Goal: Task Accomplishment & Management: Manage account settings

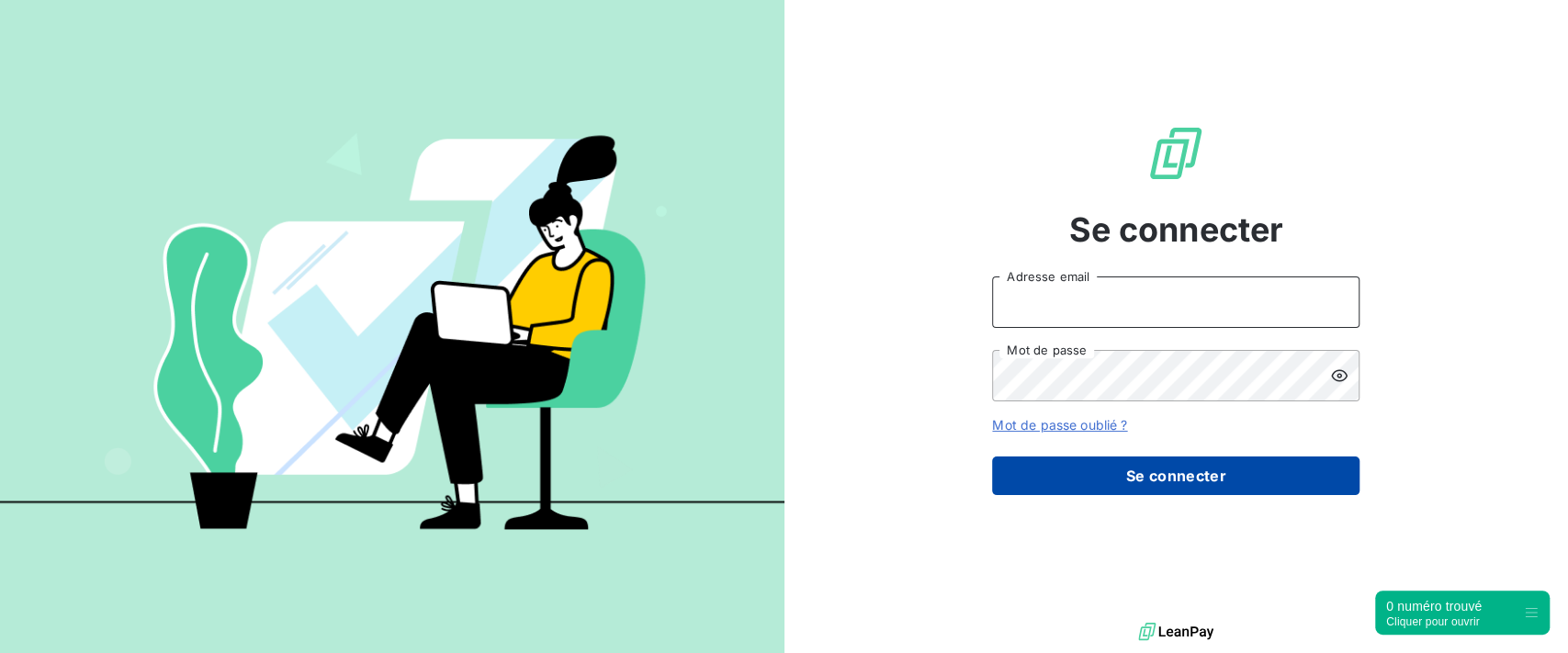
type input "[PERSON_NAME][EMAIL_ADDRESS][DOMAIN_NAME]"
click at [1128, 487] on button "Se connecter" at bounding box center [1176, 476] width 368 height 38
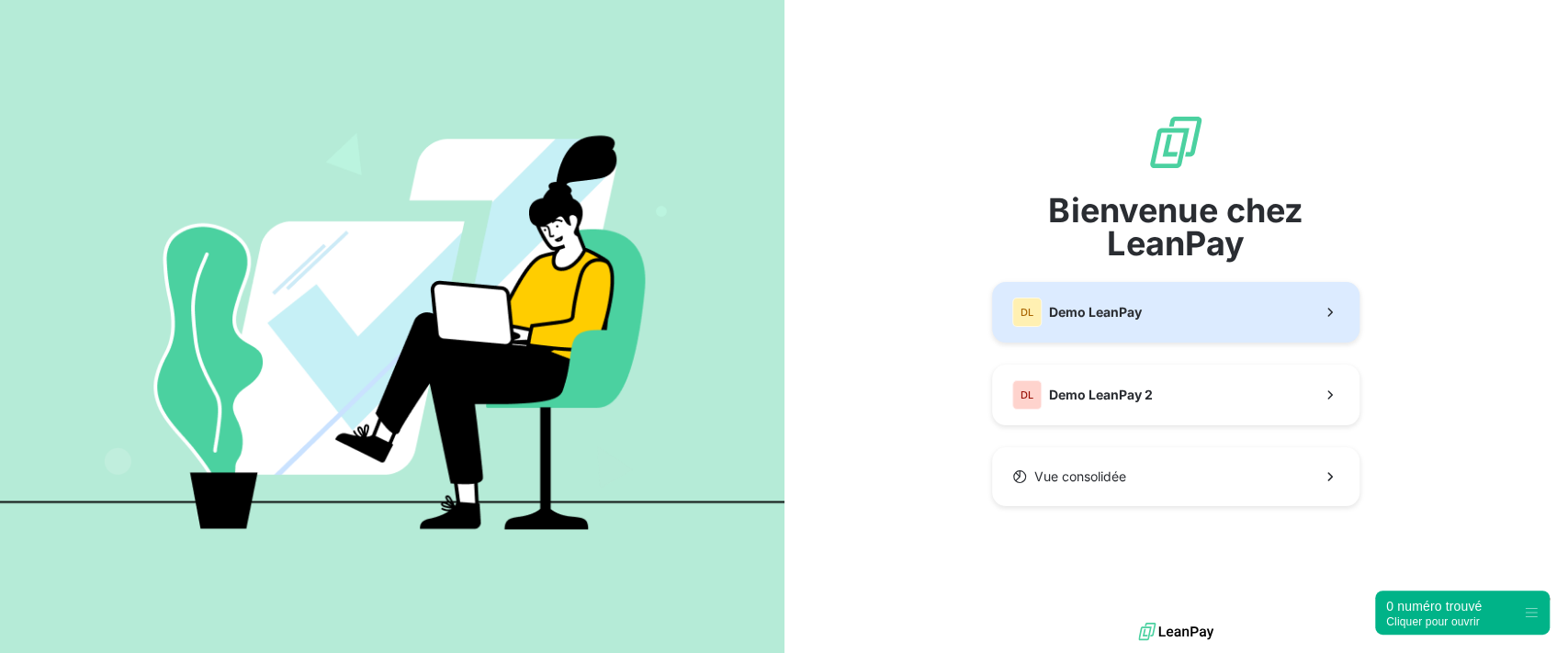
click at [1117, 320] on span "Demo LeanPay" at bounding box center [1095, 312] width 93 height 18
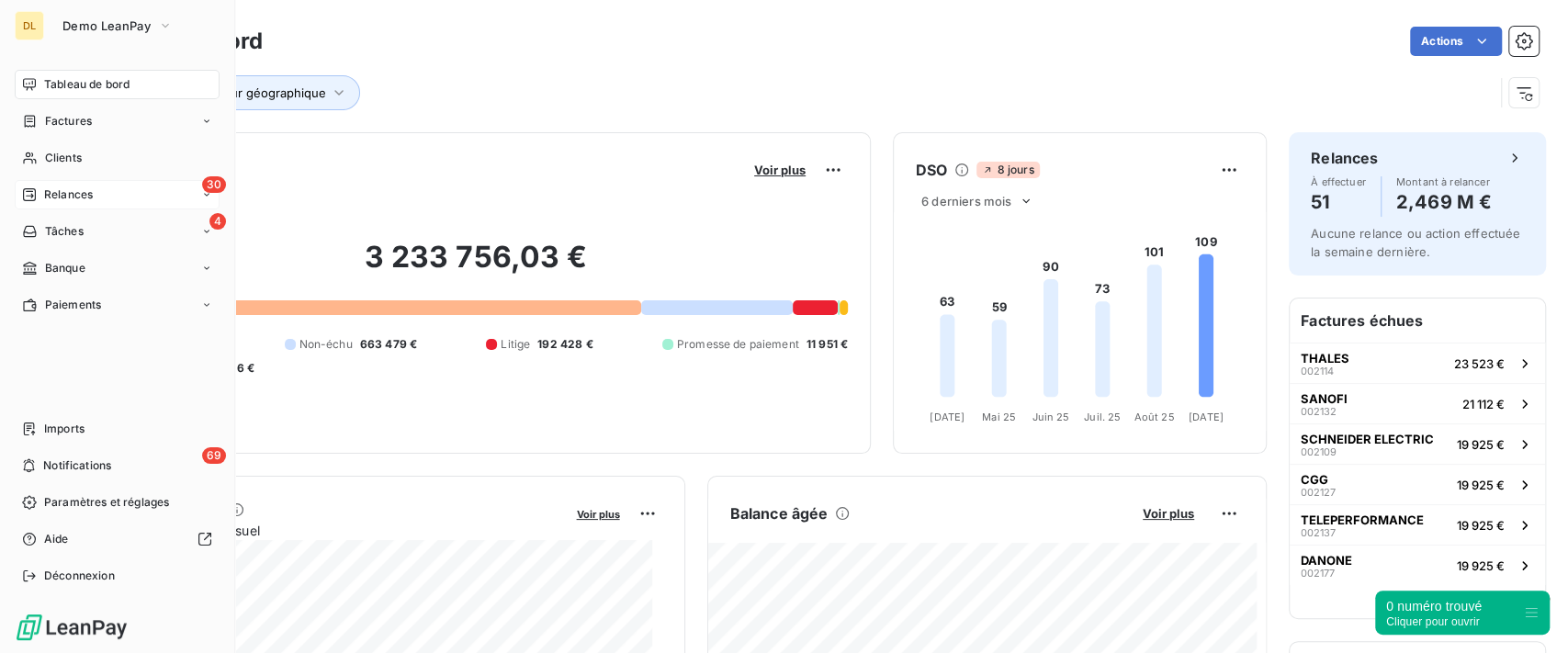
click at [76, 194] on span "Relances" at bounding box center [68, 194] width 49 height 16
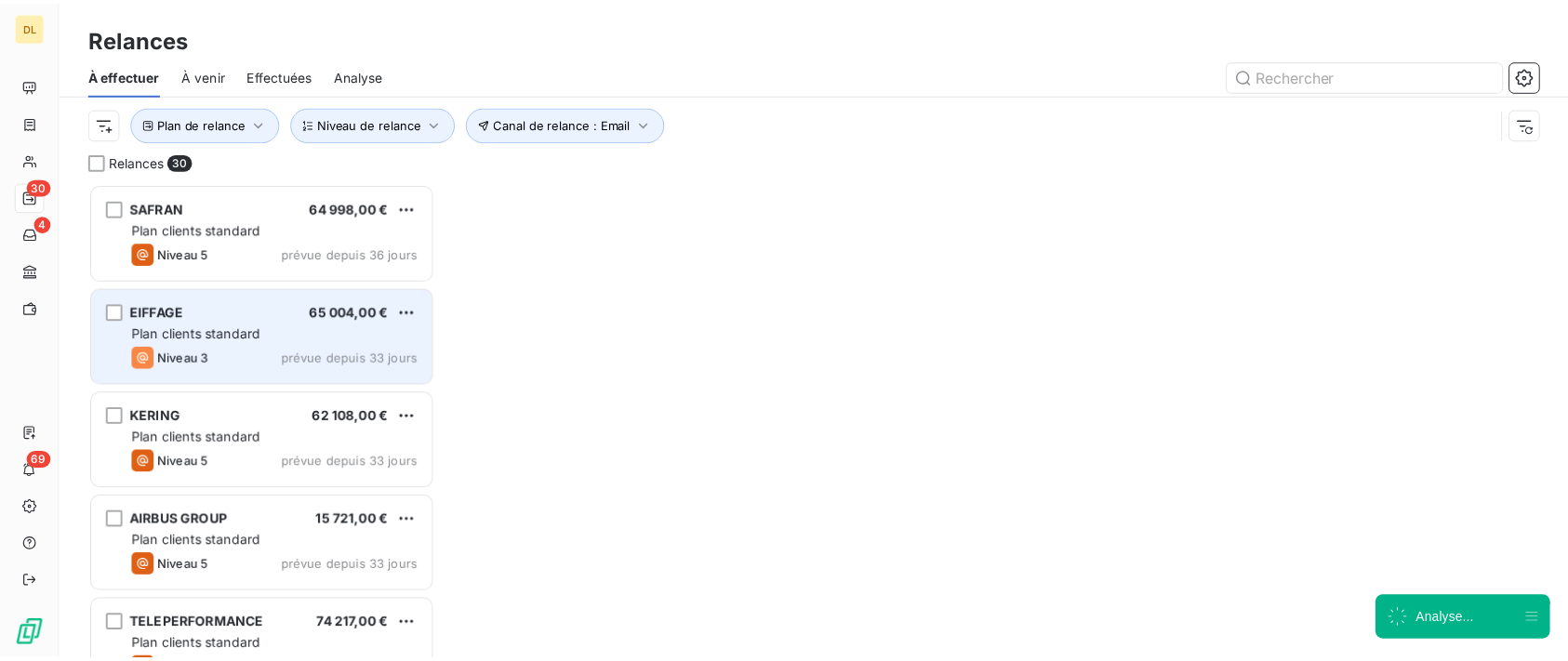
scroll to position [459, 331]
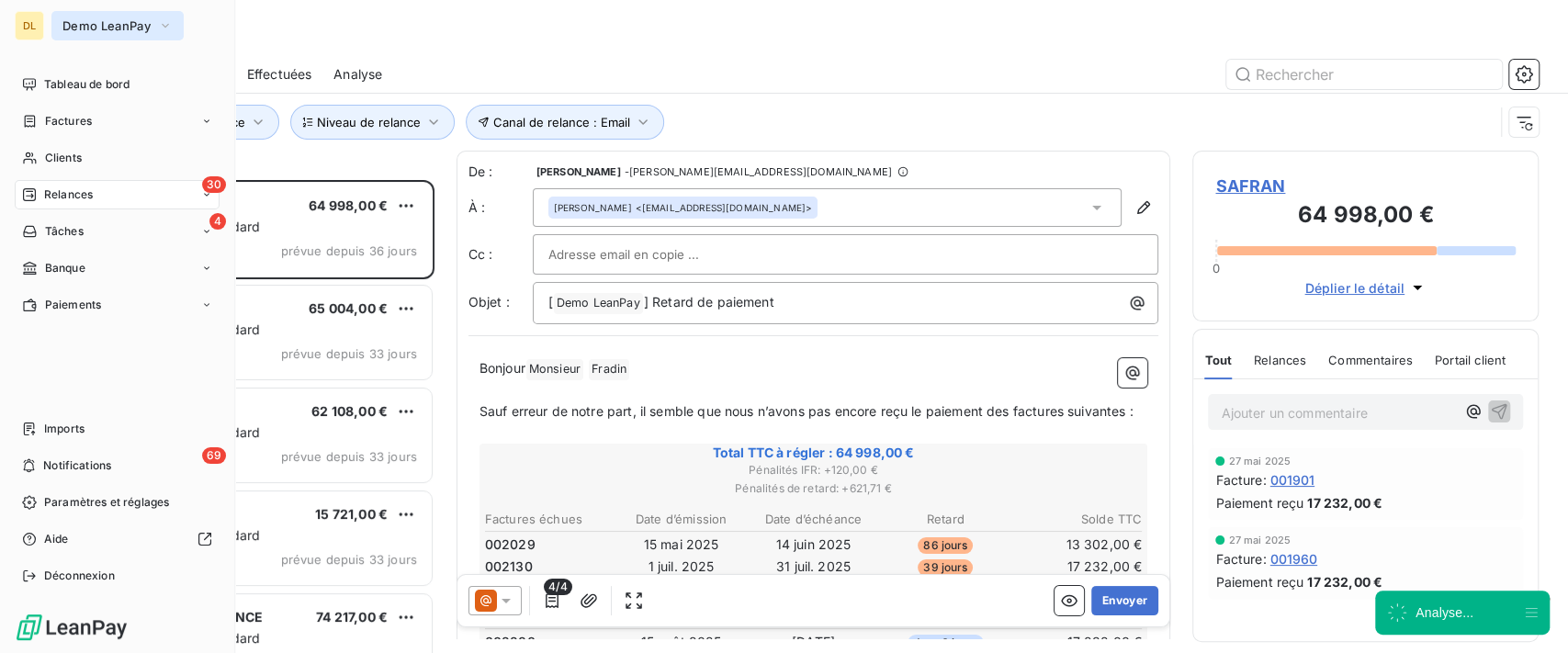
click at [100, 20] on span "Demo LeanPay" at bounding box center [106, 25] width 88 height 14
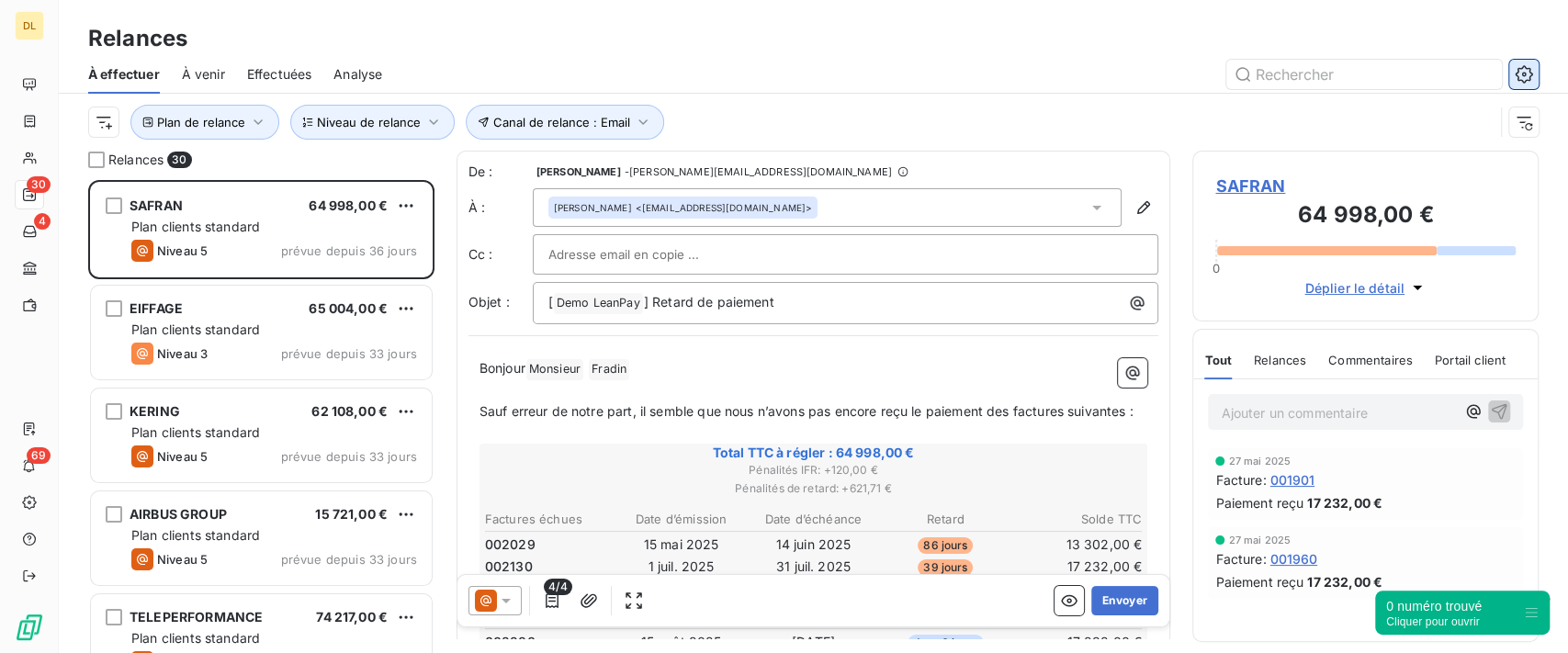
click at [1526, 74] on icon "button" at bounding box center [1524, 74] width 18 height 18
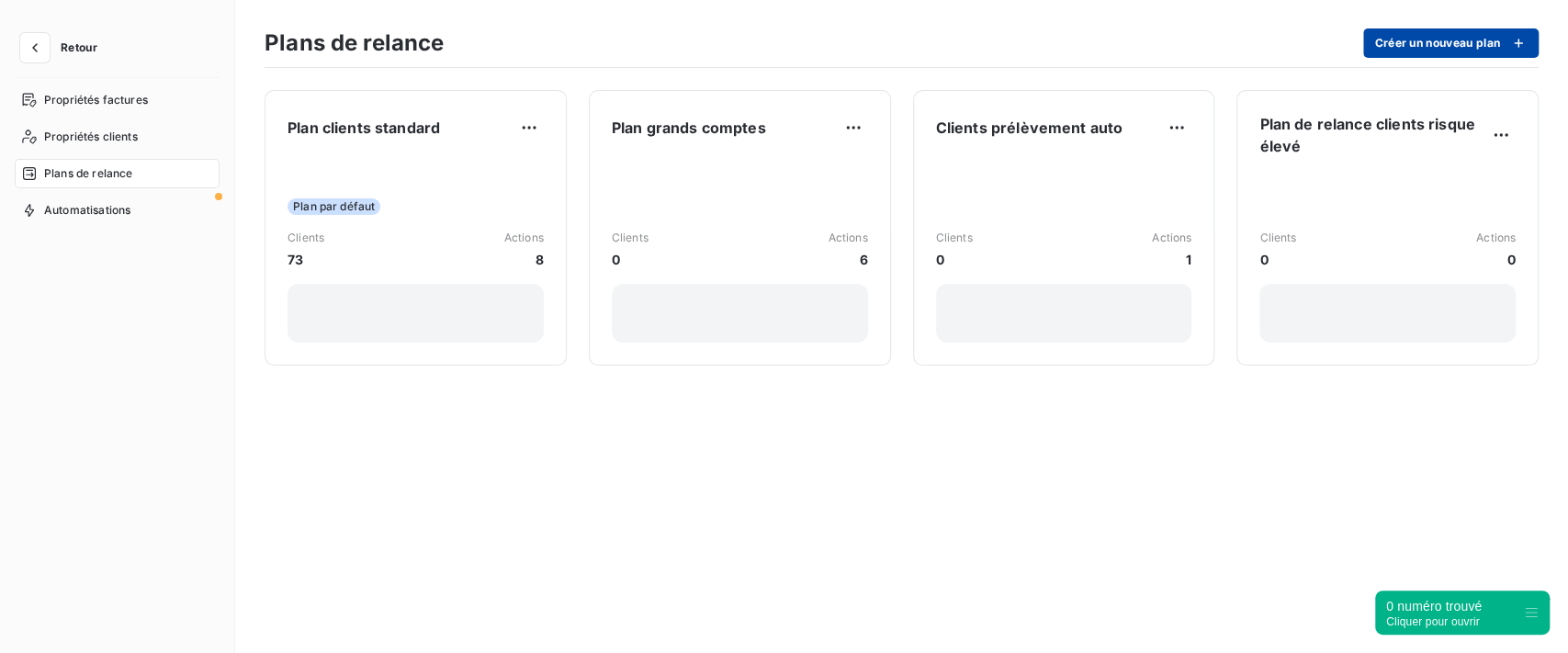
click at [1494, 36] on button "Créer un nouveau plan" at bounding box center [1450, 43] width 175 height 30
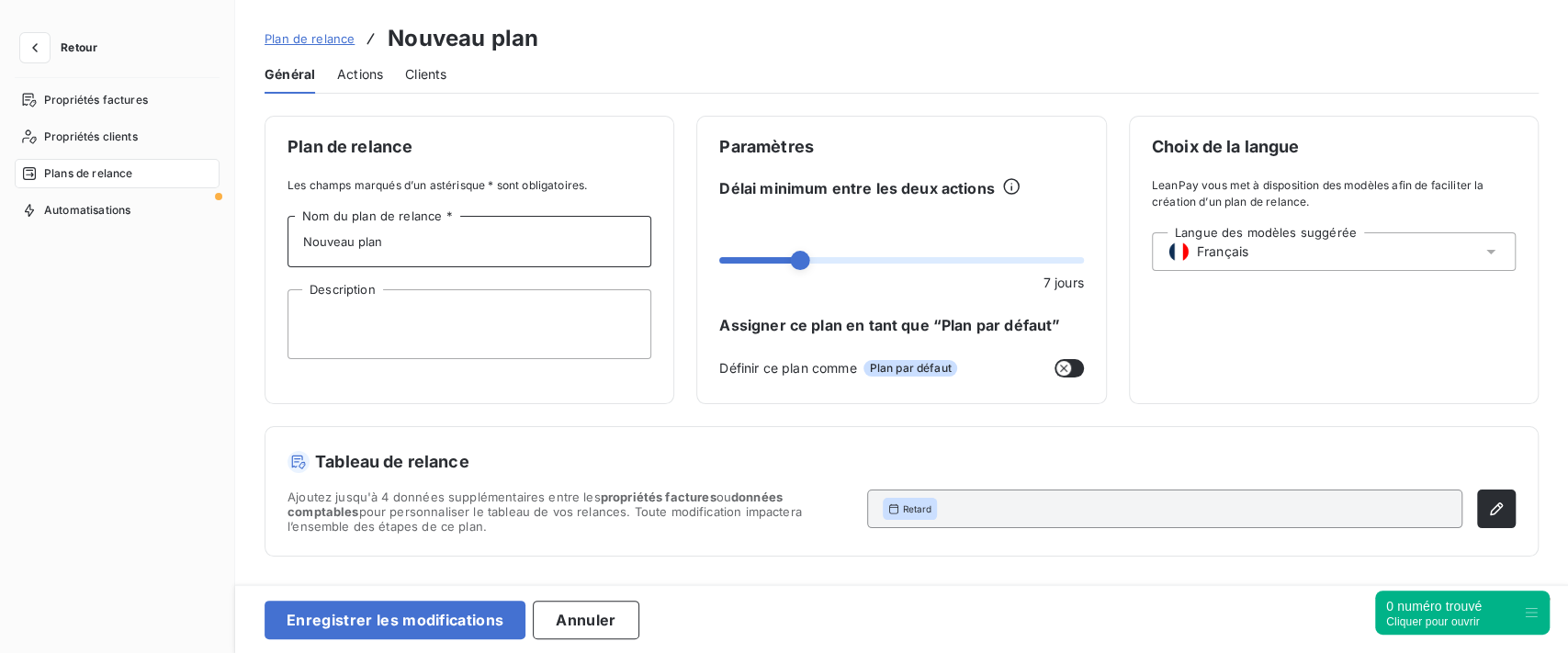
drag, startPoint x: 385, startPoint y: 235, endPoint x: 300, endPoint y: 234, distance: 85.0
click at [300, 234] on input "Nouveau plan" at bounding box center [469, 242] width 364 height 52
type input "TEST"
click at [537, 173] on div "Plan de relance Les champs marqués d’un astérisque * sont obligatoires. TEST No…" at bounding box center [469, 259] width 410 height 288
drag, startPoint x: 376, startPoint y: 82, endPoint x: 365, endPoint y: 98, distance: 19.4
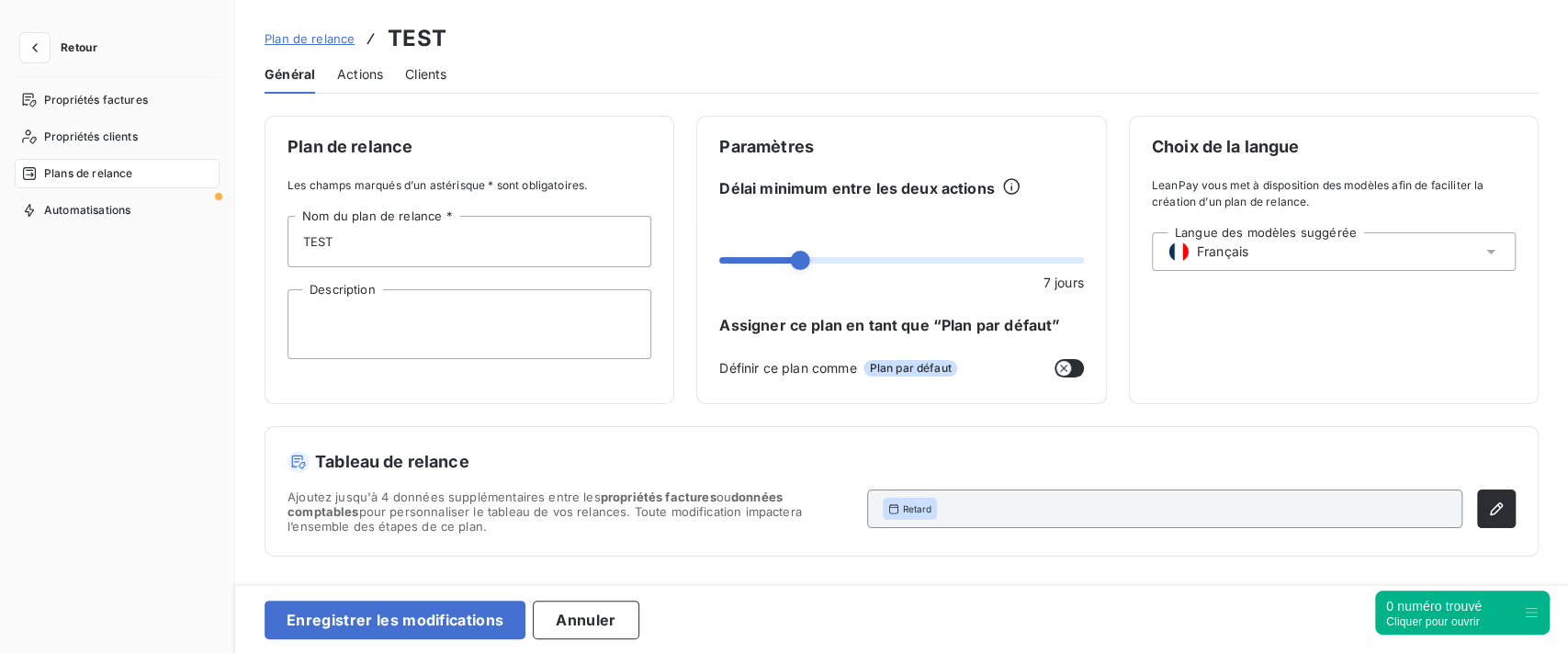
click at [376, 82] on span "Actions" at bounding box center [360, 74] width 46 height 18
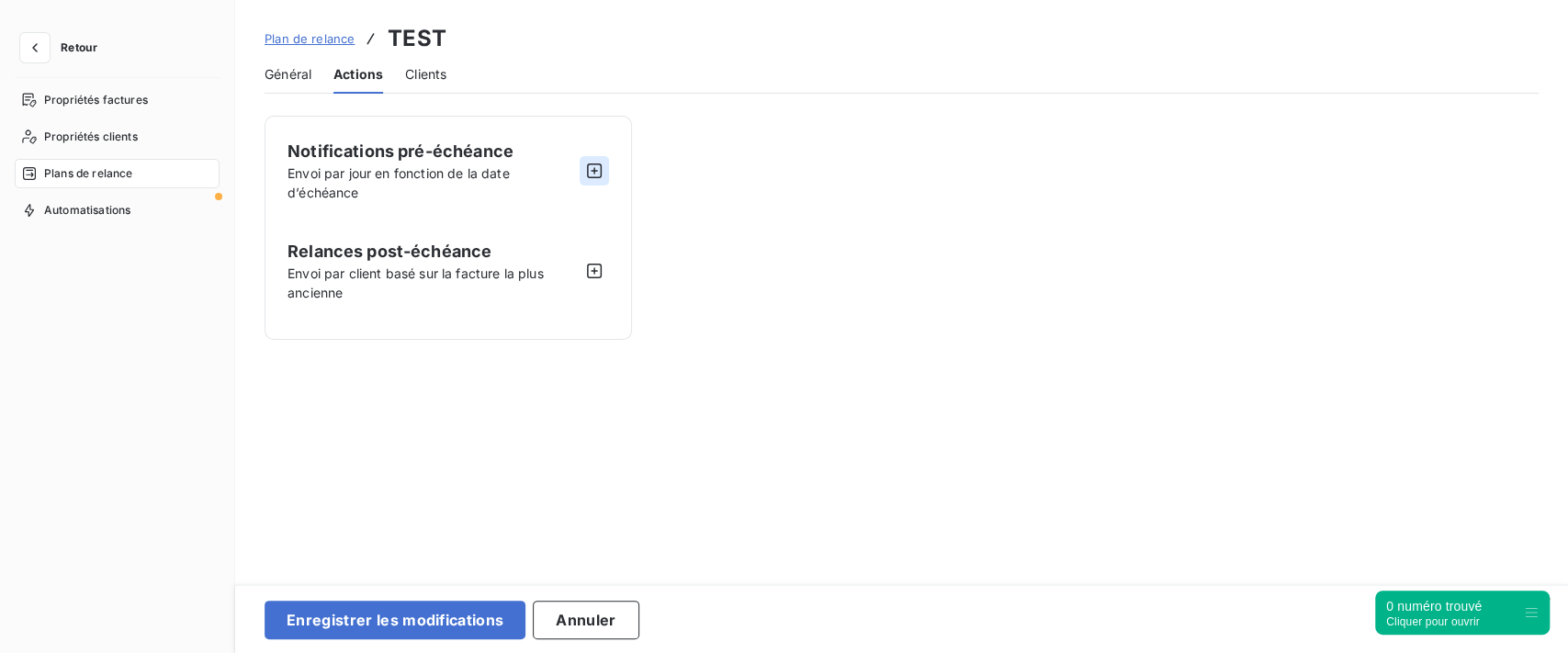
click at [594, 171] on icon "button" at bounding box center [594, 170] width 18 height 18
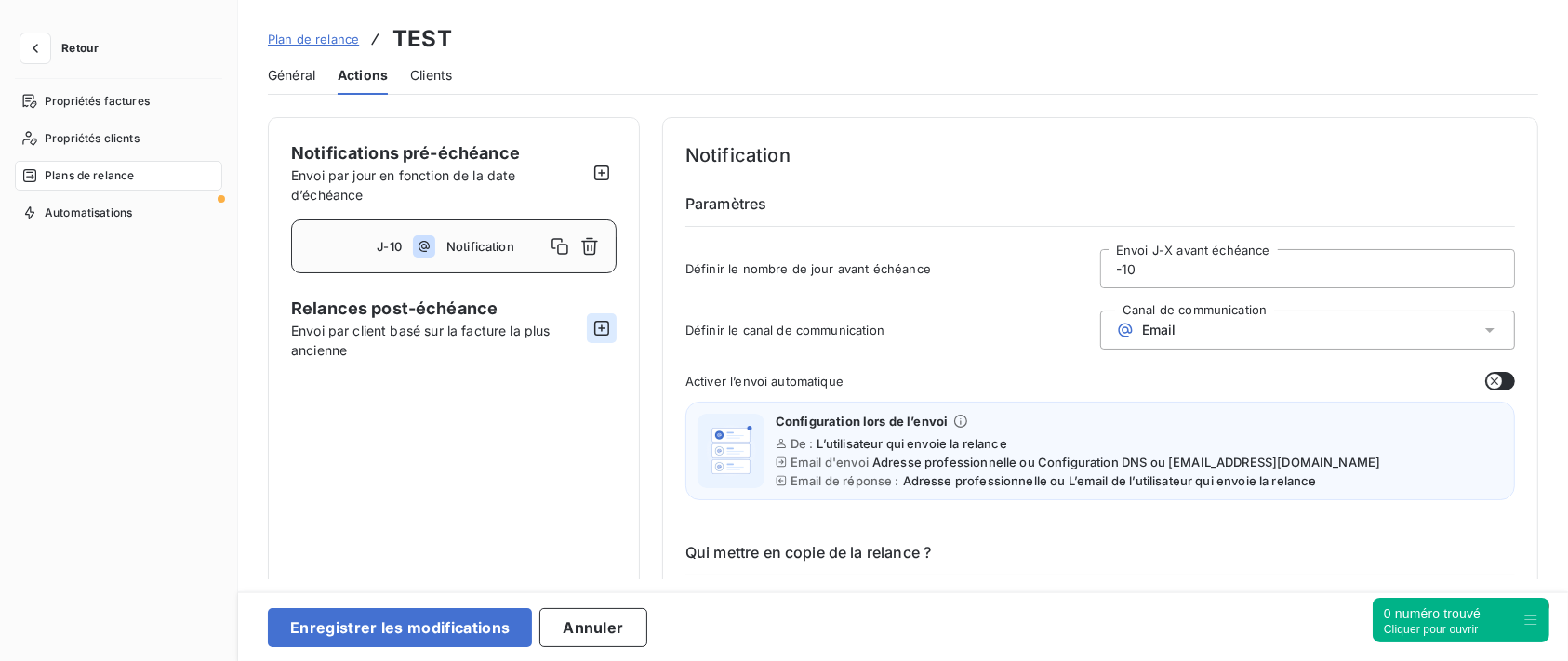
click at [611, 327] on icon "button" at bounding box center [601, 328] width 18 height 18
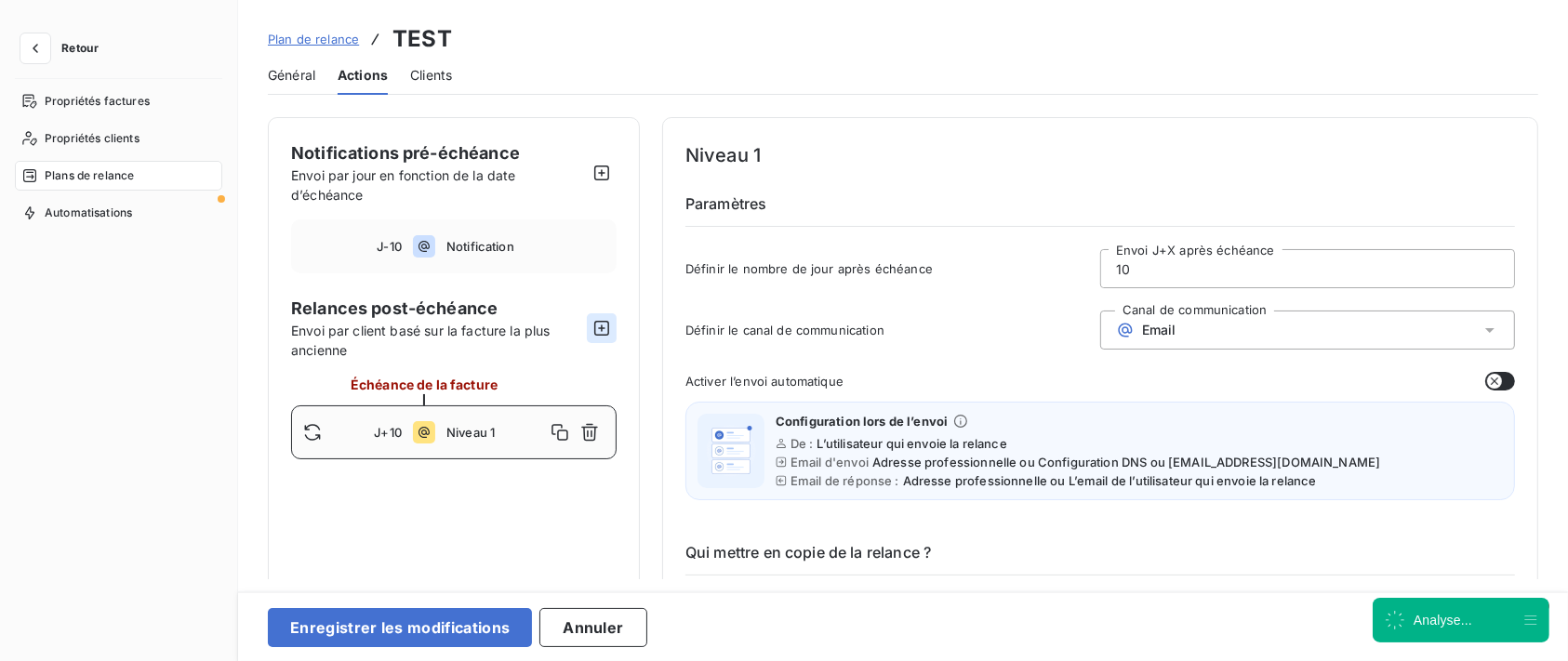
click at [611, 327] on icon "button" at bounding box center [601, 328] width 18 height 18
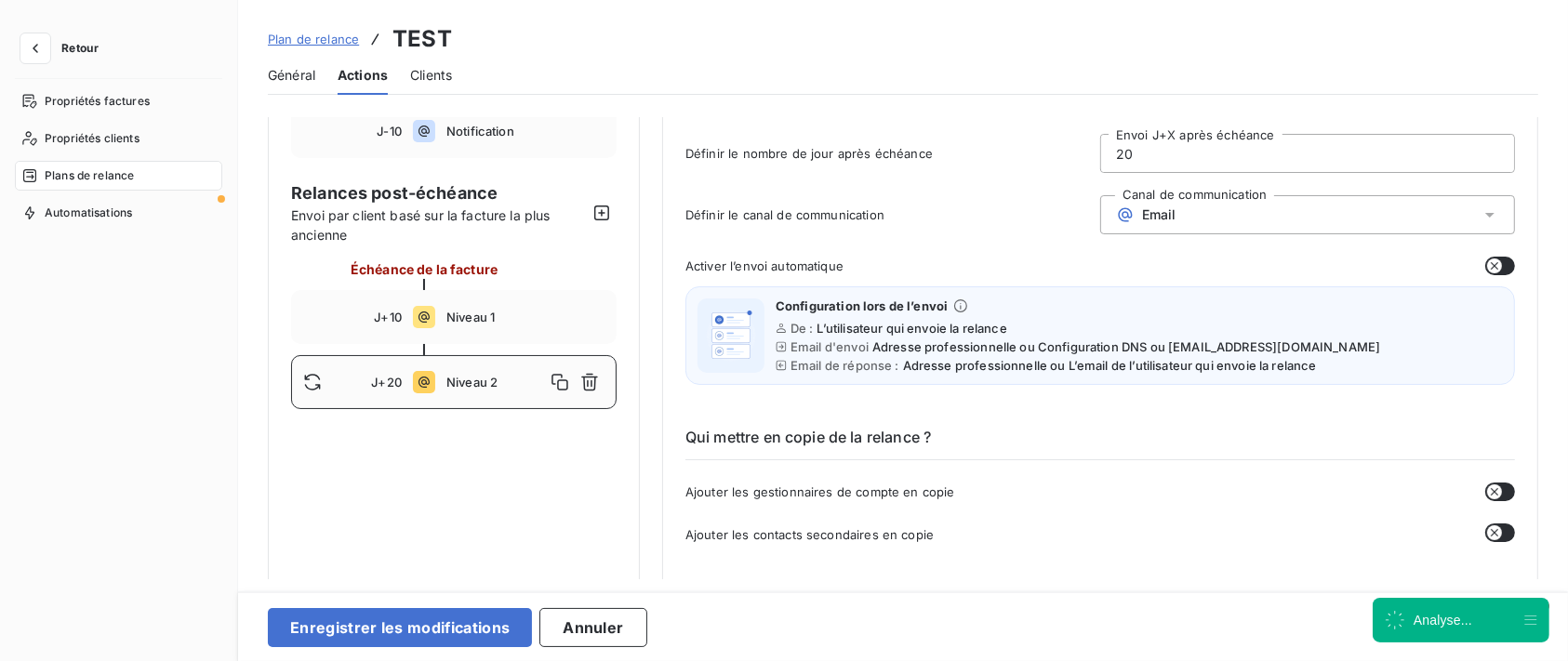
scroll to position [124, 0]
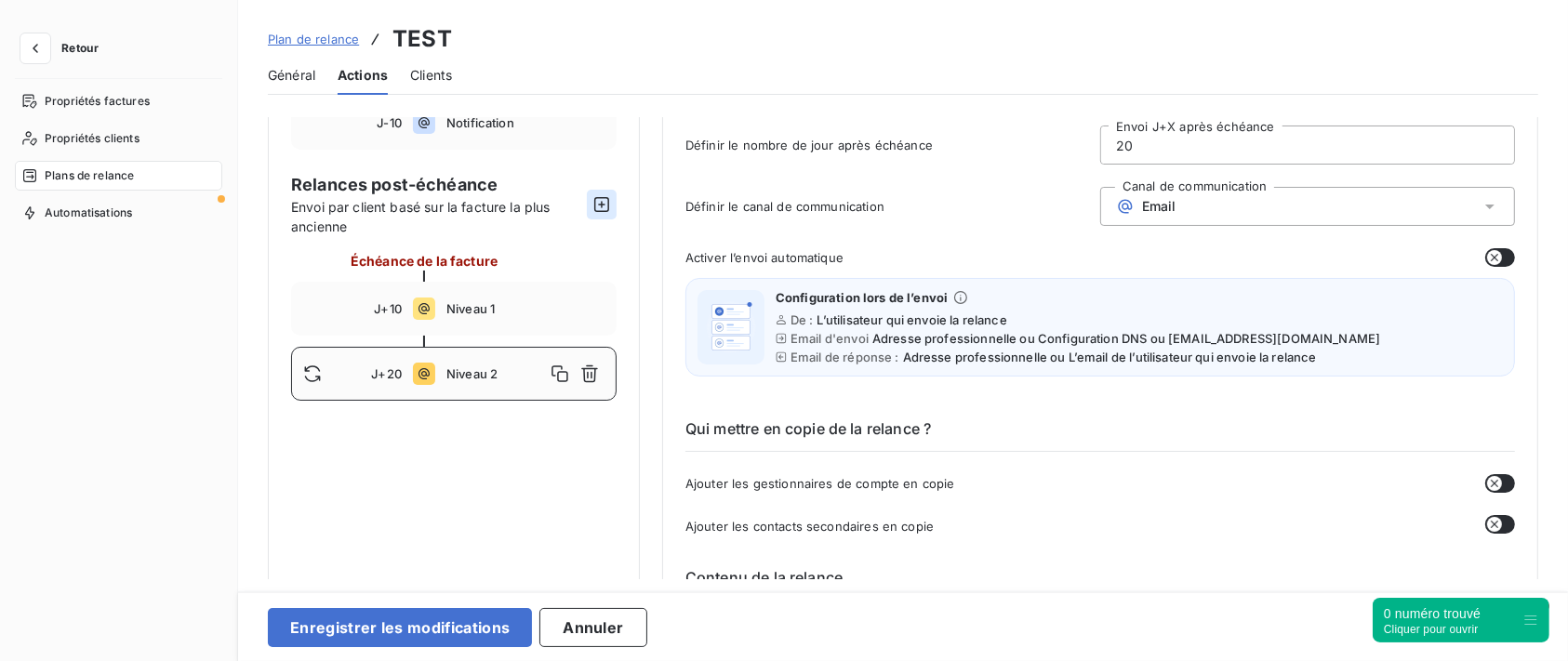
click at [596, 207] on icon "button" at bounding box center [601, 205] width 18 height 18
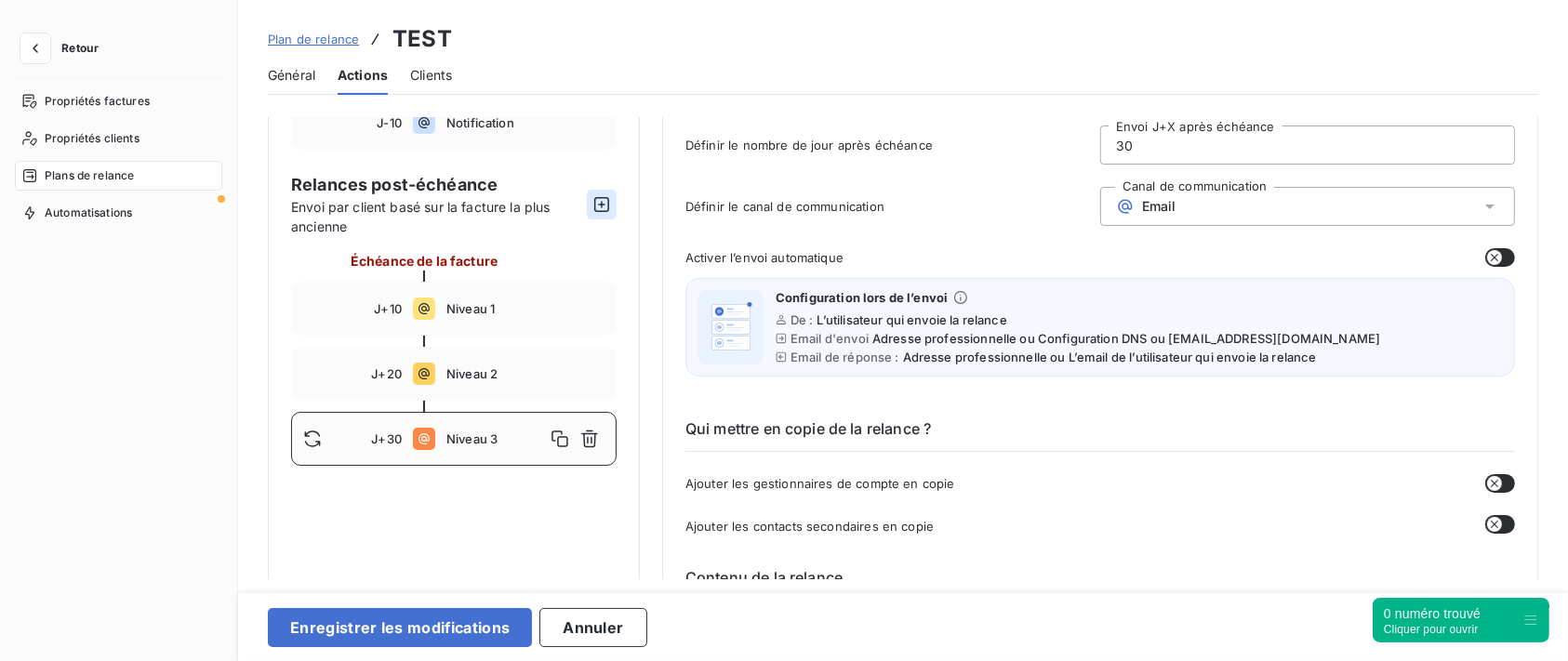
click at [596, 207] on icon "button" at bounding box center [601, 205] width 18 height 18
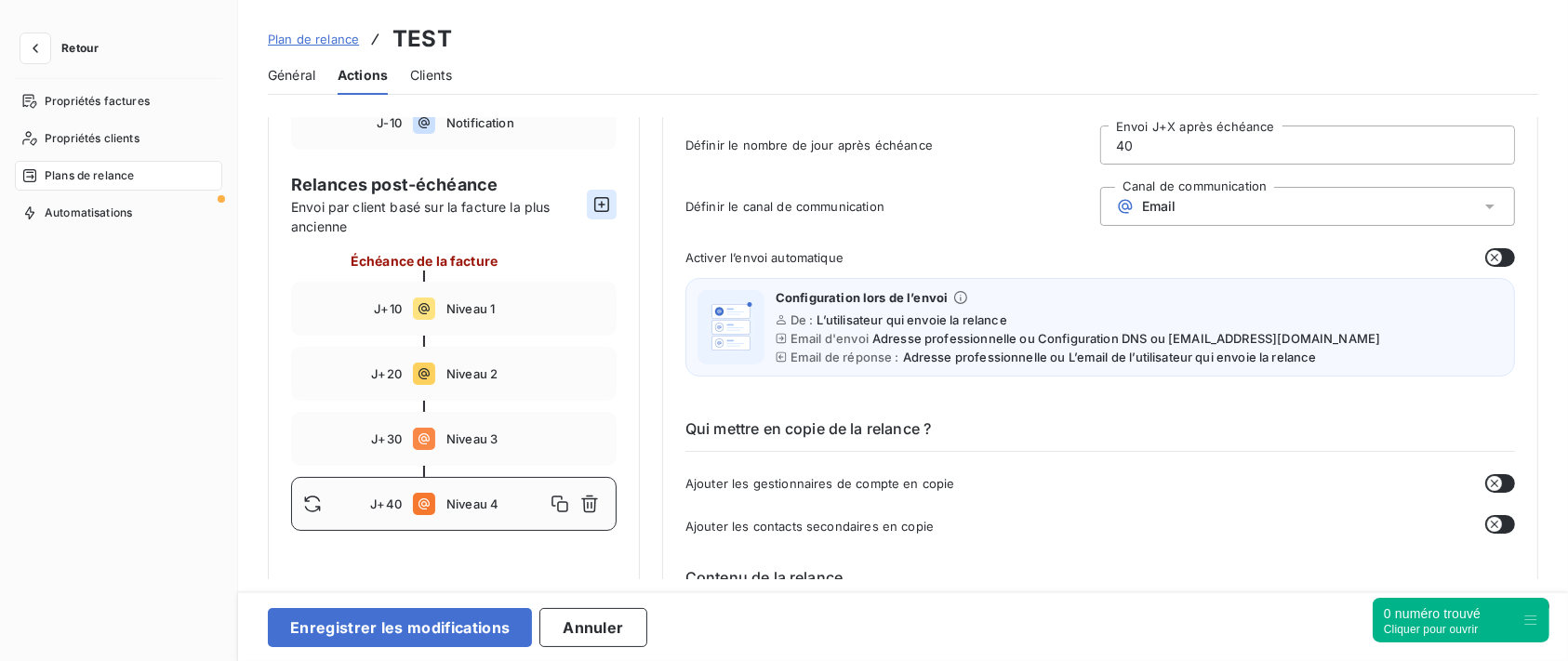
click at [601, 206] on icon "button" at bounding box center [601, 205] width 18 height 18
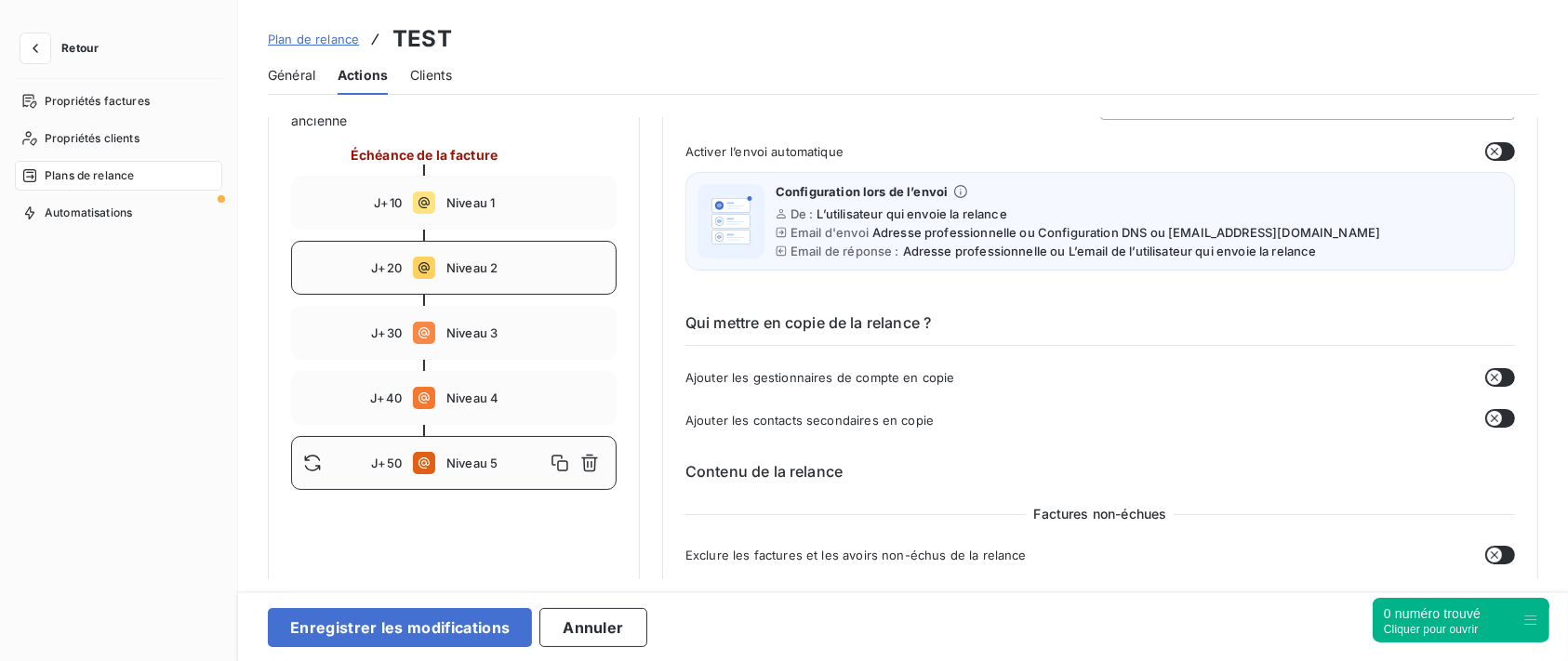
scroll to position [247, 0]
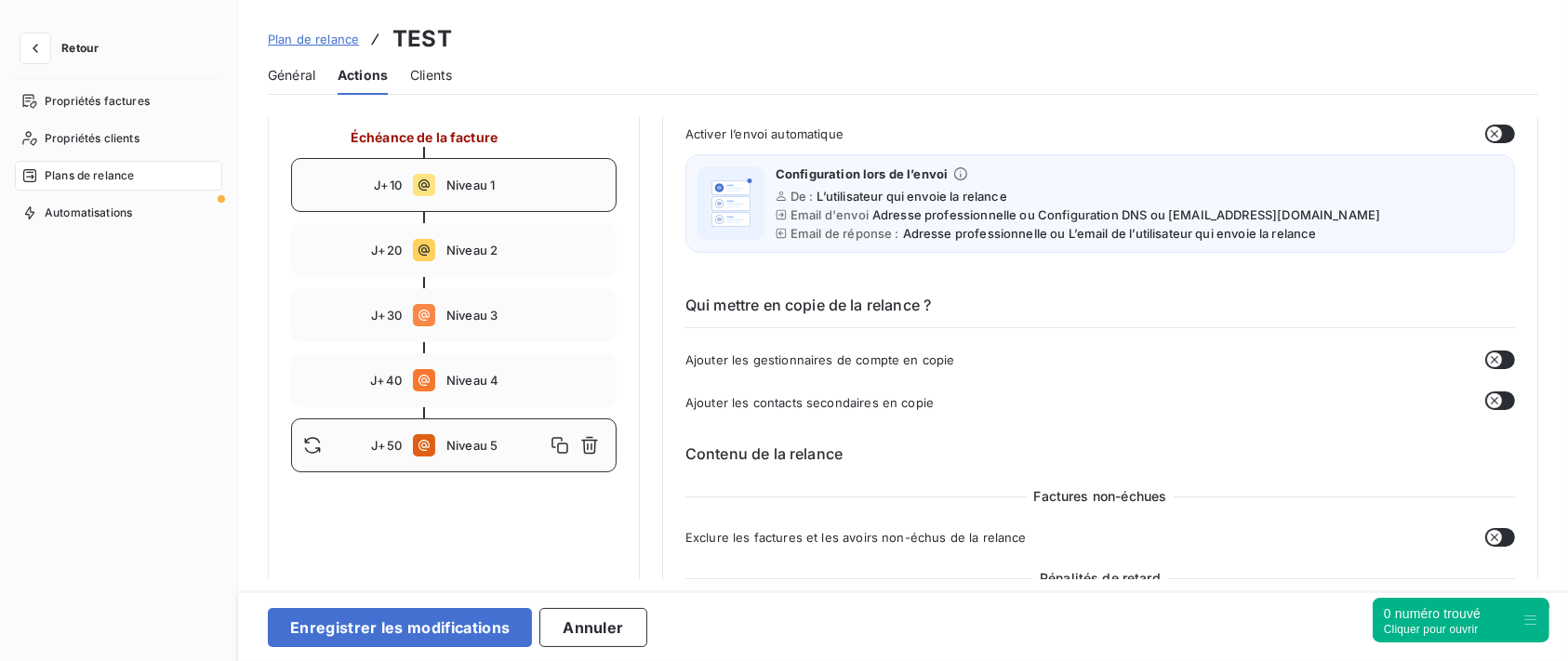
click at [479, 197] on div "J+10 Niveau 1" at bounding box center [454, 185] width 326 height 54
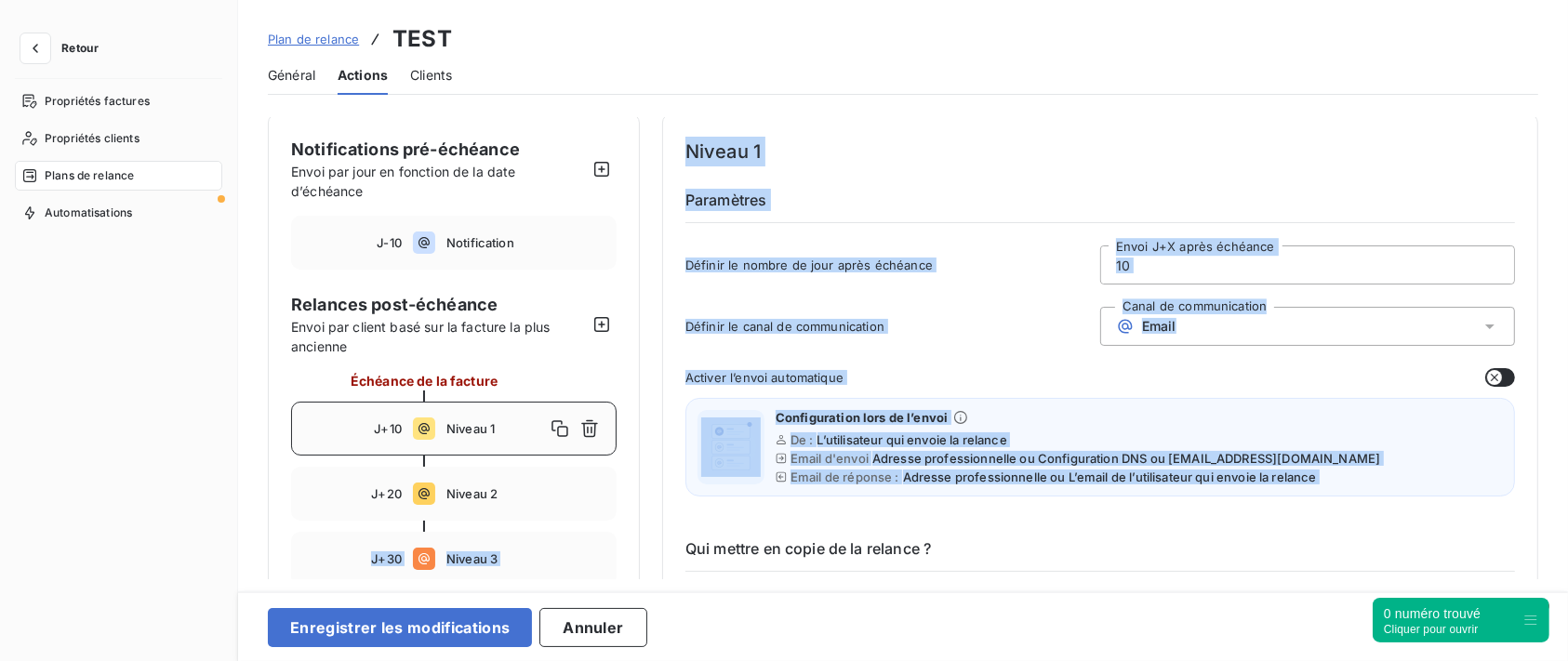
scroll to position [0, 0]
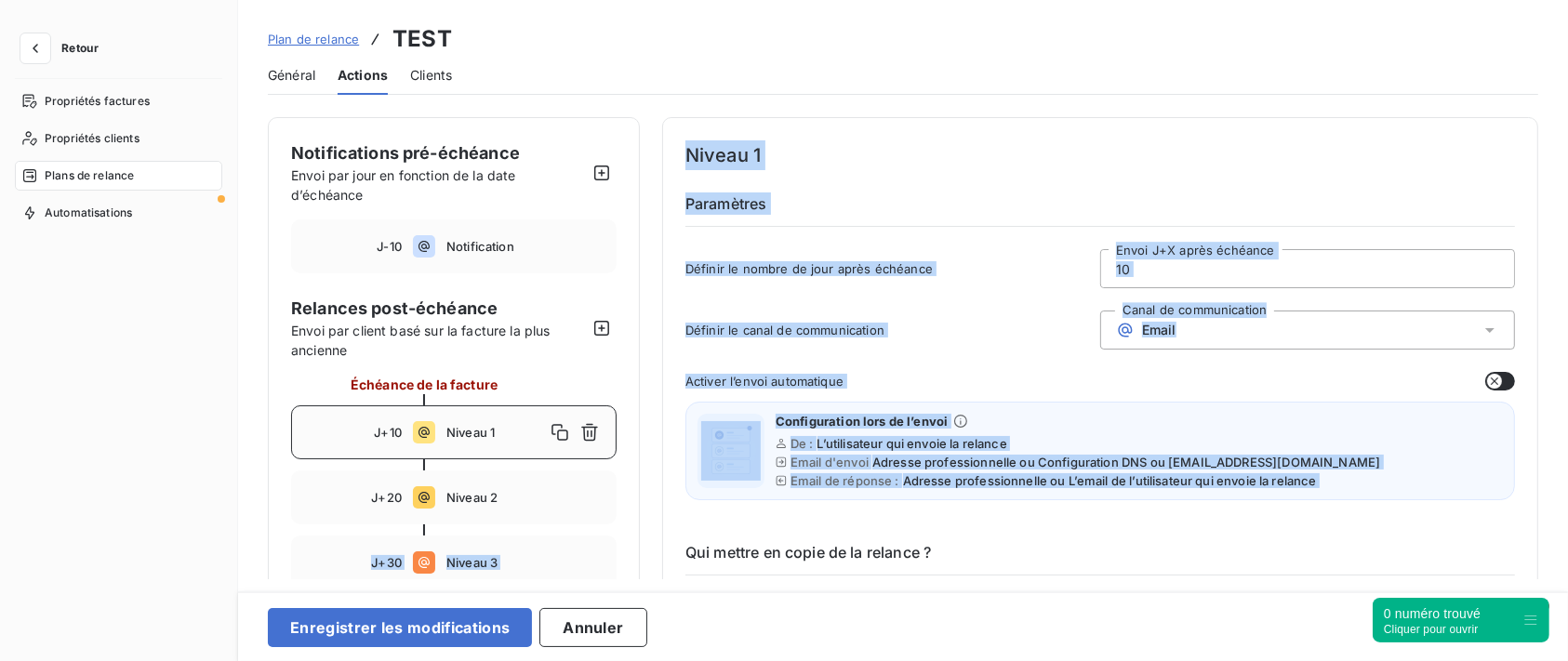
click at [876, 336] on span "Définir le canal de communication" at bounding box center [893, 330] width 415 height 15
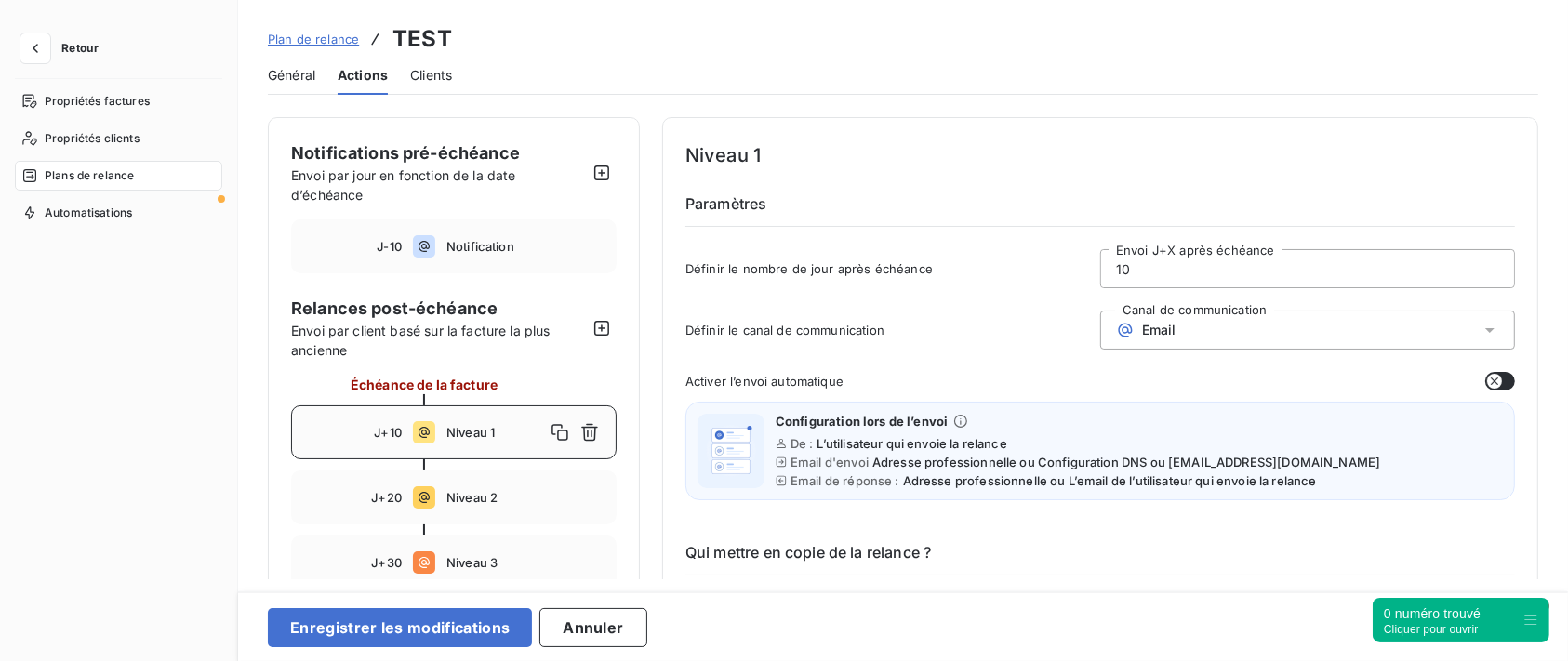
drag, startPoint x: 1150, startPoint y: 264, endPoint x: 1051, endPoint y: 264, distance: 99.0
click at [1051, 264] on div "Définir le nombre de jour après échéance 10 Envoi J+X après échéance" at bounding box center [1100, 274] width 830 height 50
click at [1175, 336] on div "Email" at bounding box center [1308, 330] width 415 height 39
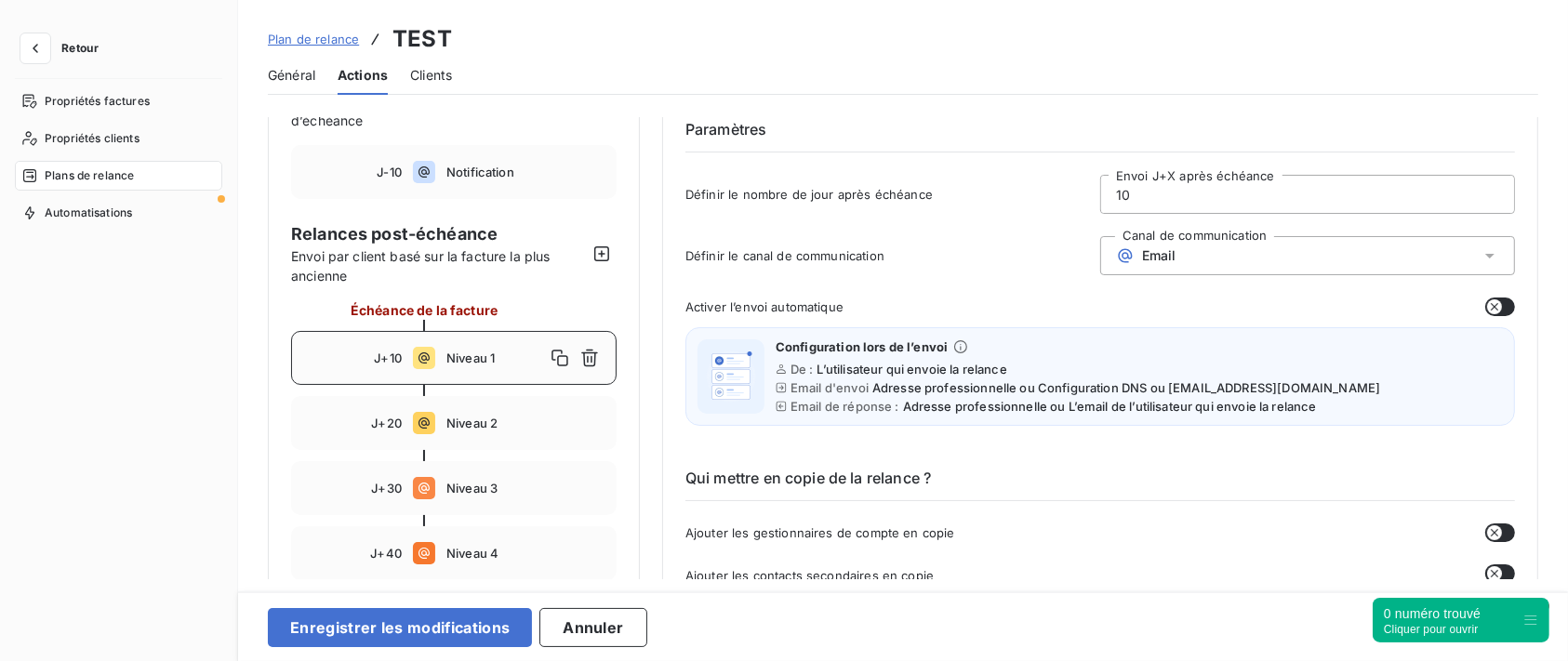
scroll to position [128, 0]
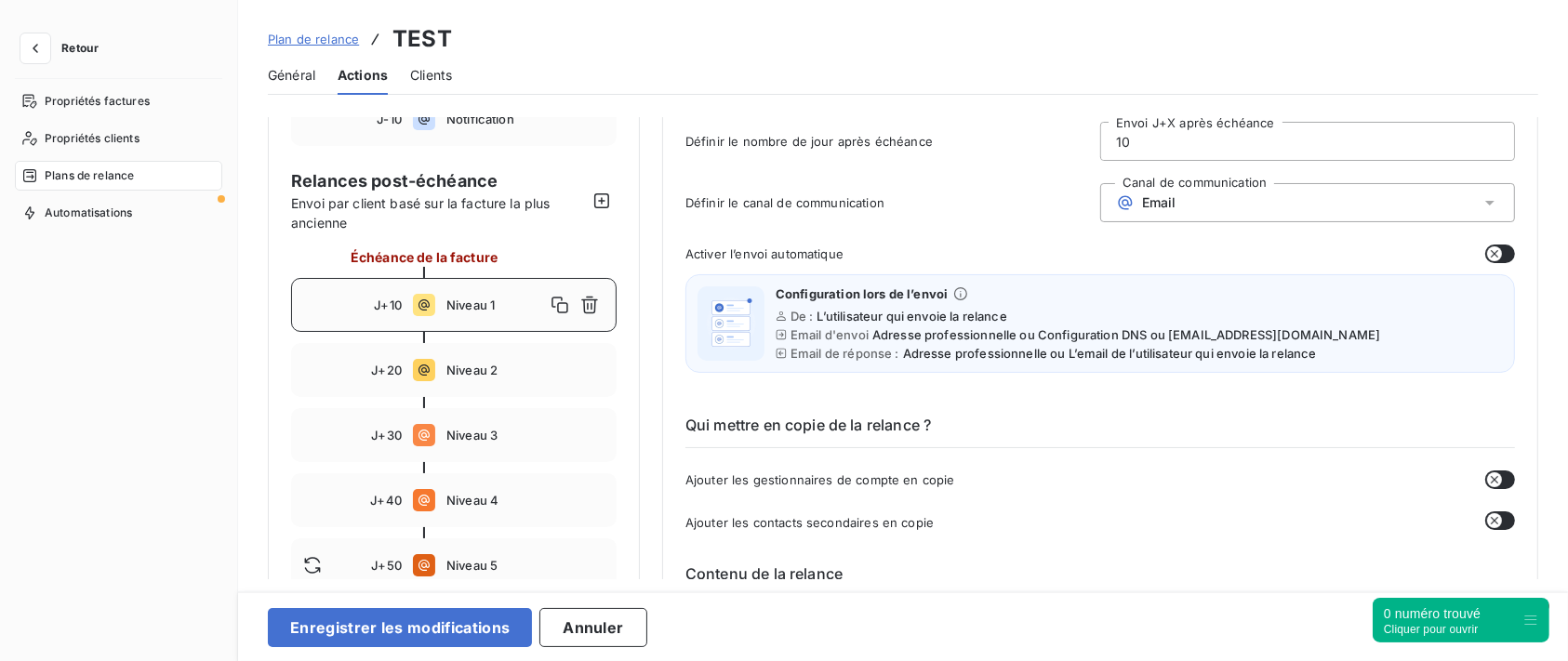
click at [1494, 251] on icon "button" at bounding box center [1494, 253] width 15 height 15
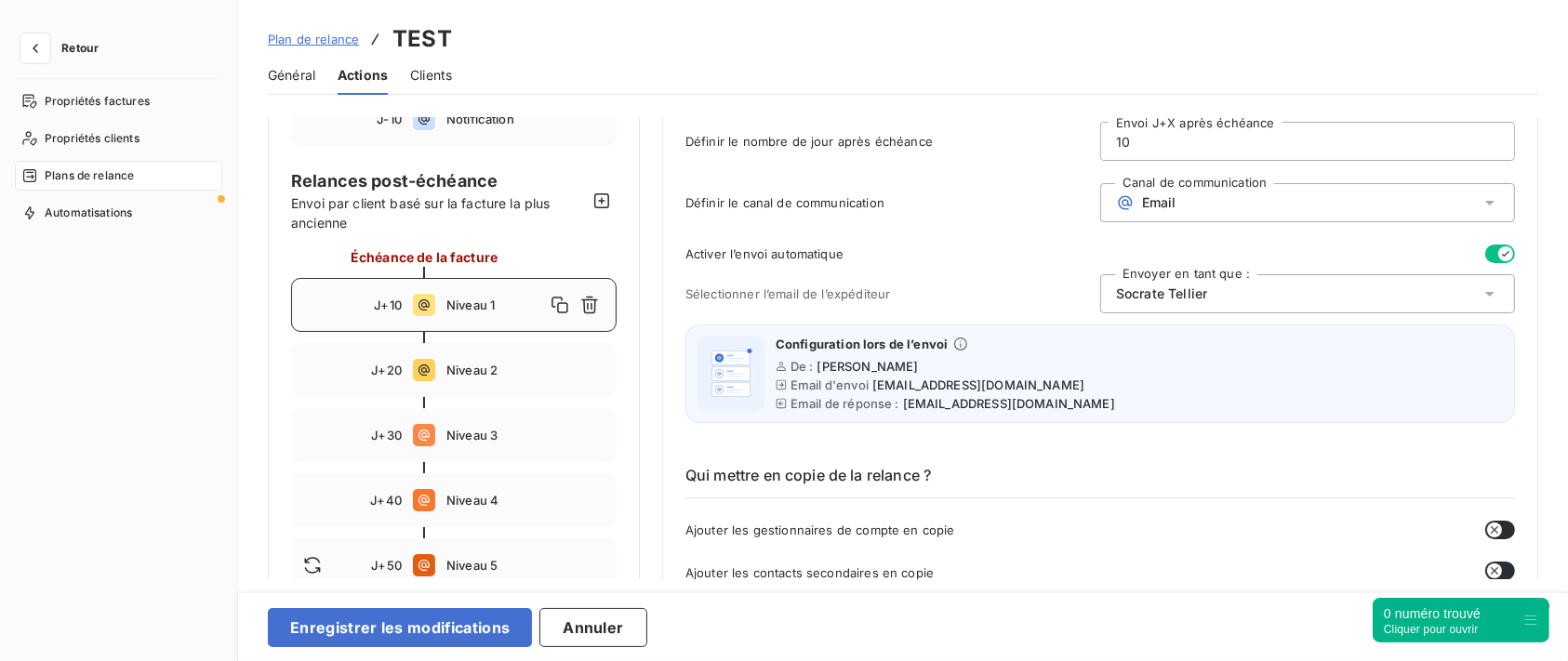
click at [1498, 256] on icon "button" at bounding box center [1505, 253] width 15 height 15
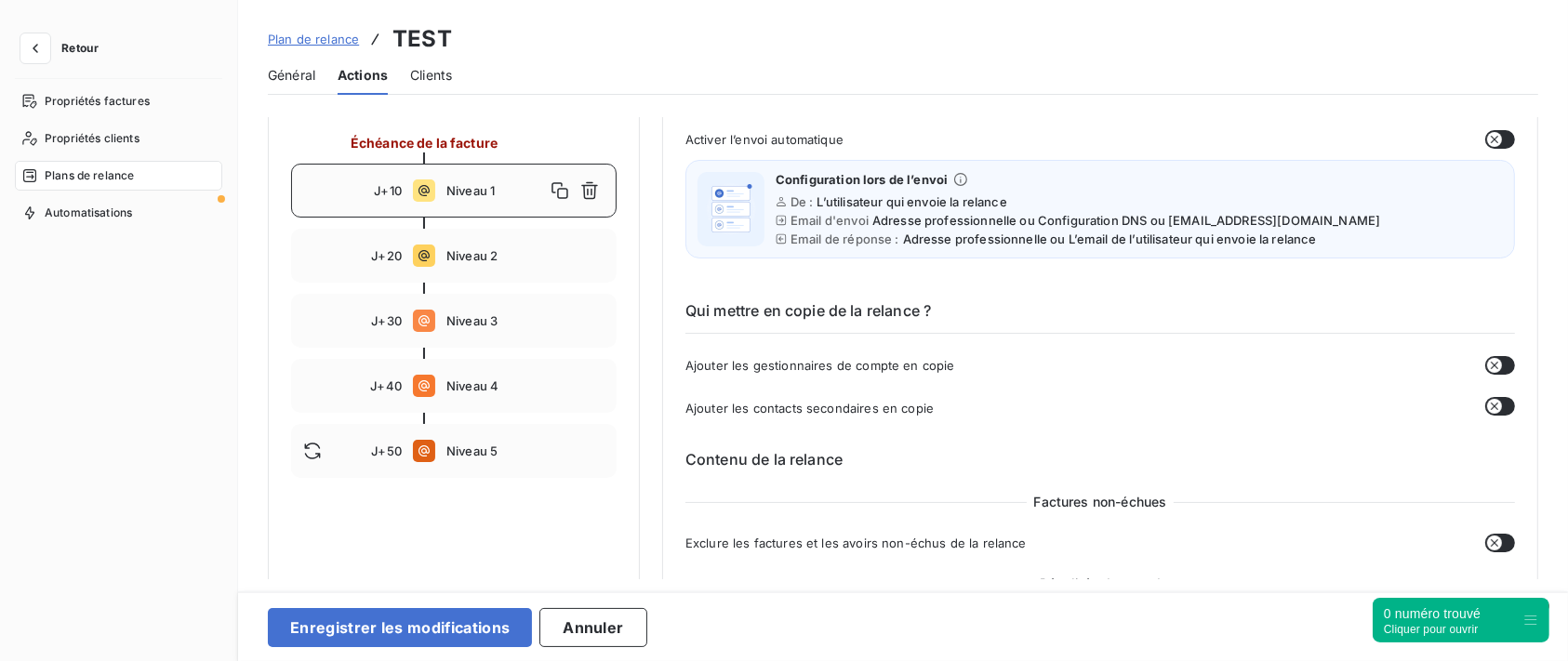
scroll to position [236, 0]
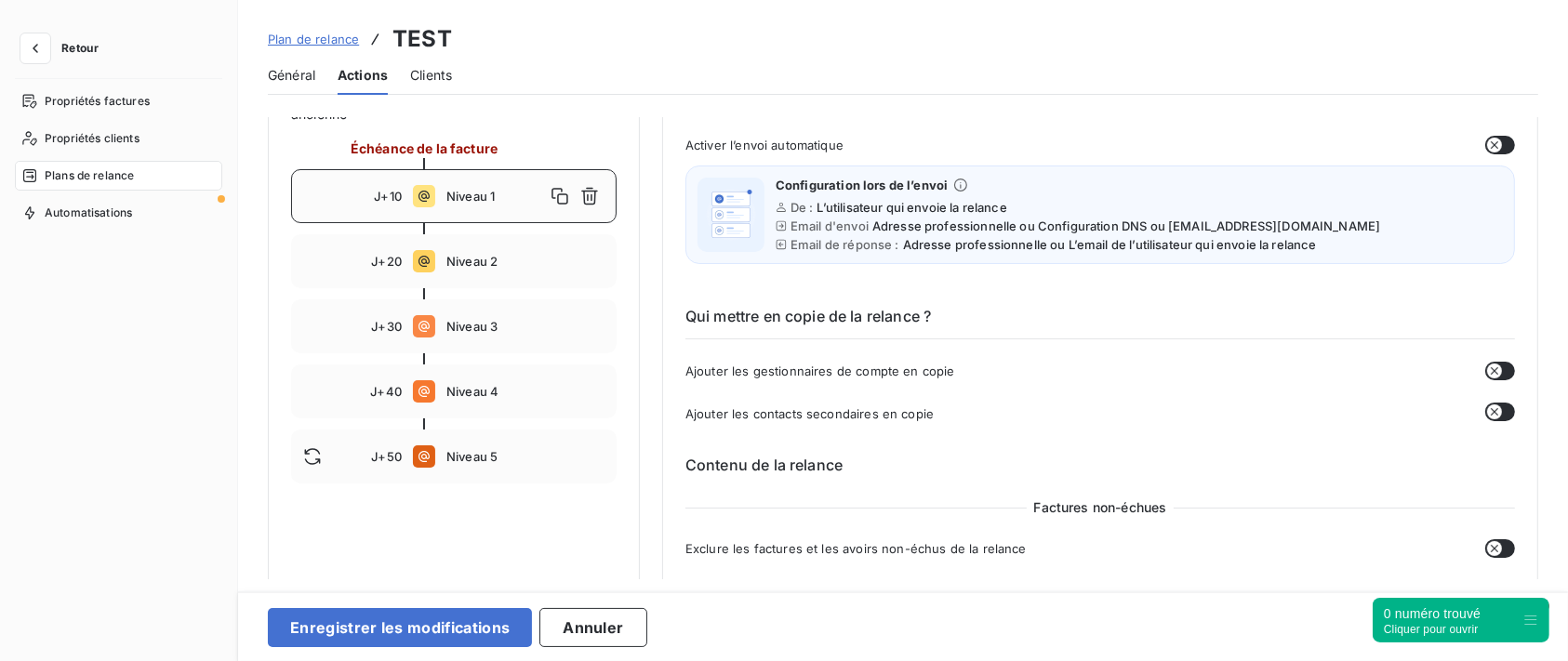
click at [1495, 369] on icon "button" at bounding box center [1494, 370] width 15 height 15
click at [1486, 373] on button "button" at bounding box center [1500, 370] width 30 height 18
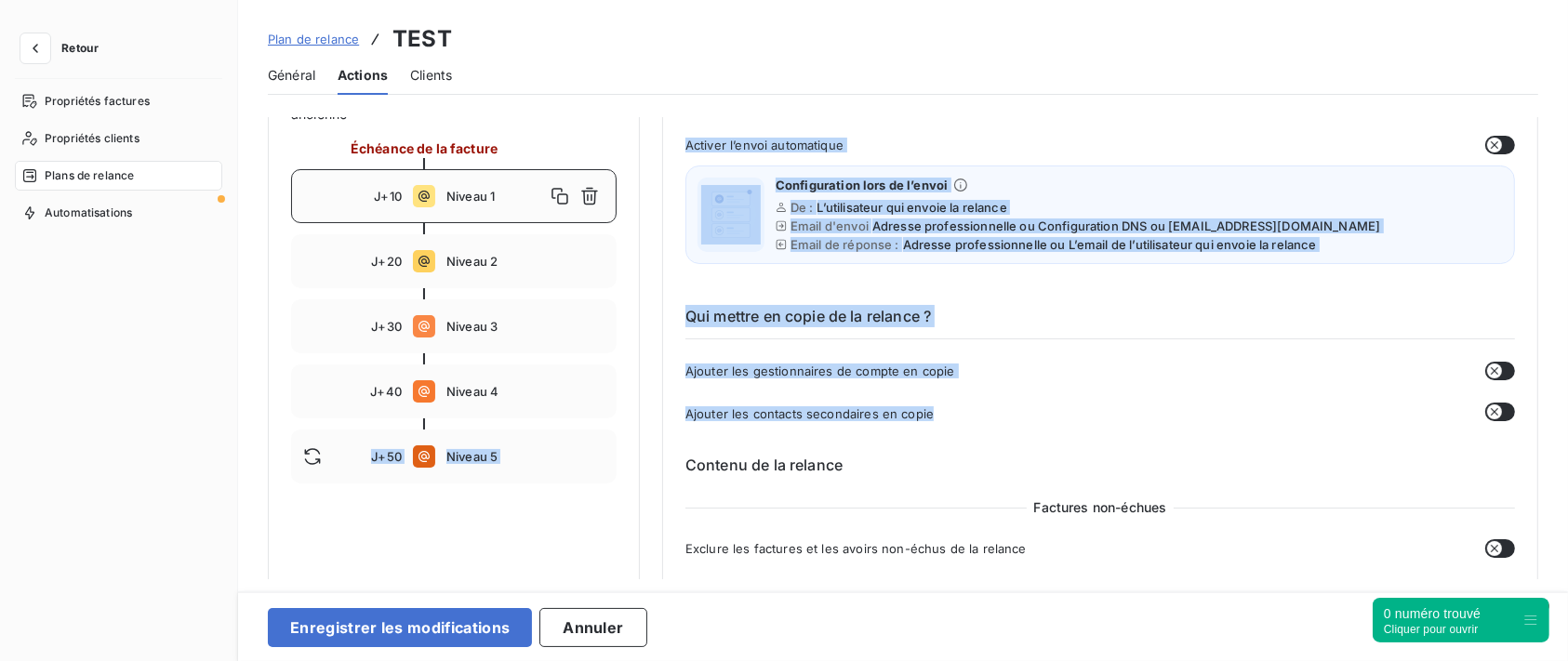
drag, startPoint x: 951, startPoint y: 419, endPoint x: 644, endPoint y: 422, distance: 307.0
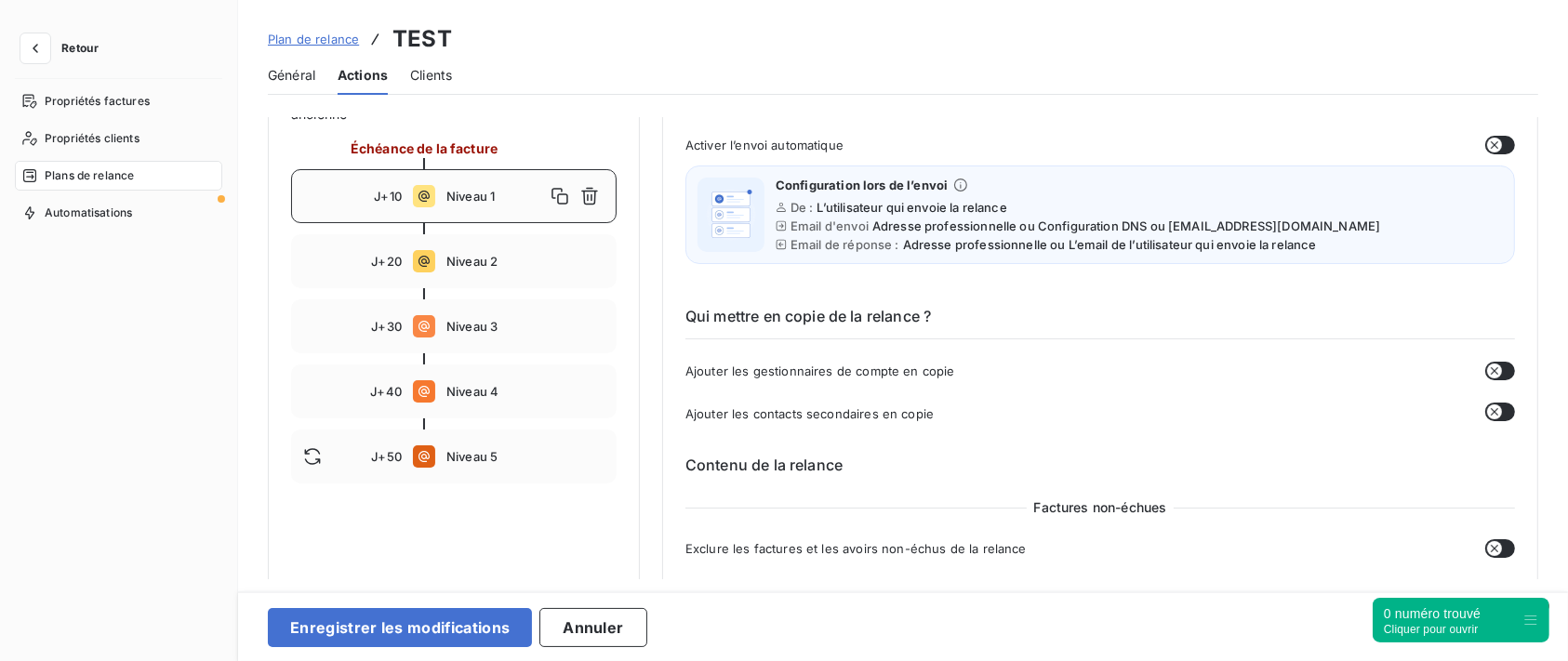
drag, startPoint x: 923, startPoint y: 411, endPoint x: 718, endPoint y: 413, distance: 205.0
click at [718, 413] on span "Ajouter les contacts secondaires en copie" at bounding box center [809, 413] width 248 height 15
click at [814, 409] on span "Ajouter les contacts secondaires en copie" at bounding box center [809, 413] width 248 height 15
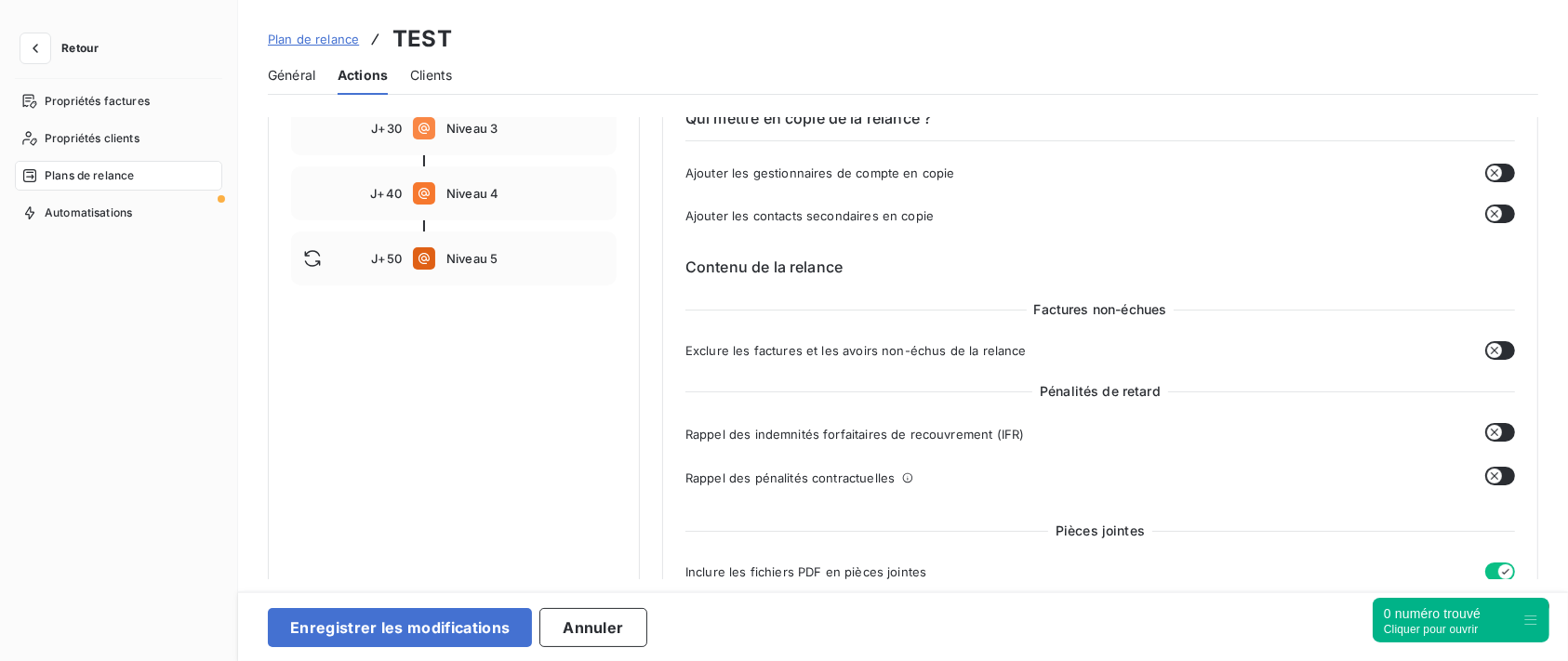
scroll to position [480, 0]
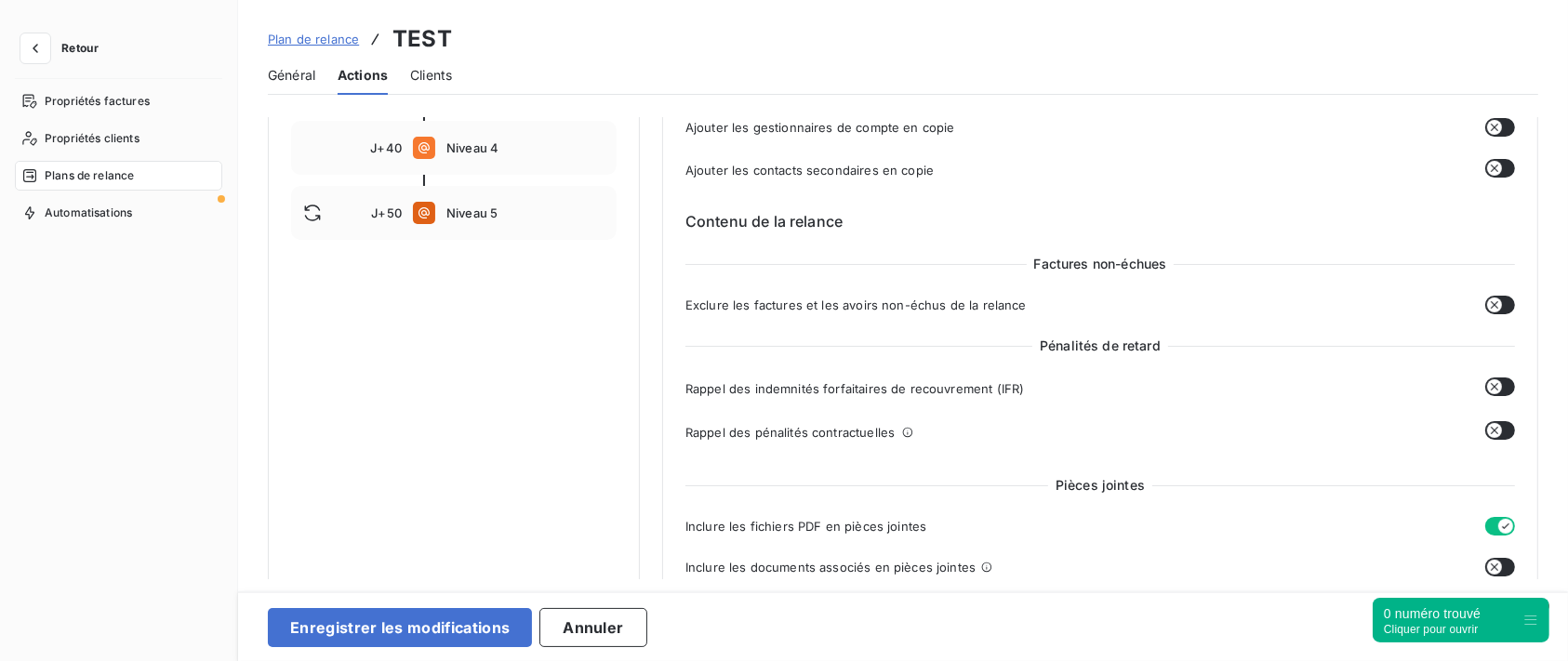
click at [1509, 388] on div "Niveau 1 Paramètres Définir le nombre de jour après échéance 10 Envoi J+X après…" at bounding box center [1100, 638] width 876 height 2001
click at [1490, 388] on icon "button" at bounding box center [1494, 387] width 15 height 15
click at [1490, 388] on button "button" at bounding box center [1500, 387] width 30 height 18
click at [1495, 433] on button "button" at bounding box center [1500, 430] width 30 height 18
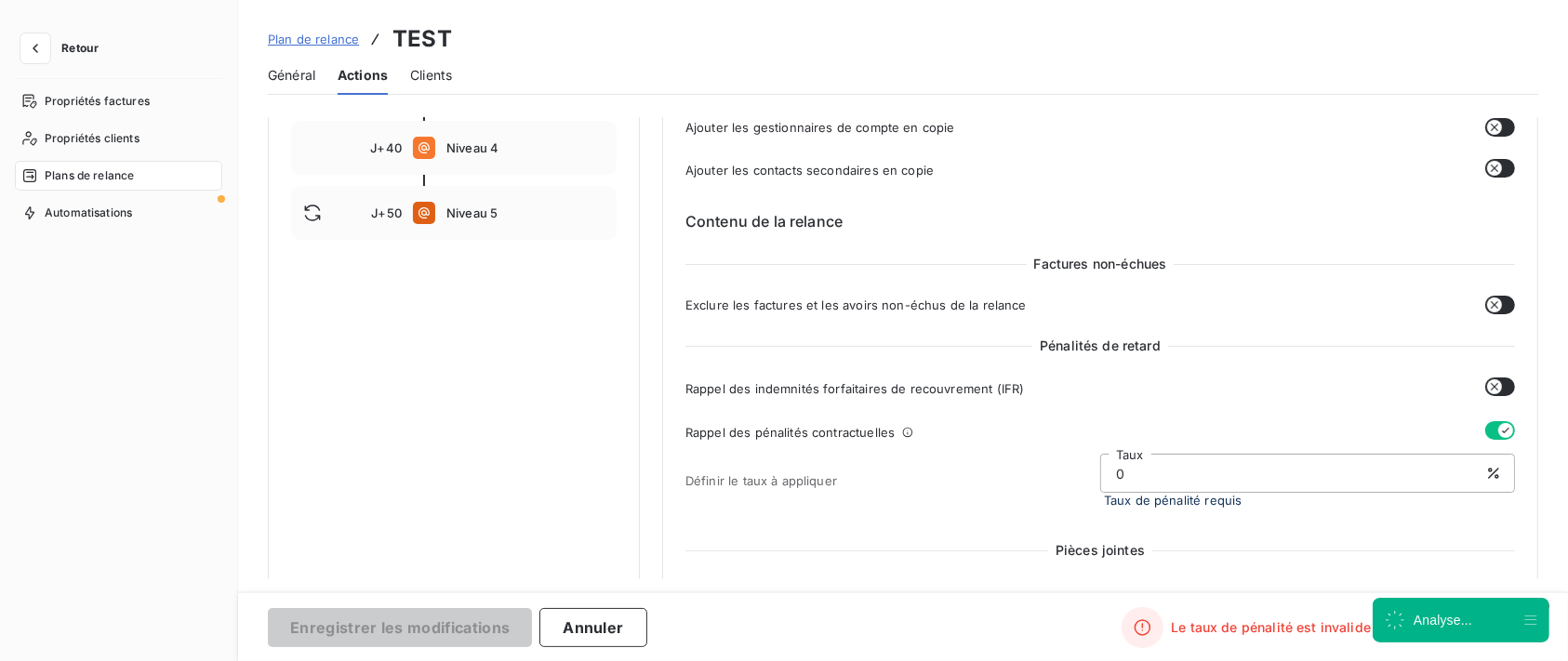
click at [1498, 433] on icon "button" at bounding box center [1505, 430] width 15 height 15
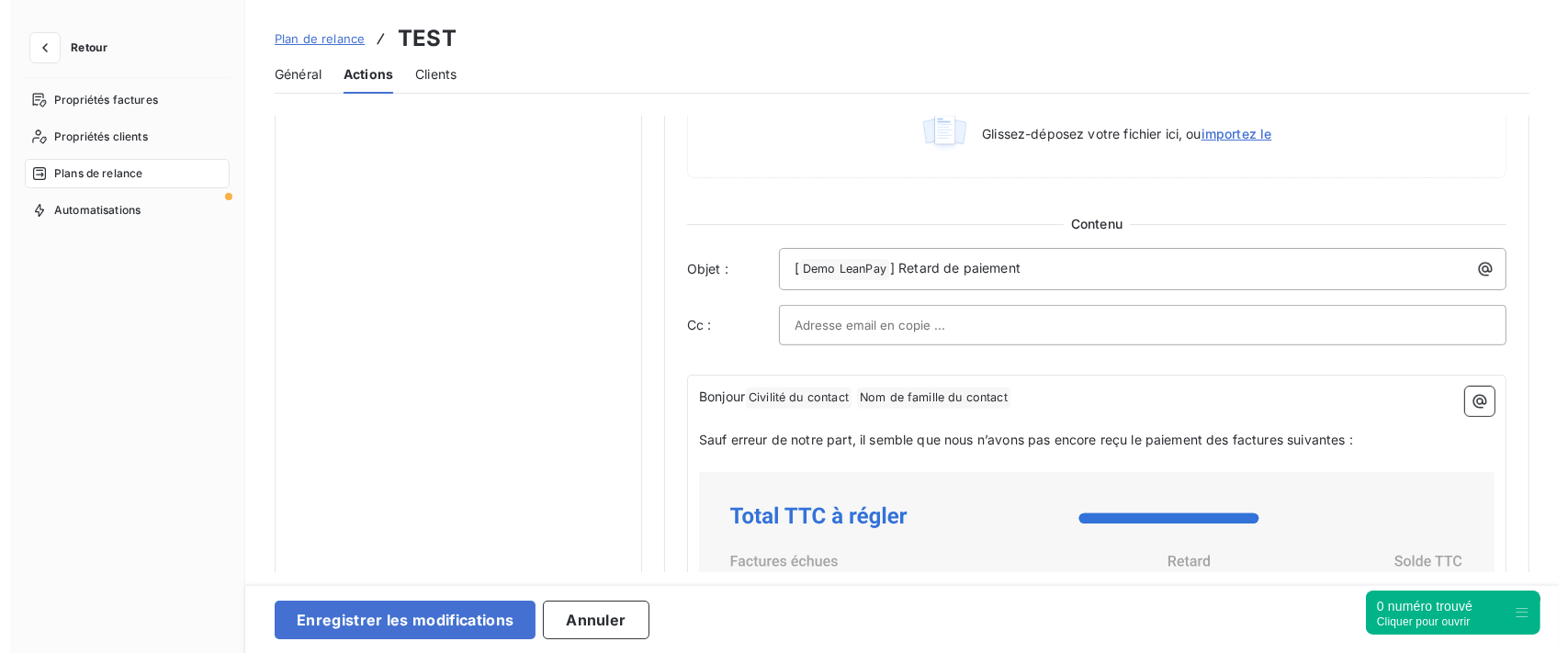
scroll to position [1103, 0]
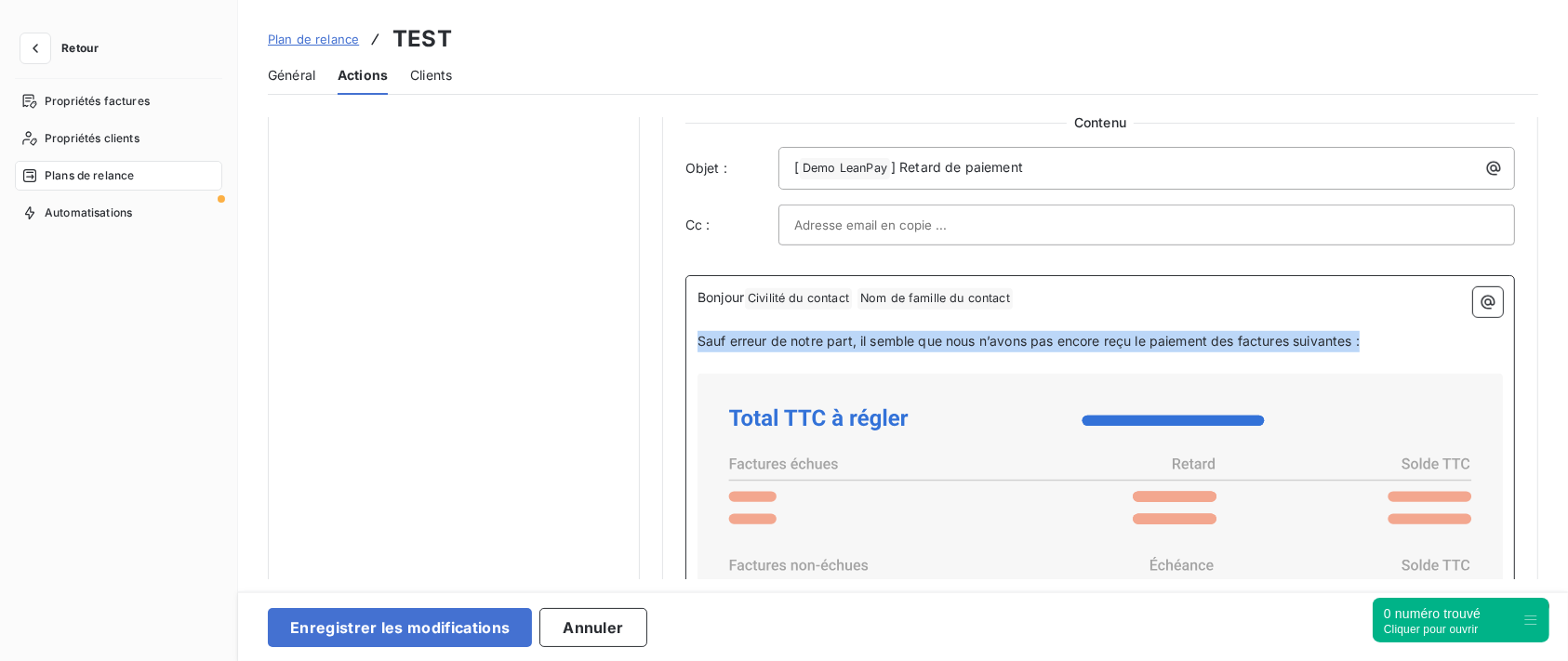
drag, startPoint x: 1395, startPoint y: 346, endPoint x: 685, endPoint y: 338, distance: 710.0
click at [685, 338] on div "Bonjour Civilité du contact ﻿ Nom de famille du contact ﻿ ﻿ ﻿ Sauf erreur de no…" at bounding box center [1100, 627] width 830 height 704
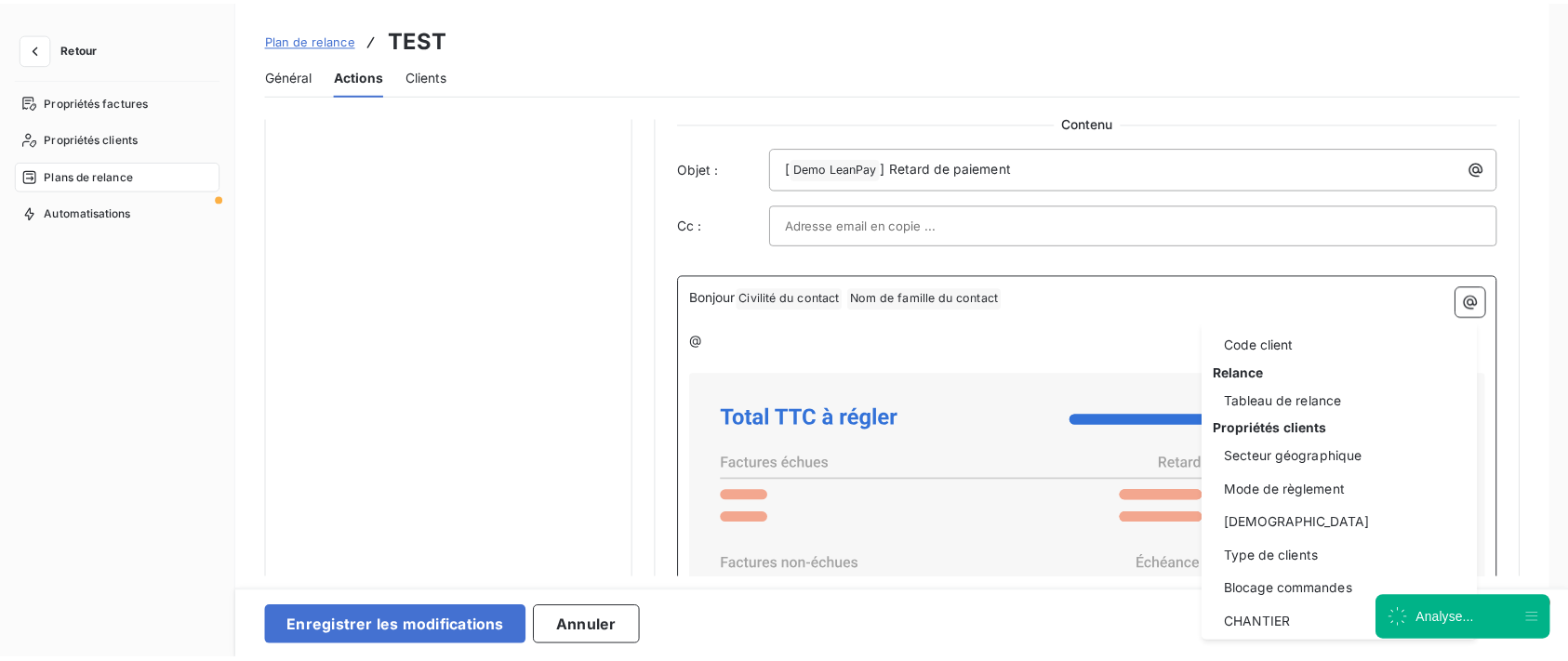
scroll to position [274, 0]
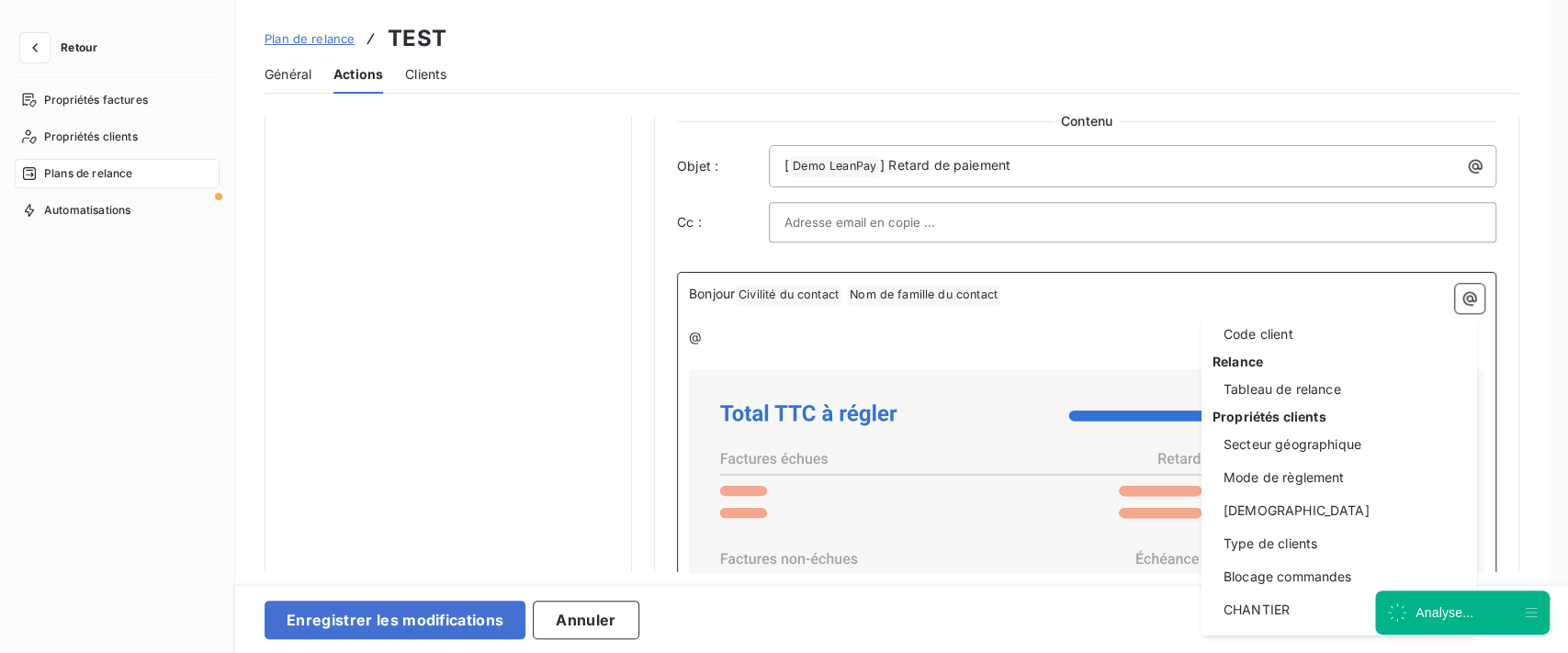
click at [787, 349] on html "Retour Propriétés factures Propriétés clients Plans de relance Automatisations …" at bounding box center [784, 326] width 1568 height 653
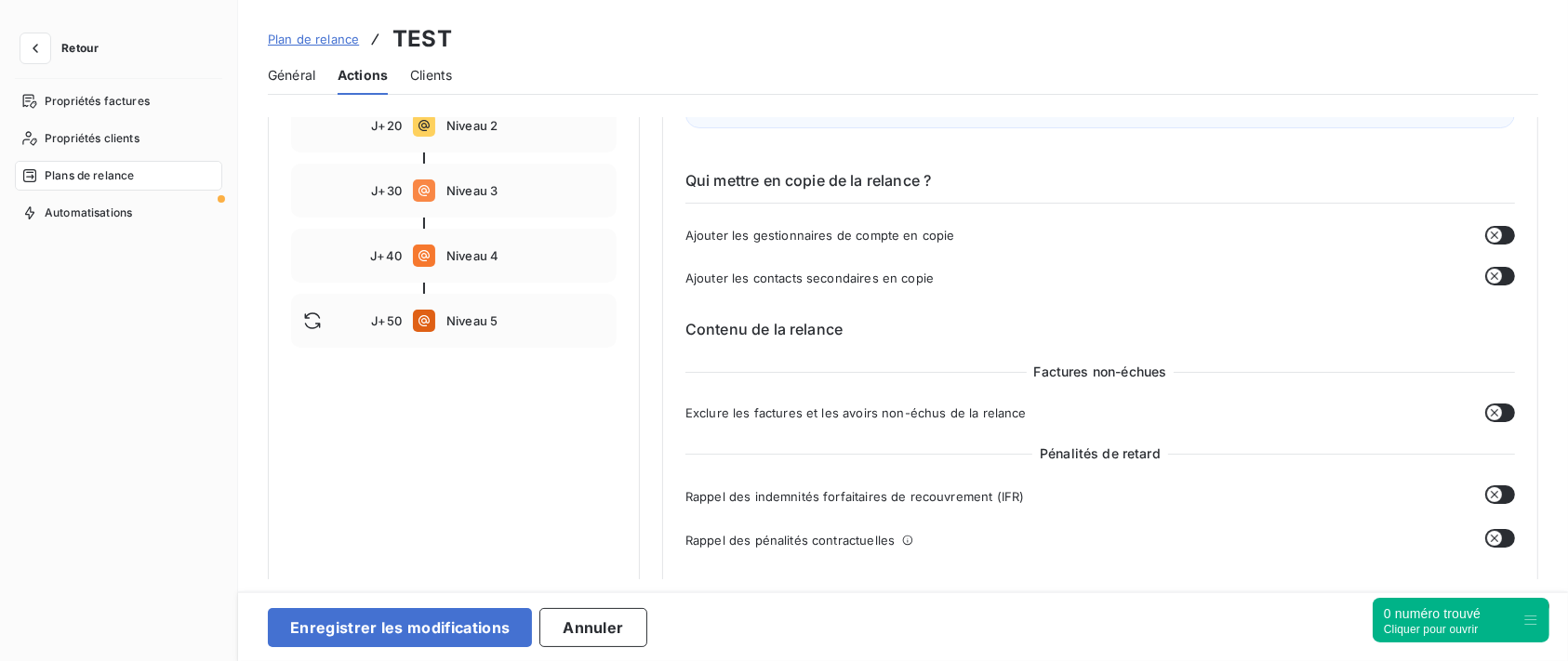
scroll to position [619, 0]
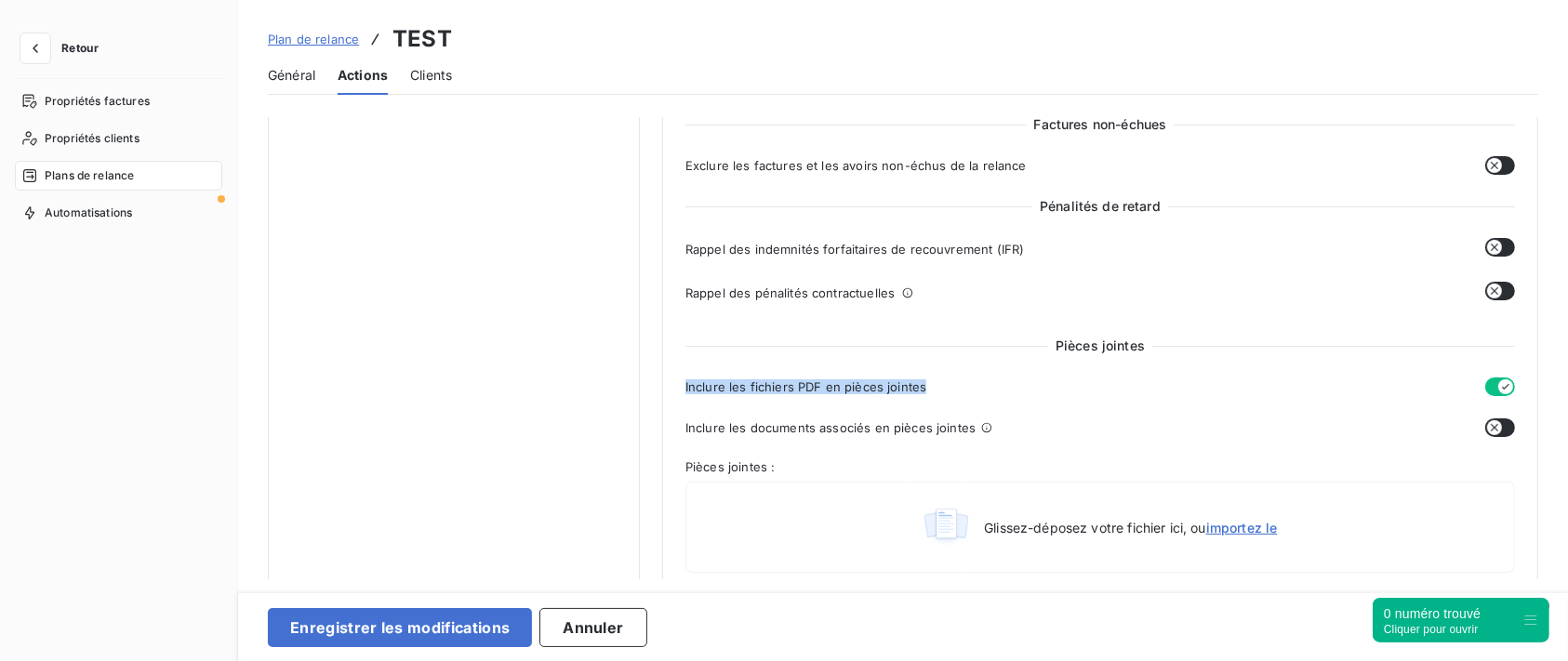
drag, startPoint x: 675, startPoint y: 391, endPoint x: 963, endPoint y: 403, distance: 288.2
click at [963, 403] on div "Niveau 1 Paramètres Définir le nombre de jour après échéance 10 Envoi J+X après…" at bounding box center [1100, 498] width 876 height 2001
click at [1254, 370] on div "Pièces jointes Inclure les fichiers PDF en pièces jointes Inclure les documents…" at bounding box center [1100, 457] width 830 height 243
click at [1498, 391] on icon "button" at bounding box center [1505, 387] width 15 height 15
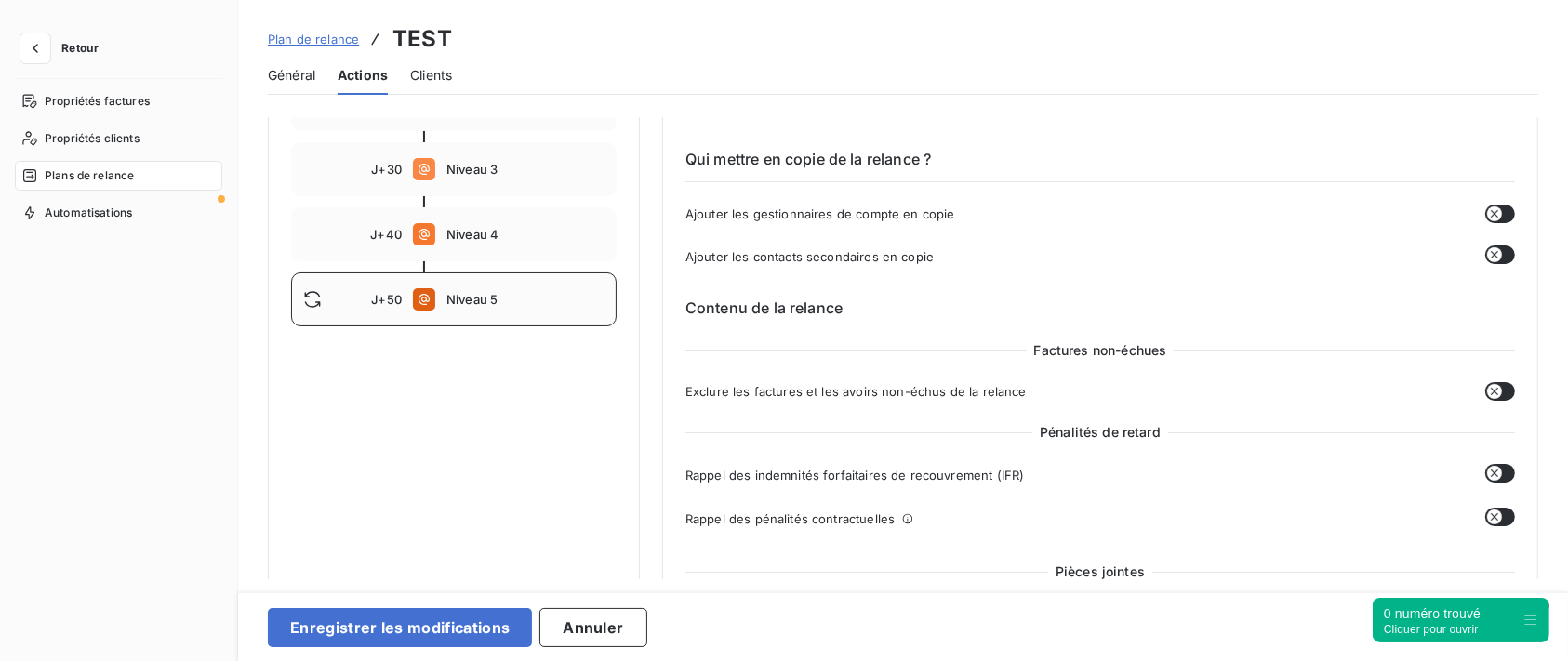
scroll to position [372, 0]
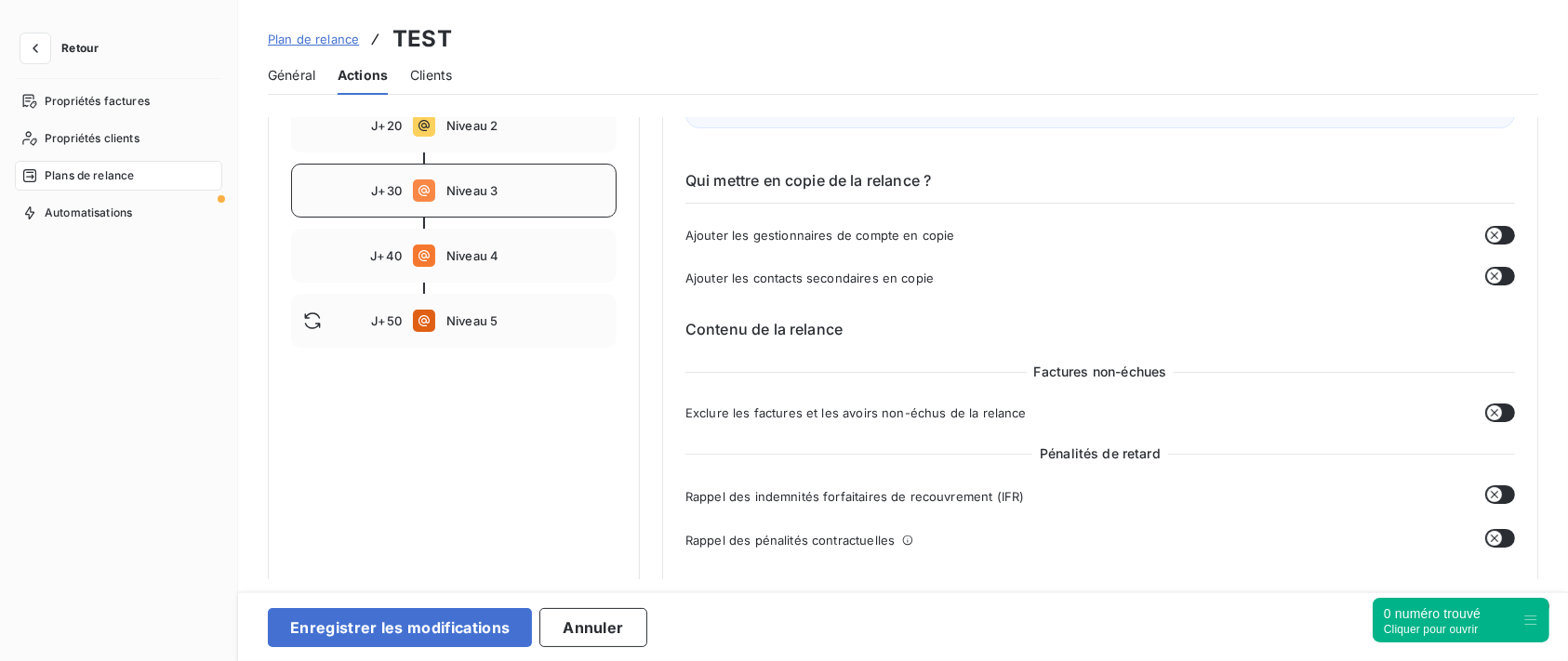
click at [512, 181] on div "J+30 Niveau 3" at bounding box center [454, 191] width 326 height 54
type input "30"
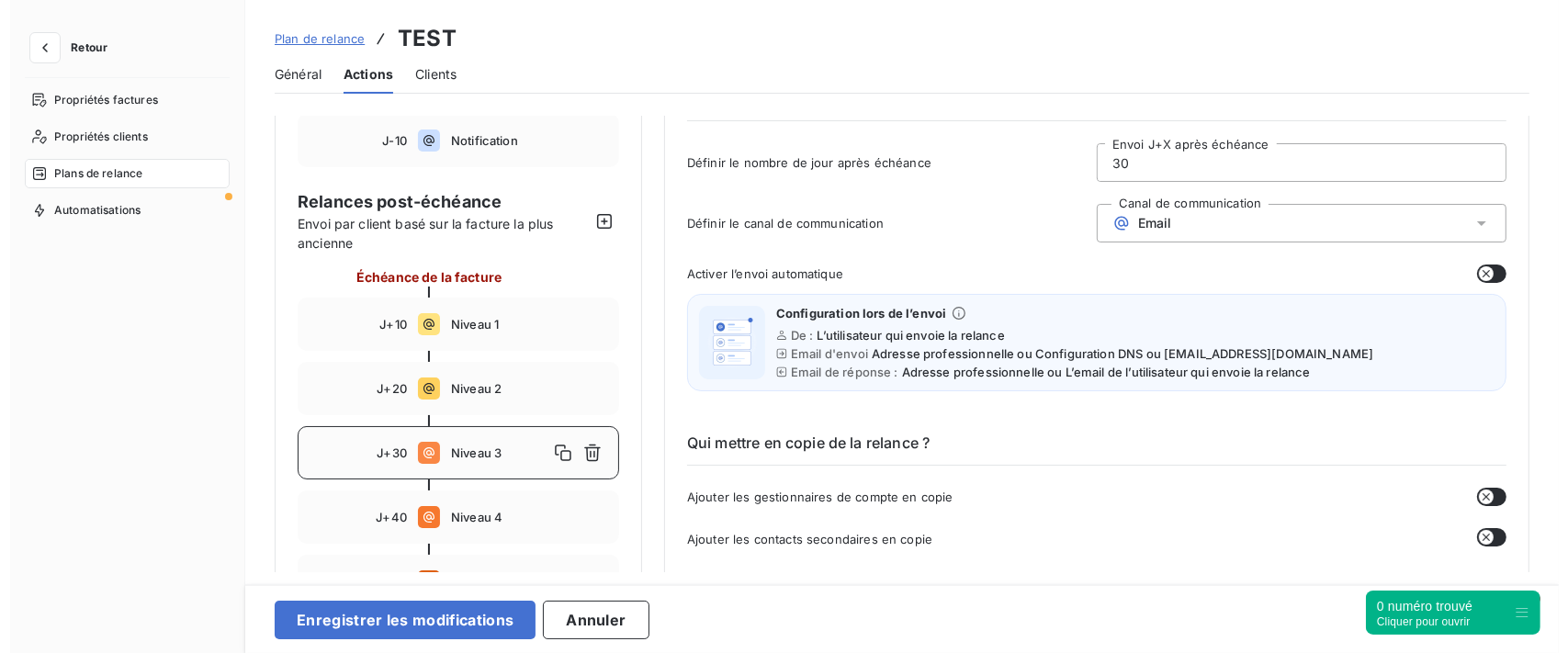
scroll to position [0, 0]
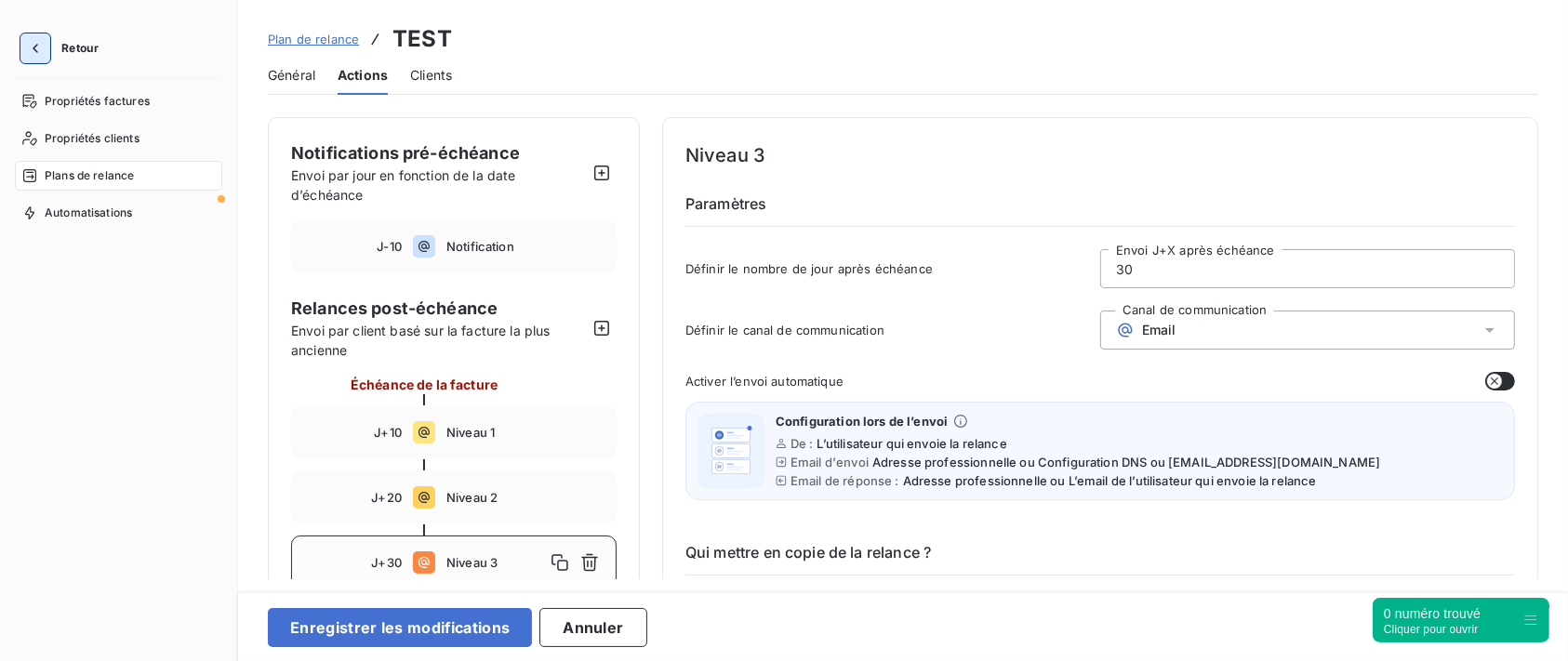
click at [27, 59] on button "button" at bounding box center [35, 48] width 30 height 30
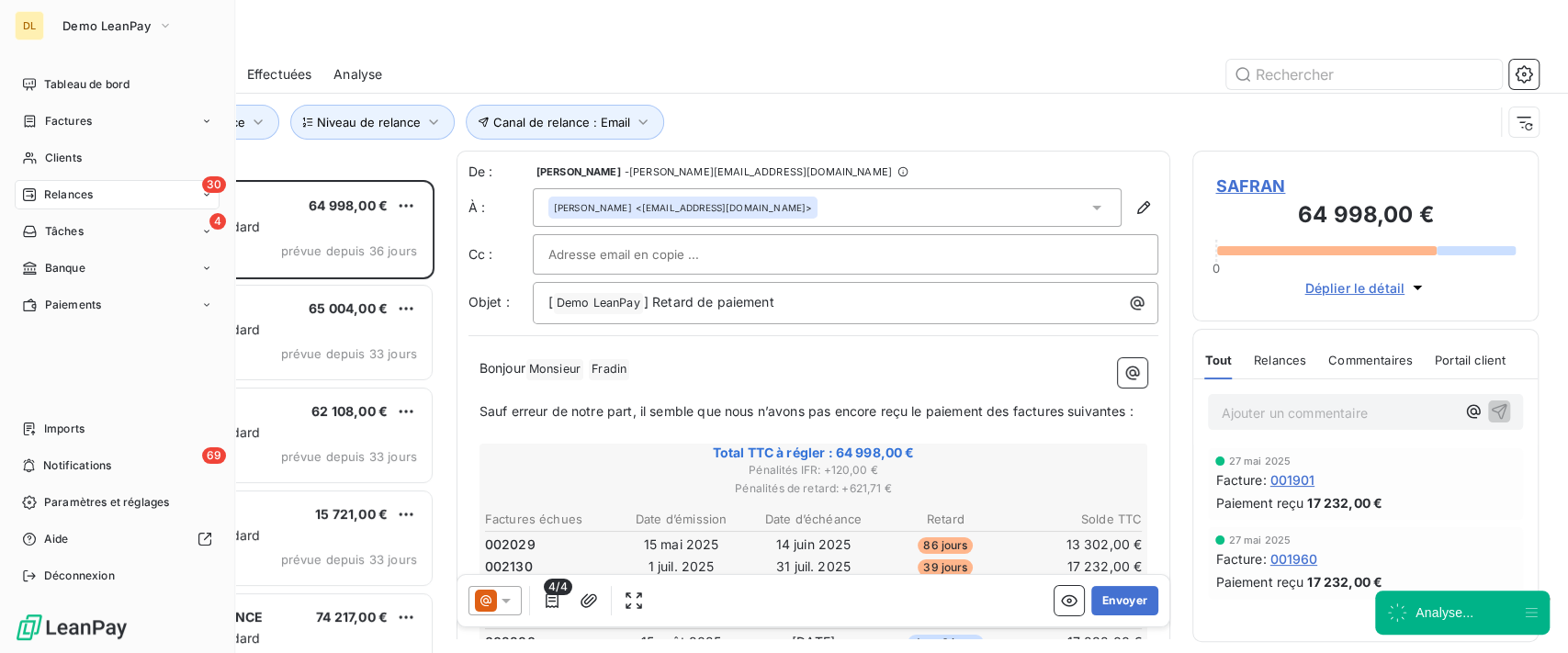
scroll to position [454, 327]
click at [56, 435] on span "Imports" at bounding box center [64, 429] width 40 height 16
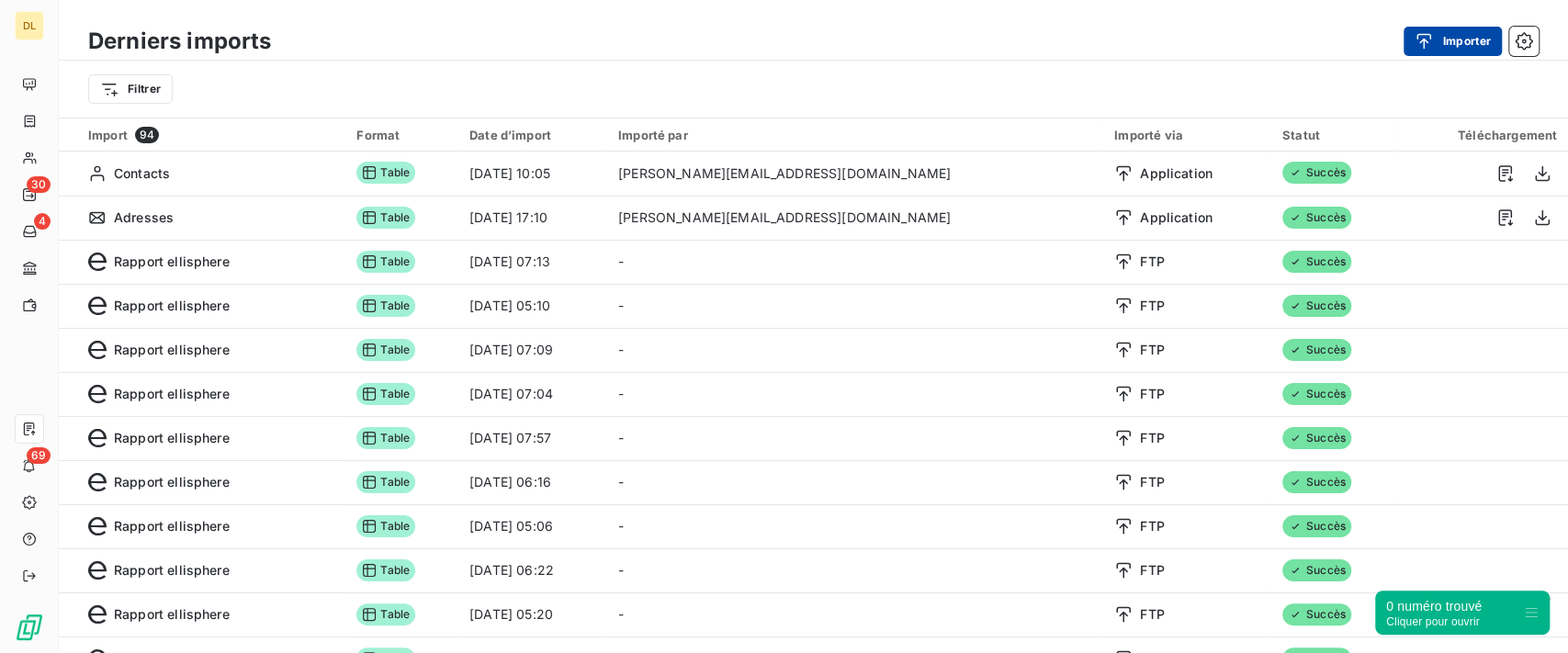
click at [1466, 40] on button "Importer" at bounding box center [1453, 41] width 99 height 30
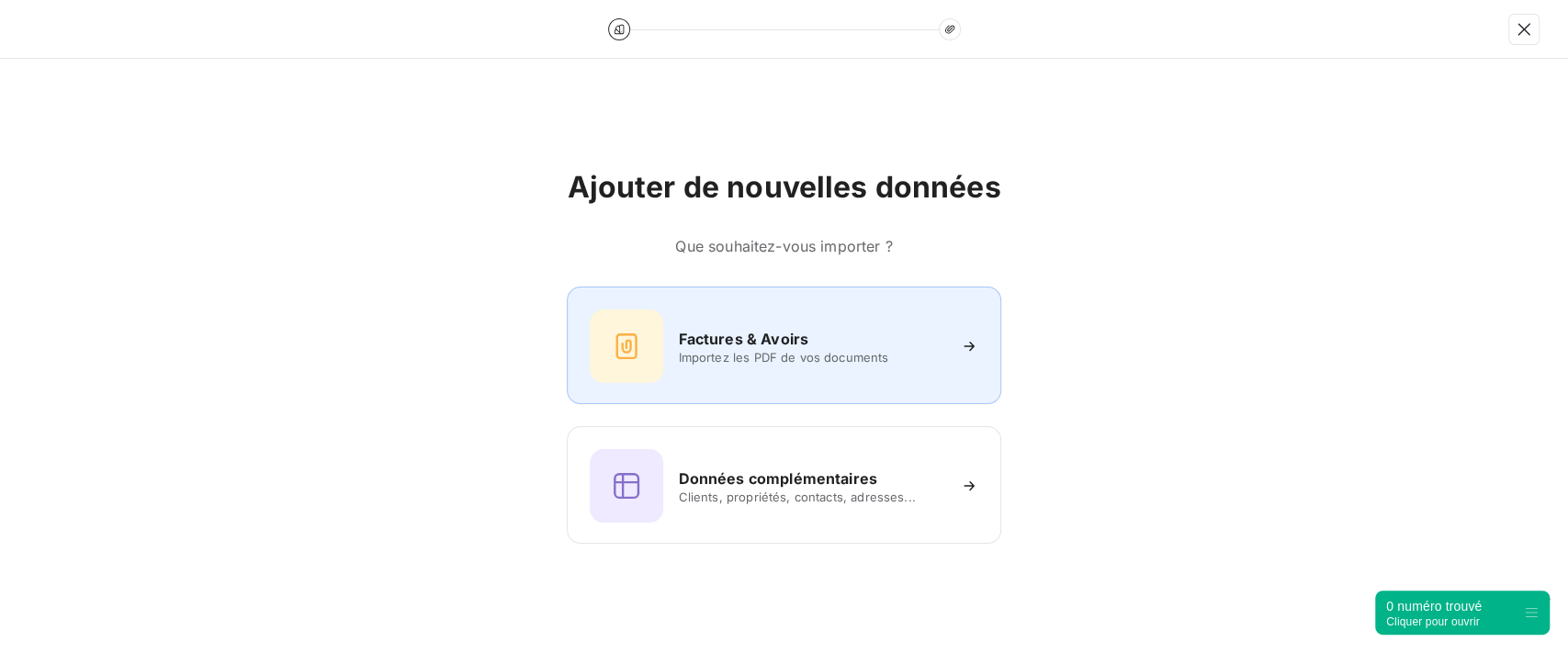
click at [746, 350] on span "Importez les PDF de vos documents" at bounding box center [811, 357] width 266 height 14
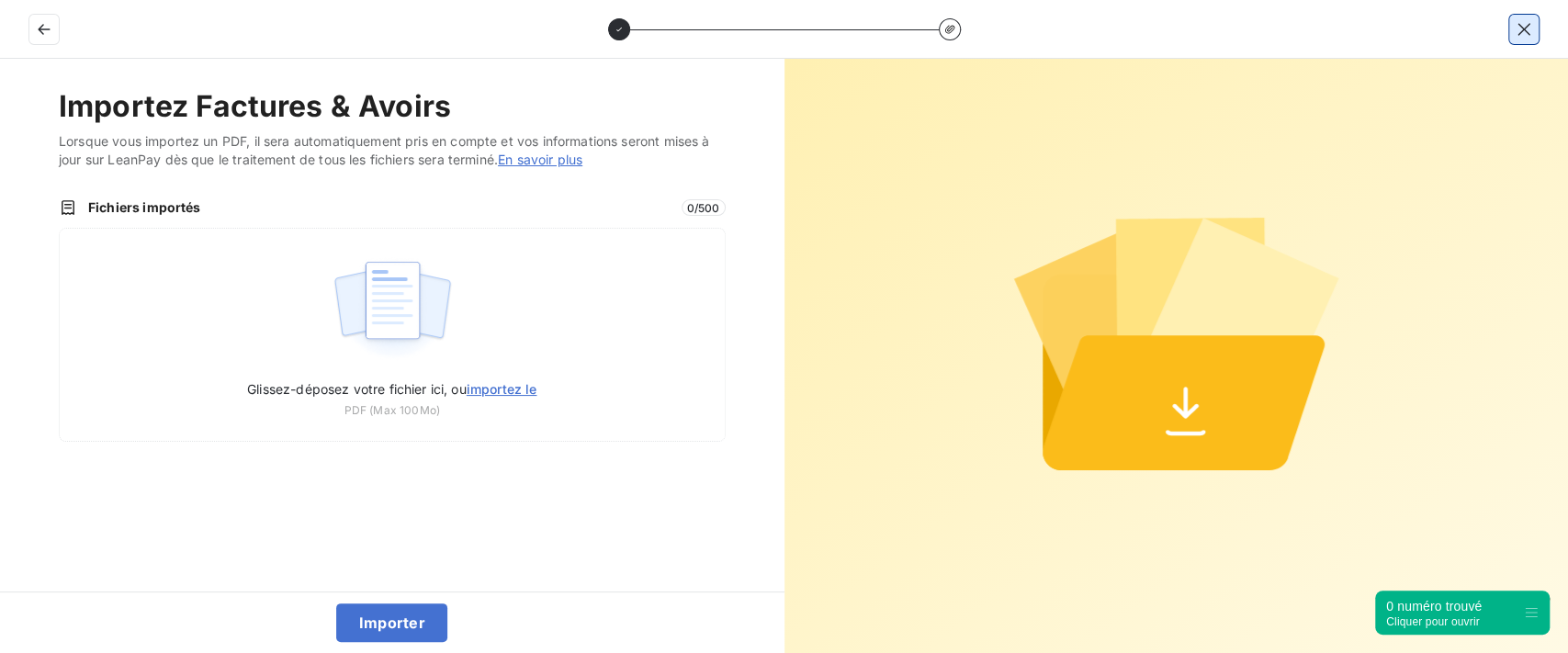
click at [1518, 28] on icon "button" at bounding box center [1524, 29] width 18 height 18
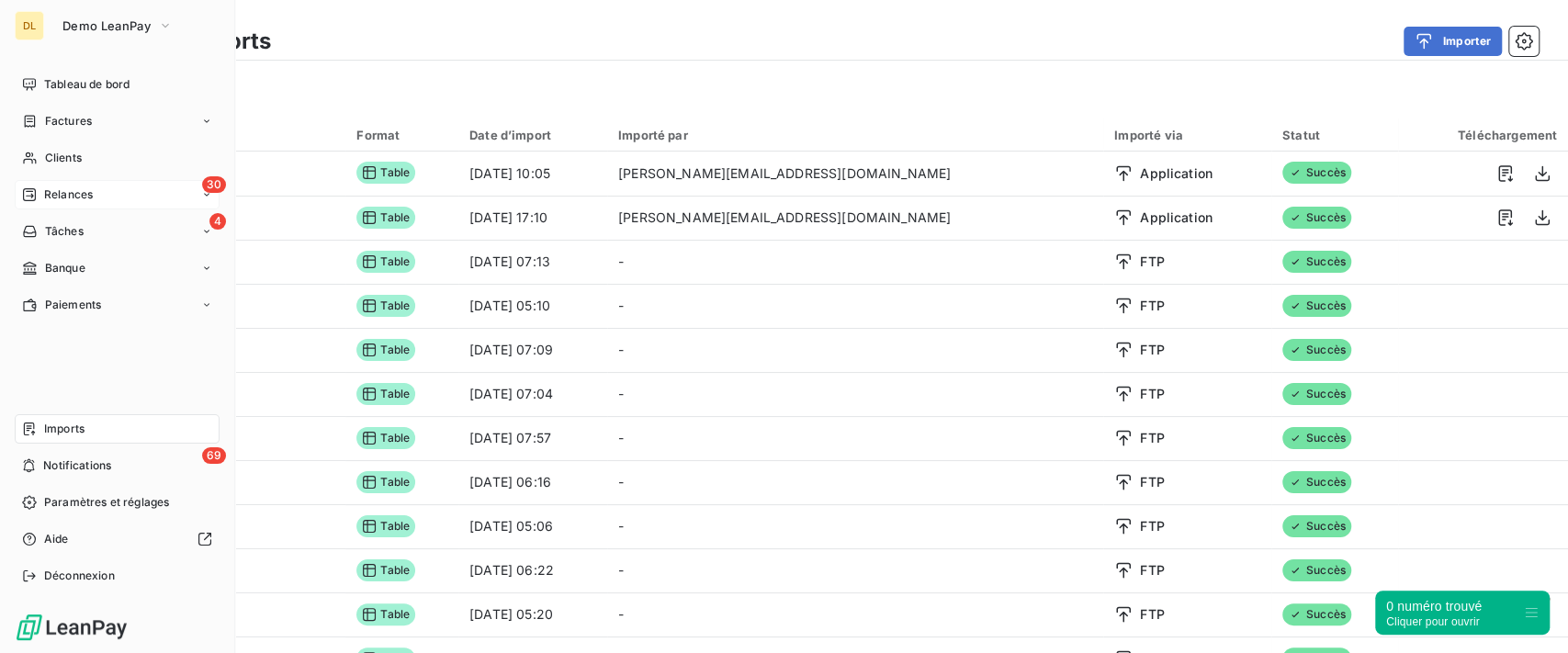
click at [80, 195] on span "Relances" at bounding box center [68, 194] width 49 height 16
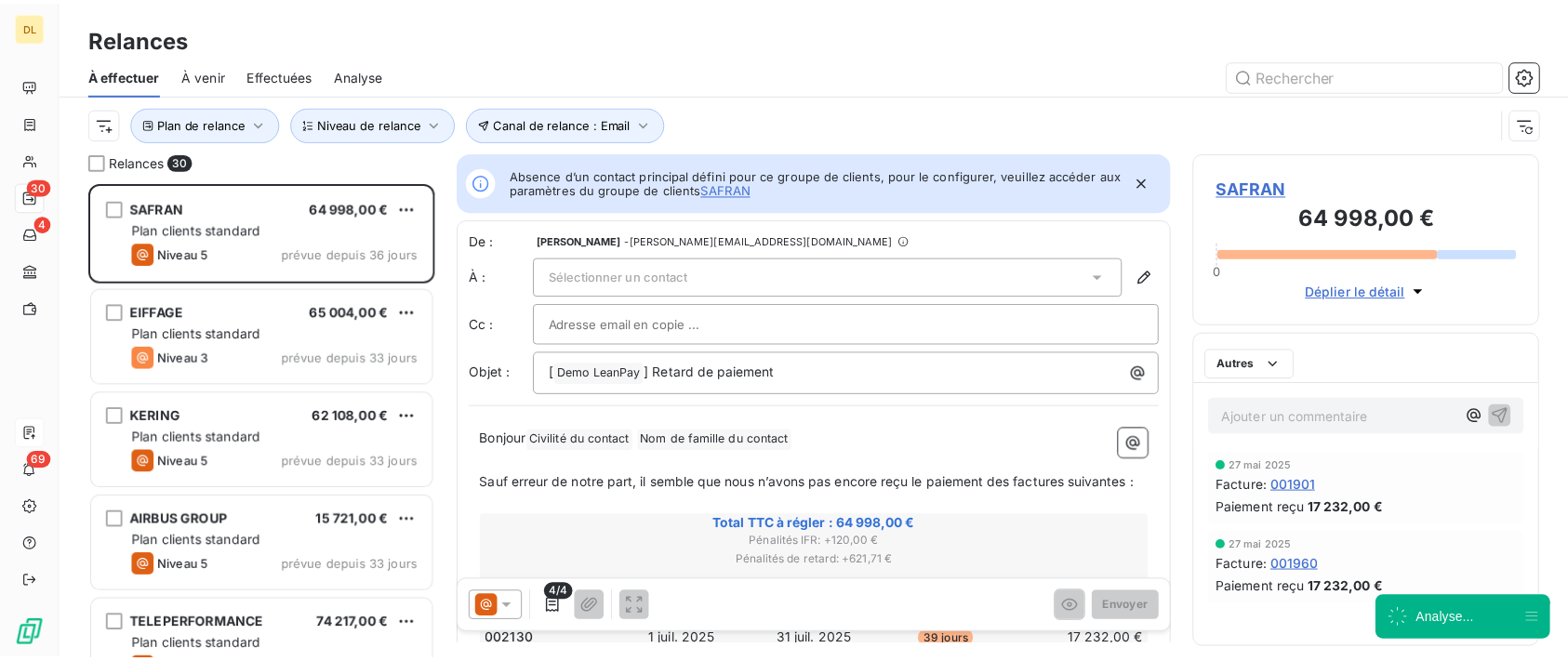
scroll to position [459, 331]
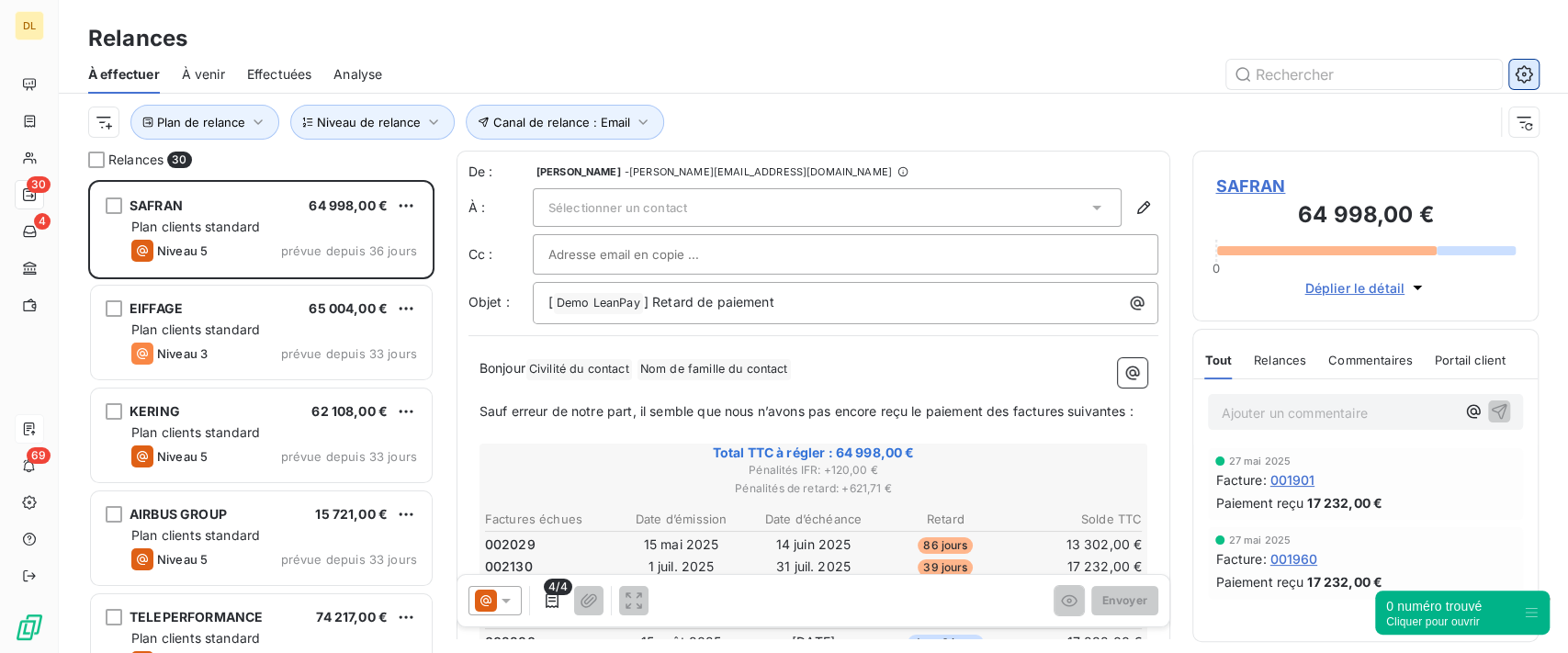
click at [1529, 80] on icon "button" at bounding box center [1524, 74] width 17 height 17
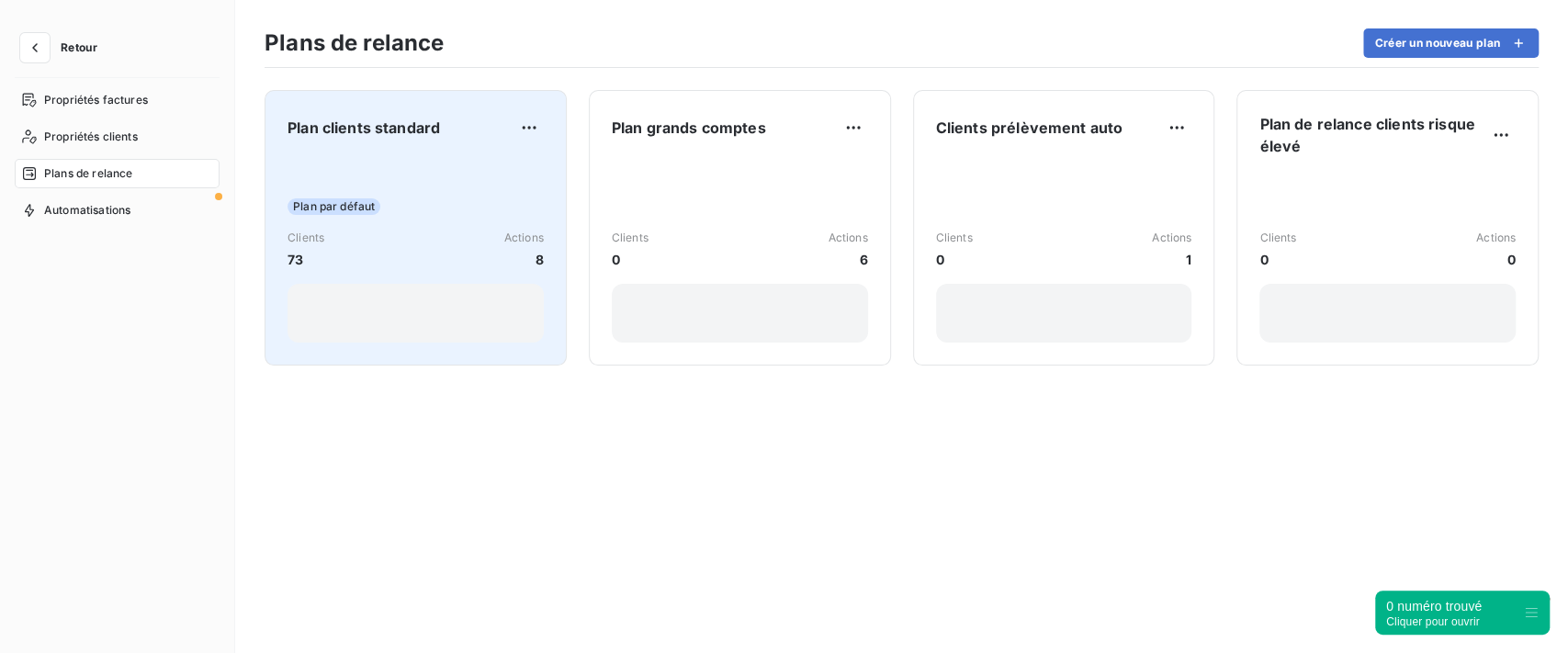
click at [434, 217] on div "Plan par défaut Clients 73 Actions 8" at bounding box center [415, 250] width 257 height 186
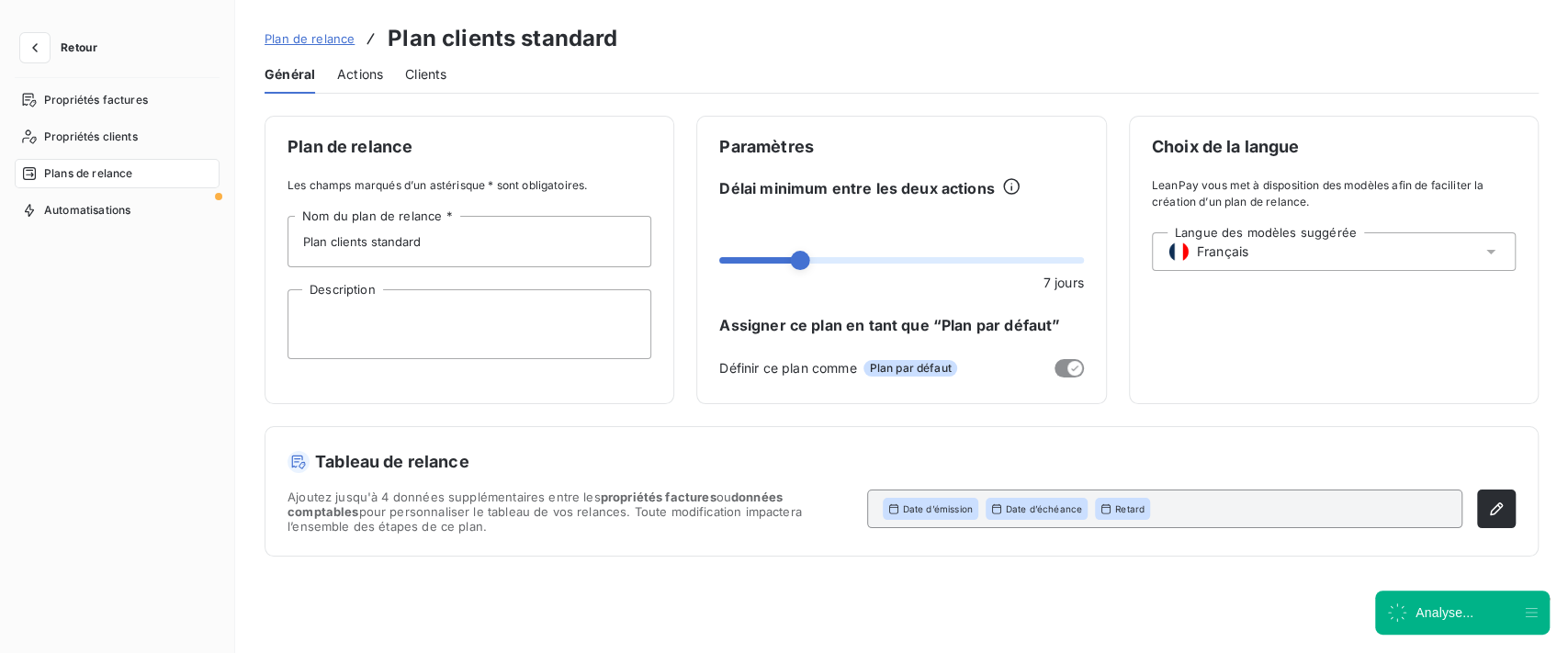
click at [369, 79] on span "Actions" at bounding box center [360, 74] width 46 height 18
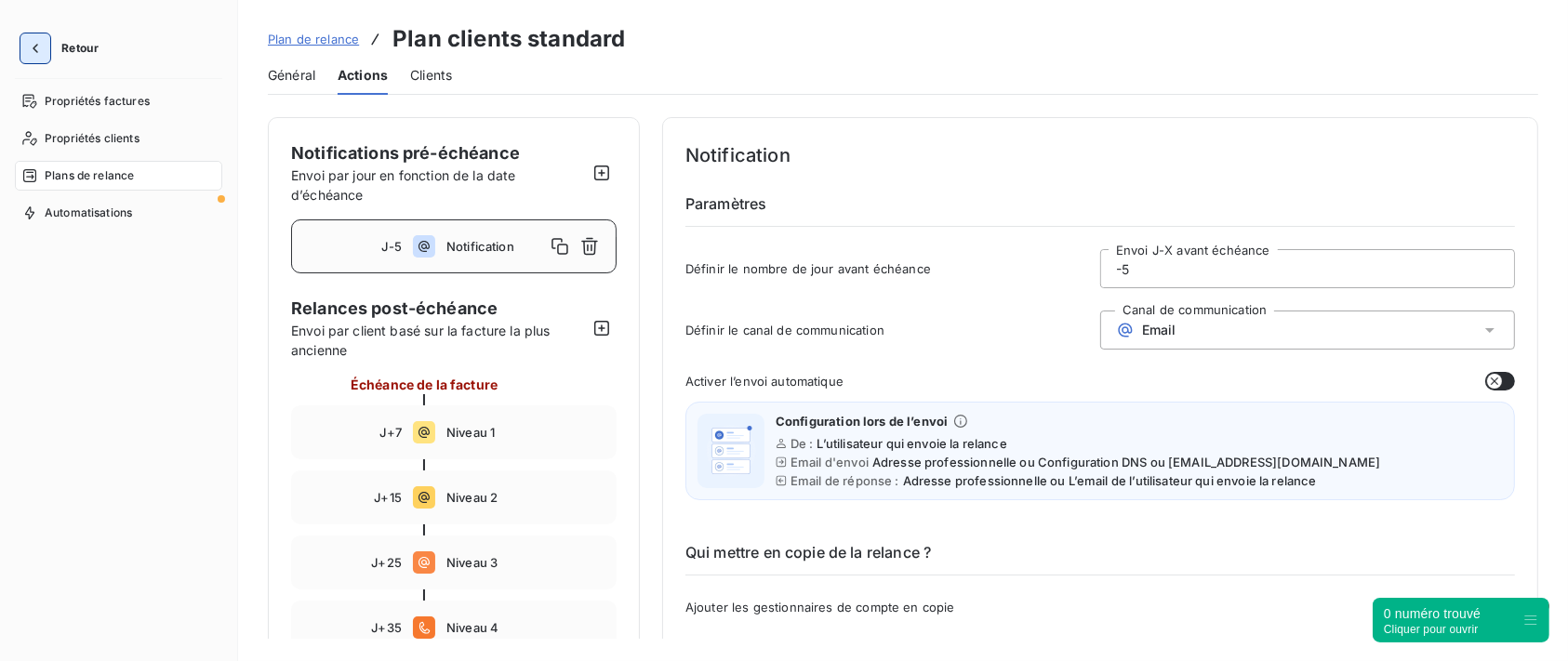
click at [39, 42] on icon "button" at bounding box center [35, 47] width 18 height 18
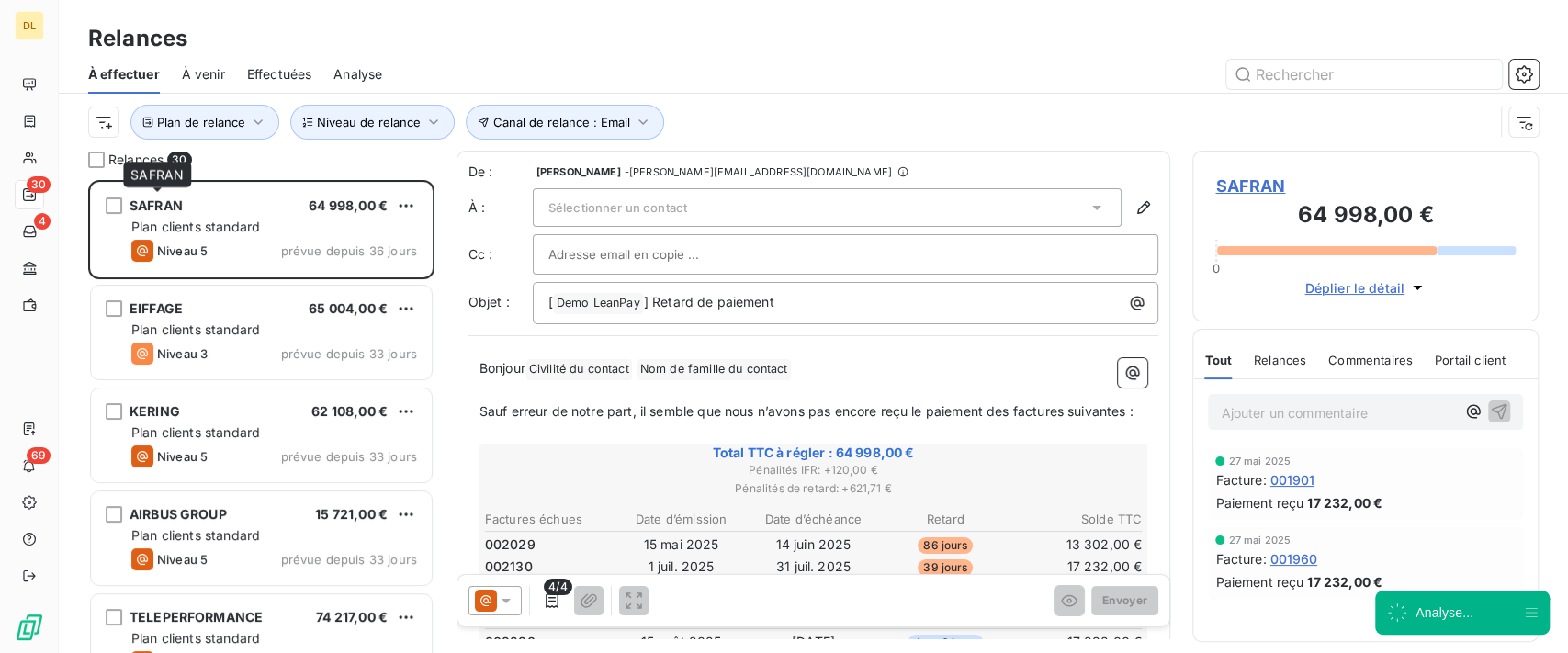
scroll to position [454, 327]
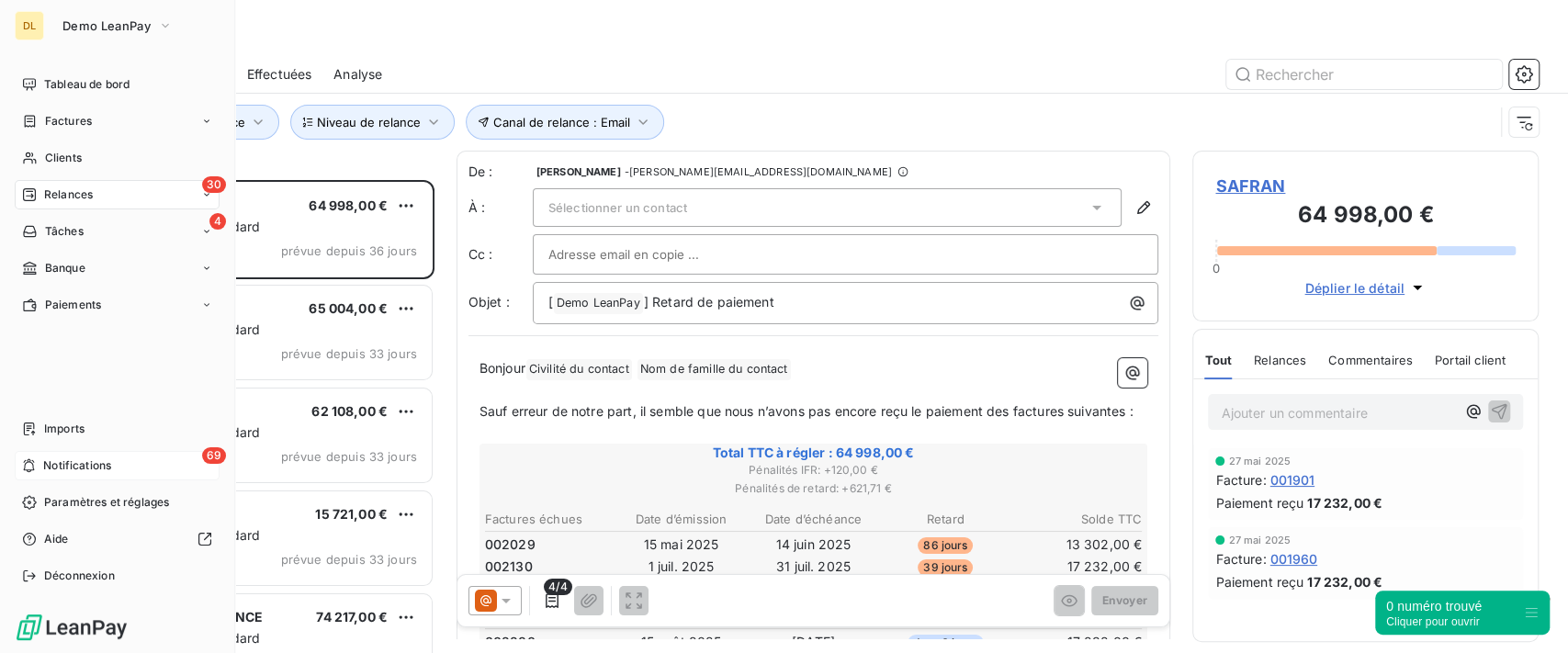
click at [35, 463] on icon at bounding box center [29, 465] width 13 height 14
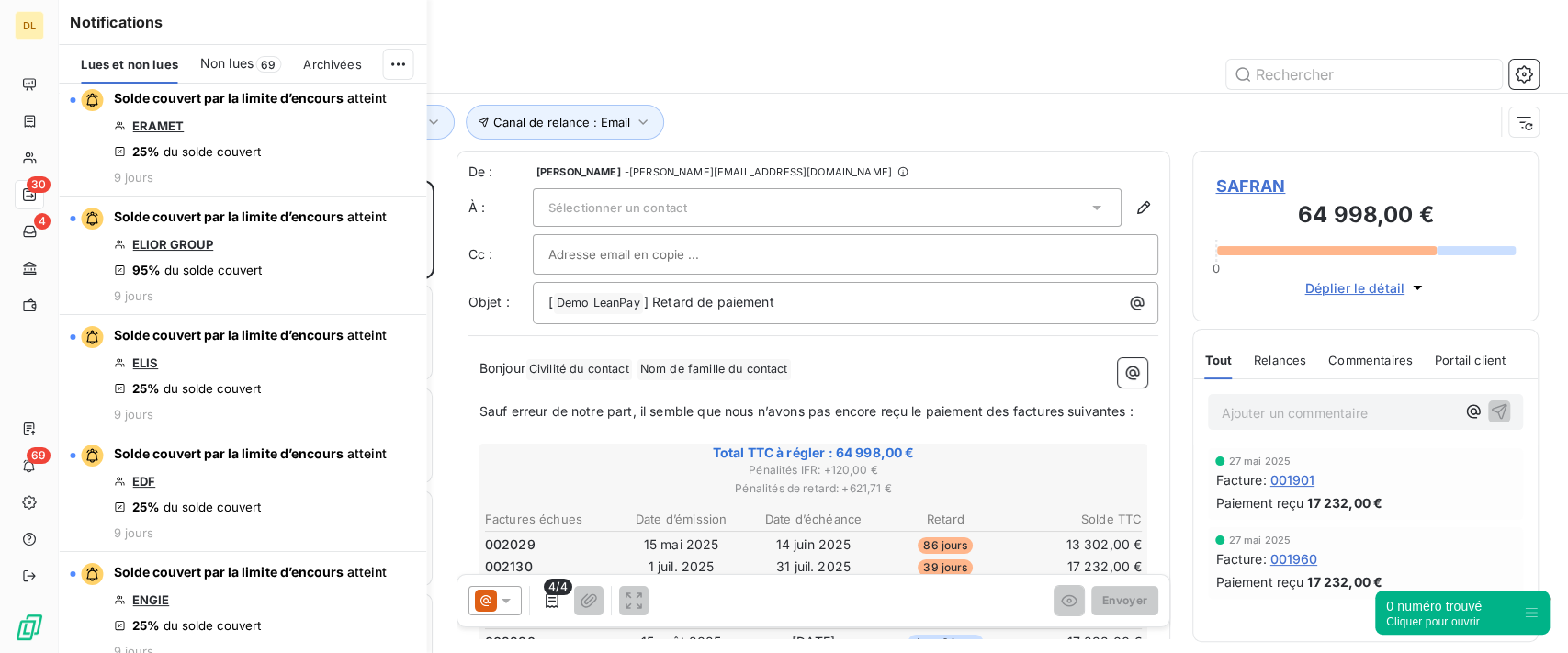
scroll to position [0, 0]
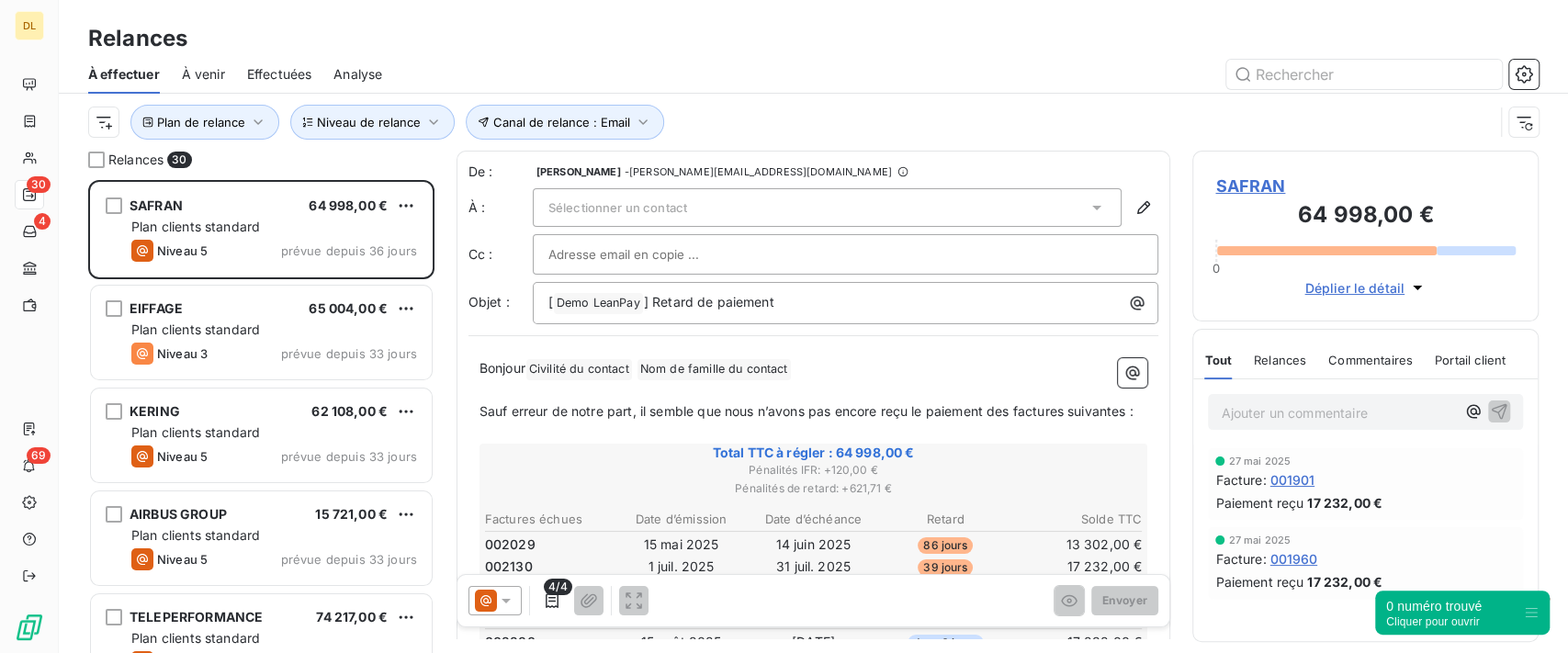
click at [765, 82] on div at bounding box center [971, 74] width 1134 height 30
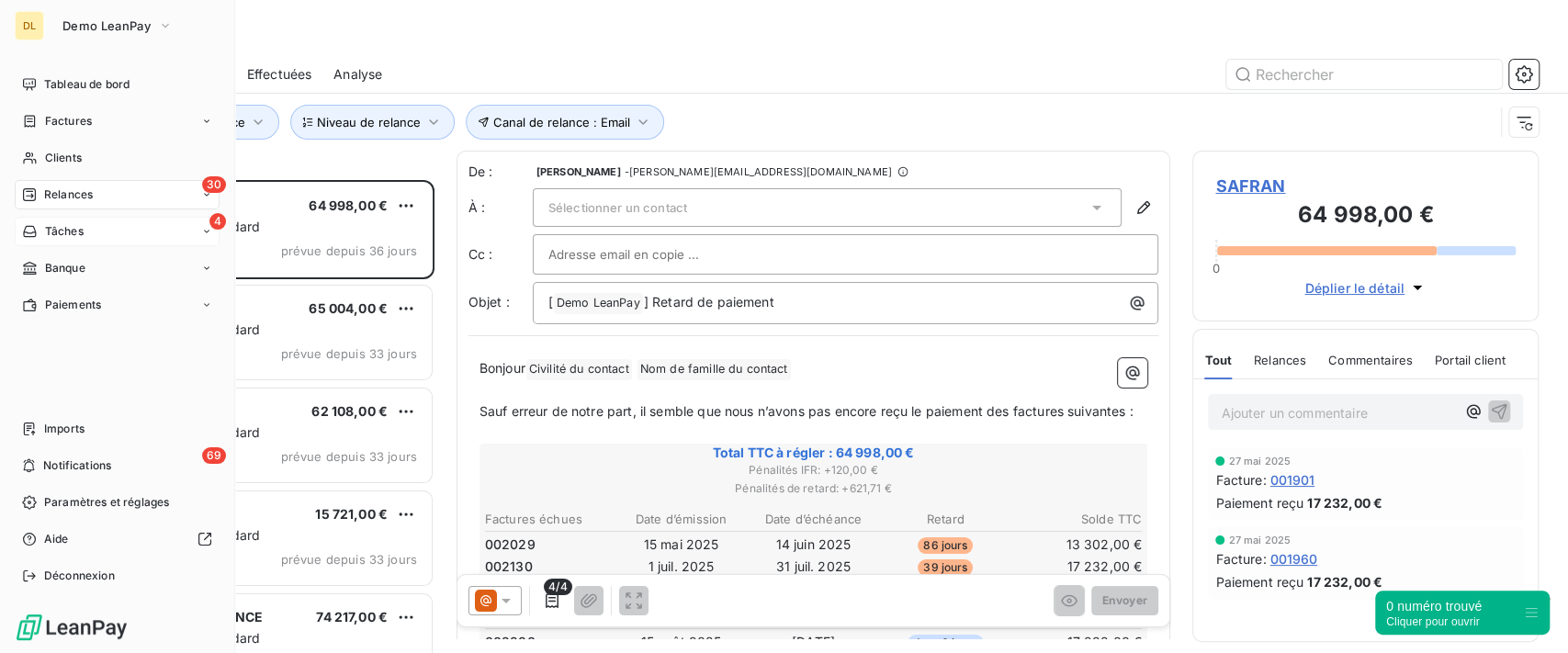
click at [86, 237] on div "4 Tâches" at bounding box center [117, 232] width 205 height 30
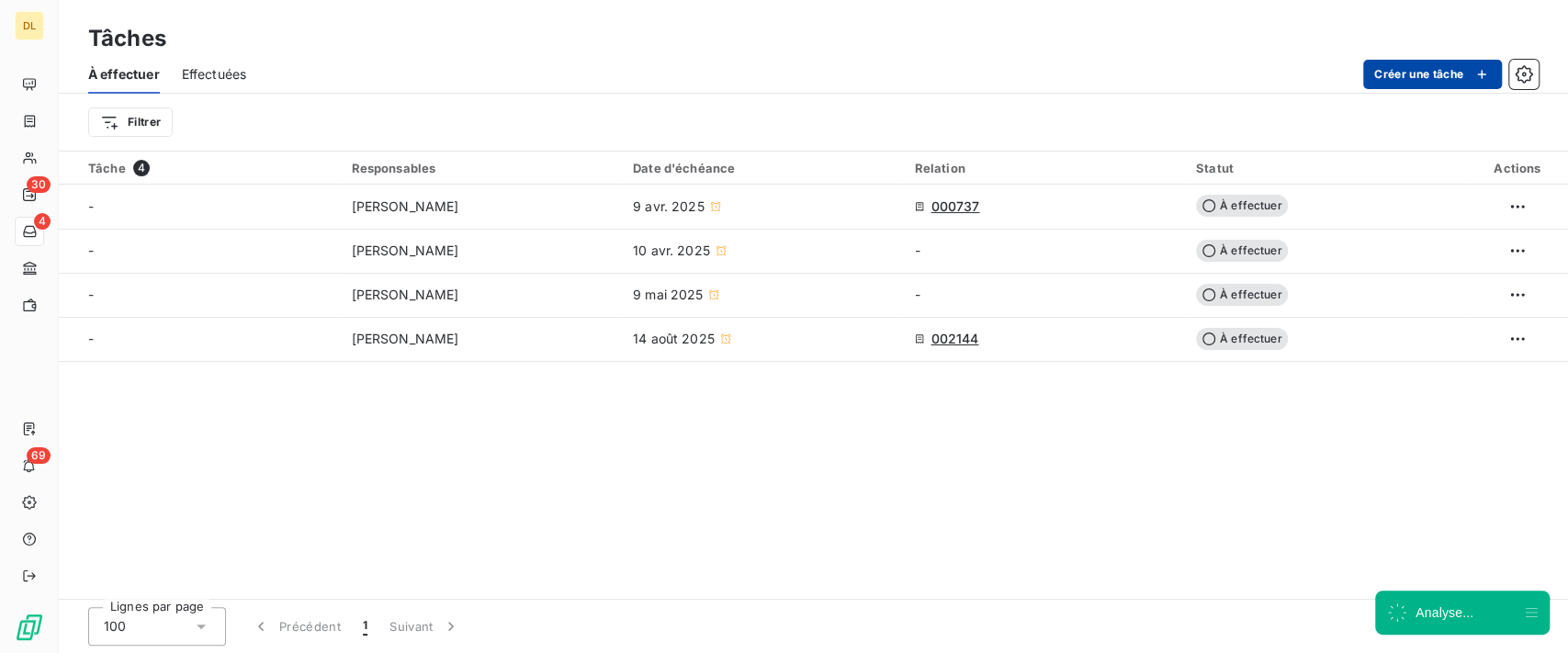
click at [1392, 83] on button "Créer une tâche" at bounding box center [1432, 74] width 139 height 30
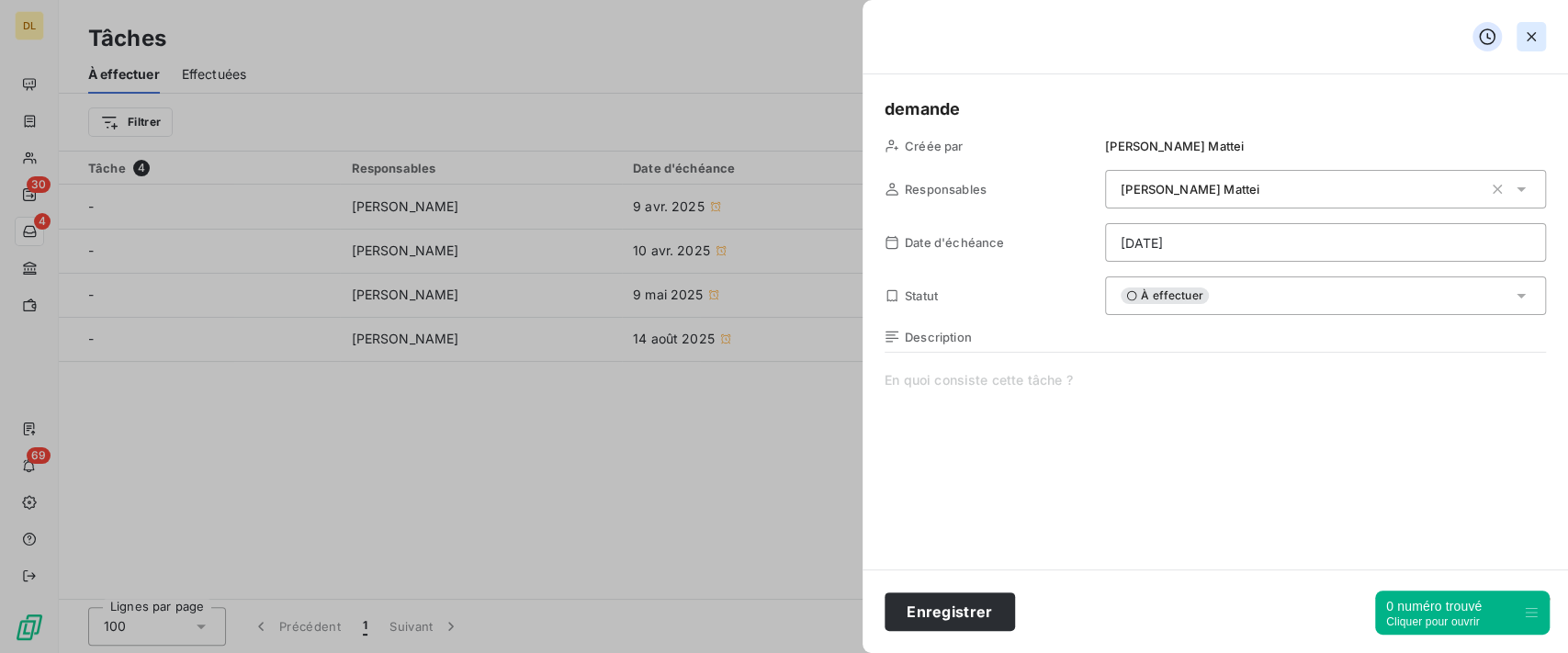
click at [1526, 36] on icon "button" at bounding box center [1531, 36] width 18 height 18
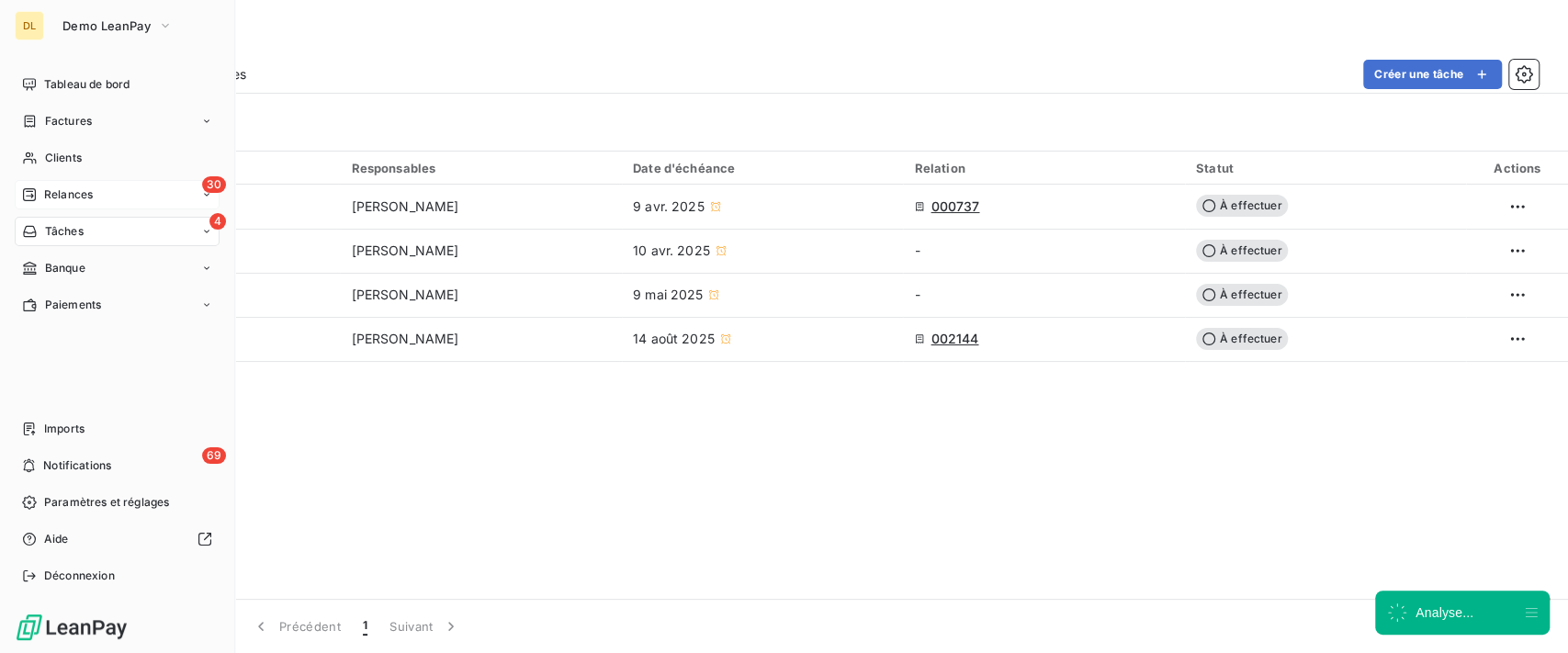
click at [62, 201] on span "Relances" at bounding box center [68, 194] width 49 height 16
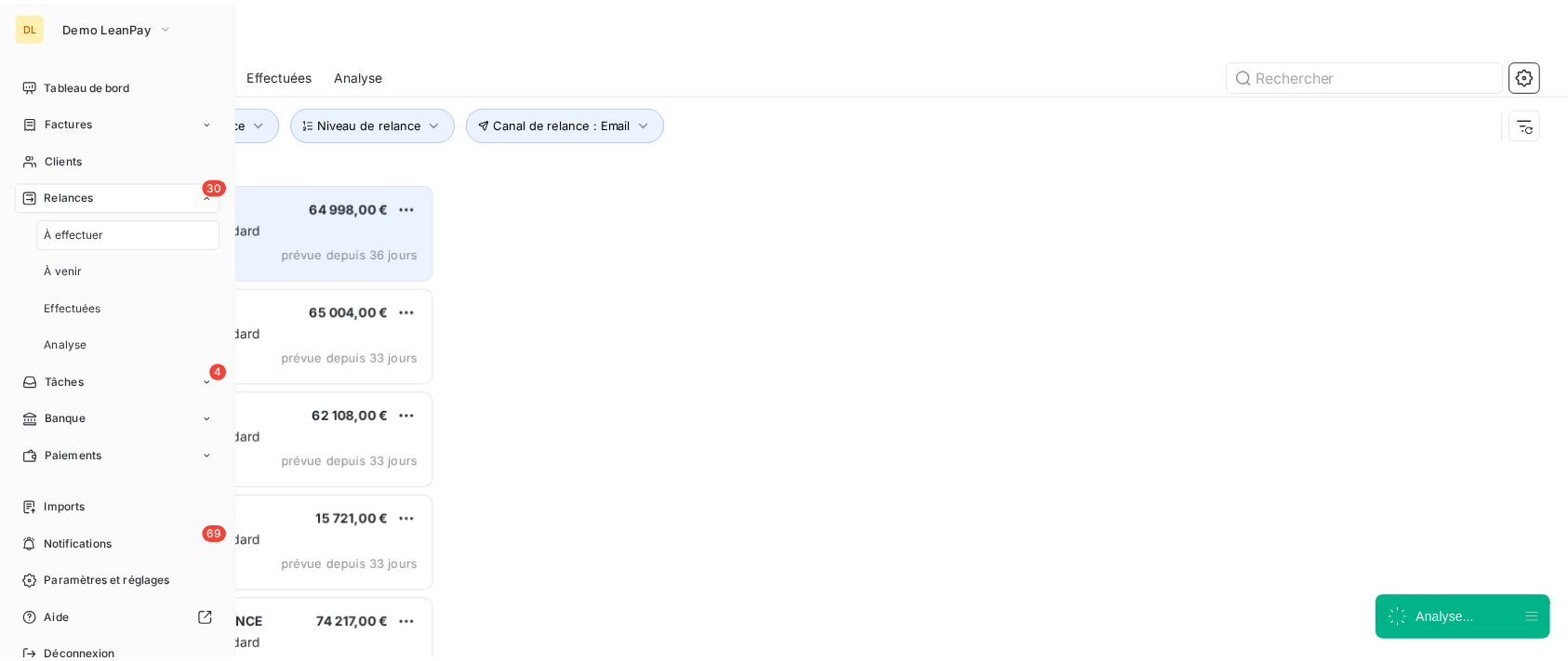
scroll to position [459, 331]
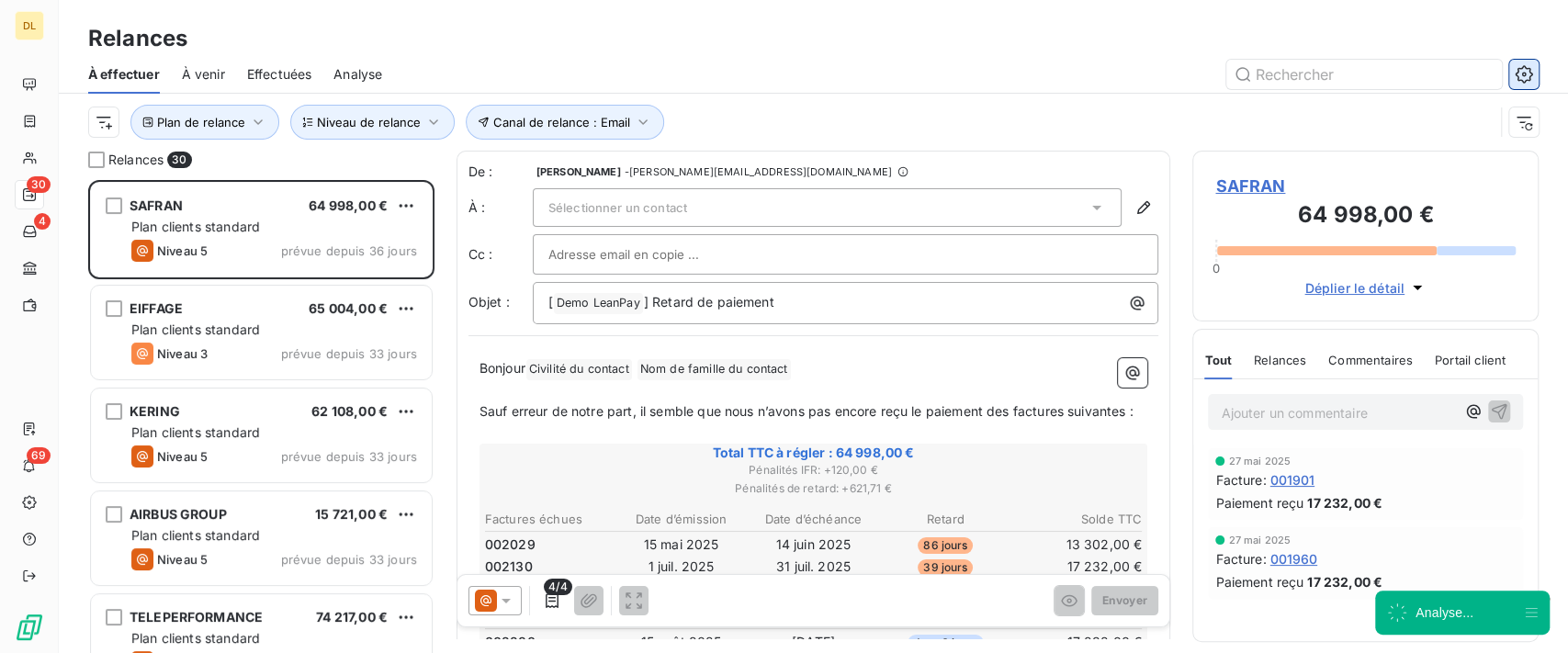
click at [1522, 80] on icon "button" at bounding box center [1524, 74] width 17 height 17
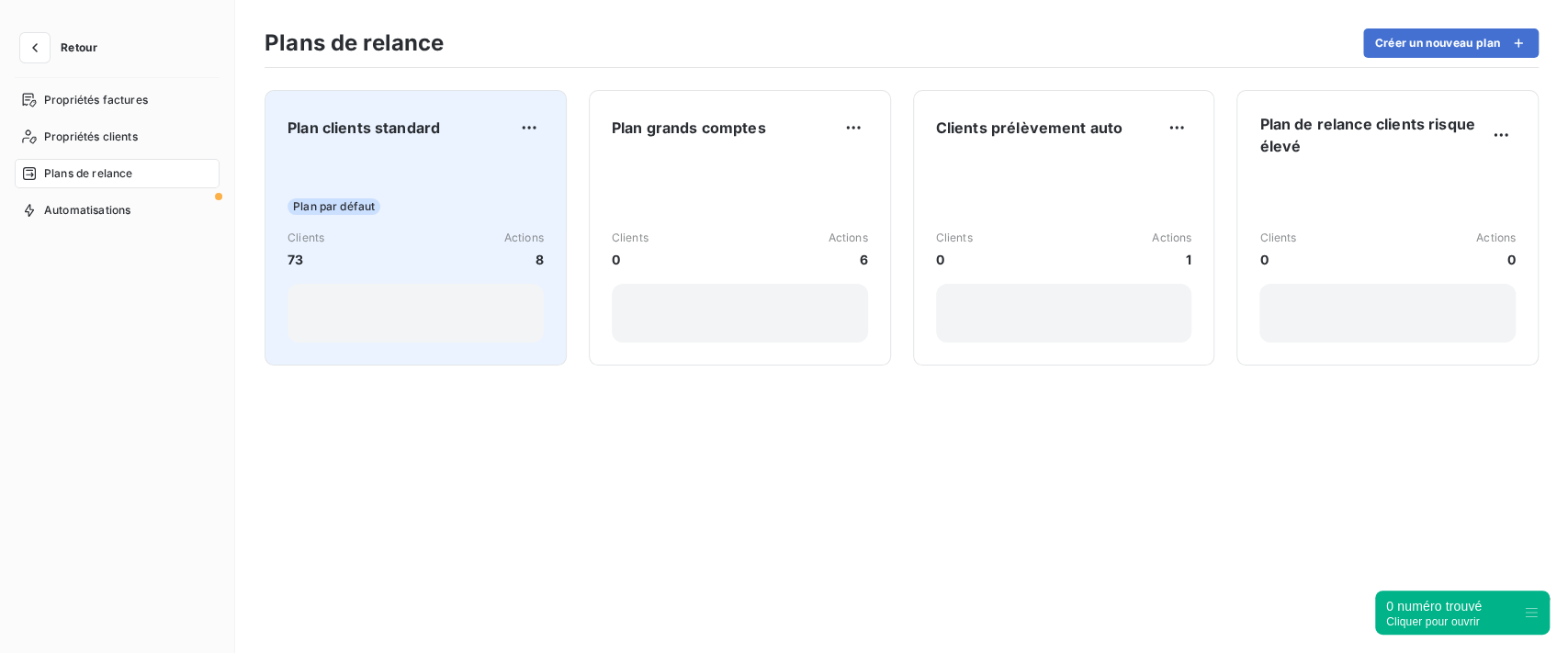
click at [366, 240] on div "Clients 73 Actions 8" at bounding box center [415, 249] width 257 height 39
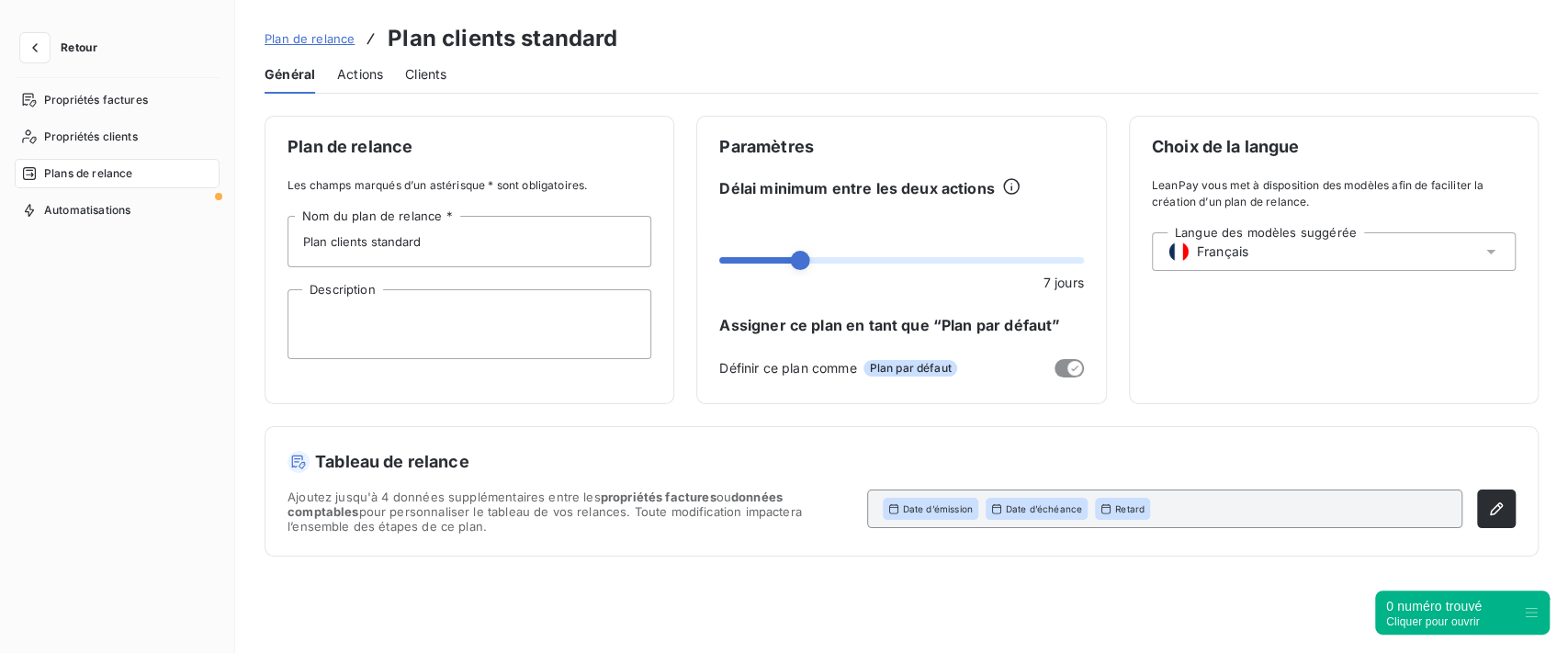
click at [350, 74] on span "Actions" at bounding box center [360, 74] width 46 height 18
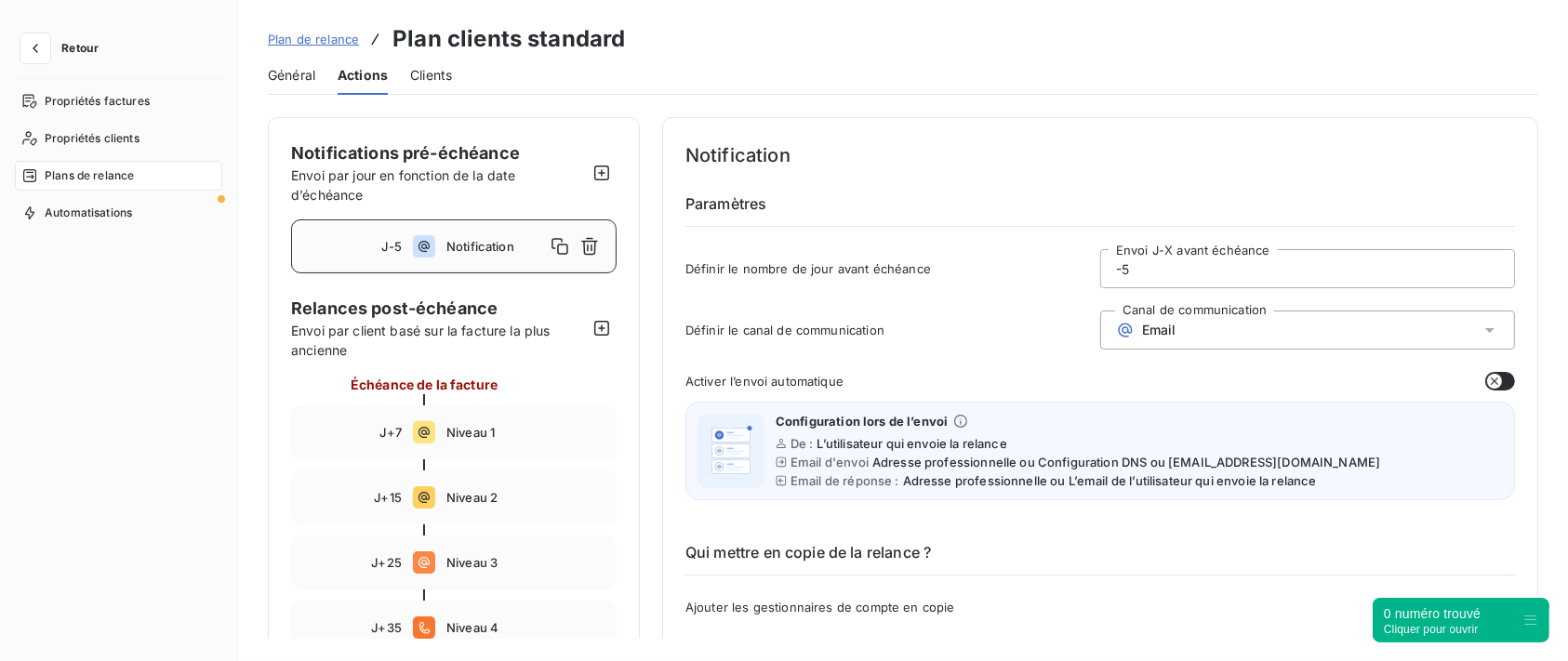
click at [1301, 321] on div "Email" at bounding box center [1308, 330] width 415 height 39
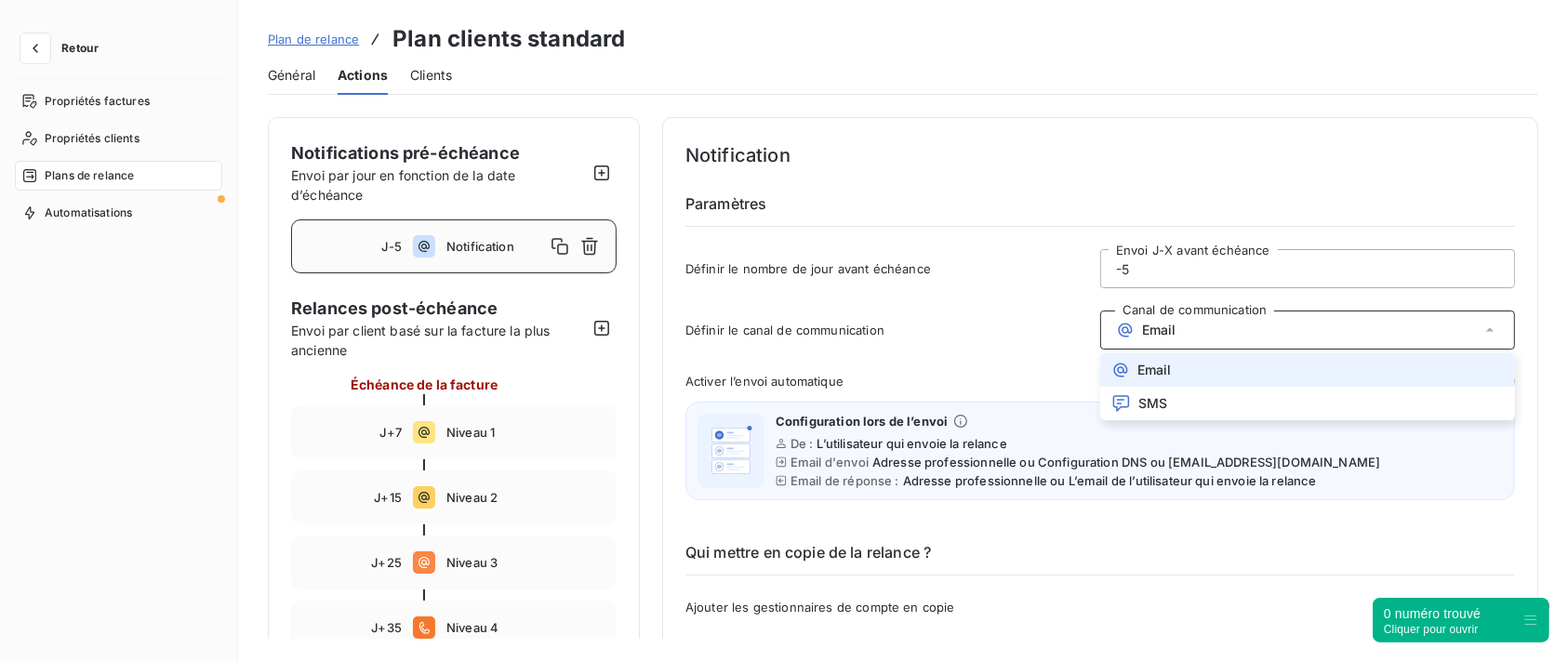
click at [1244, 326] on div "Email" at bounding box center [1308, 330] width 415 height 39
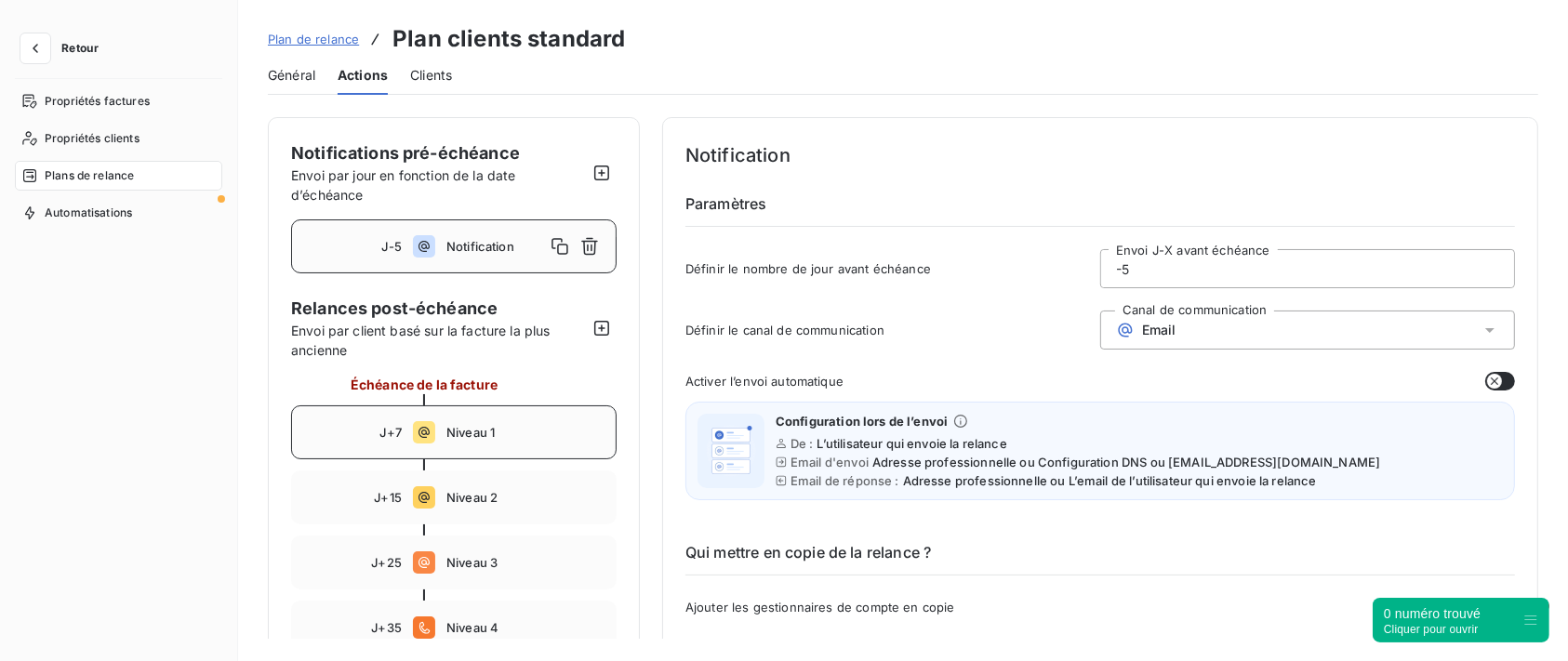
drag, startPoint x: 454, startPoint y: 428, endPoint x: 484, endPoint y: 426, distance: 30.1
click at [455, 428] on span "Niveau 1" at bounding box center [525, 432] width 158 height 15
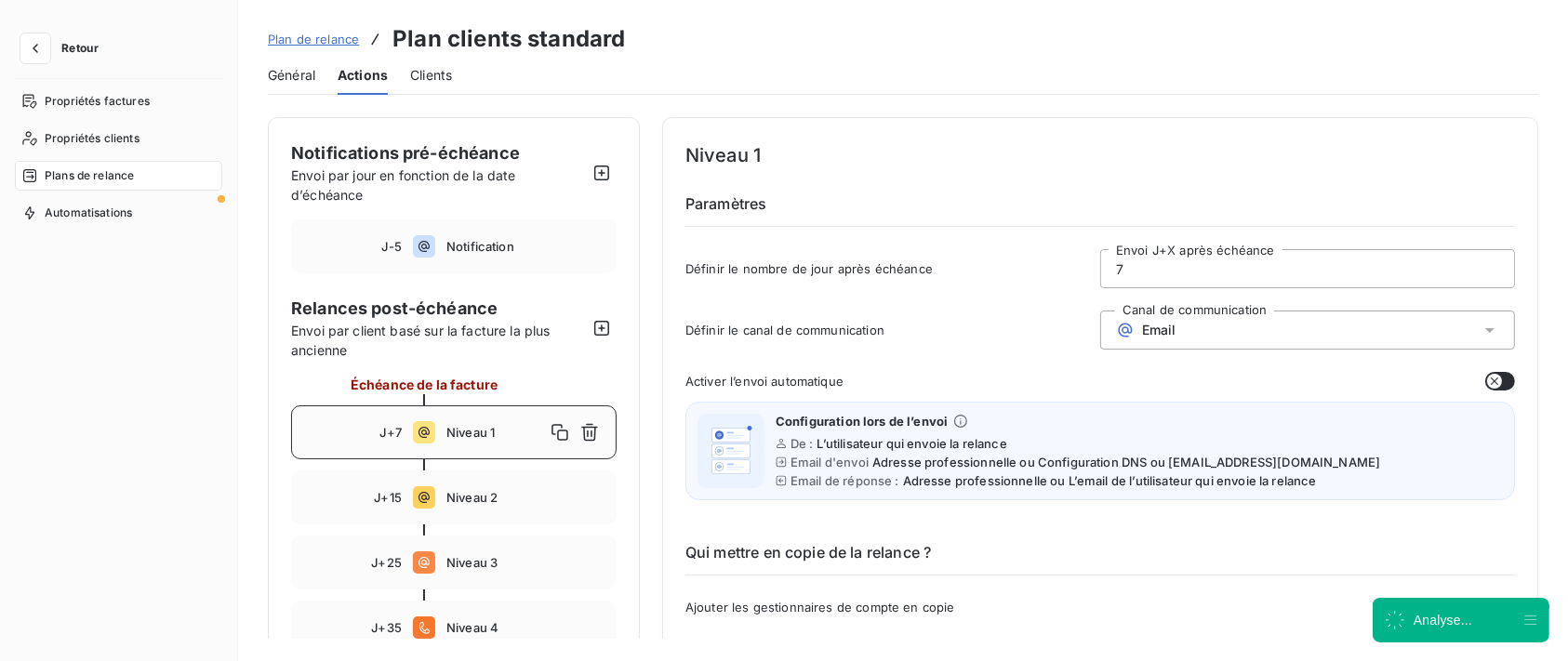
click at [1171, 324] on span "Email" at bounding box center [1160, 330] width 35 height 15
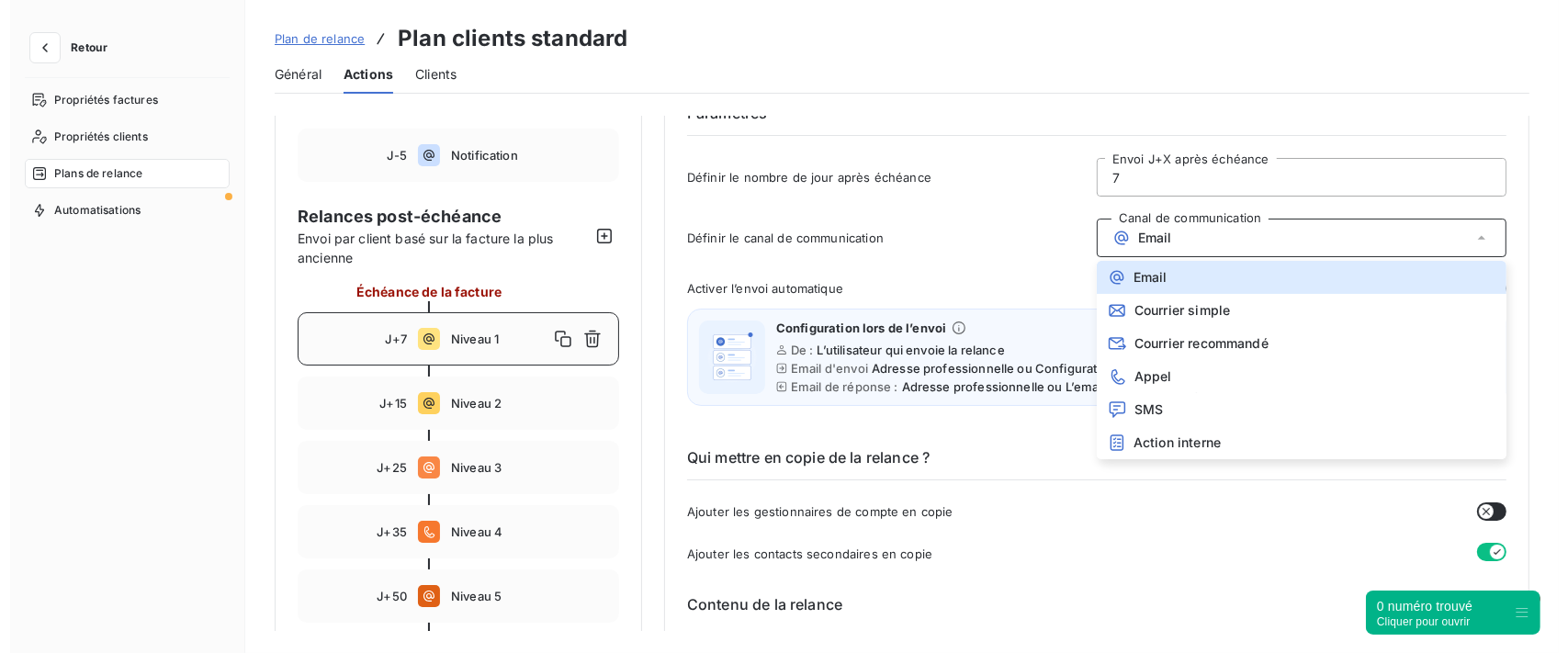
scroll to position [123, 0]
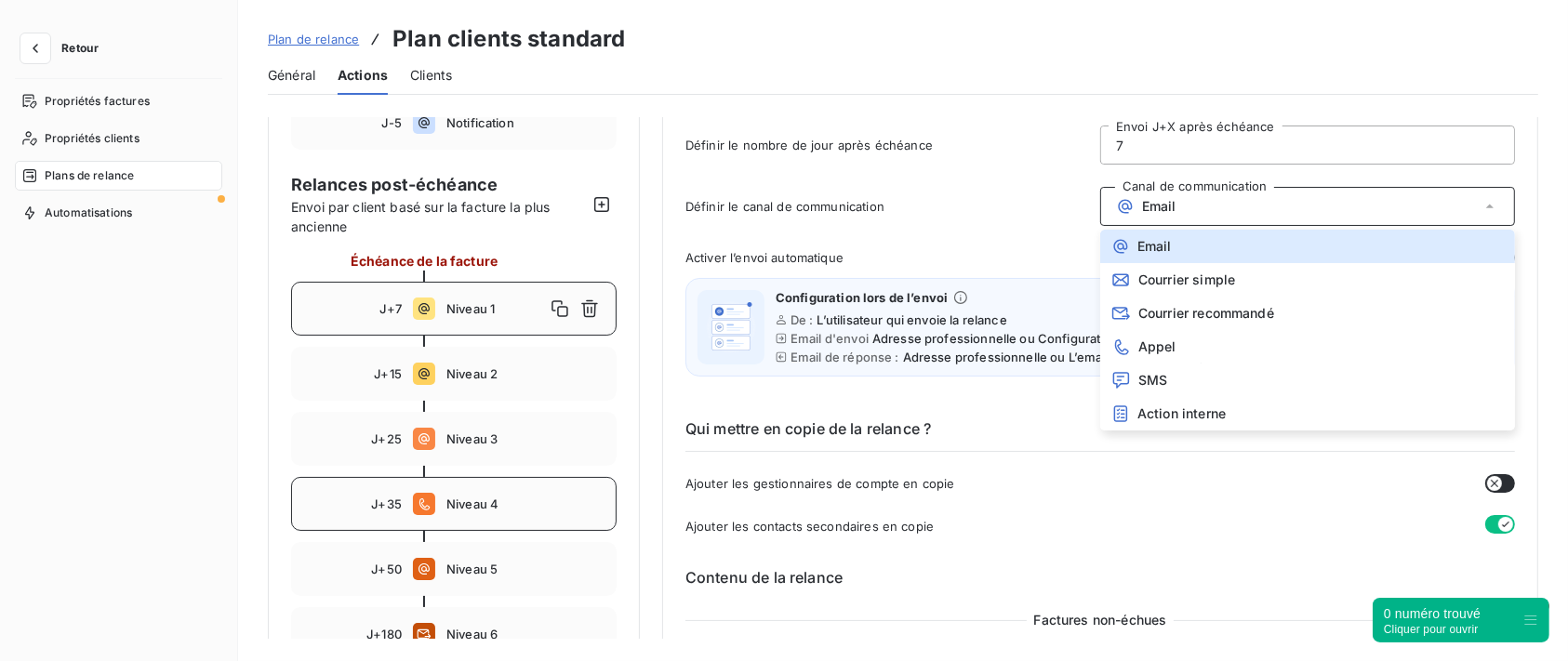
click at [471, 514] on div "J+35 Niveau 4" at bounding box center [454, 504] width 326 height 54
type input "35"
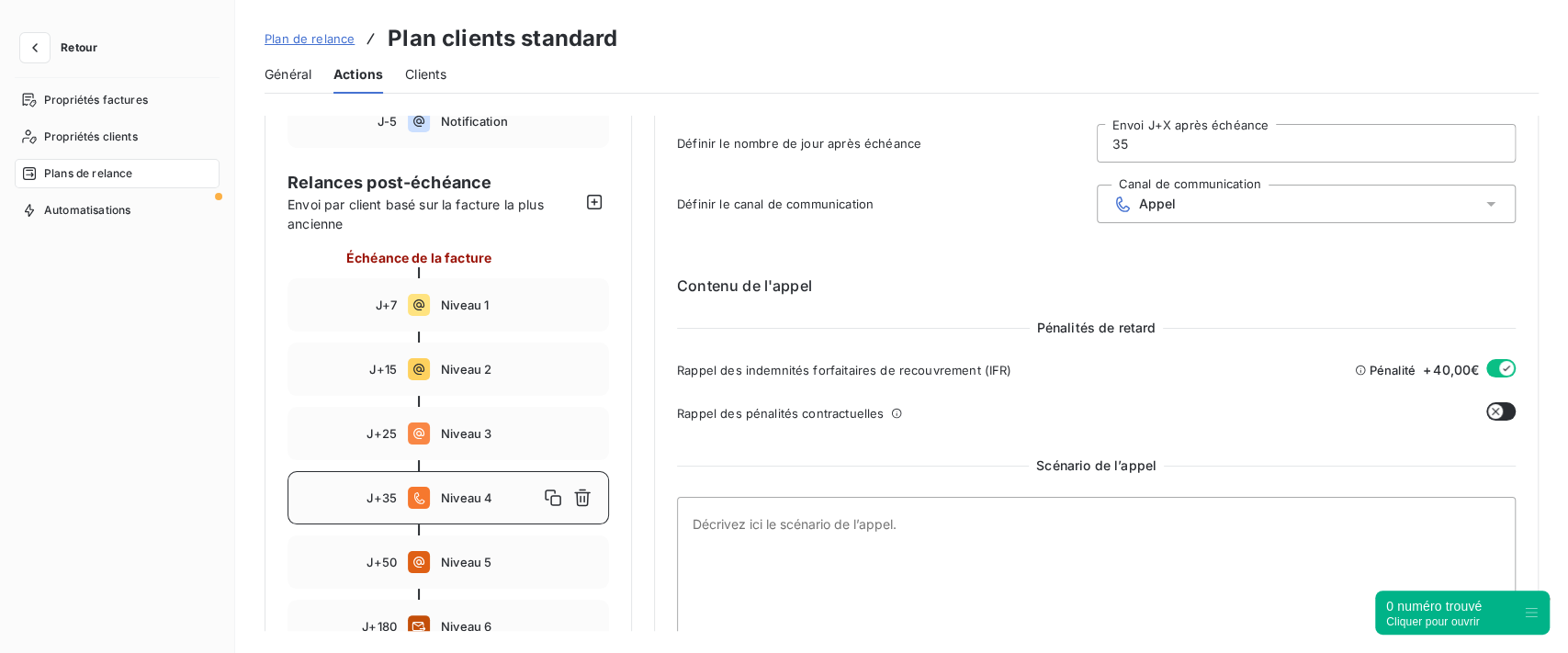
click at [1184, 223] on div "Définir le canal de communication Canal de communication Appel" at bounding box center [1096, 210] width 839 height 50
click at [1197, 202] on div "Appel" at bounding box center [1307, 204] width 420 height 38
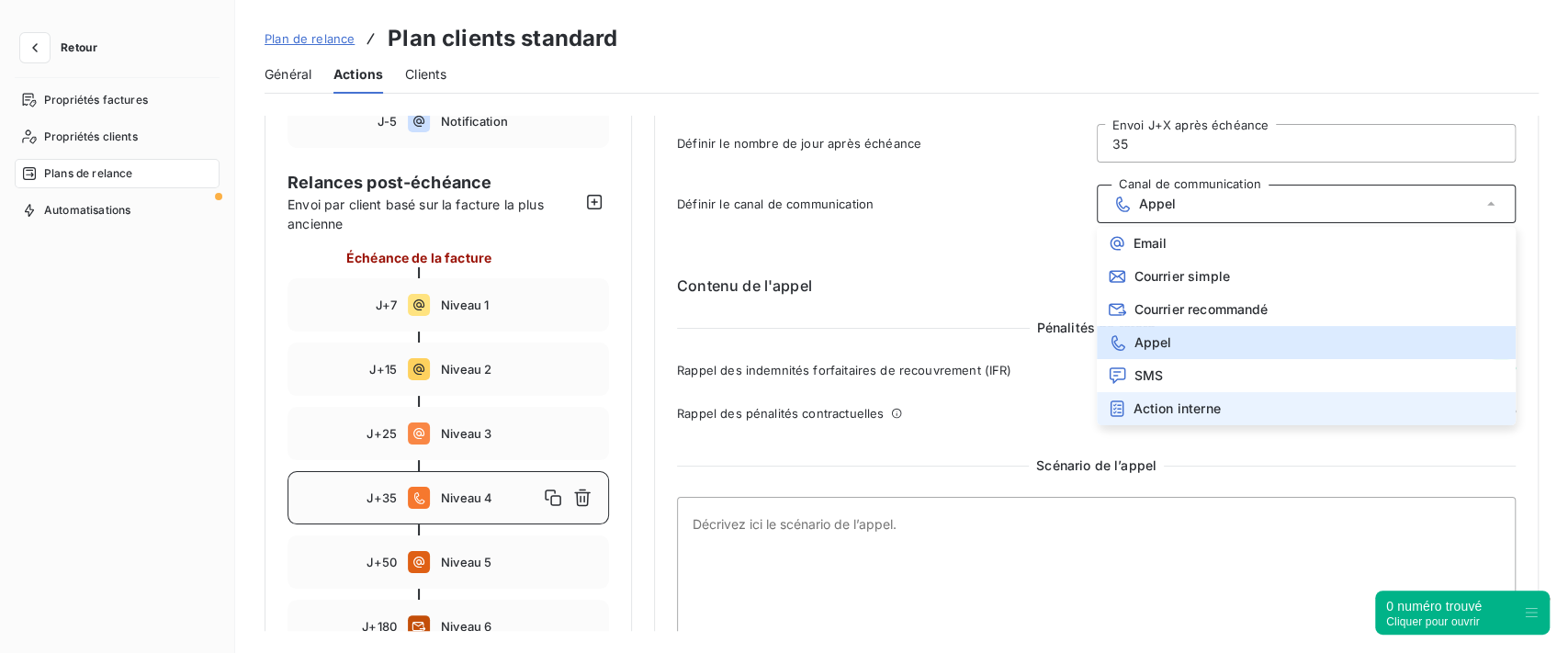
click at [1174, 401] on span "Action interne" at bounding box center [1176, 408] width 87 height 14
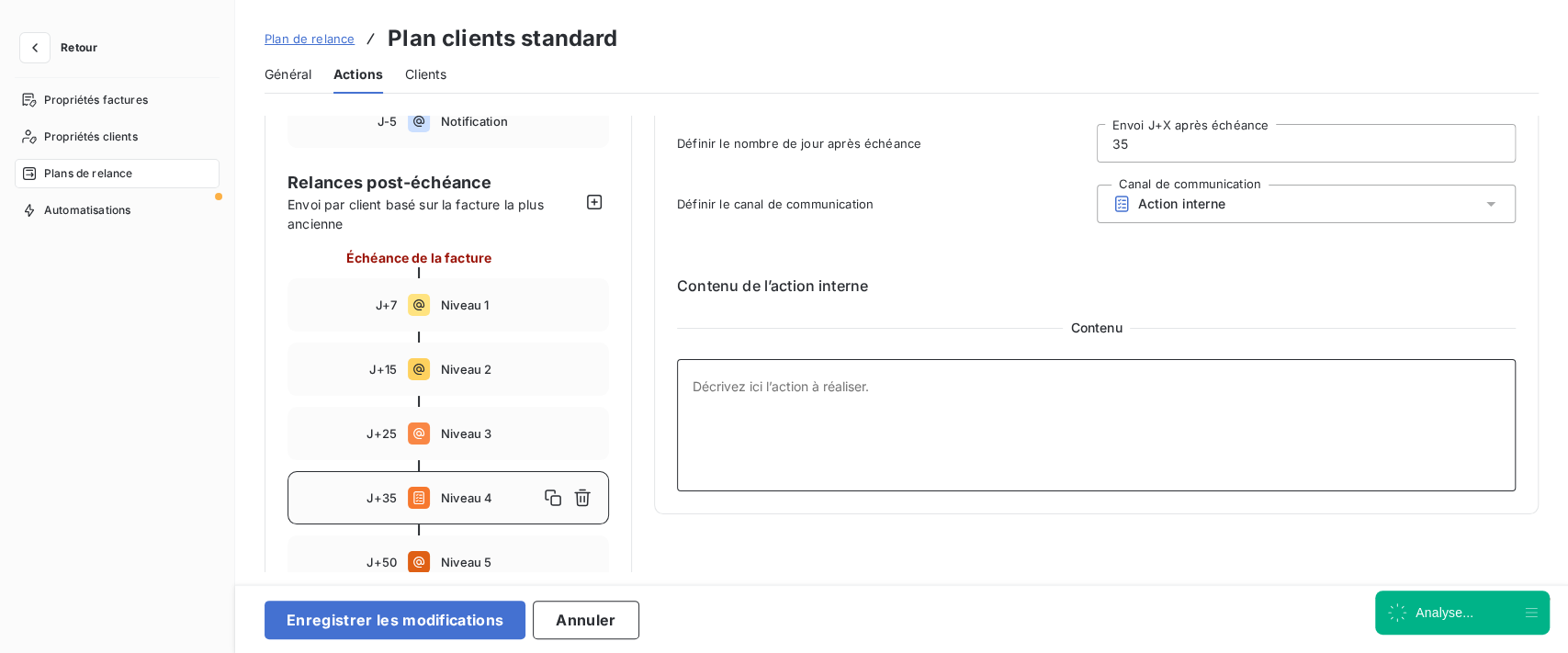
click at [868, 407] on textarea at bounding box center [1096, 425] width 839 height 132
drag, startPoint x: 1355, startPoint y: 188, endPoint x: 1353, endPoint y: 204, distance: 16.1
click at [1354, 199] on div "Action interne" at bounding box center [1307, 204] width 420 height 38
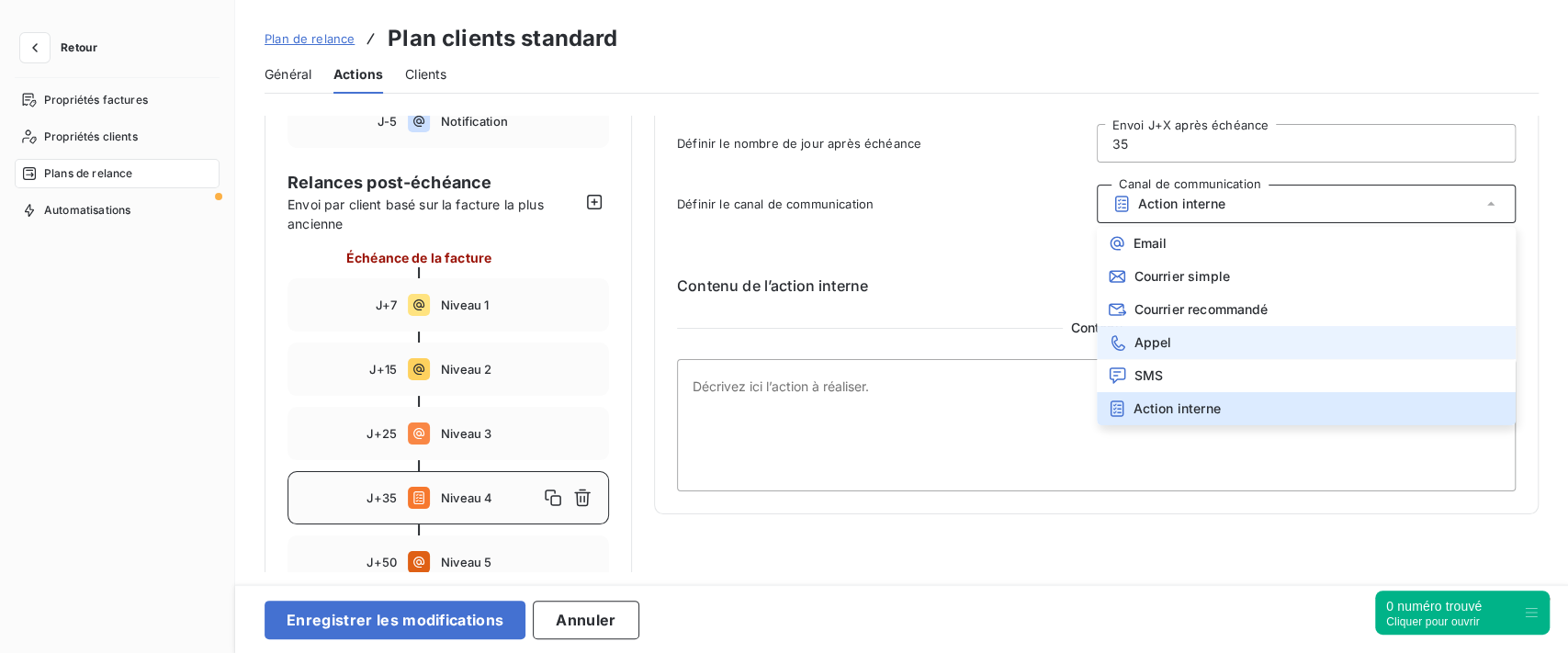
click at [1223, 337] on li "Appel" at bounding box center [1307, 343] width 420 height 34
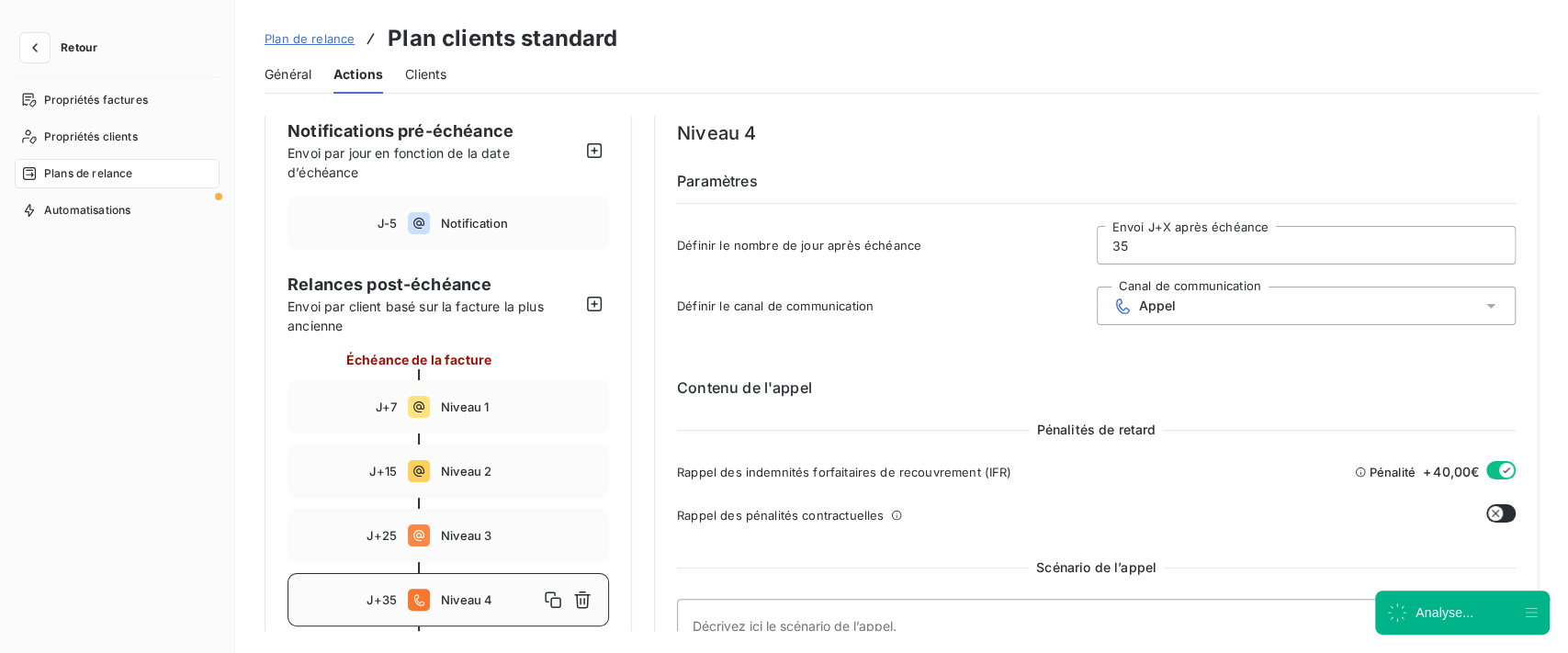
scroll to position [0, 0]
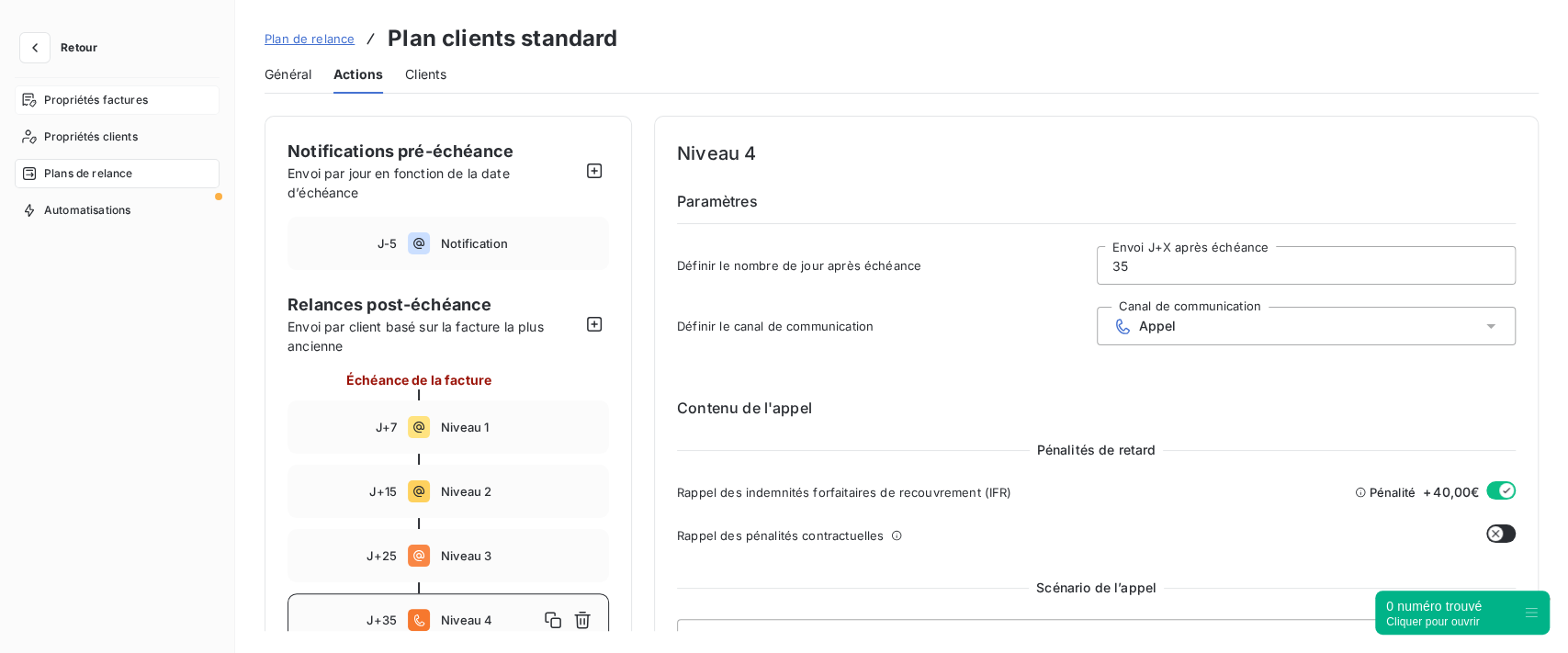
click at [130, 106] on span "Propriétés factures" at bounding box center [96, 100] width 103 height 16
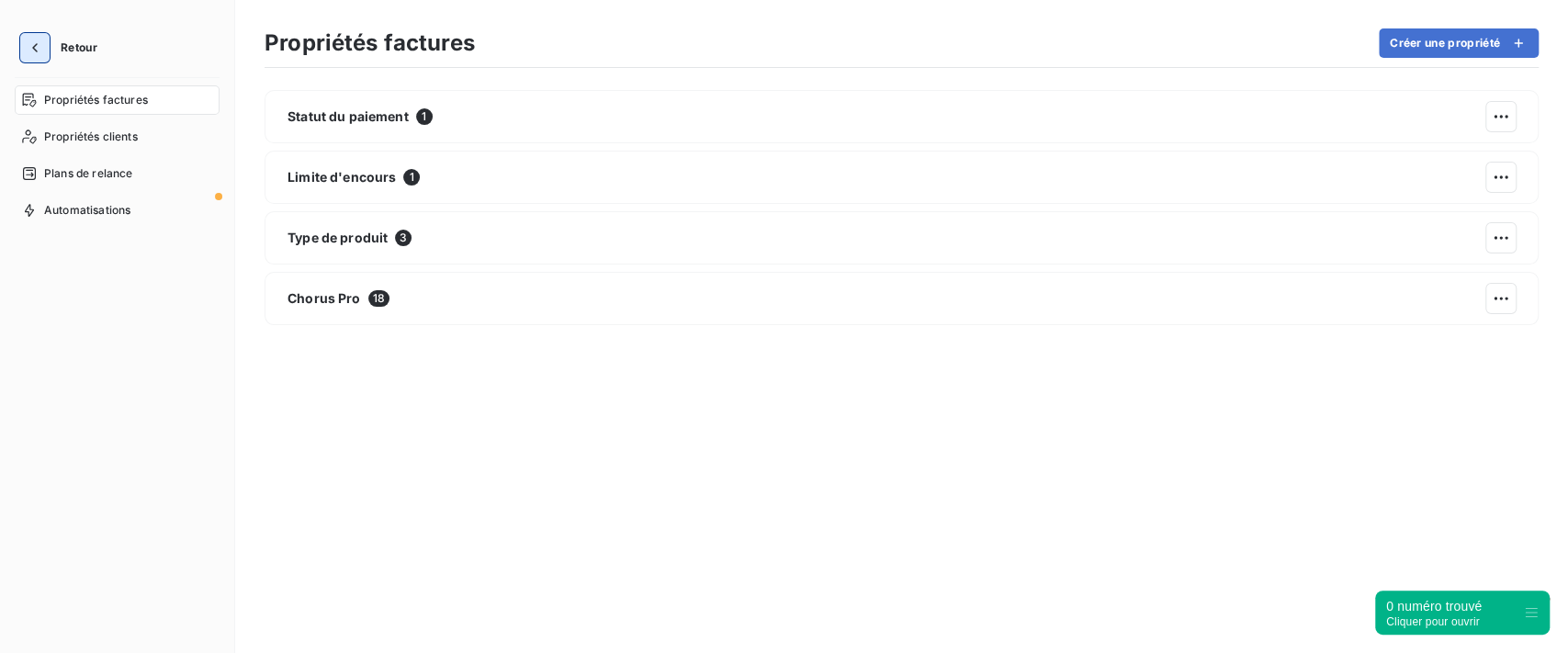
click at [28, 55] on icon "button" at bounding box center [34, 47] width 18 height 18
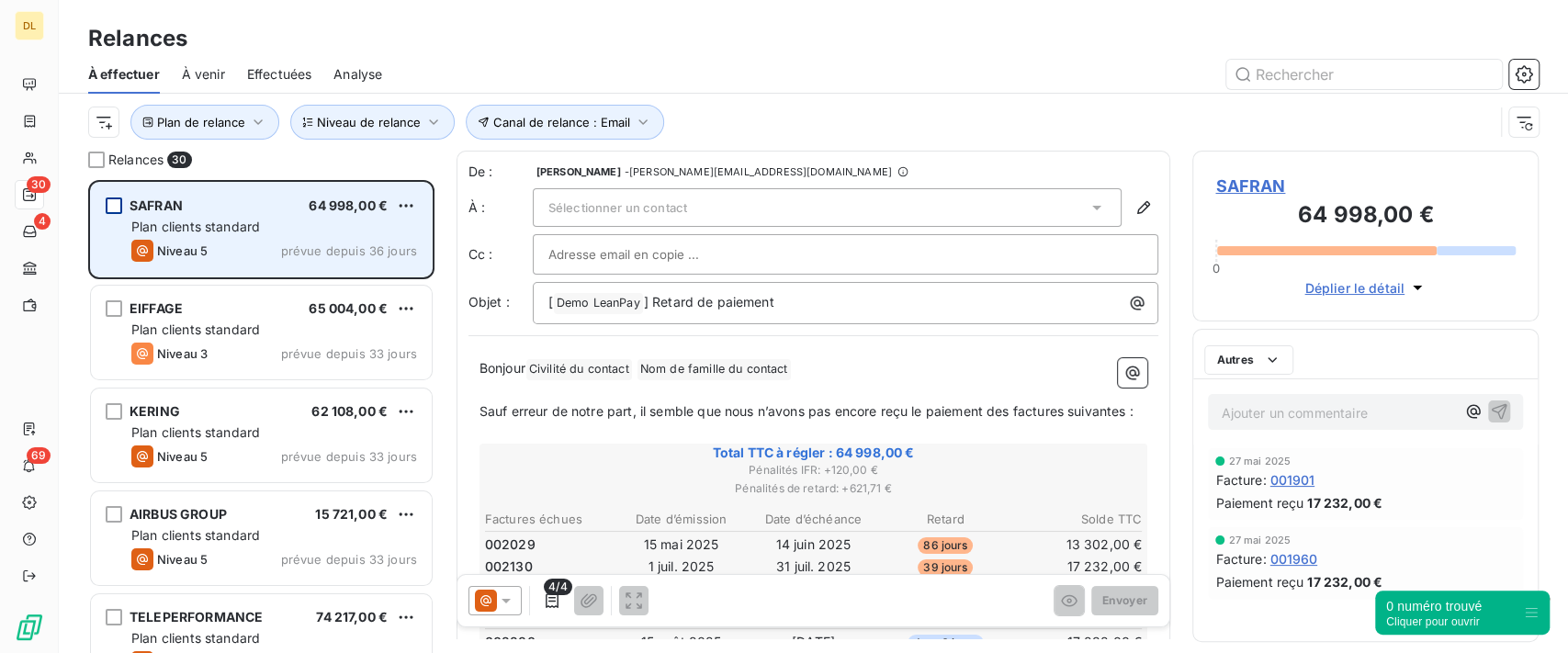
scroll to position [454, 327]
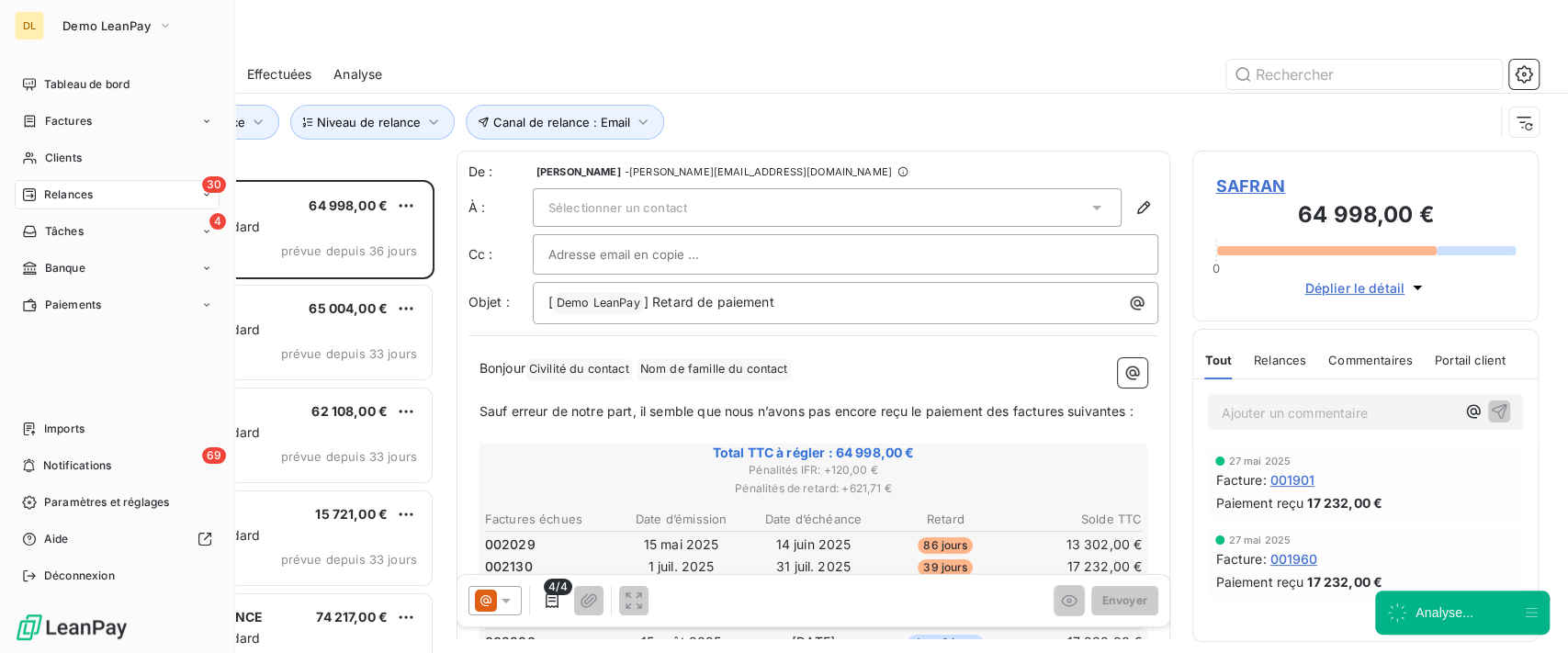
click at [48, 126] on span "Factures" at bounding box center [68, 121] width 47 height 16
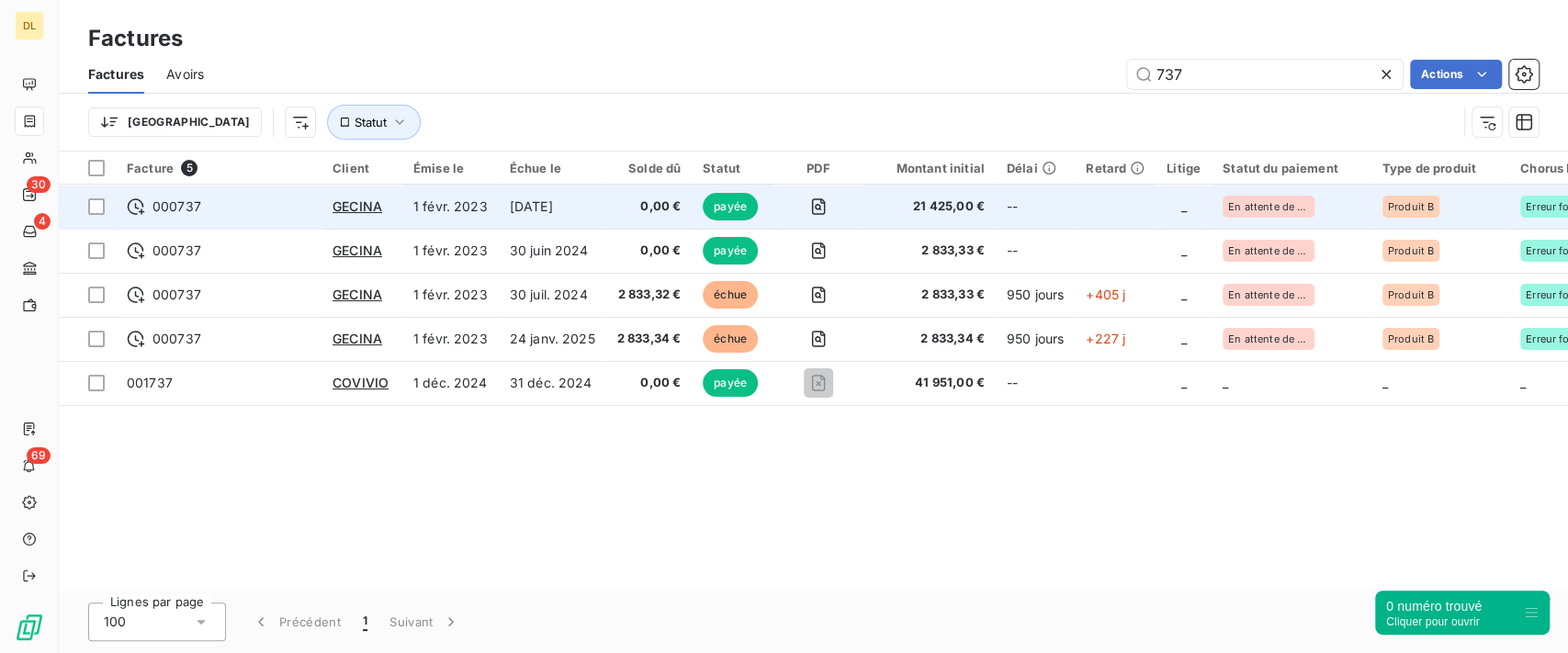
click at [631, 214] on span "0,00 €" at bounding box center [649, 206] width 64 height 18
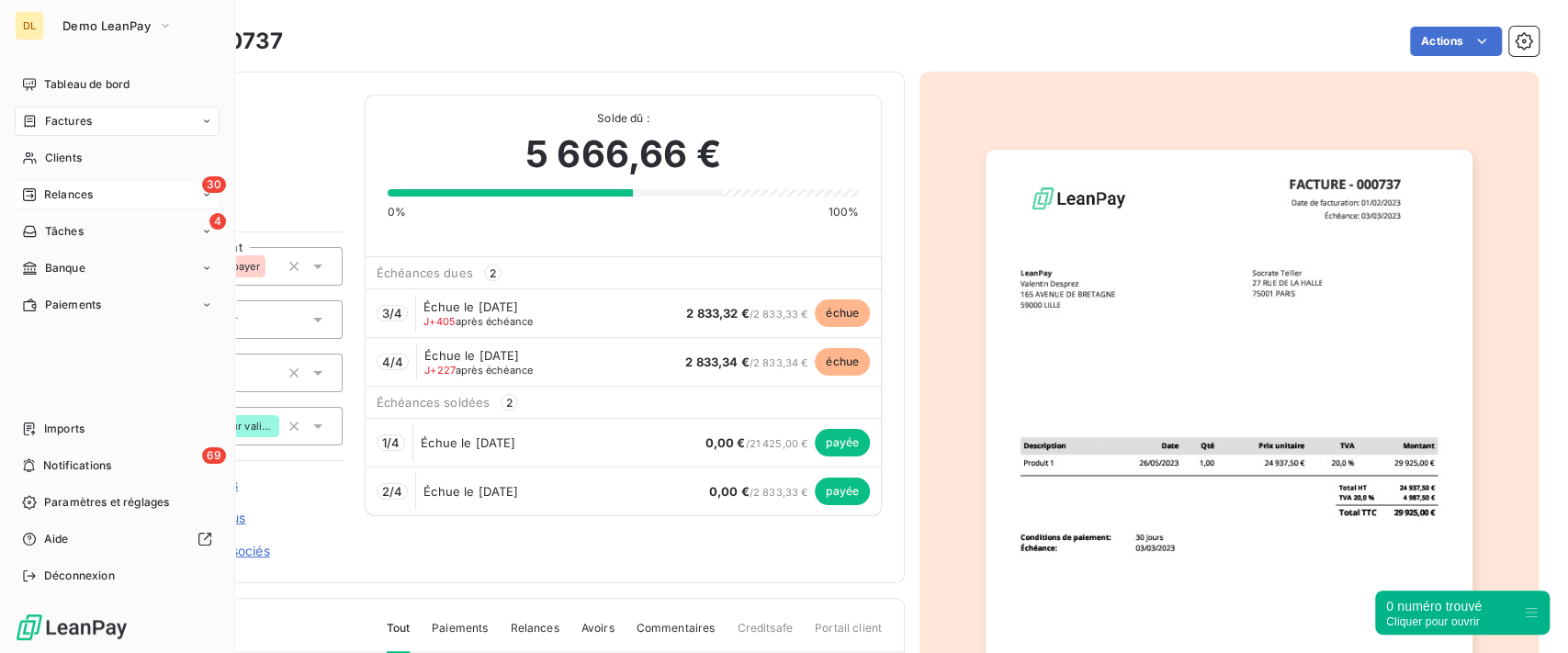
click at [35, 191] on icon at bounding box center [29, 194] width 14 height 14
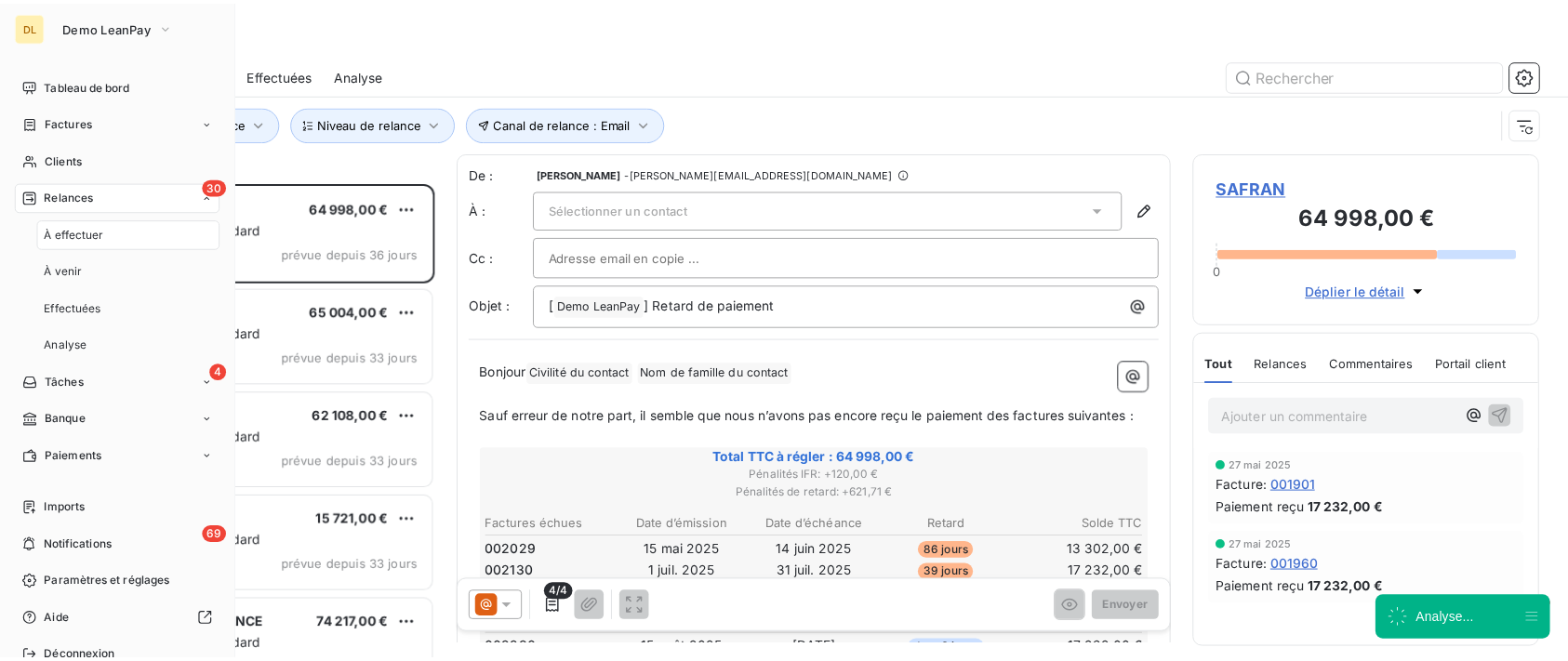
scroll to position [459, 331]
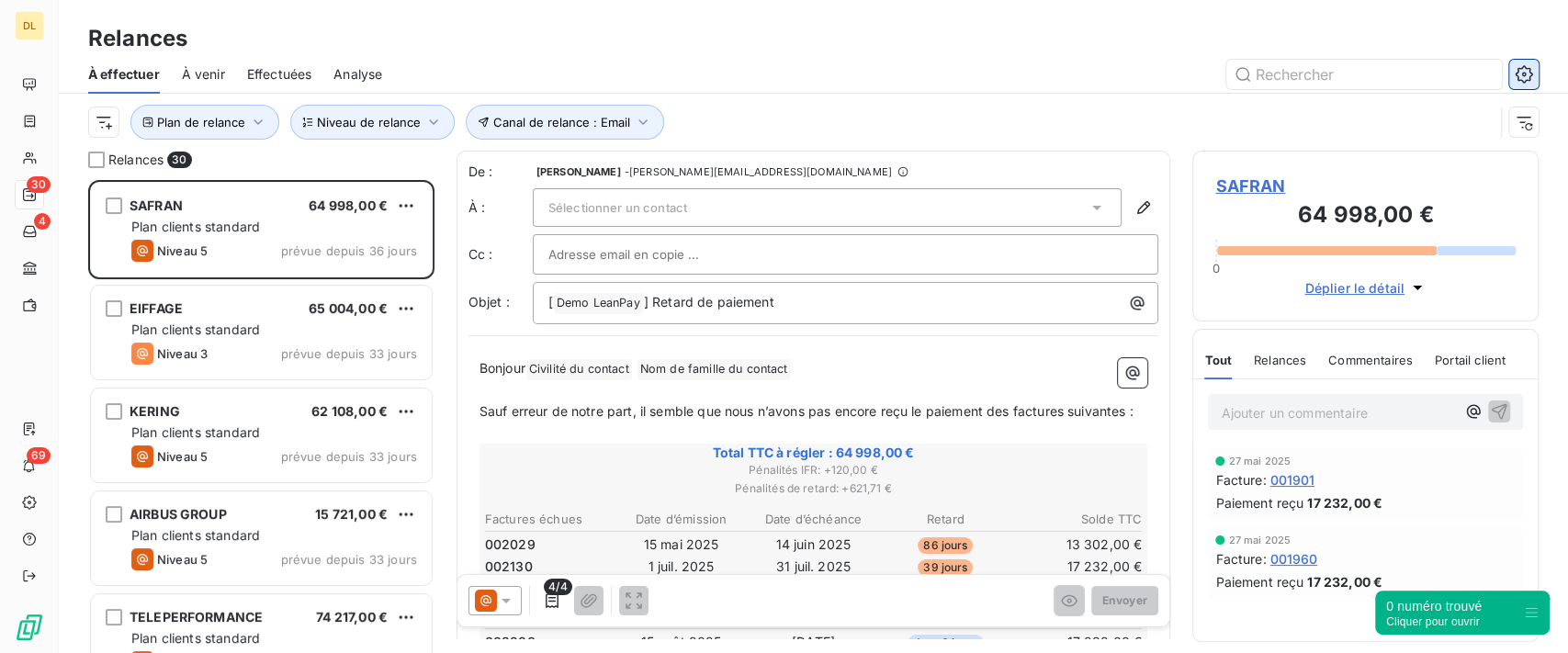
click at [1537, 74] on button "button" at bounding box center [1524, 74] width 30 height 30
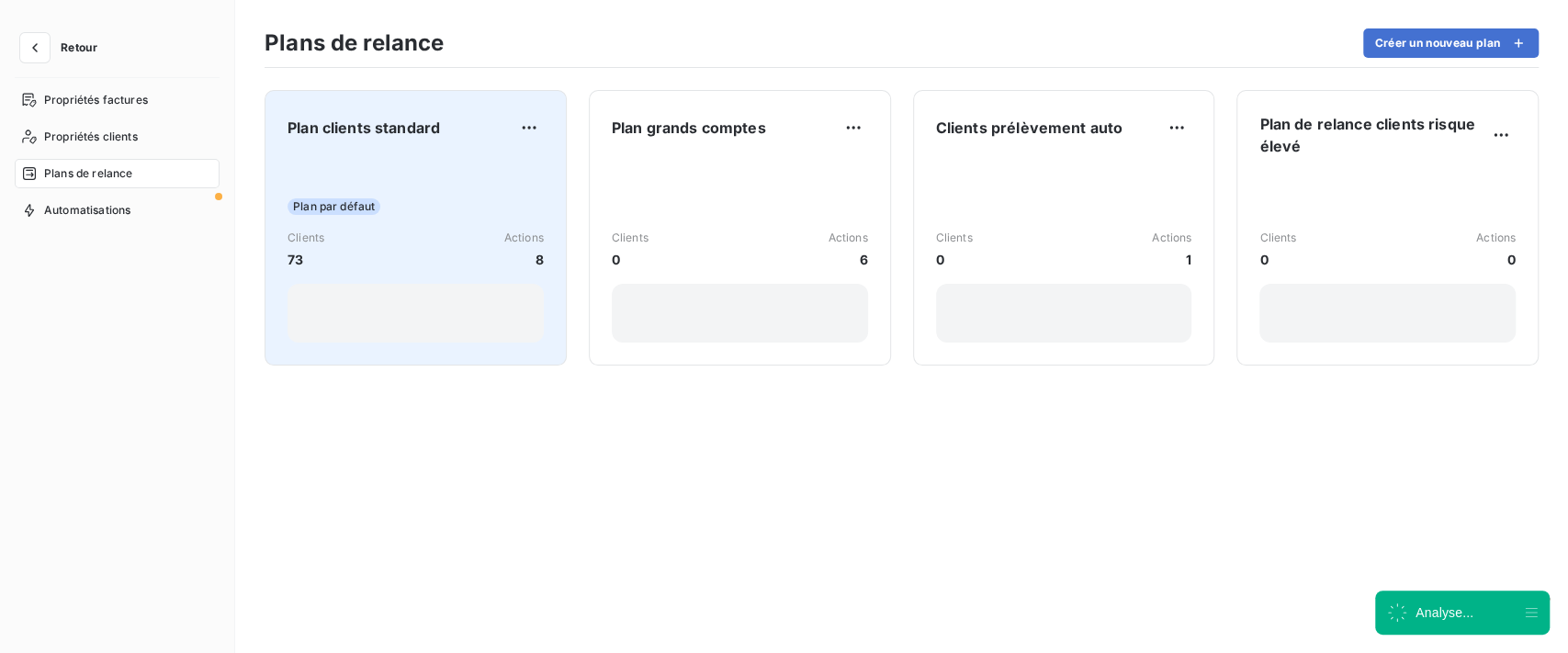
click at [437, 202] on div "Plan par défaut" at bounding box center [415, 206] width 257 height 16
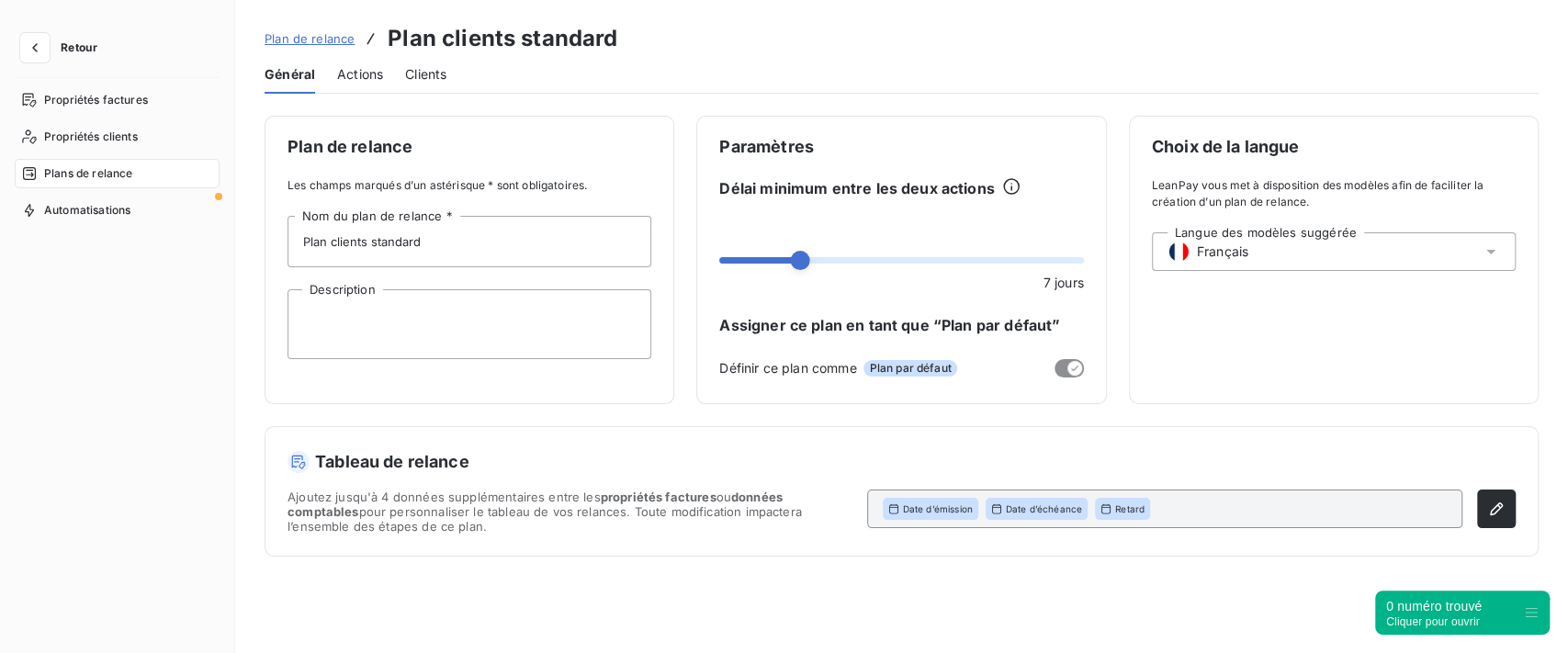
click at [353, 75] on span "Actions" at bounding box center [360, 74] width 46 height 18
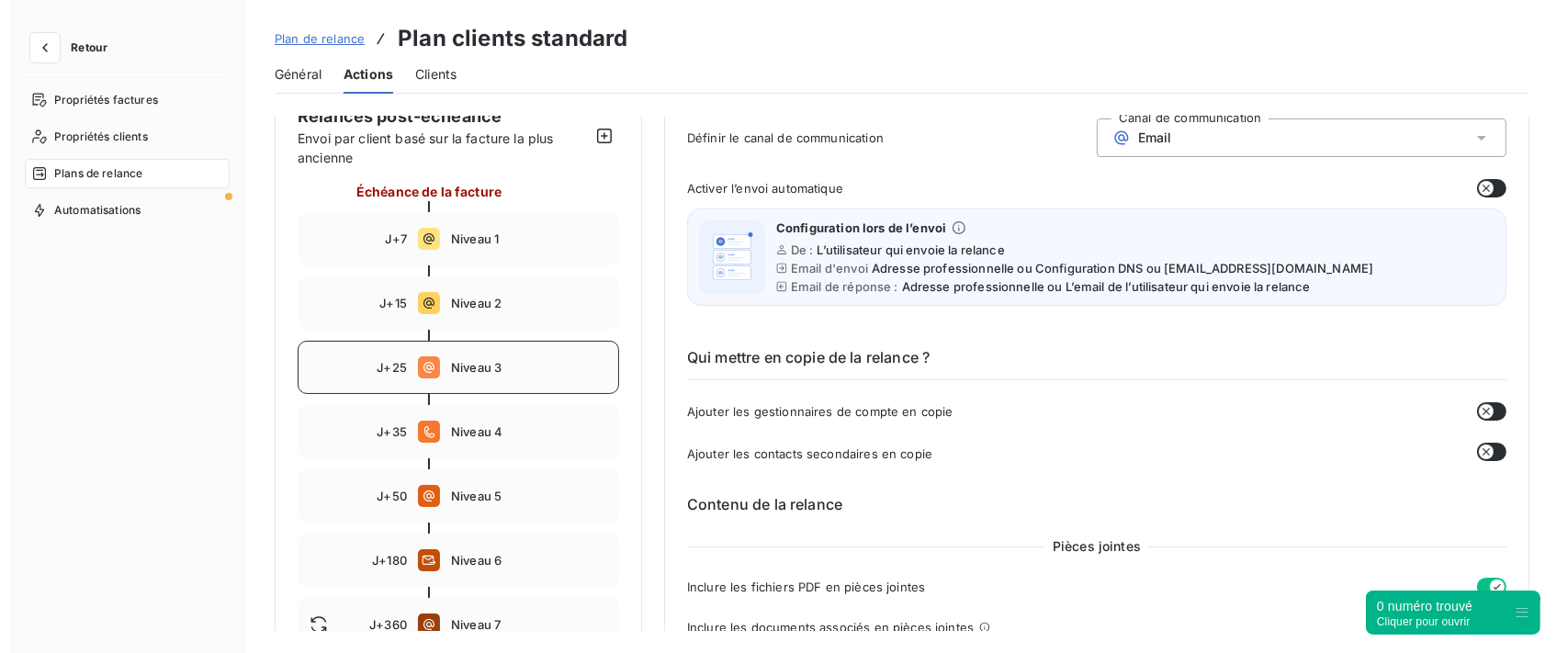
scroll to position [244, 0]
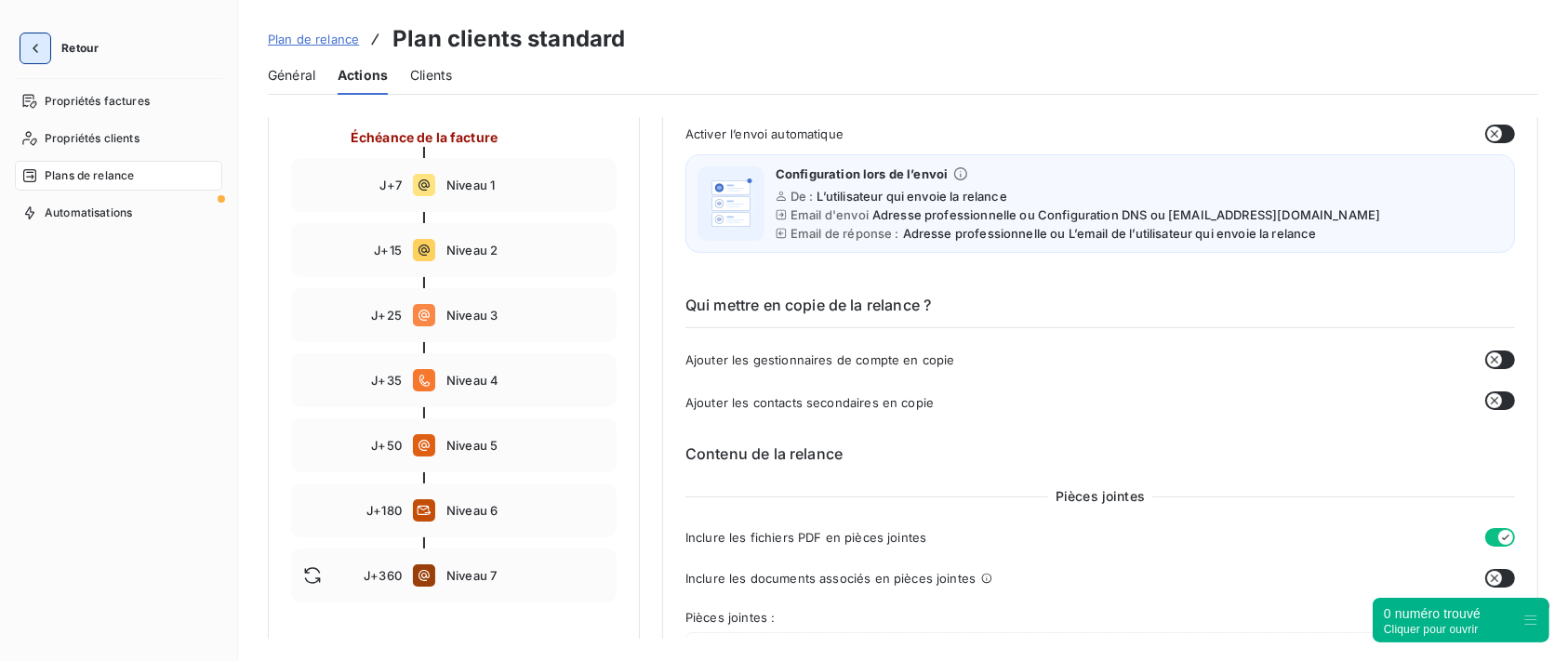
click at [46, 46] on button "button" at bounding box center [35, 48] width 30 height 30
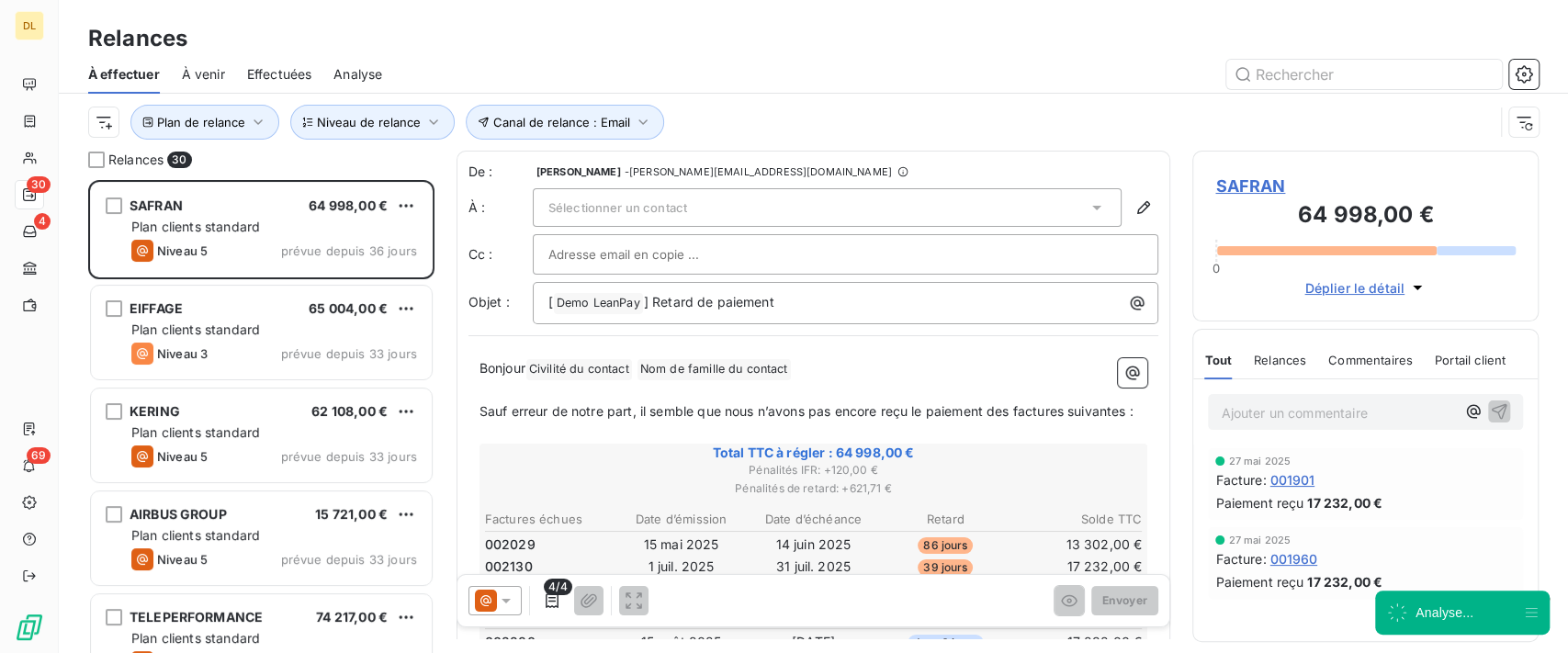
scroll to position [454, 327]
click at [609, 140] on div "Plan de relance Canal de relance : Email Niveau de relance" at bounding box center [814, 123] width 1451 height 57
click at [650, 122] on button "Canal de relance : Email" at bounding box center [565, 122] width 198 height 34
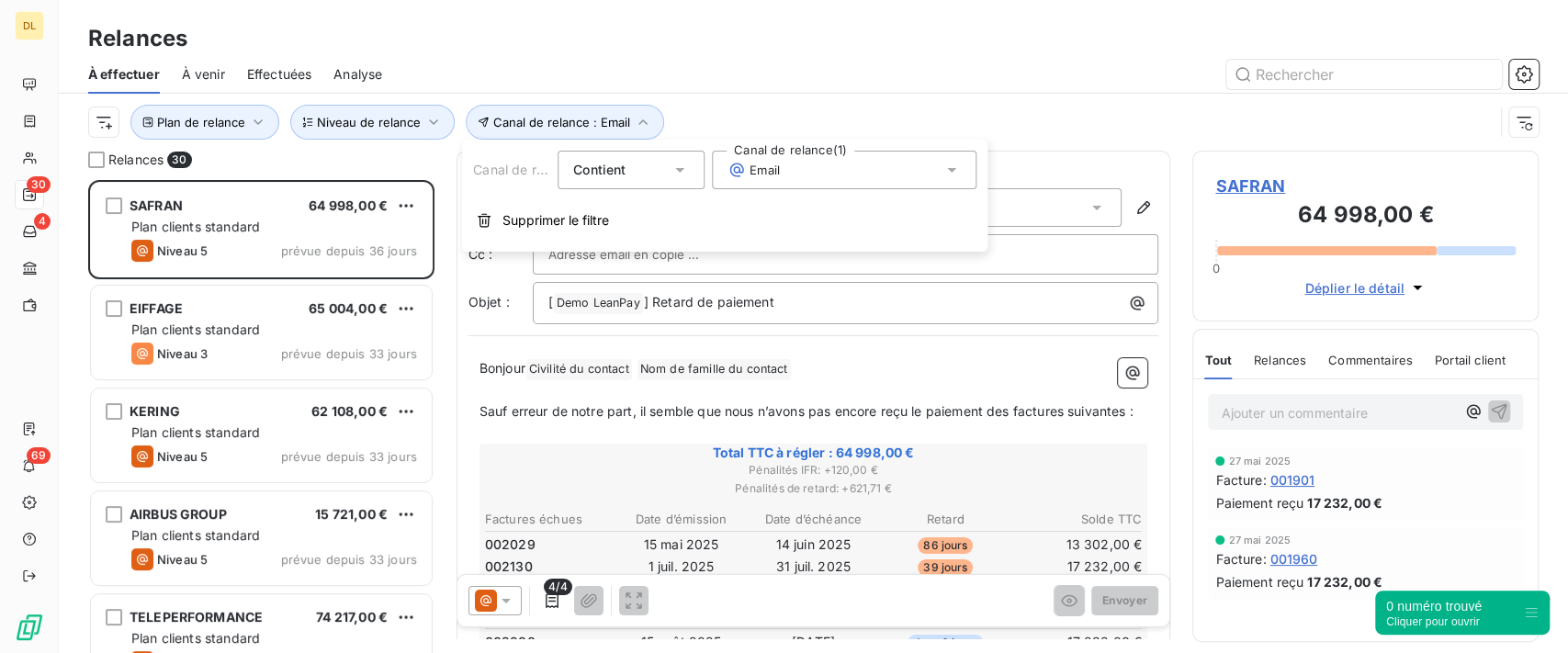
click at [870, 166] on div "Email" at bounding box center [844, 169] width 264 height 38
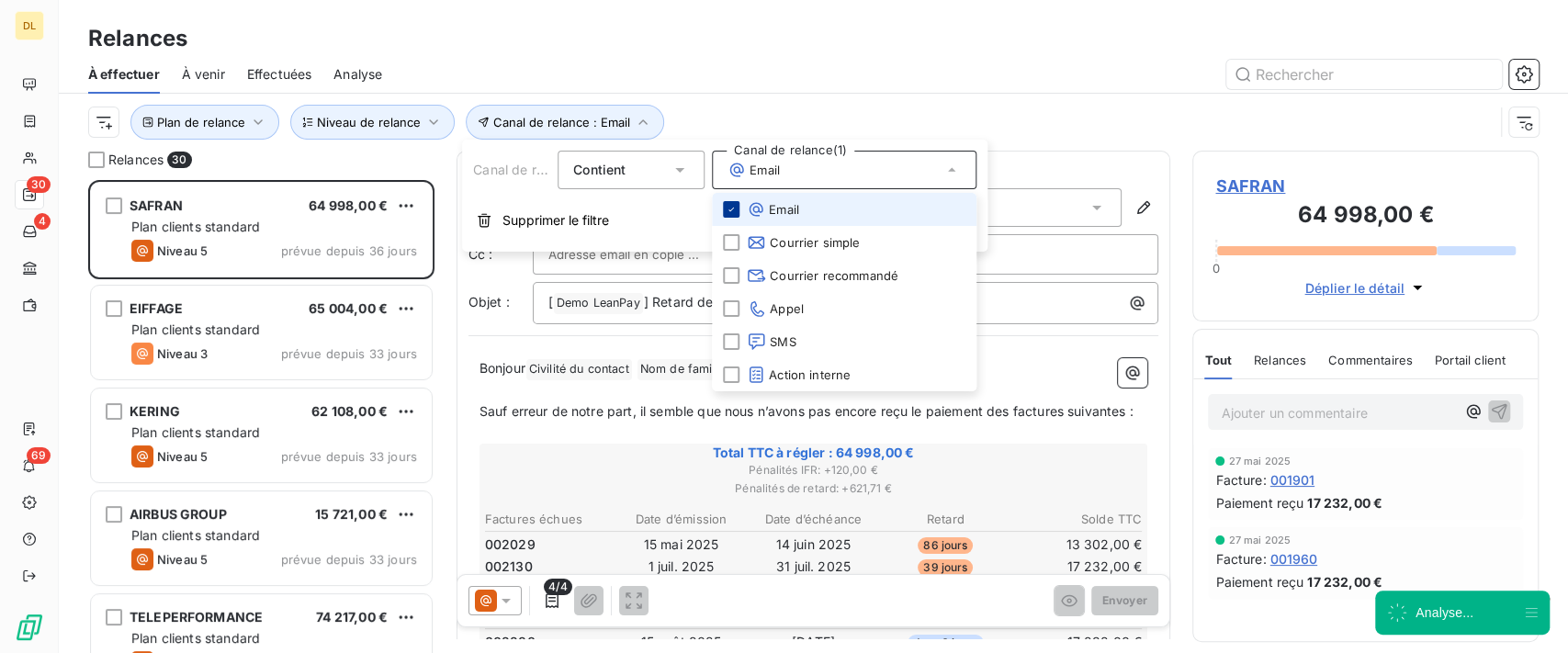
click at [729, 210] on icon at bounding box center [731, 210] width 11 height 11
click at [1062, 96] on div "Plan de relance Canal de relance Niveau de relance" at bounding box center [814, 123] width 1451 height 57
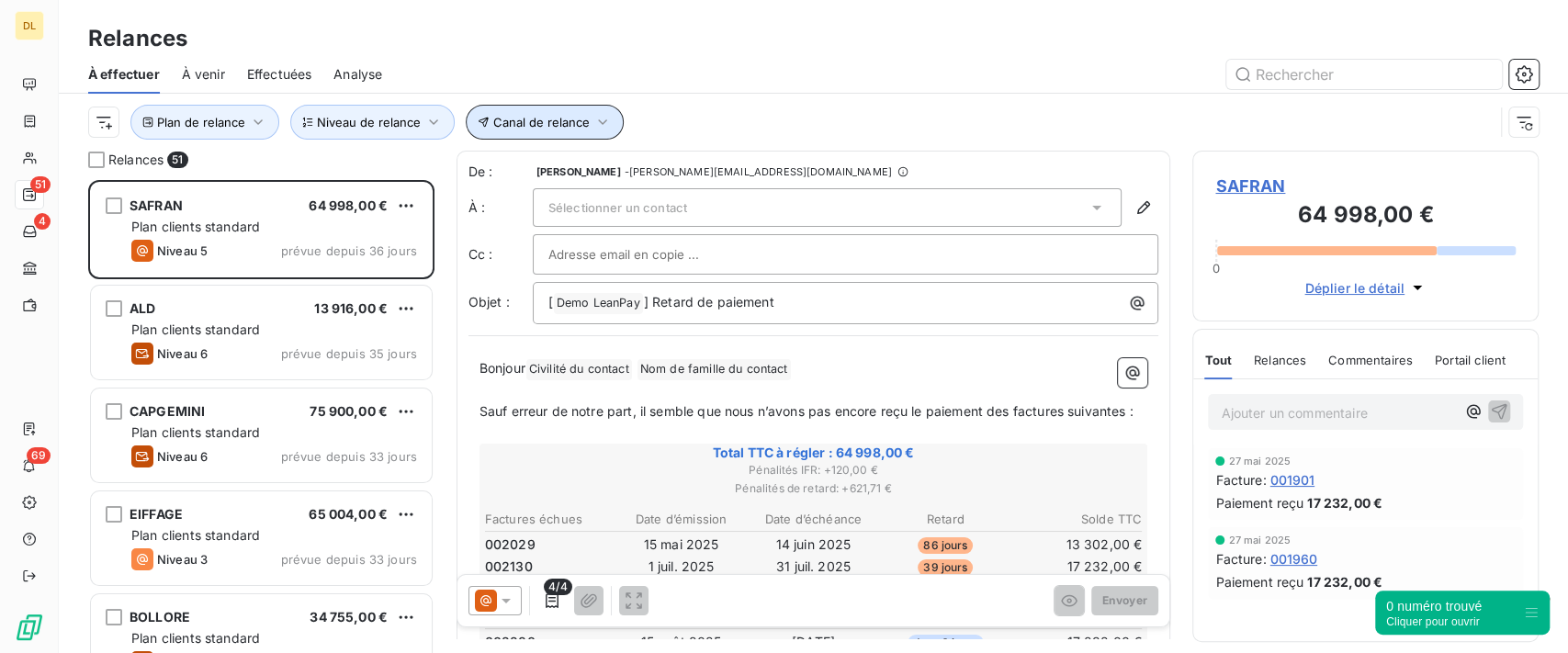
click at [503, 119] on span "Canal de relance" at bounding box center [541, 122] width 97 height 14
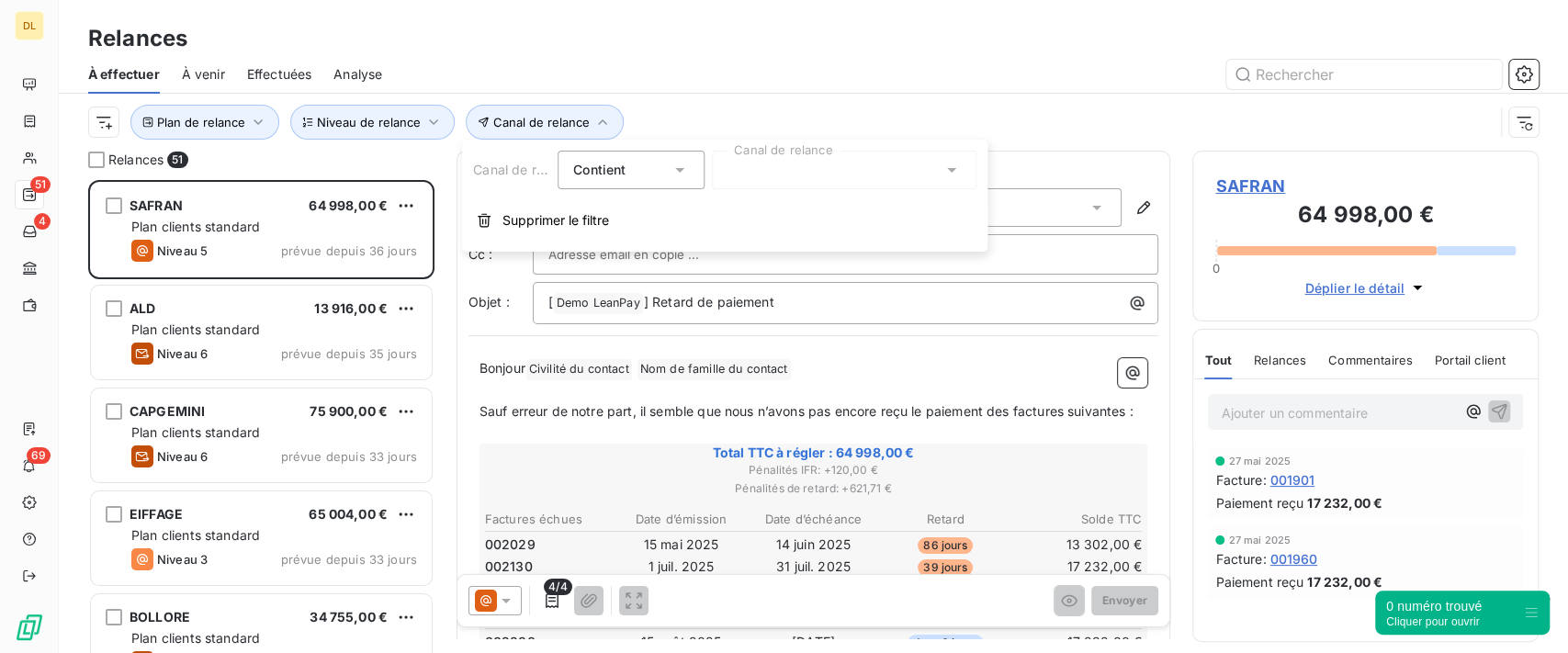
click at [929, 171] on div at bounding box center [844, 169] width 264 height 38
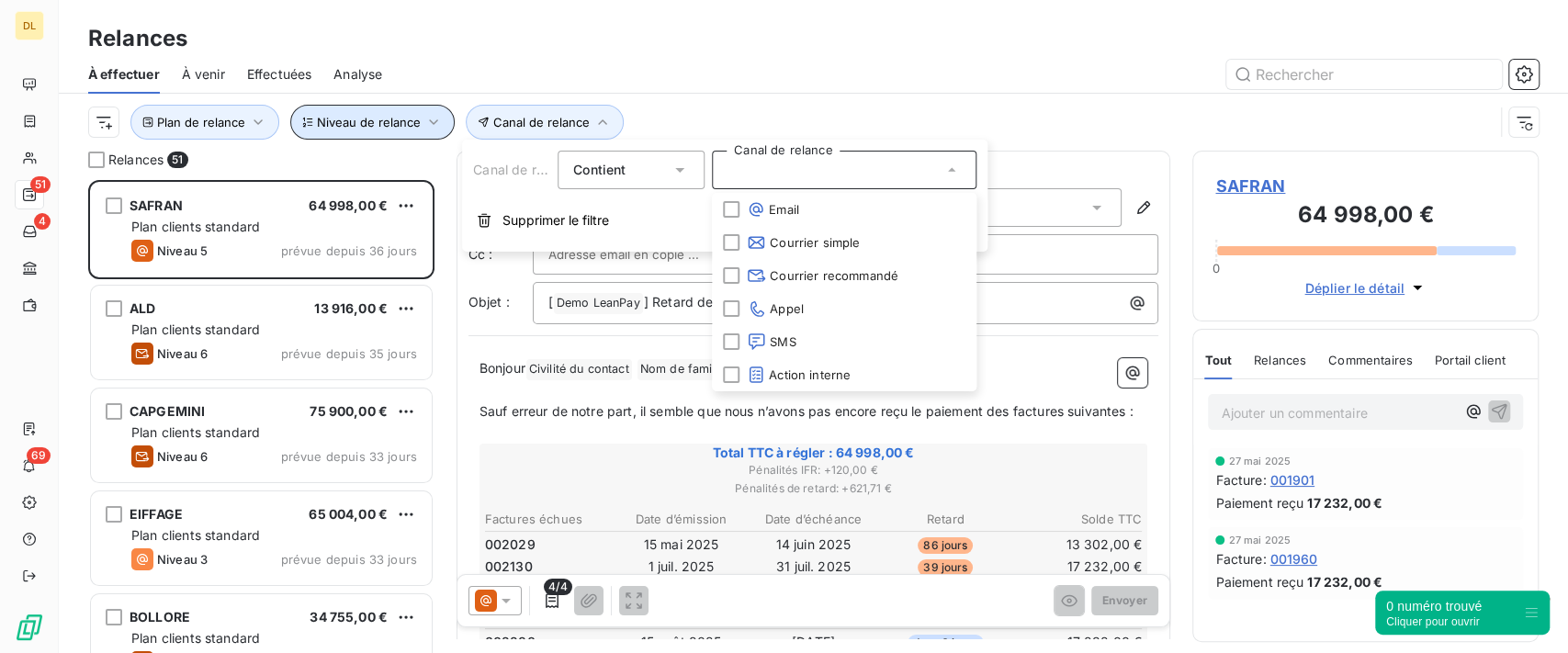
click at [390, 114] on button "Niveau de relance" at bounding box center [372, 122] width 165 height 34
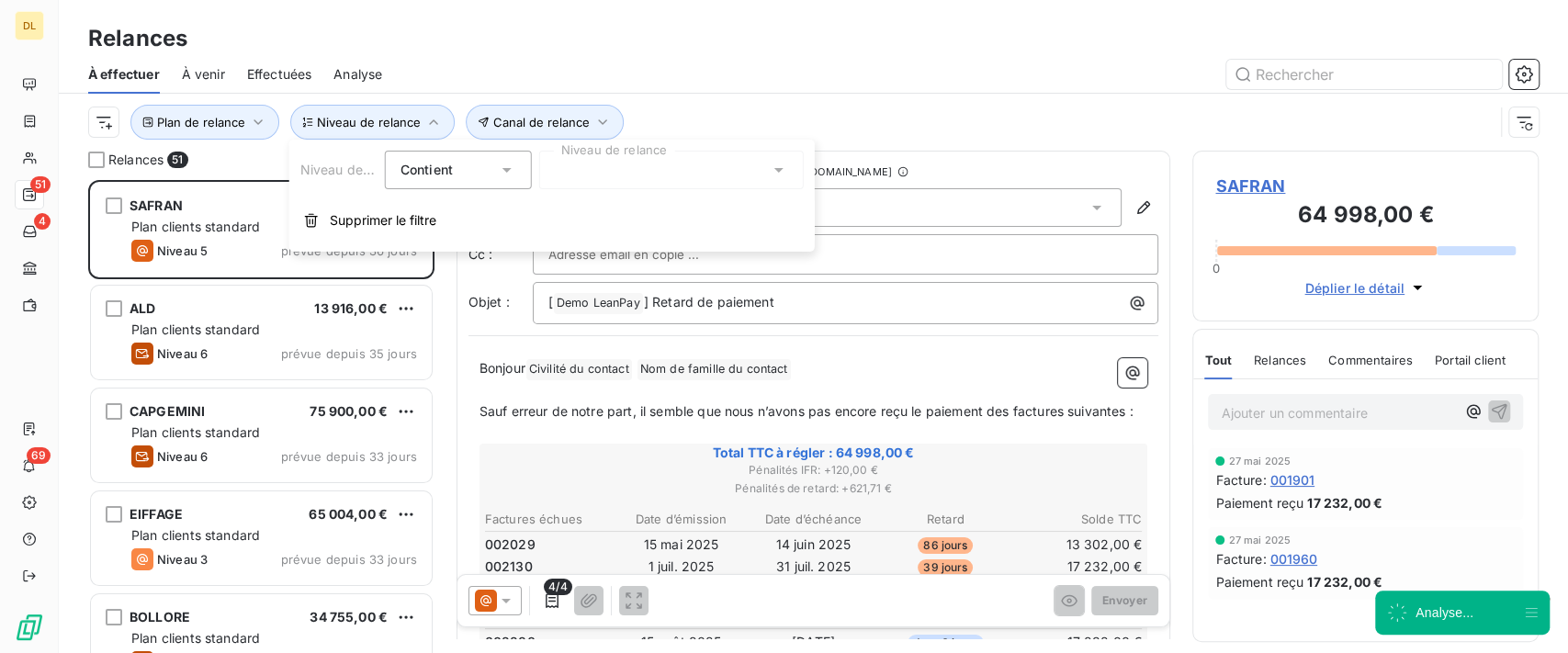
click at [713, 181] on div at bounding box center [671, 169] width 264 height 38
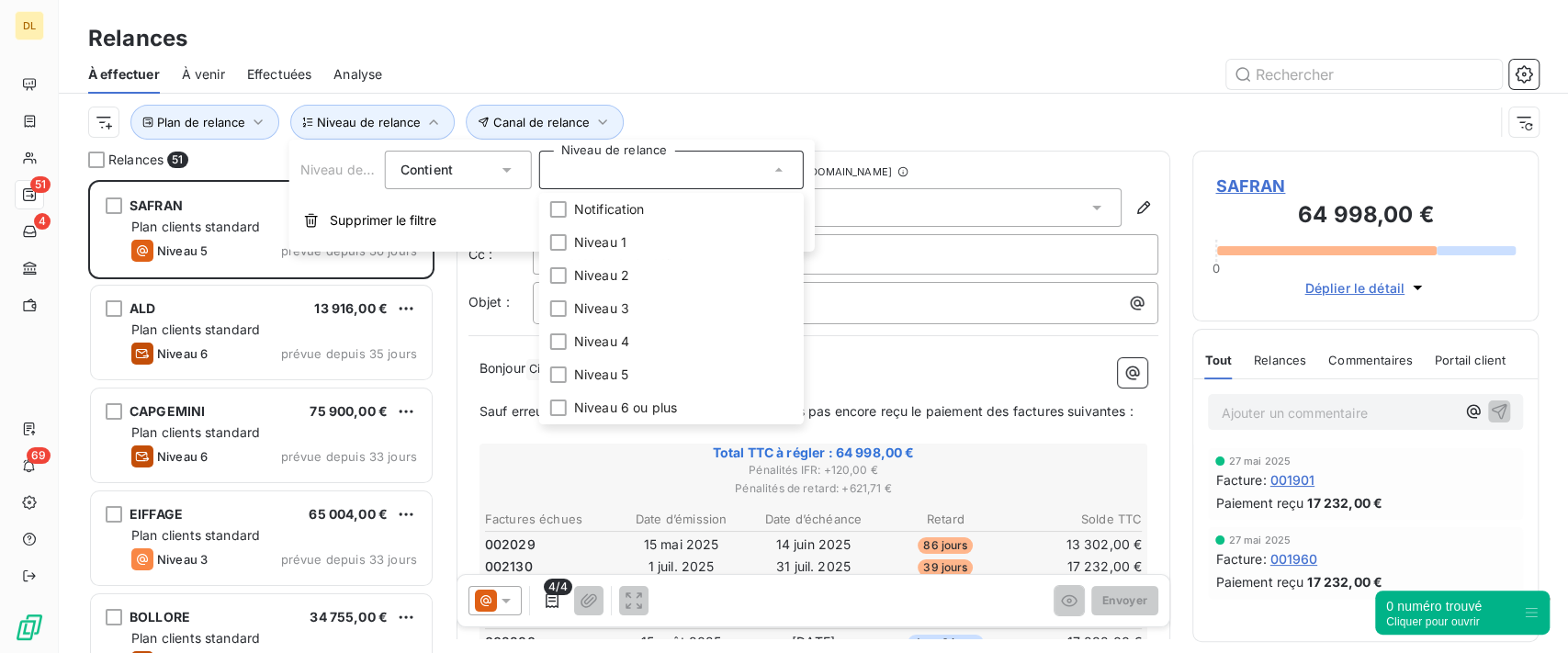
click at [816, 110] on div "Plan de relance Canal de relance Niveau de relance" at bounding box center [791, 122] width 1406 height 34
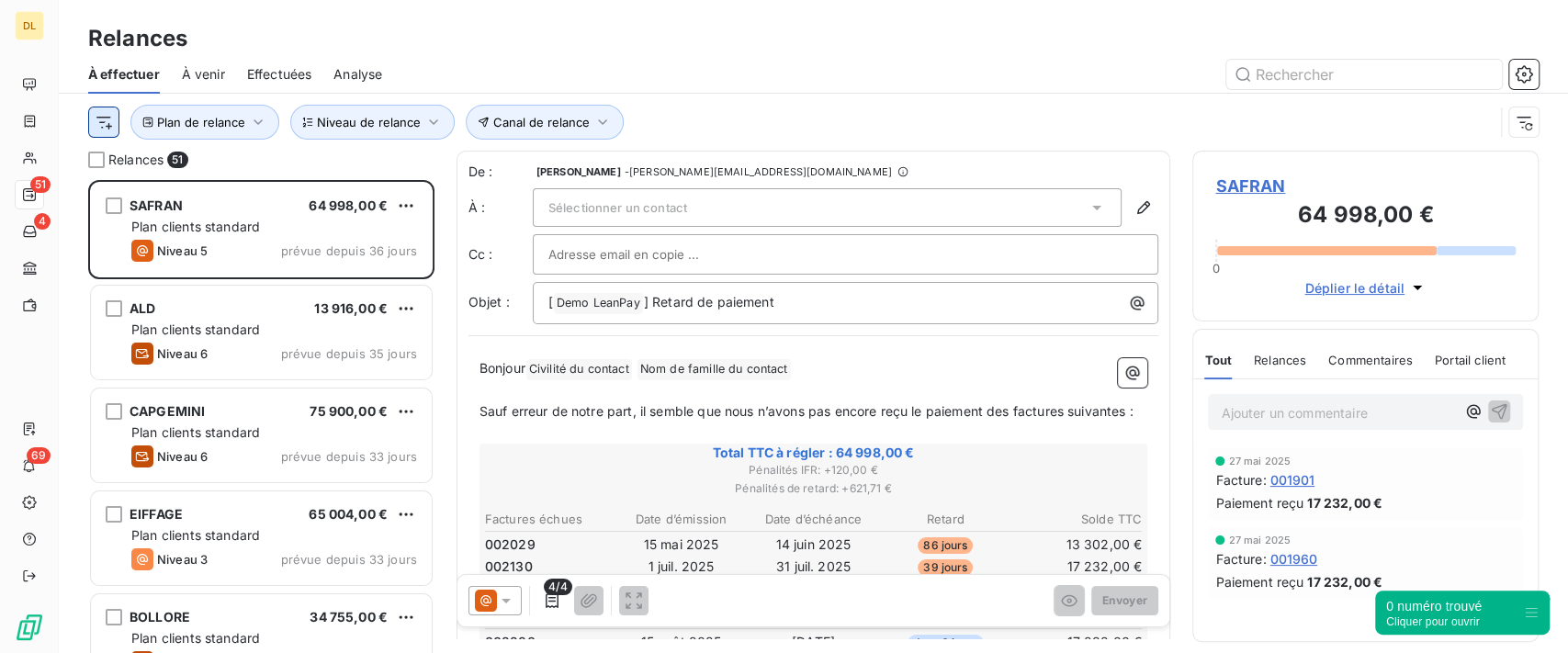
click at [99, 126] on html "DL 51 4 69 Relances À effectuer À venir Effectuées Analyse Plan de relance Cana…" at bounding box center [784, 326] width 1568 height 653
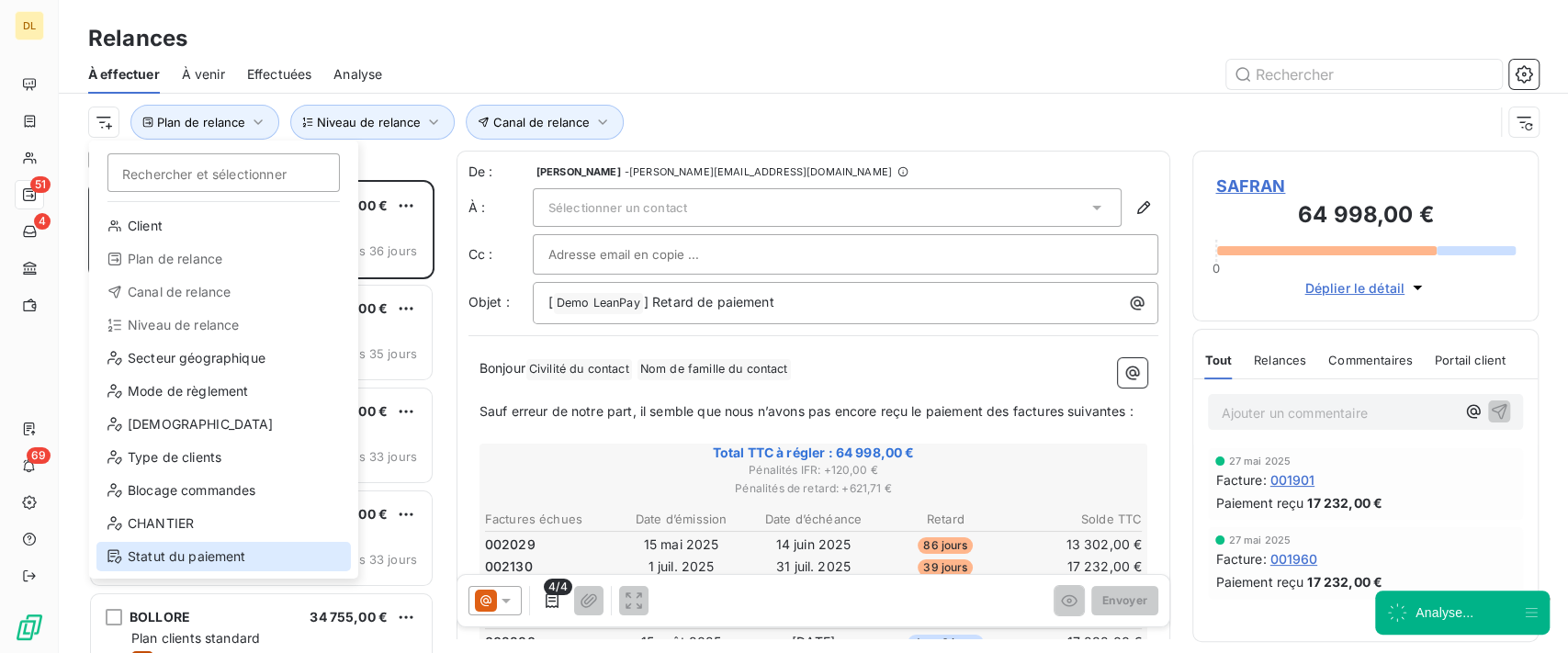
scroll to position [99, 0]
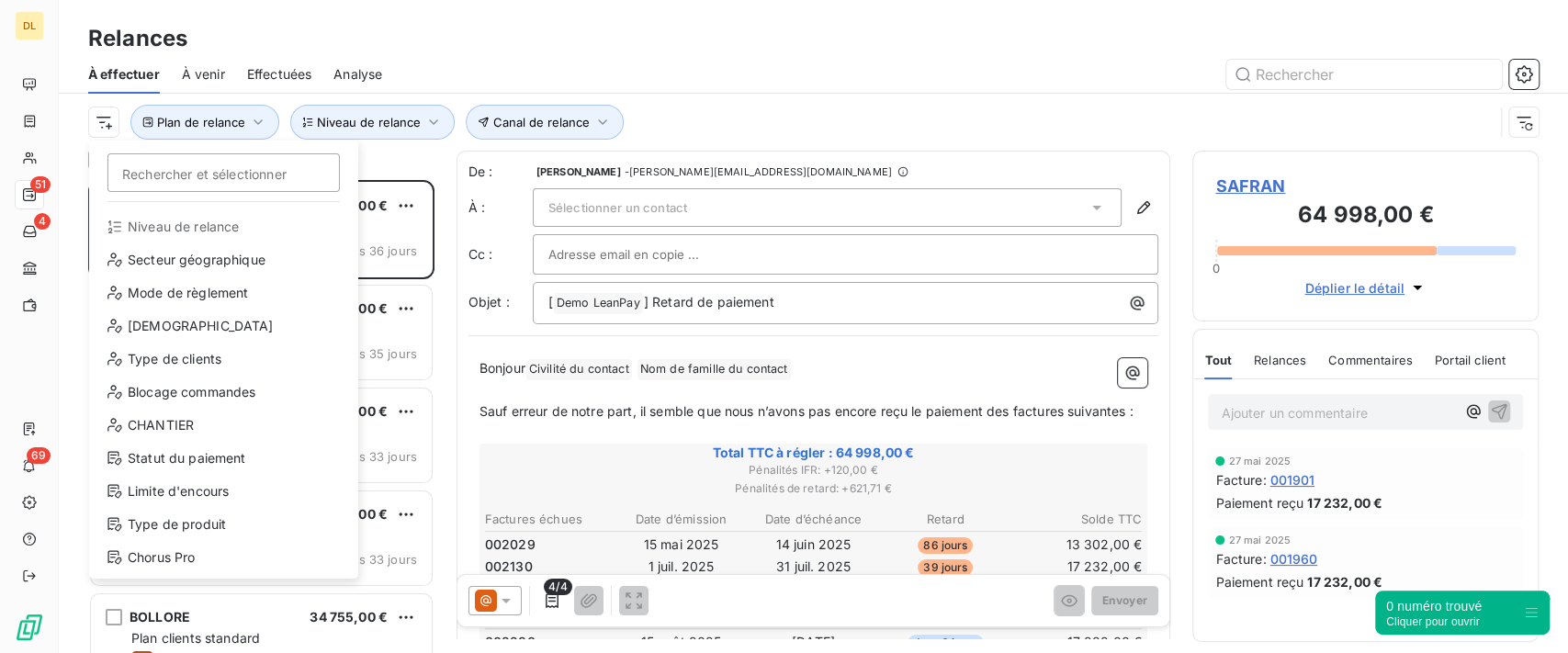
click at [908, 122] on html "DL 51 4 69 Relances À effectuer À venir Effectuées Analyse Rechercher et sélect…" at bounding box center [784, 326] width 1568 height 653
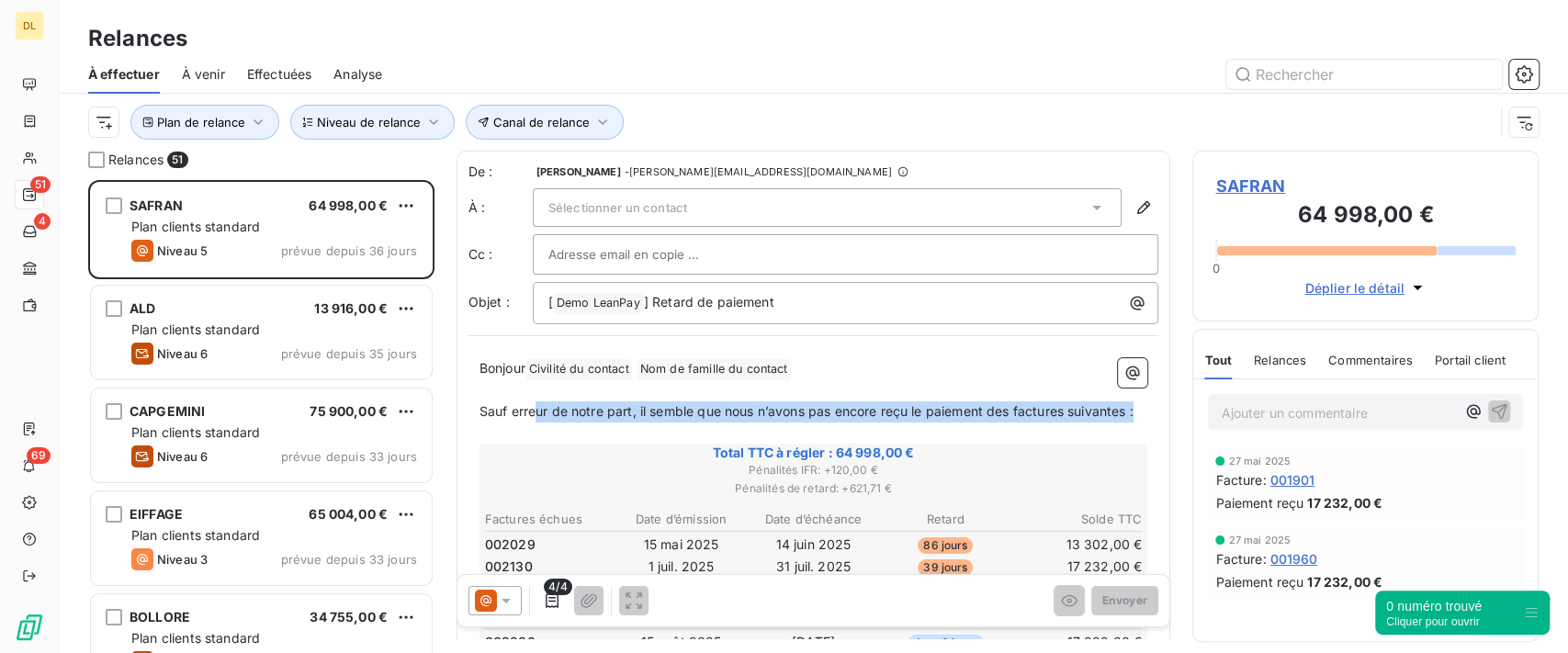
drag, startPoint x: 675, startPoint y: 432, endPoint x: 535, endPoint y: 411, distance: 141.6
click at [535, 411] on p "Sauf erreur de notre part, il semble que nous n’avons pas encore reçu le paieme…" at bounding box center [814, 412] width 669 height 21
click at [549, 605] on icon "button" at bounding box center [551, 600] width 18 height 18
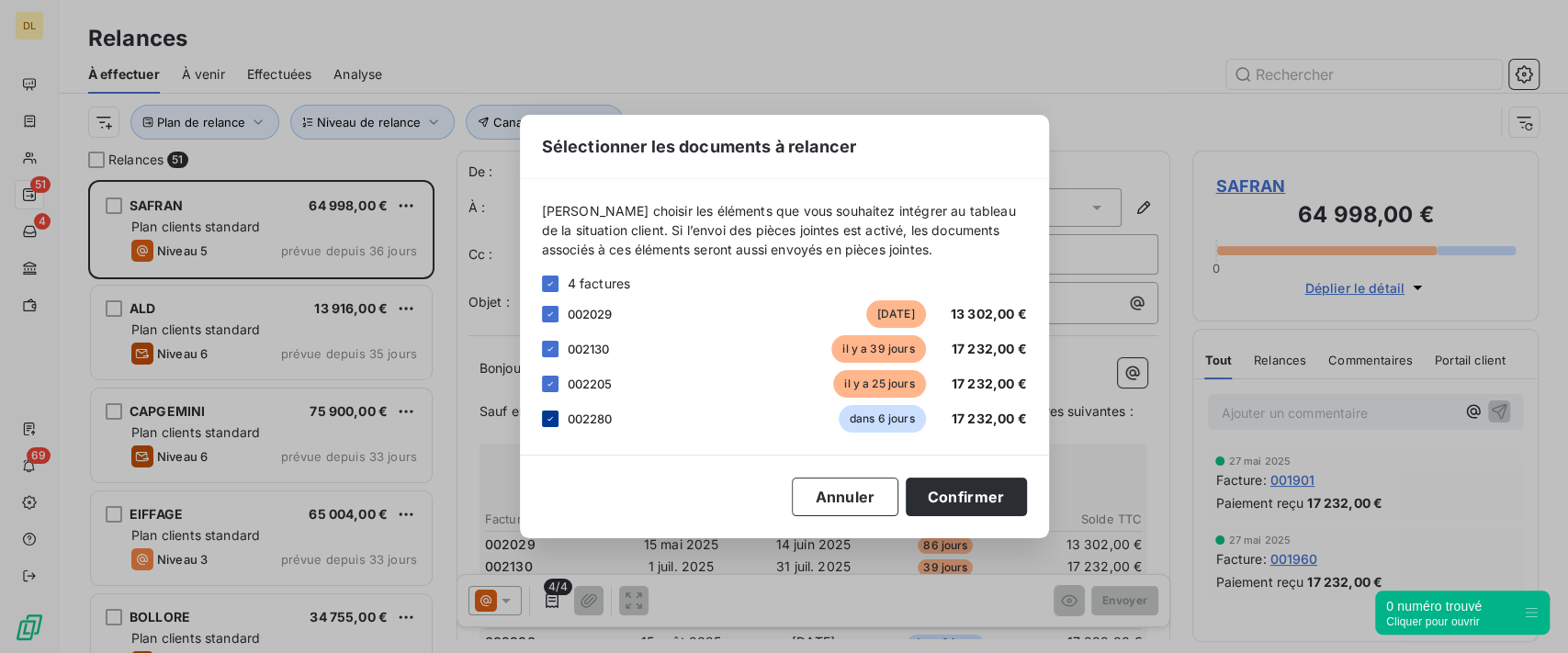
click at [550, 425] on div at bounding box center [549, 418] width 16 height 16
click at [544, 394] on div "002205 [DATE] 17 232,00 €" at bounding box center [784, 384] width 485 height 28
click at [539, 386] on div "[PERSON_NAME] choisir les éléments que vous souhaitez intégrer au tableau de la…" at bounding box center [784, 317] width 529 height 276
click at [545, 386] on icon at bounding box center [550, 384] width 11 height 11
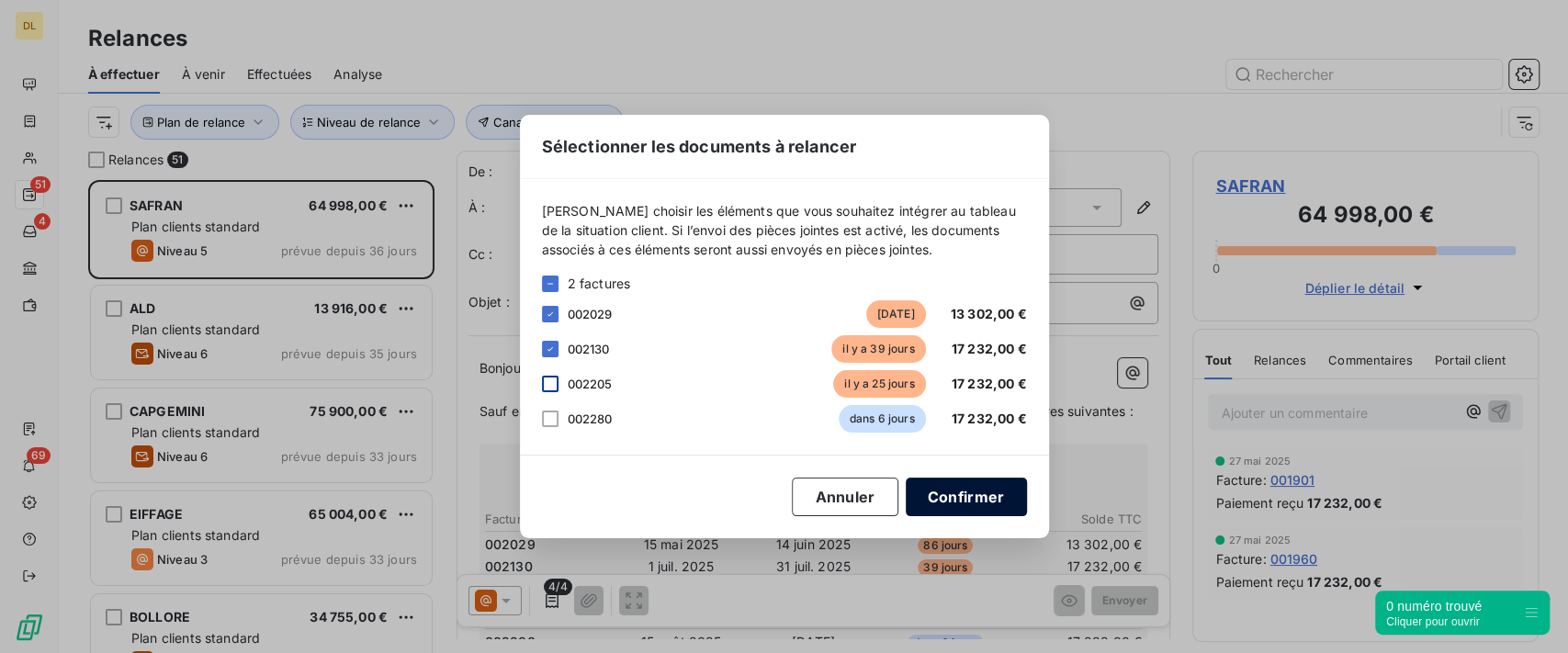
click at [993, 489] on button "Confirmer" at bounding box center [966, 497] width 122 height 38
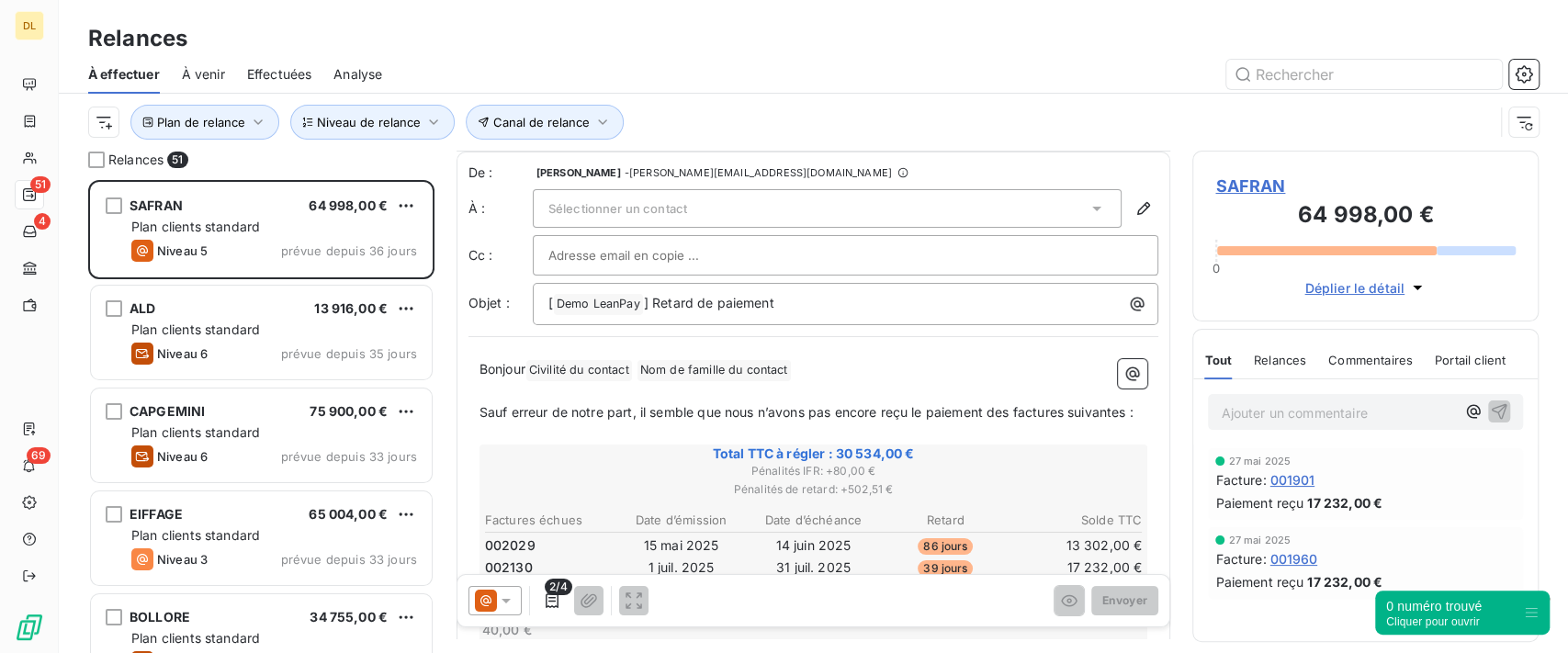
scroll to position [2, 0]
click at [529, 119] on span "Canal de relance" at bounding box center [541, 122] width 97 height 14
click at [773, 159] on div at bounding box center [844, 169] width 264 height 38
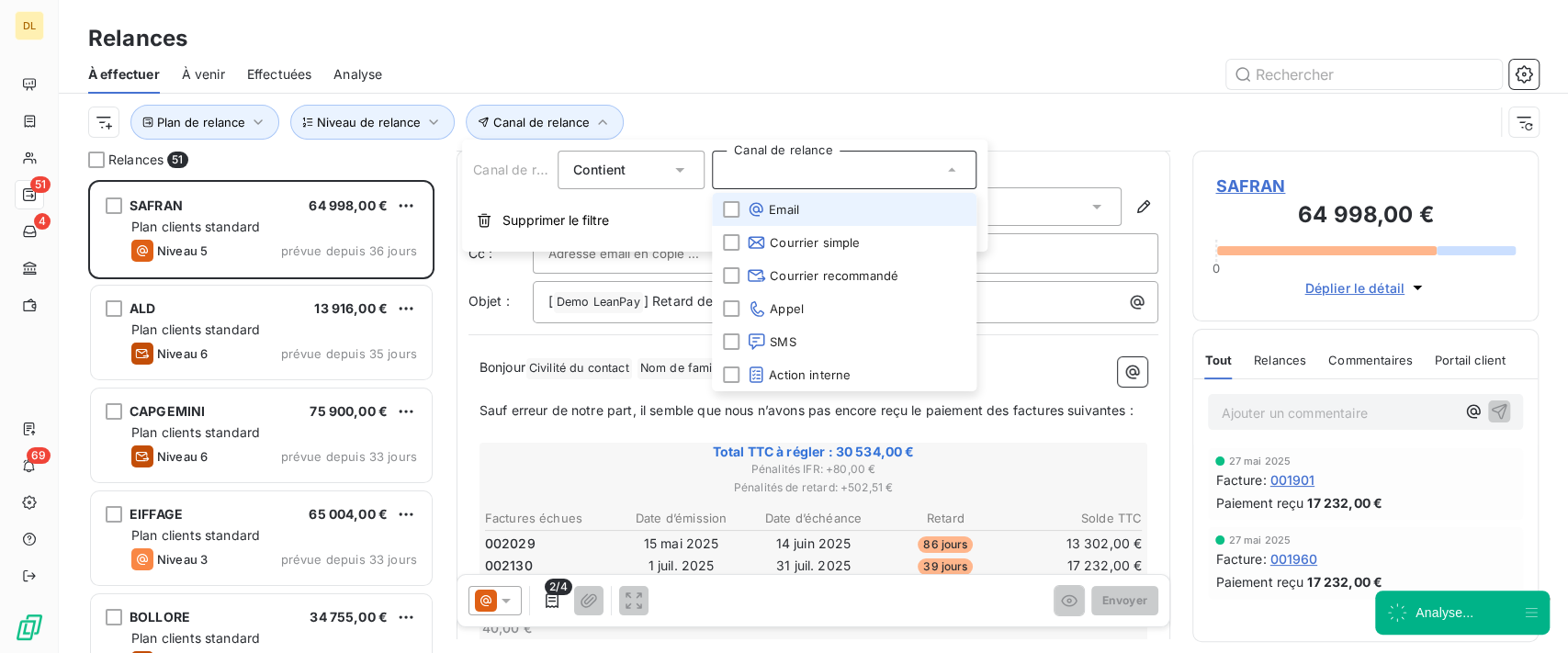
click at [777, 214] on span "Email" at bounding box center [773, 209] width 53 height 18
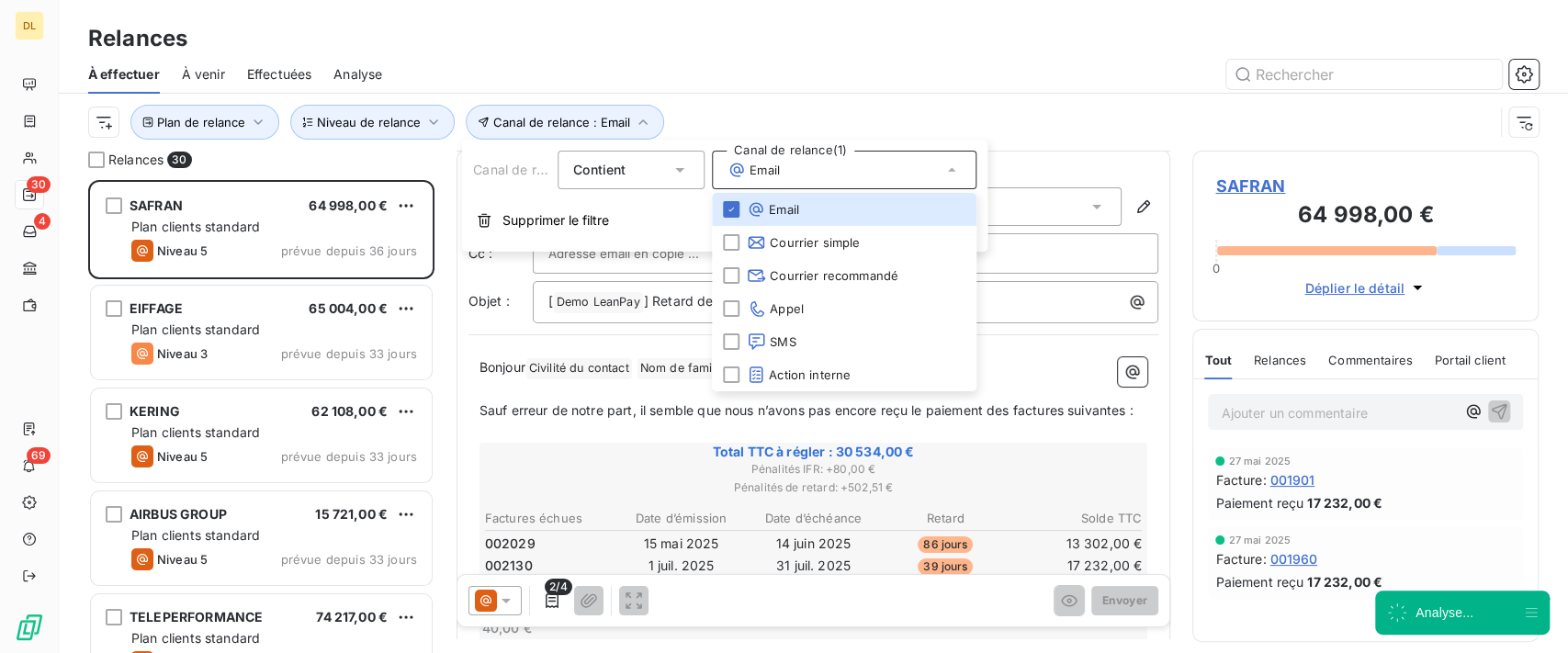
click at [987, 104] on div "Plan de relance Canal de relance : Email Niveau de relance" at bounding box center [791, 122] width 1406 height 34
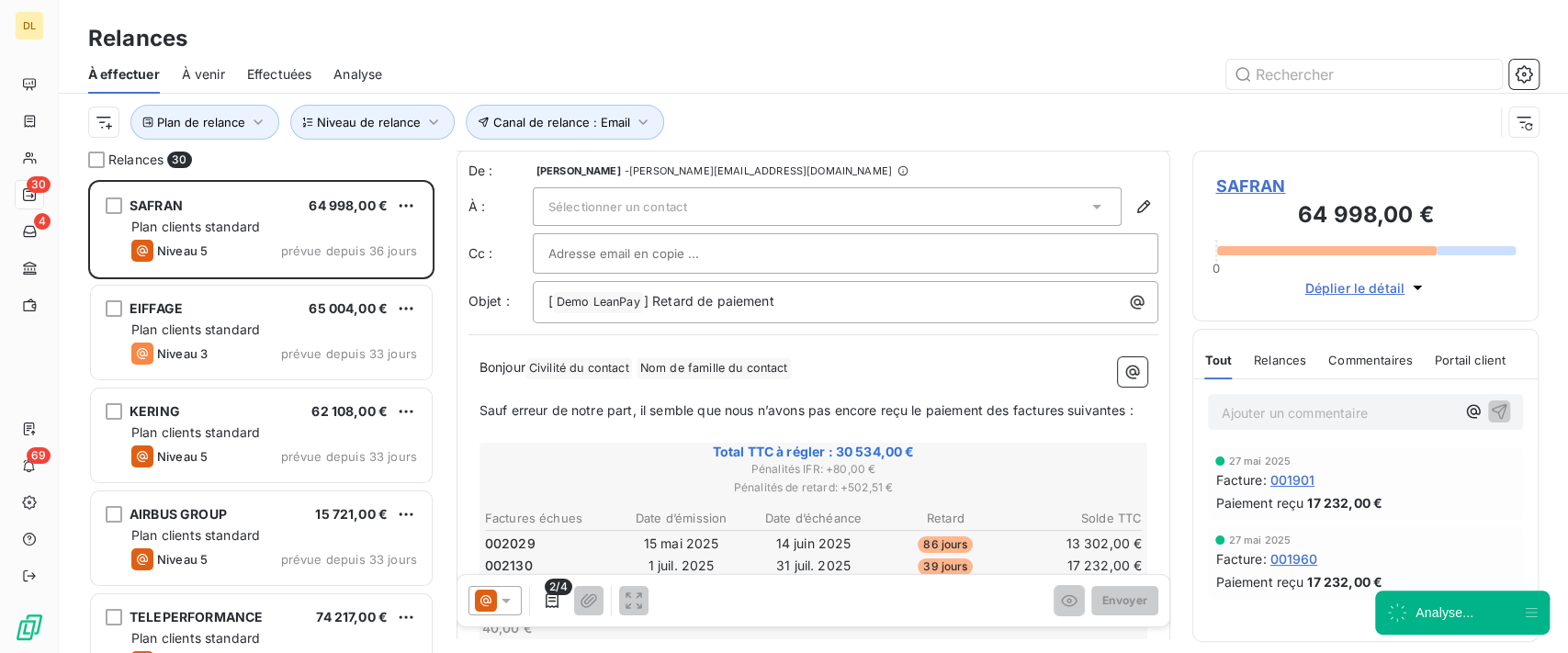
click at [104, 160] on div "Relances 30" at bounding box center [261, 159] width 347 height 18
click at [99, 163] on div at bounding box center [96, 159] width 16 height 16
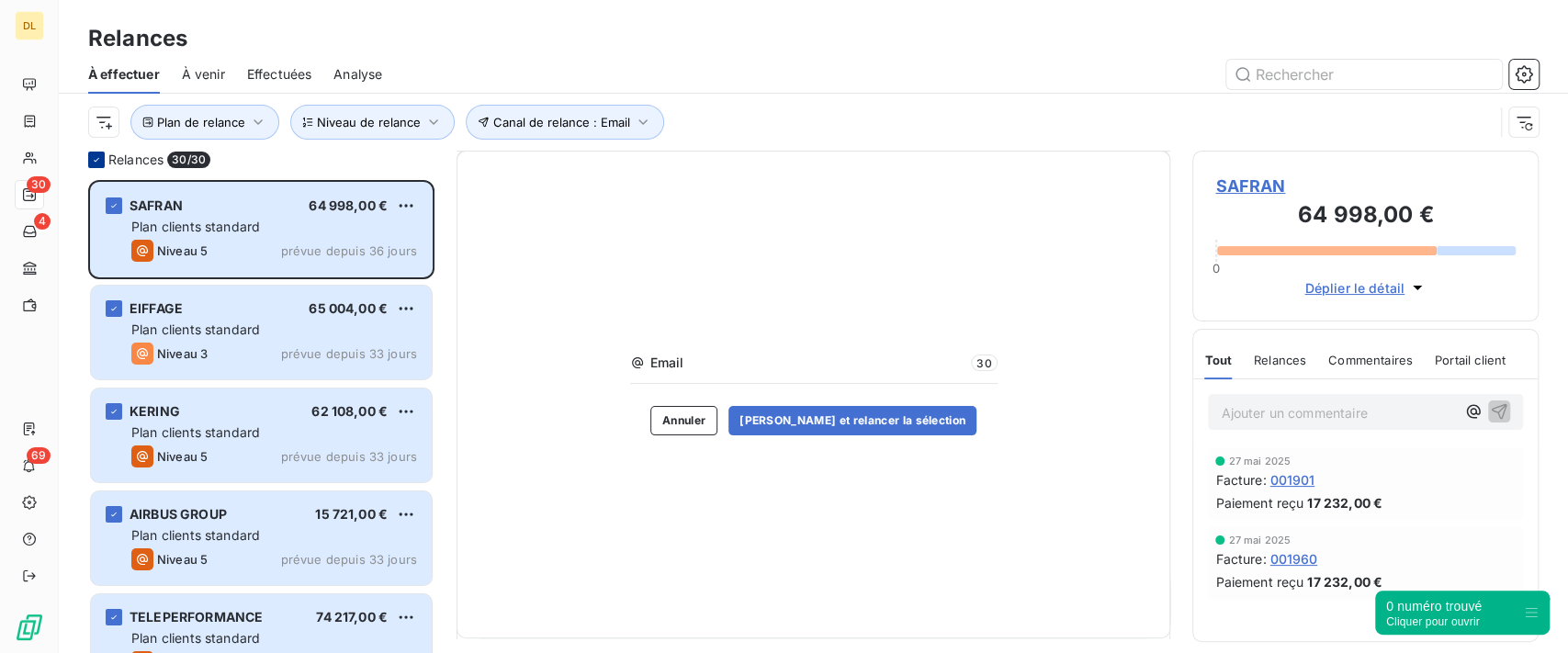
click at [96, 164] on icon at bounding box center [97, 160] width 11 height 11
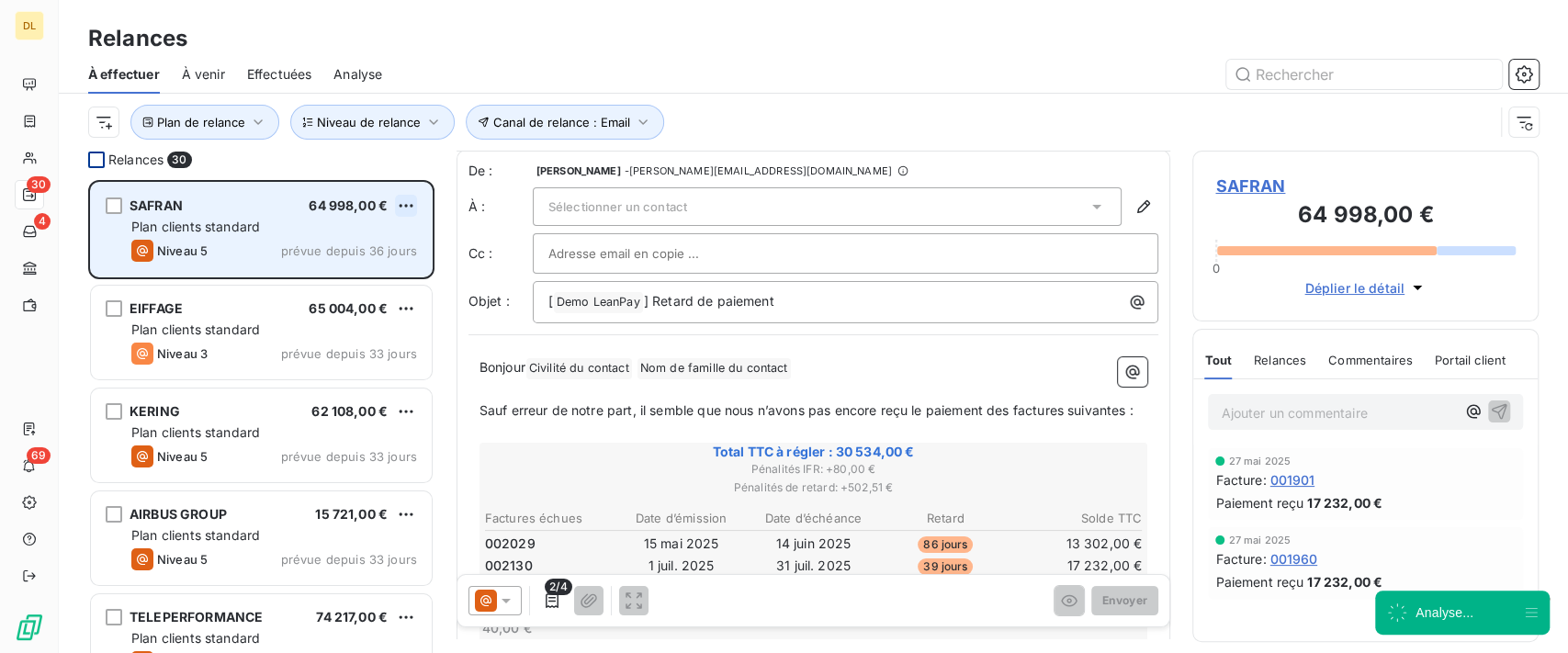
click at [400, 194] on html "DL 30 4 69 Relances À effectuer À venir Effectuées Analyse Plan de relance Cana…" at bounding box center [784, 326] width 1568 height 653
click at [375, 246] on div "Replanifier cette action" at bounding box center [327, 242] width 165 height 30
select select "8"
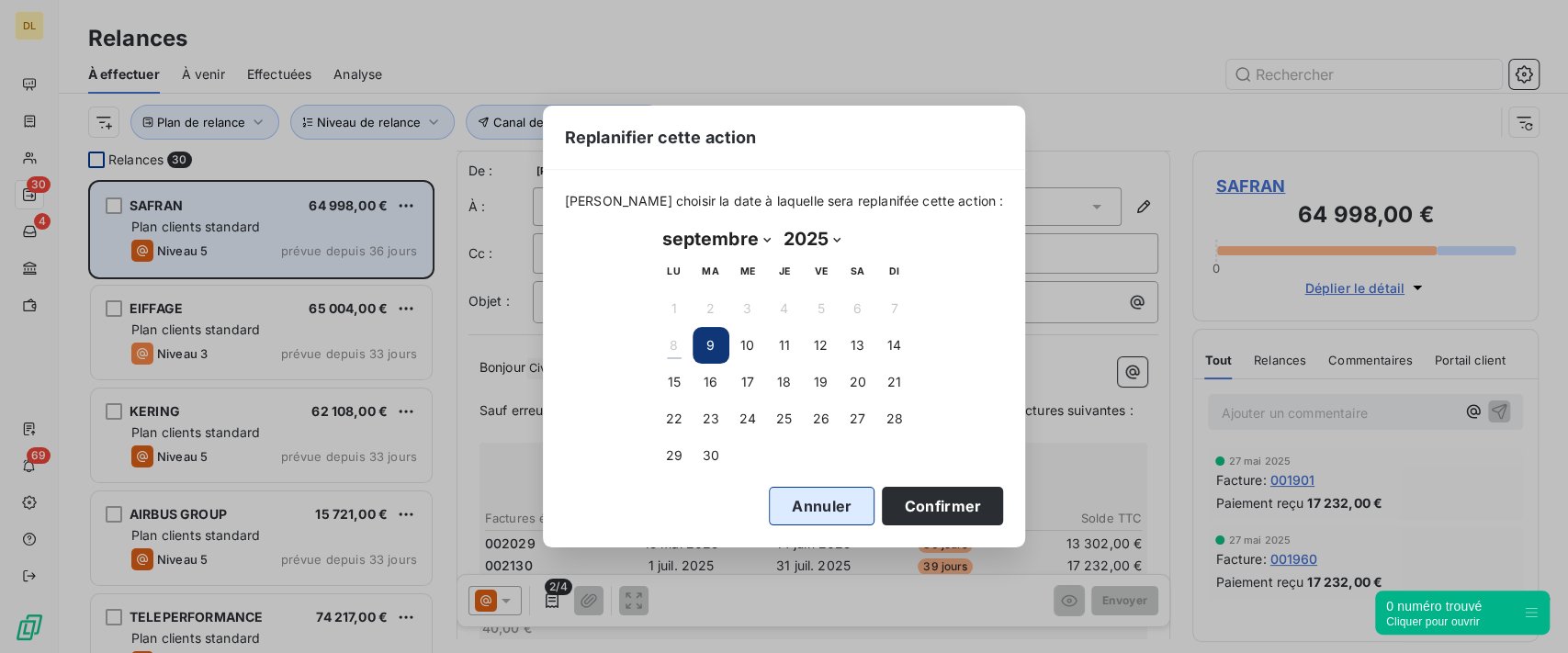
click at [809, 511] on button "Annuler" at bounding box center [821, 507] width 105 height 38
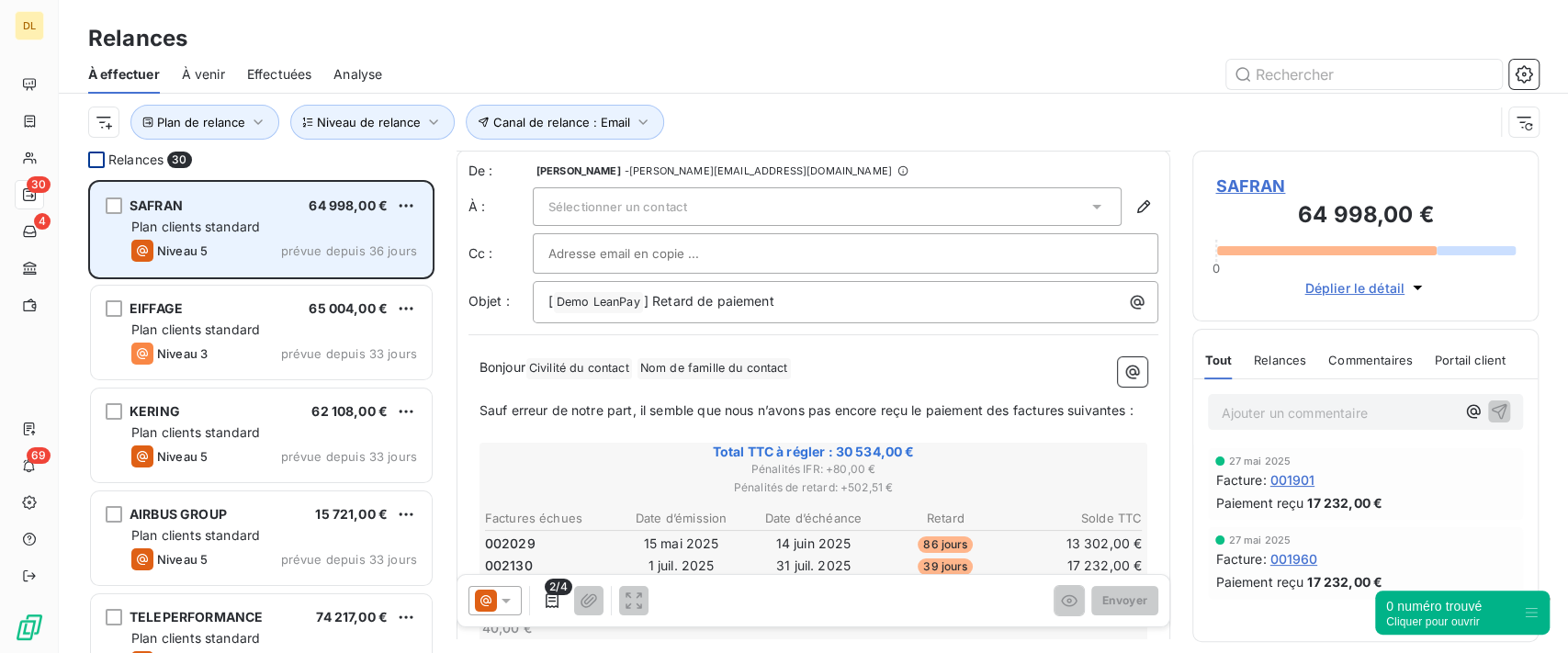
click at [1271, 360] on span "Relances" at bounding box center [1280, 360] width 53 height 14
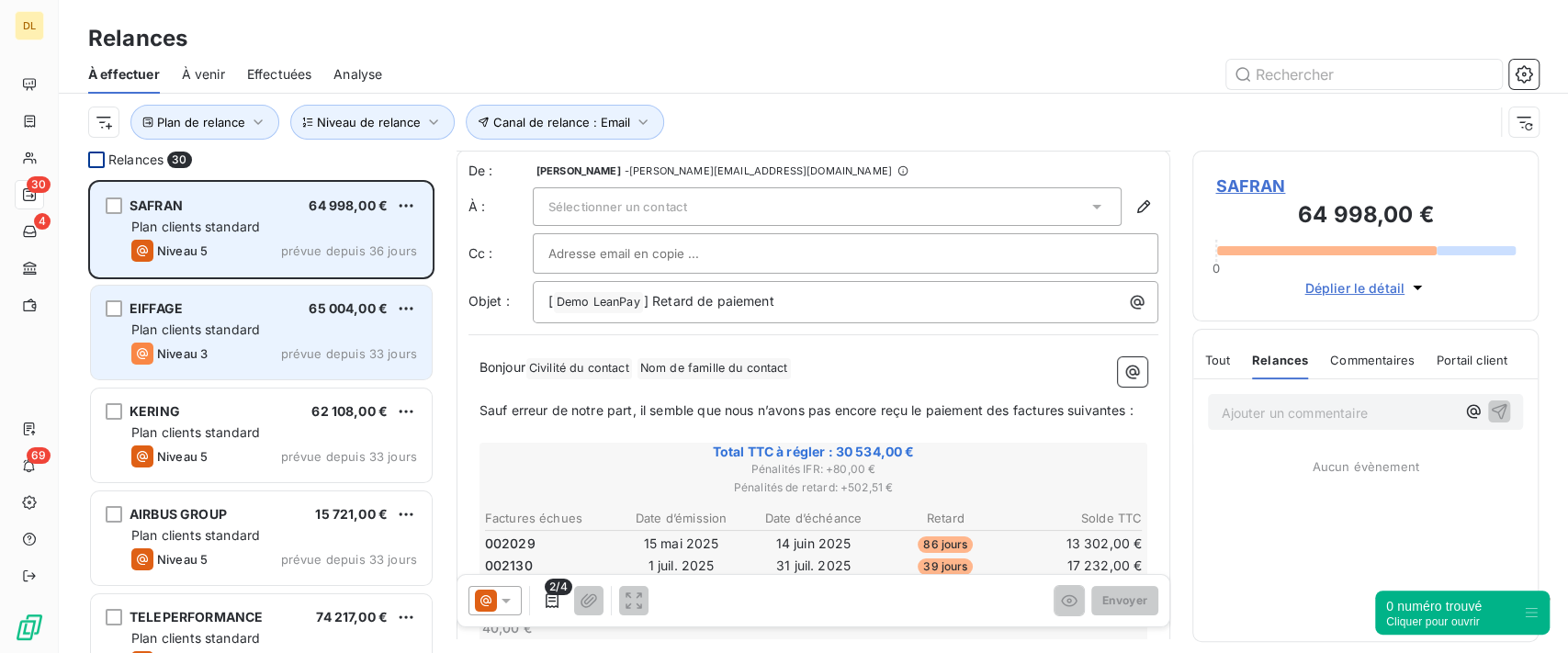
click at [274, 325] on div "Plan clients standard" at bounding box center [274, 329] width 286 height 18
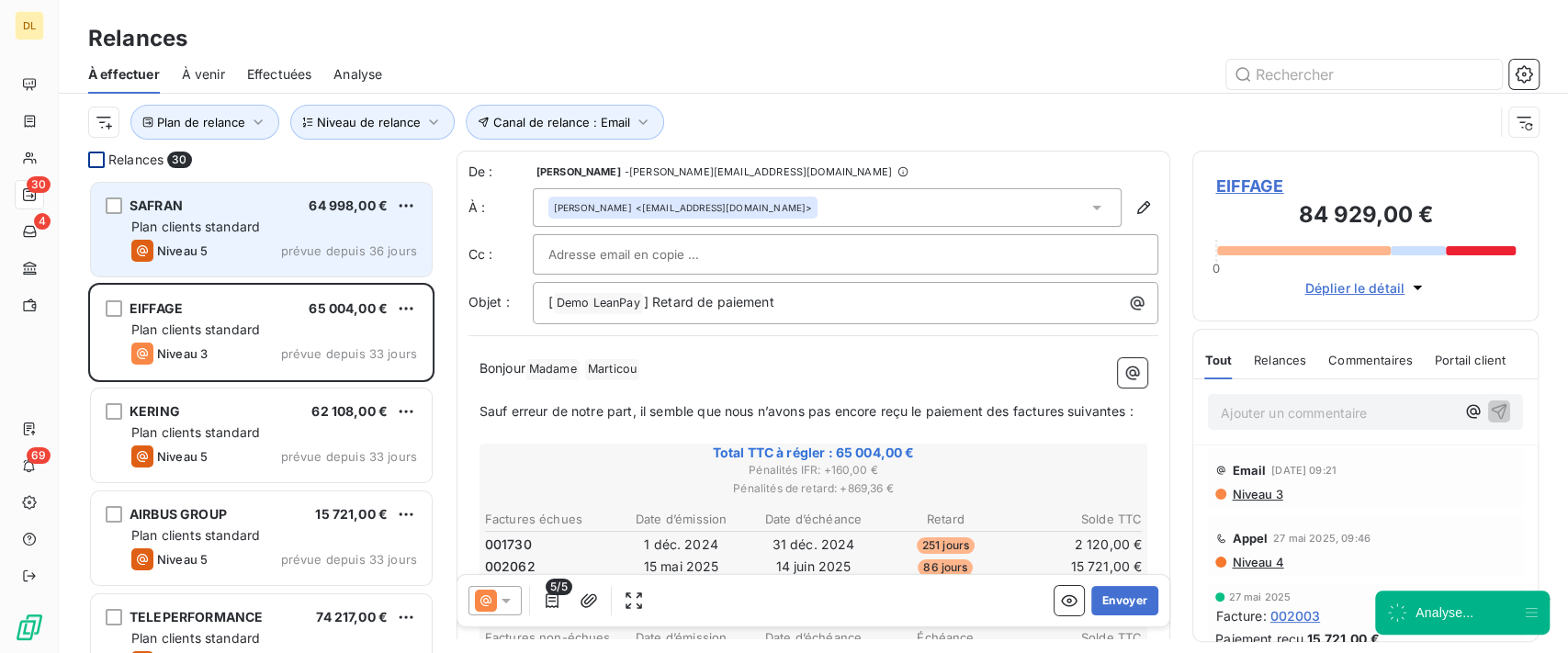
click at [1287, 363] on span "Relances" at bounding box center [1280, 360] width 53 height 14
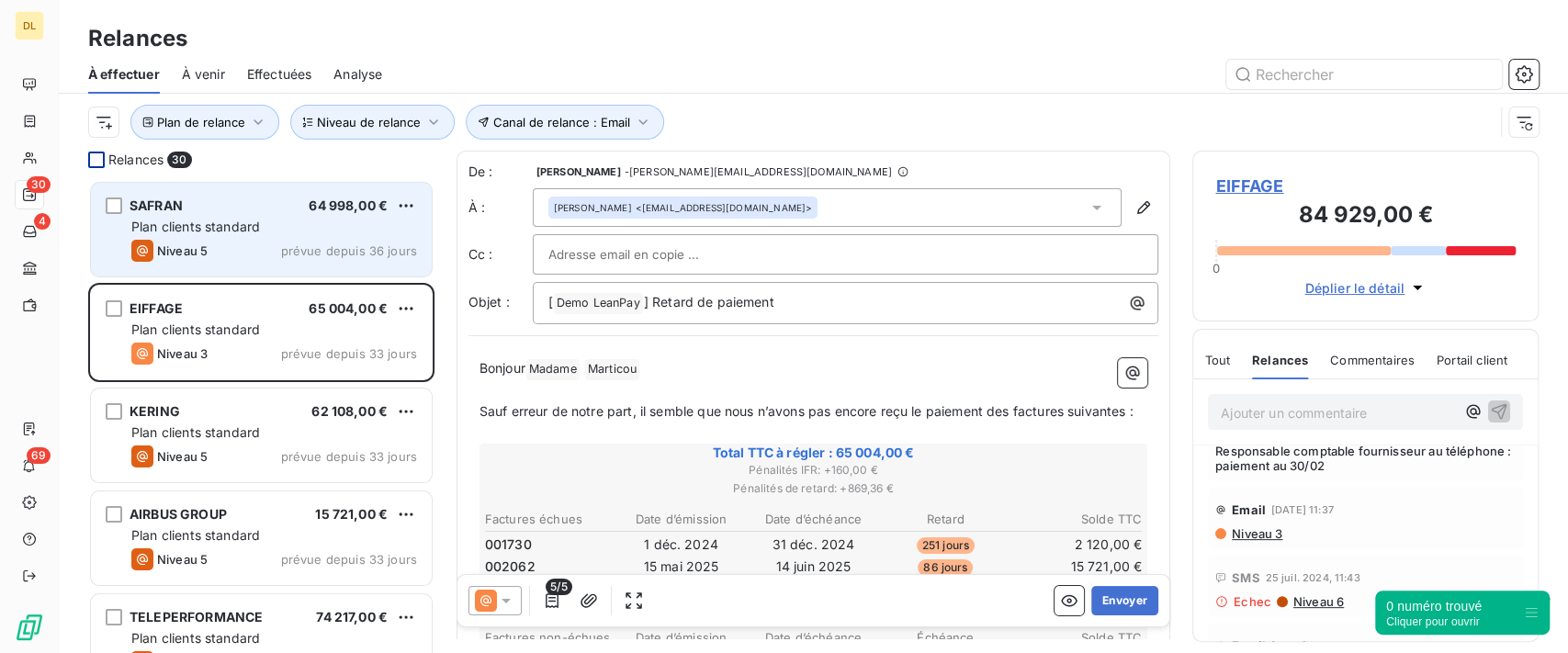
scroll to position [469, 0]
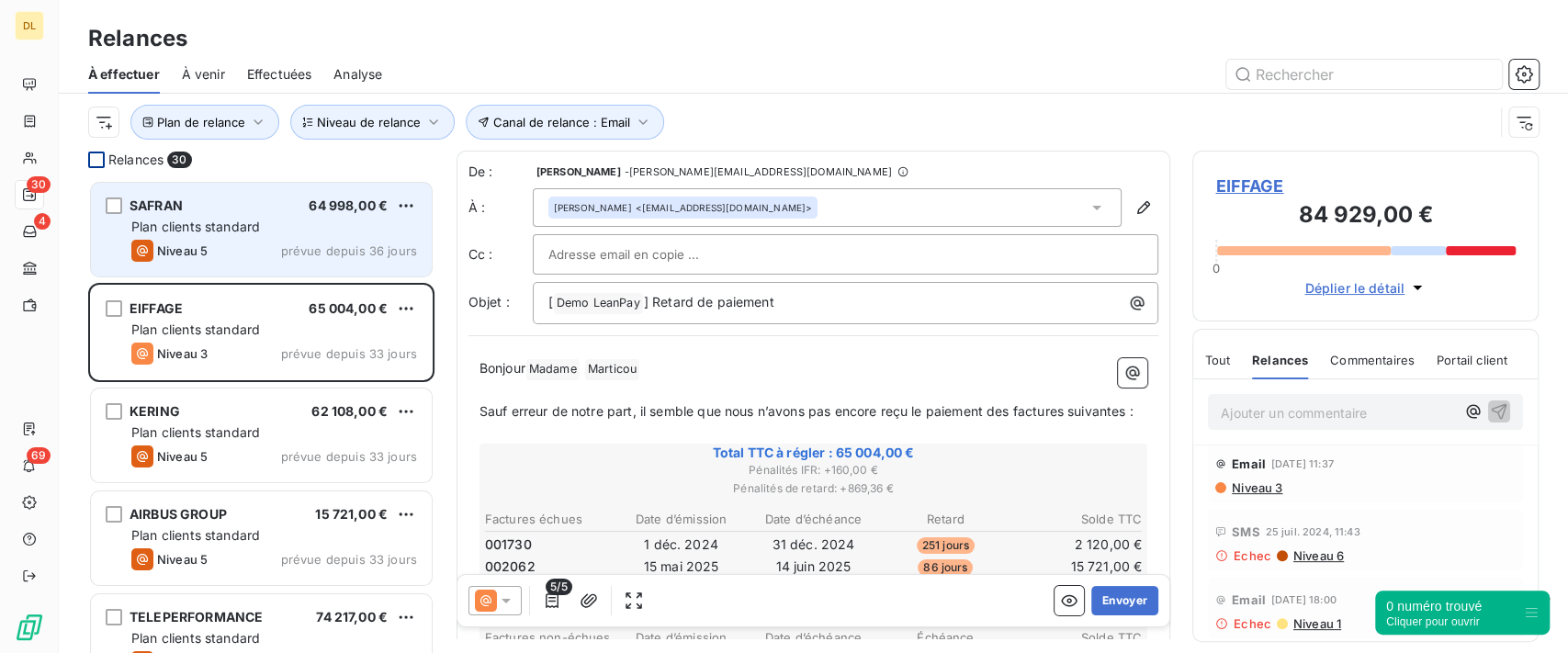
click at [1257, 491] on span "Niveau 3" at bounding box center [1256, 487] width 53 height 14
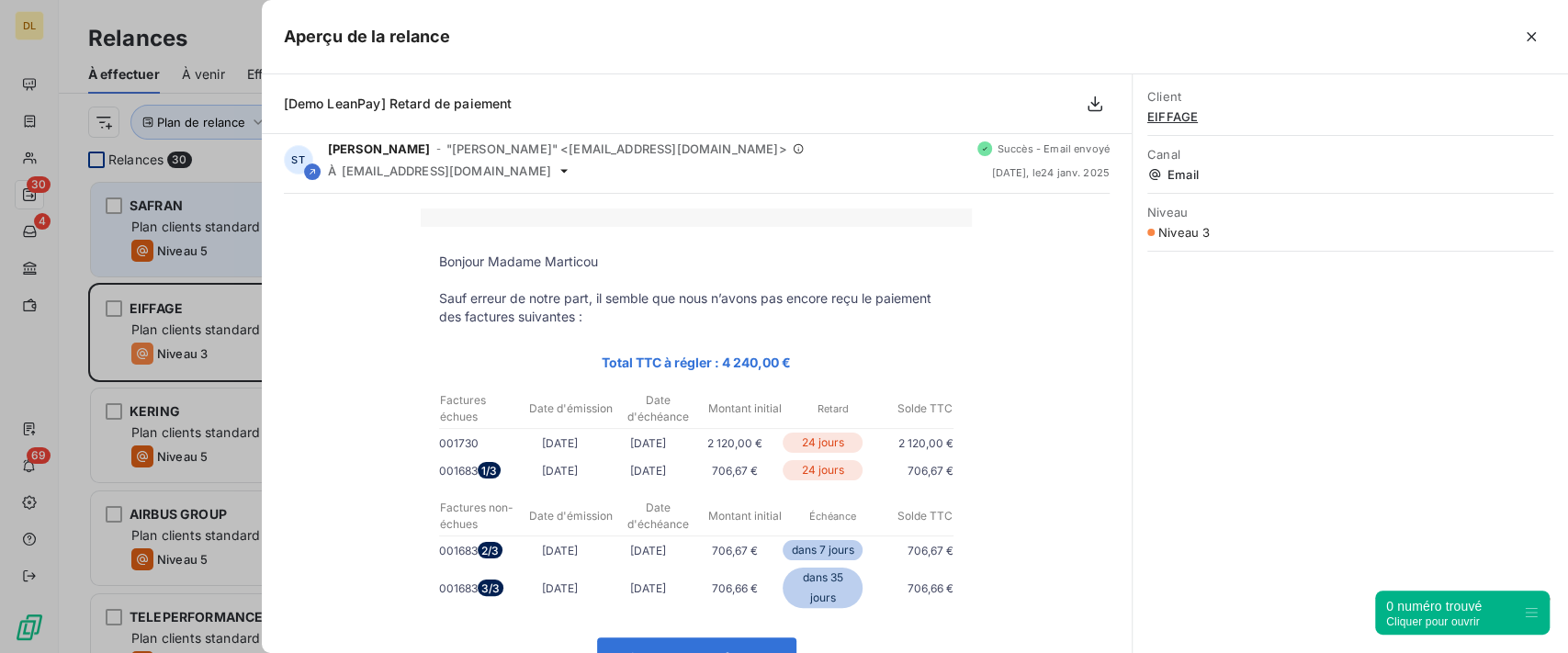
scroll to position [0, 0]
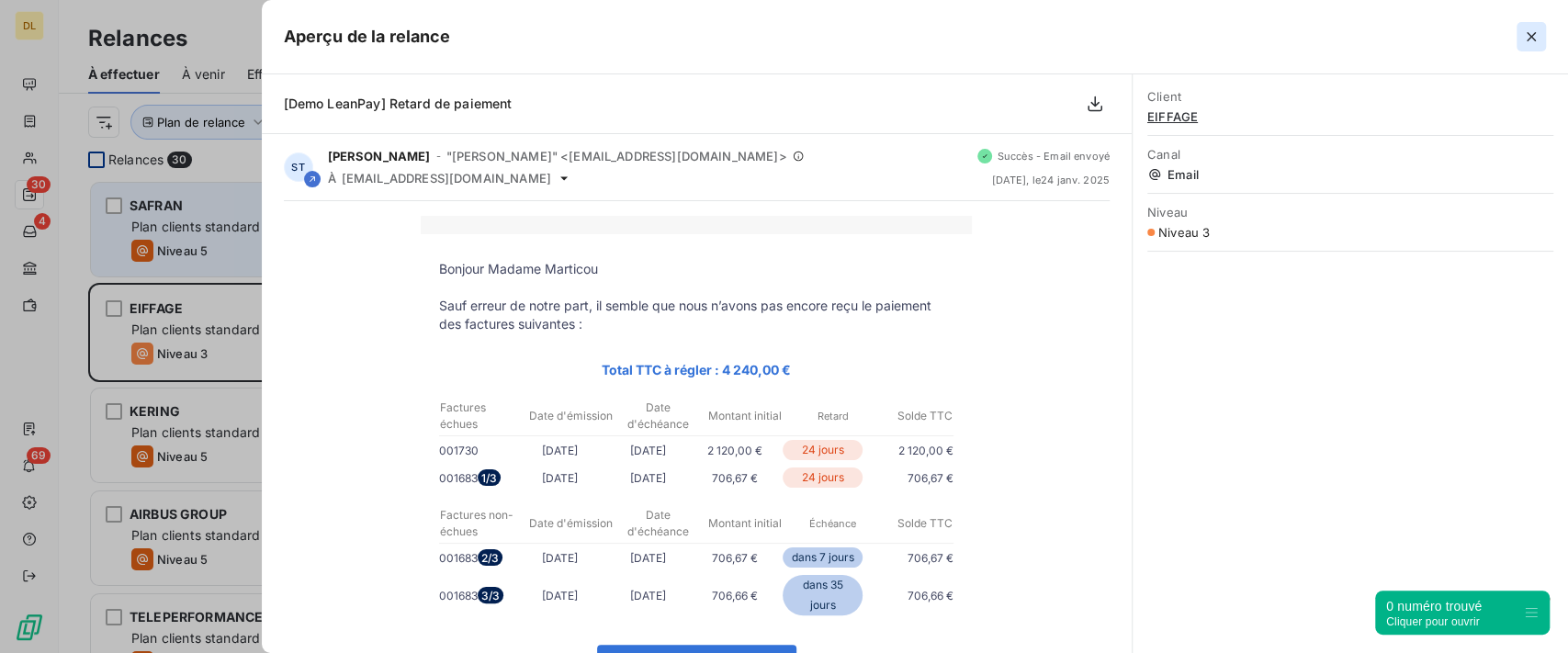
click at [1533, 34] on icon "button" at bounding box center [1531, 36] width 18 height 18
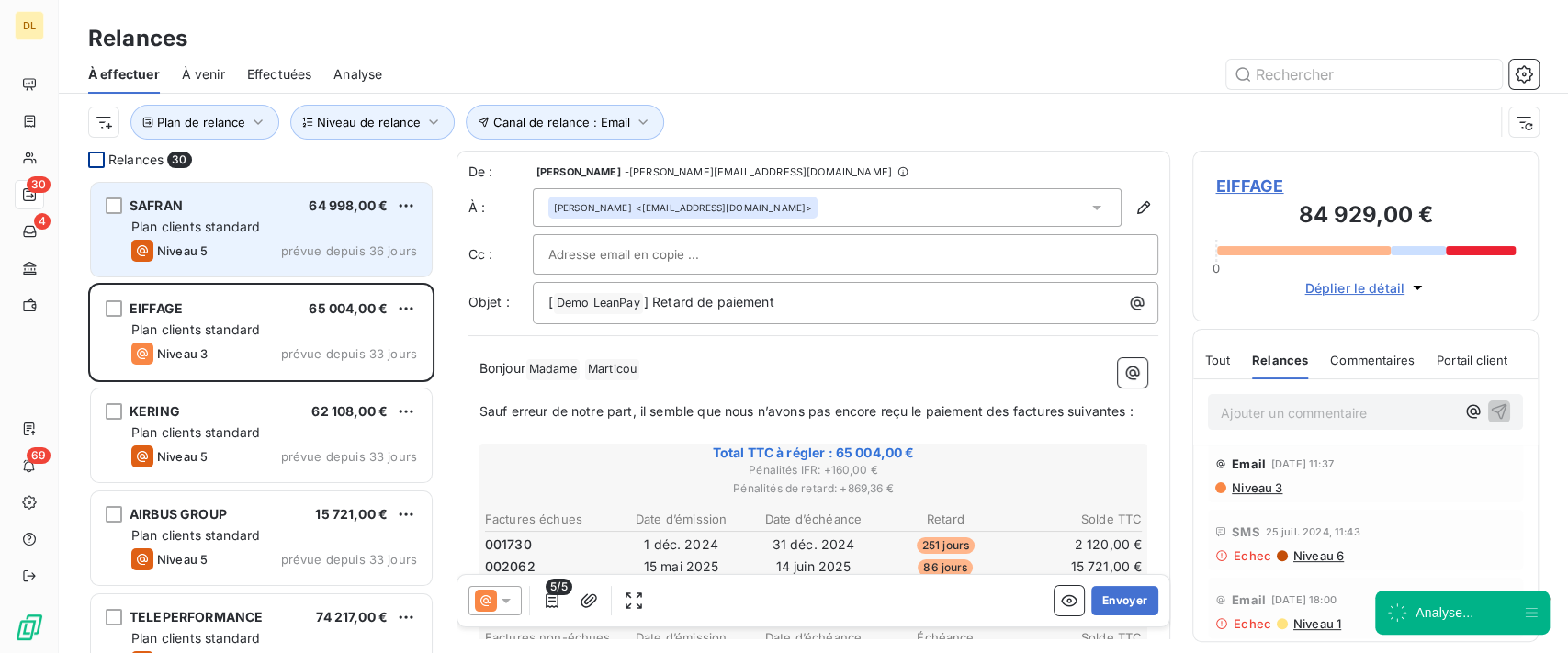
click at [1337, 363] on span "Commentaires" at bounding box center [1373, 360] width 84 height 14
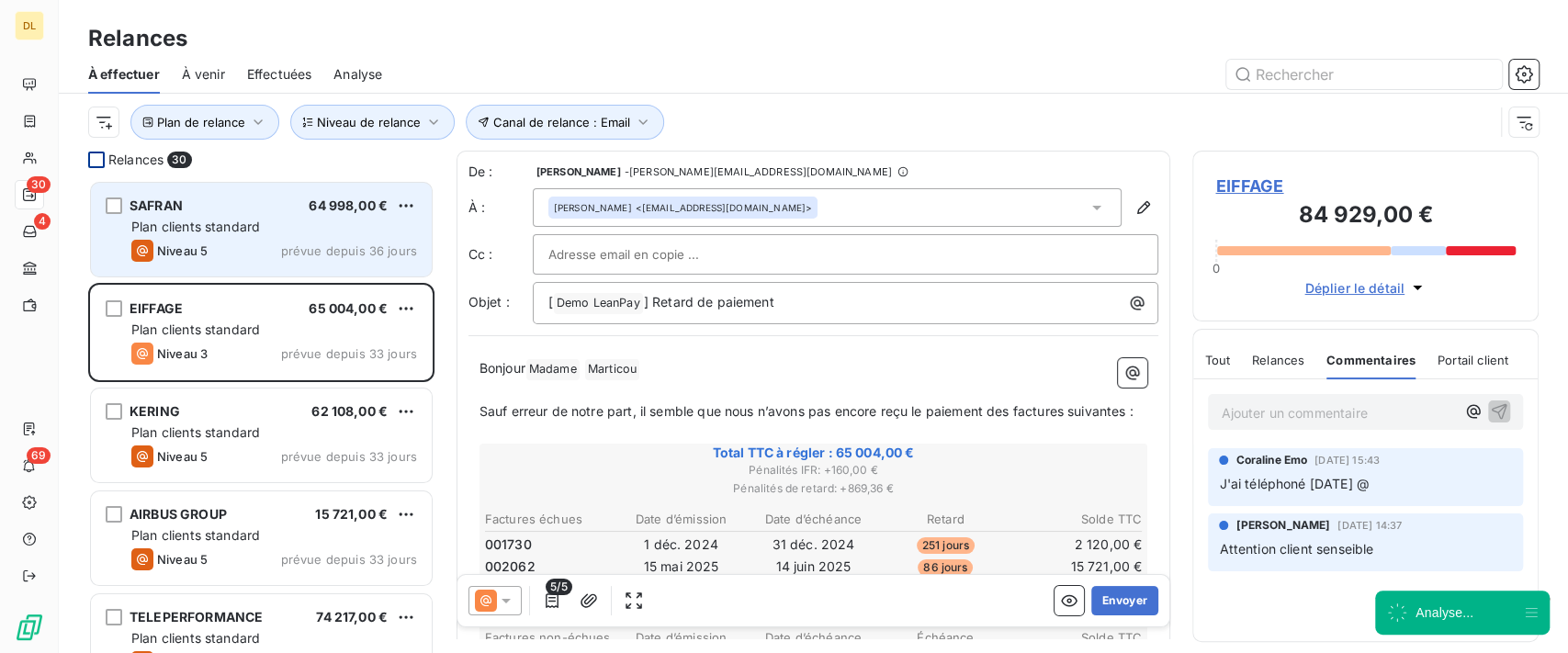
click at [1294, 411] on p "Ajouter un commentaire ﻿" at bounding box center [1338, 413] width 235 height 23
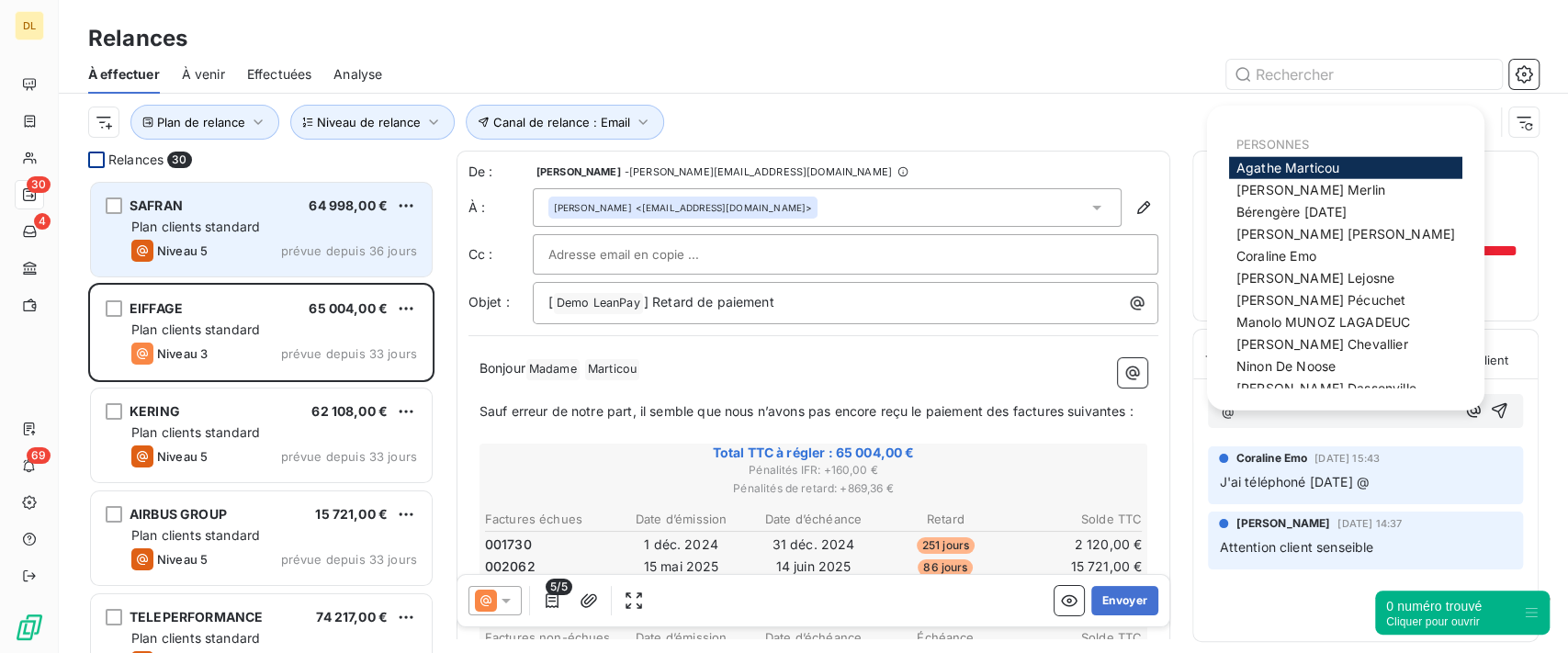
click at [1184, 305] on div "Relances 30 SAFRAN 64 998,00 € Plan clients standard Niveau 5 prévue depuis 36 …" at bounding box center [813, 401] width 1510 height 503
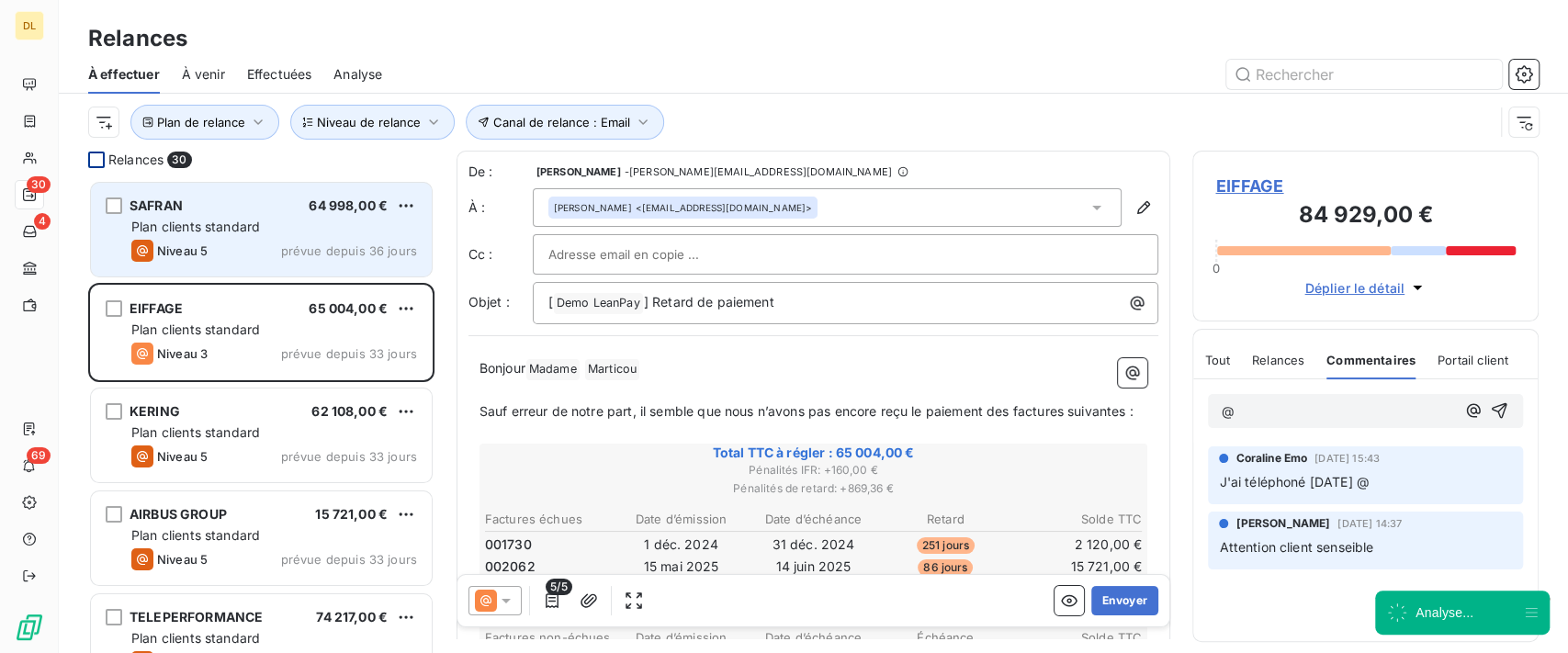
click at [1471, 353] on span "Portail client" at bounding box center [1473, 360] width 71 height 14
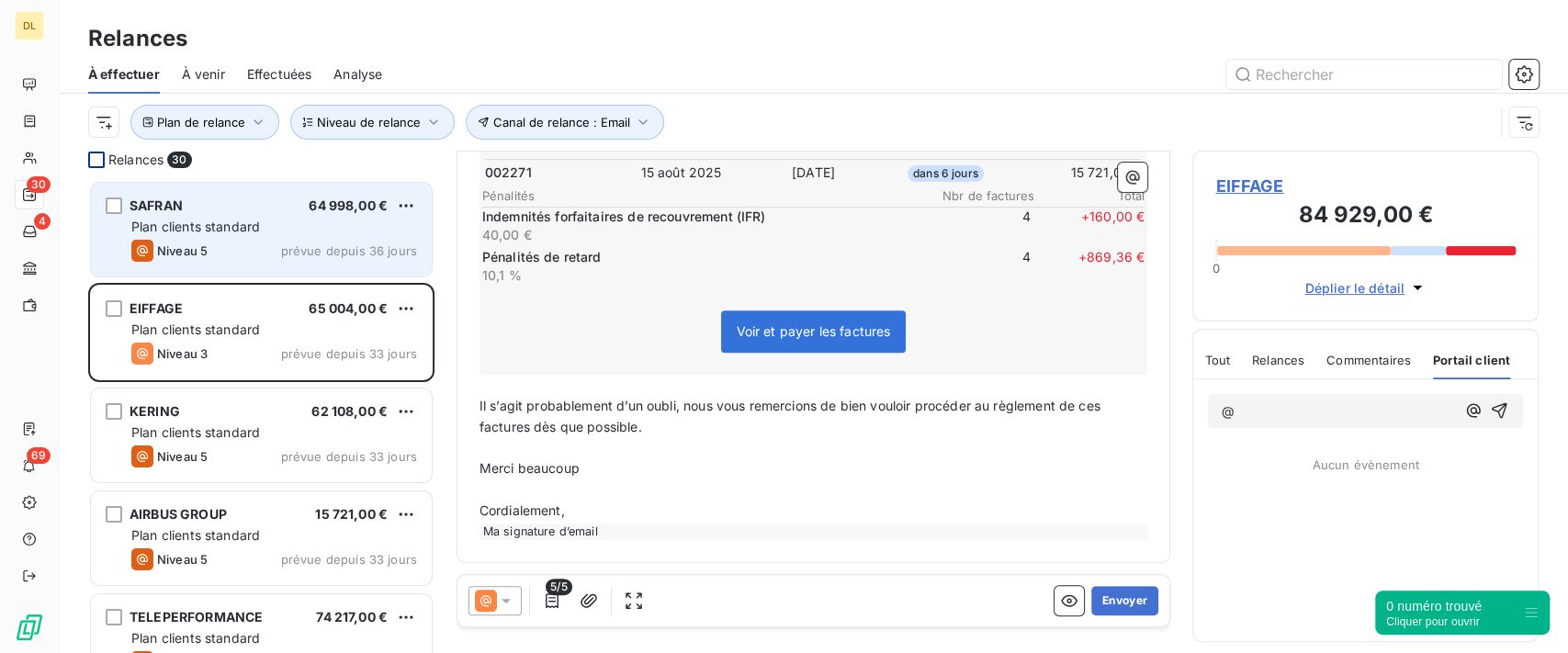
scroll to position [371, 0]
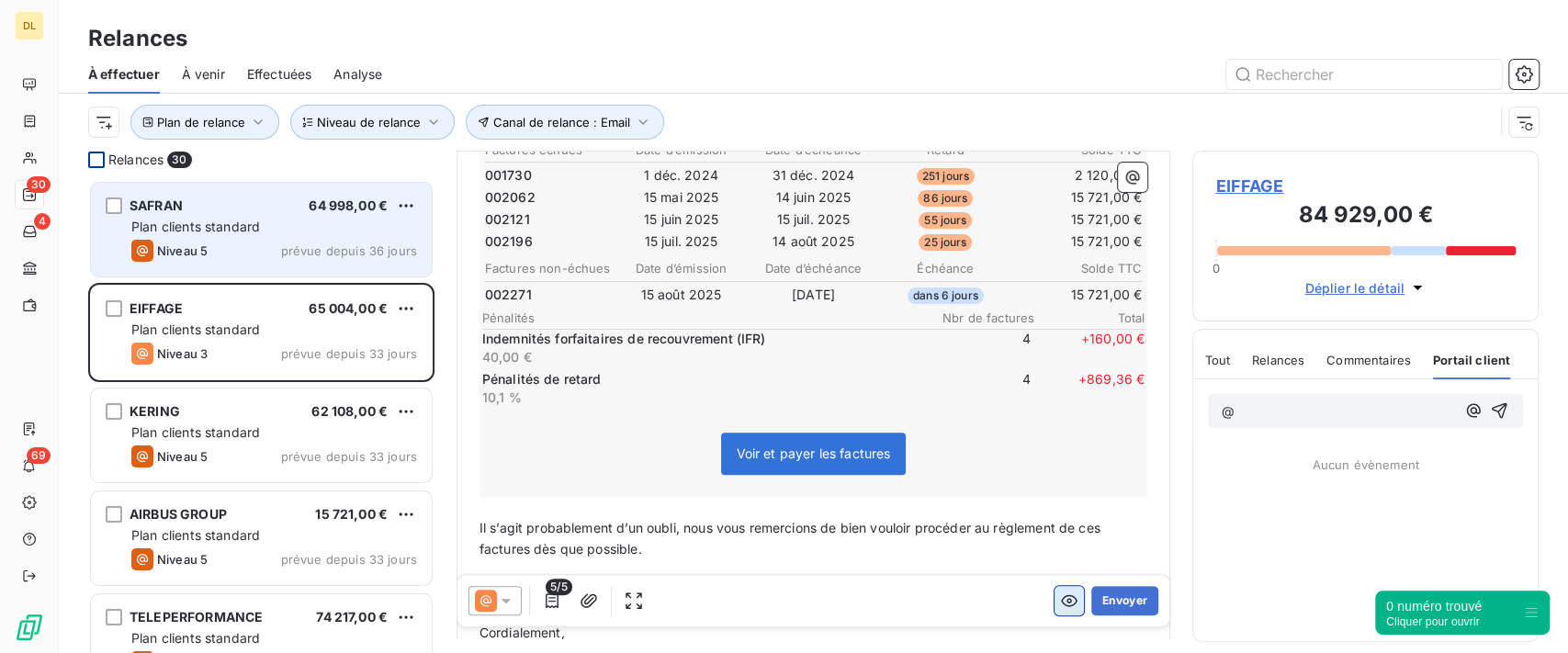
click at [1061, 603] on icon "button" at bounding box center [1069, 600] width 18 height 18
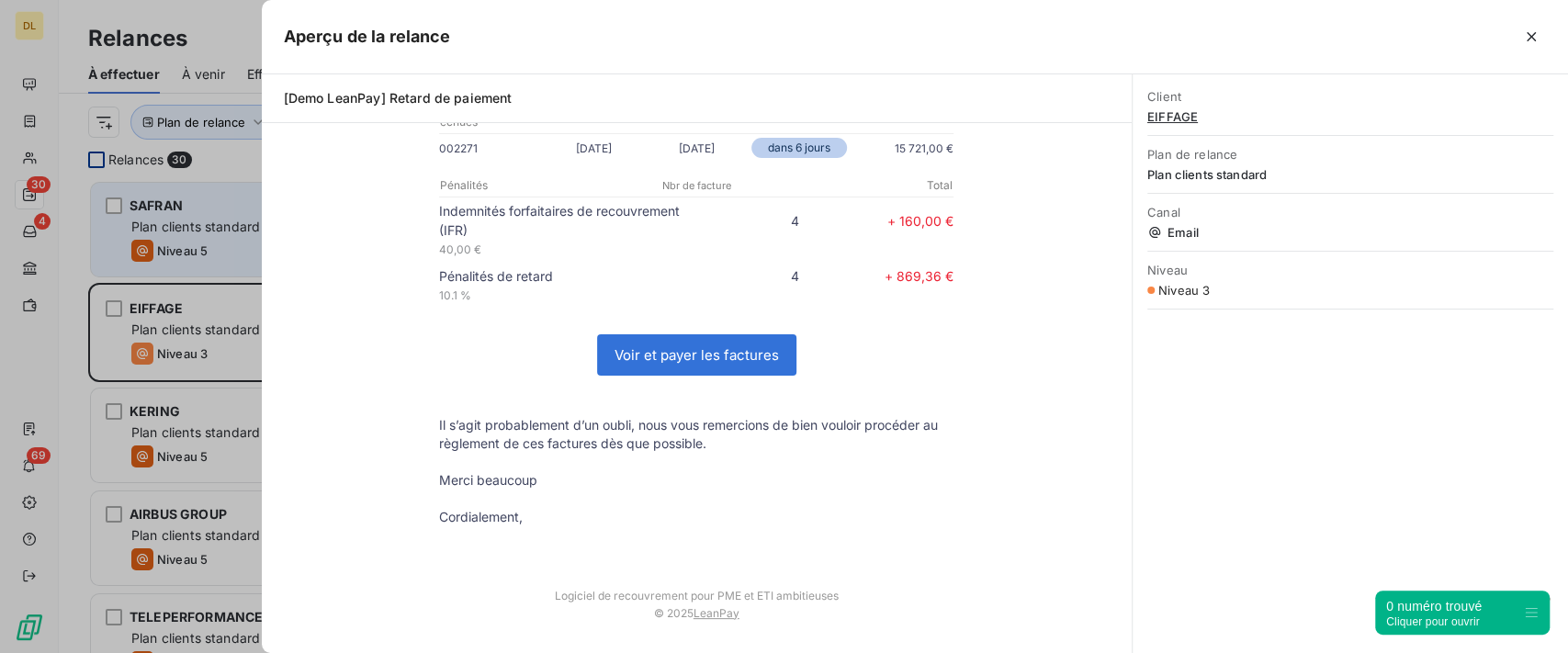
scroll to position [481, 0]
click at [1525, 34] on icon "button" at bounding box center [1531, 36] width 18 height 18
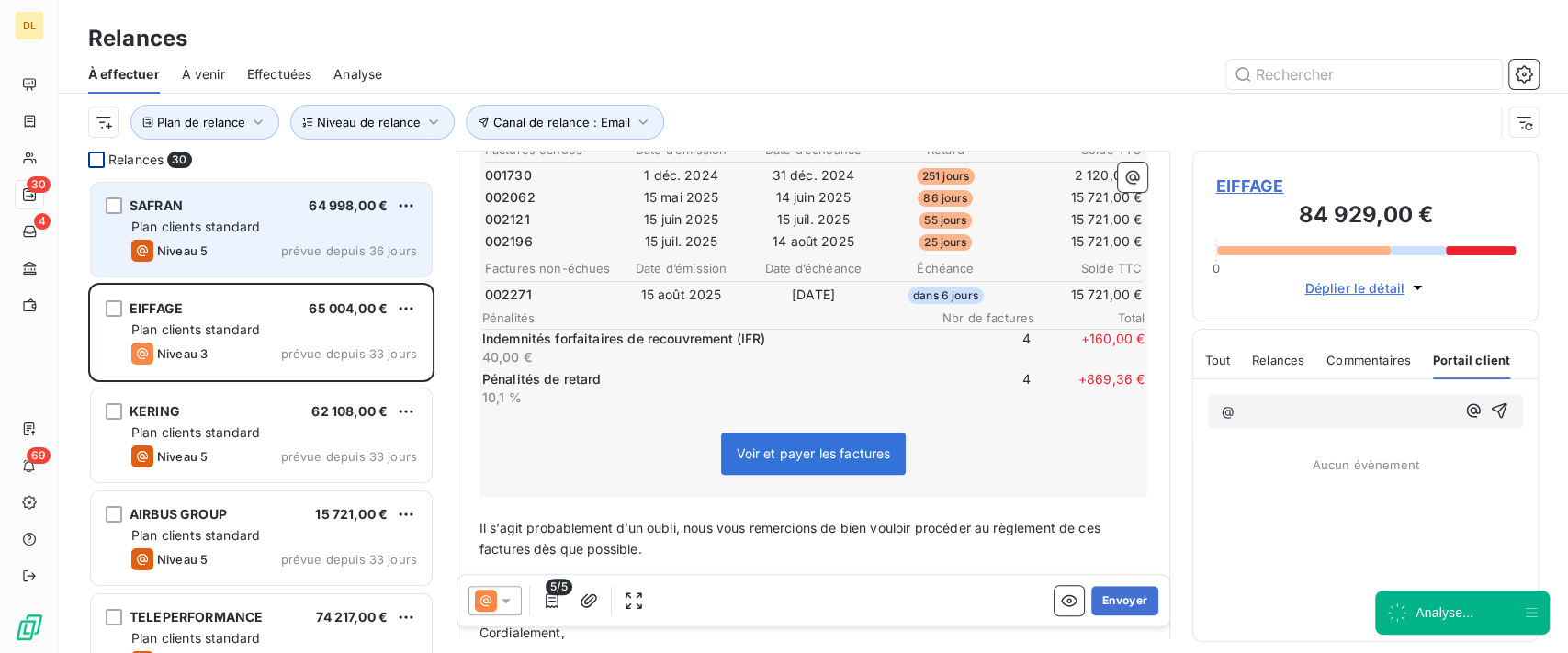
click at [286, 74] on span "Effectuées" at bounding box center [280, 74] width 65 height 18
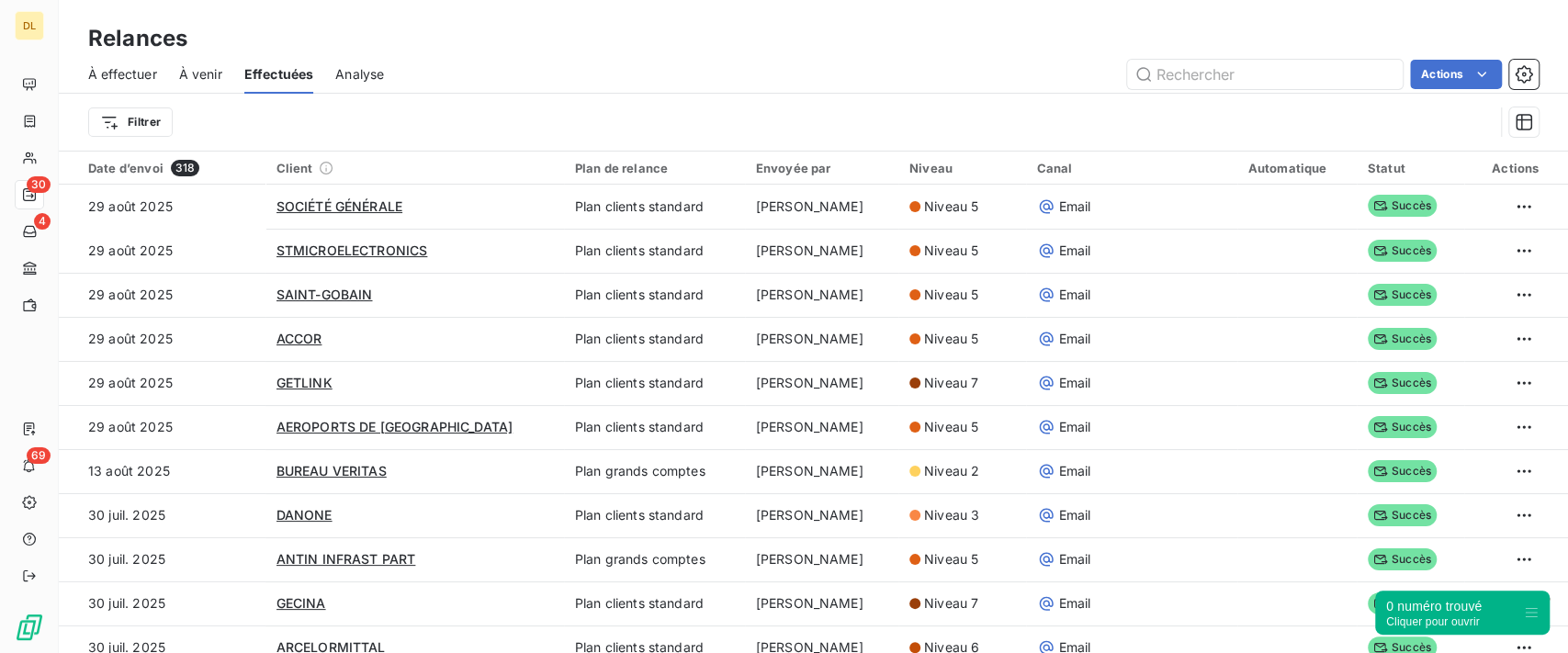
click at [365, 75] on span "Analyse" at bounding box center [359, 74] width 49 height 18
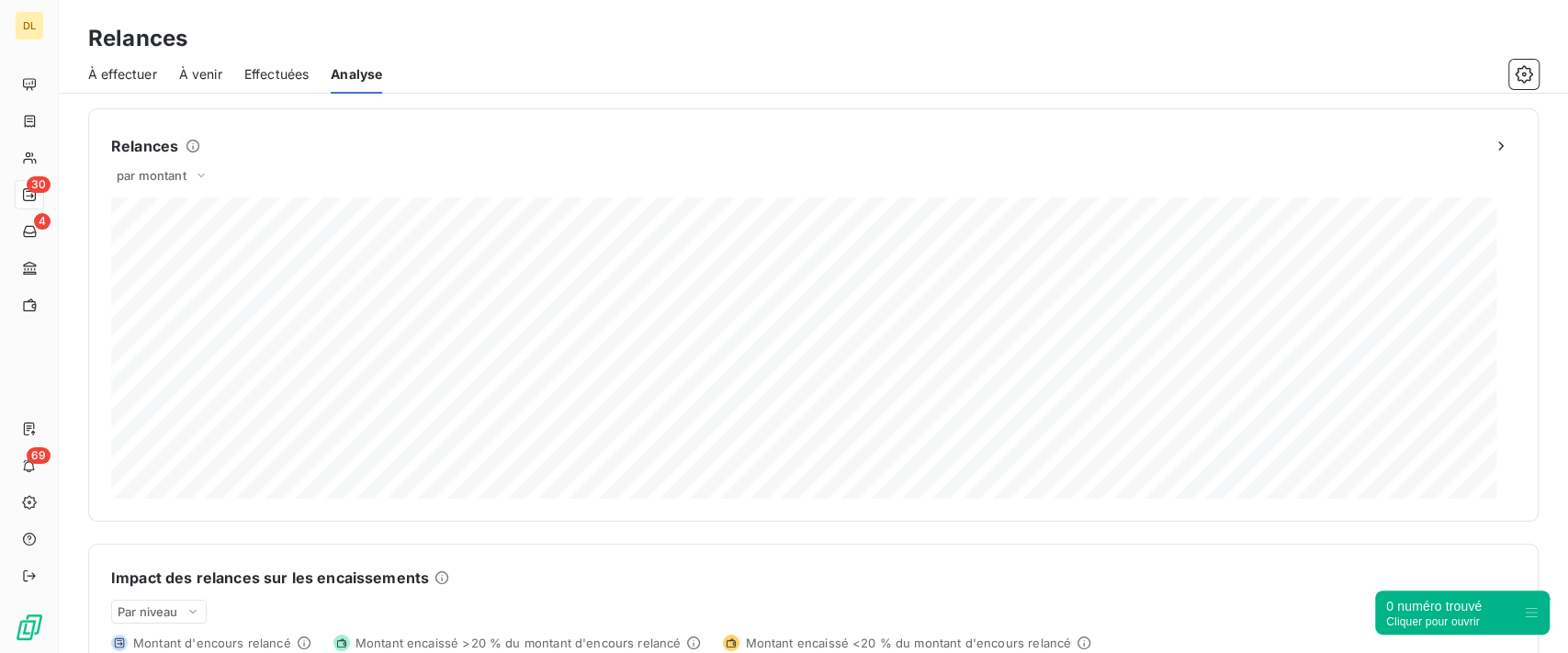
click at [143, 60] on div "À effectuer" at bounding box center [123, 75] width 69 height 38
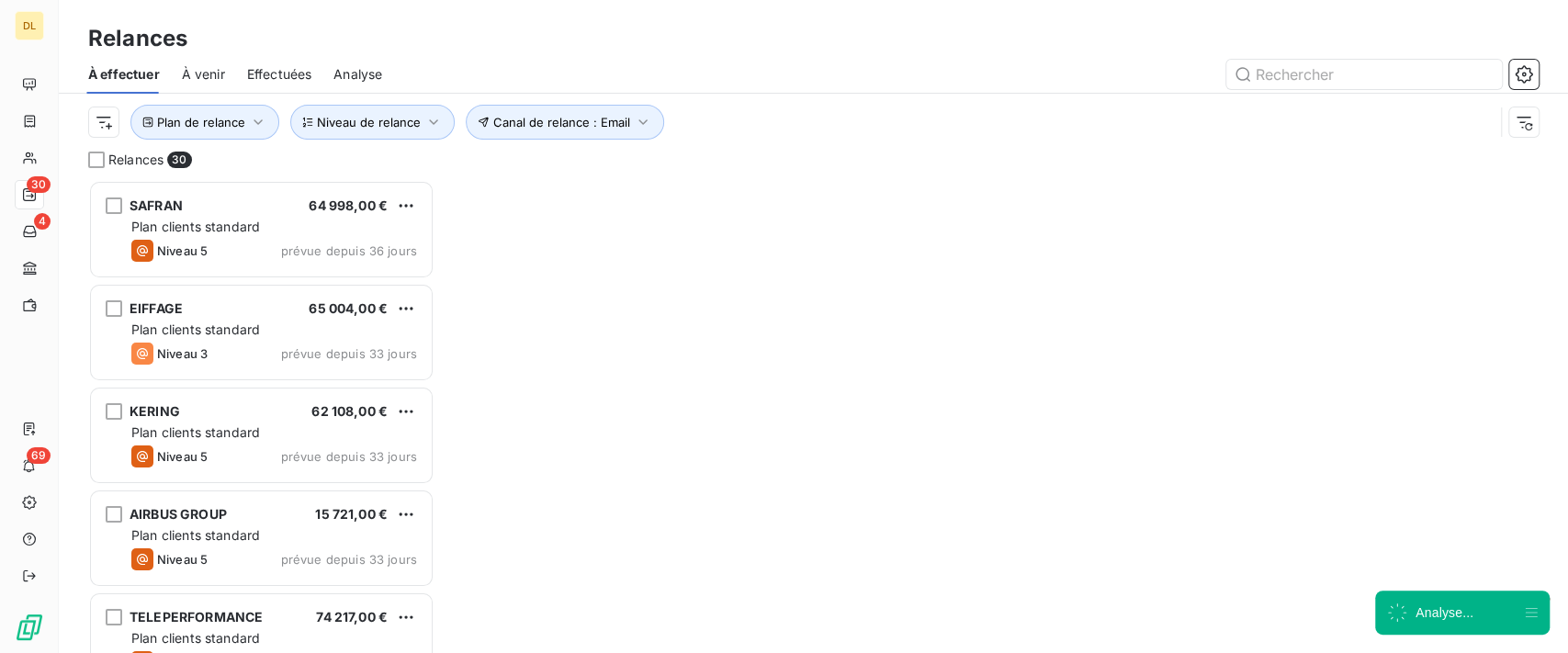
scroll to position [454, 327]
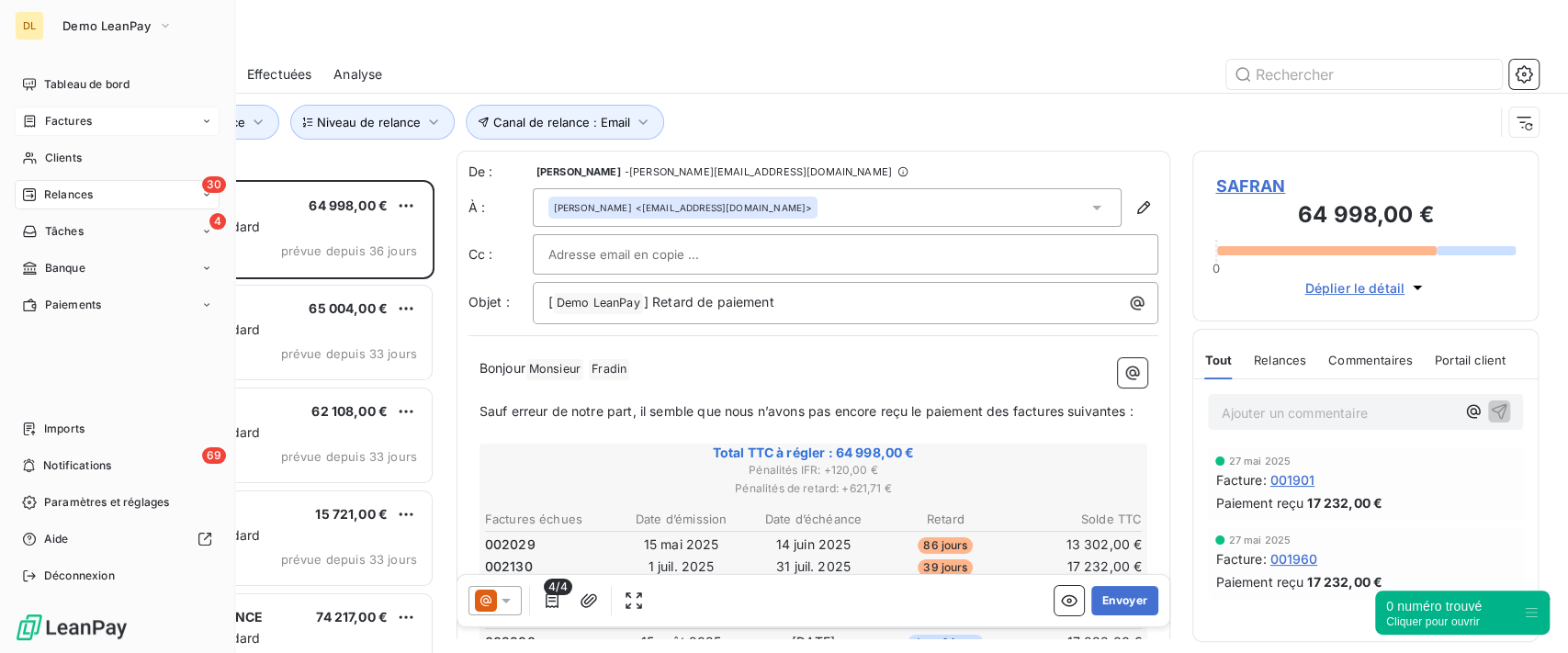
click at [130, 122] on div "Factures" at bounding box center [117, 121] width 205 height 30
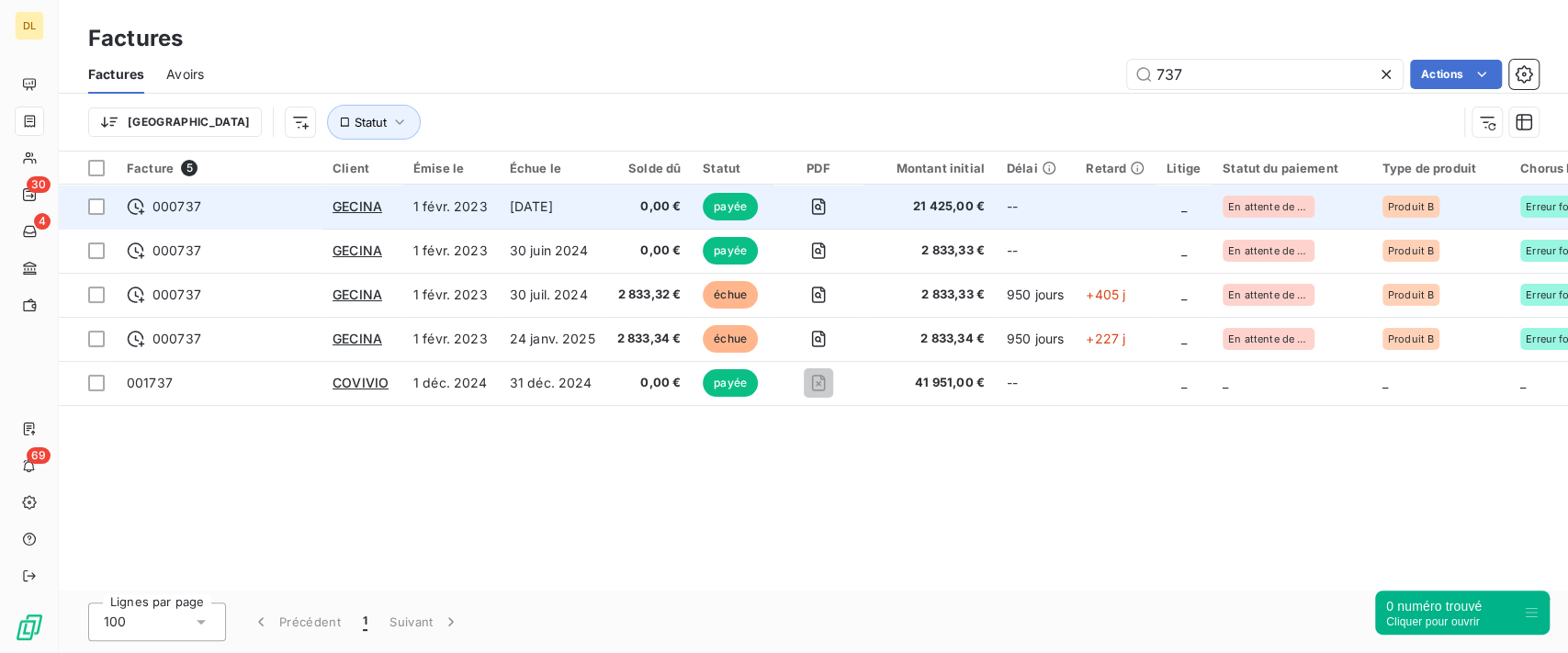
click at [571, 214] on td "[DATE]" at bounding box center [552, 207] width 107 height 44
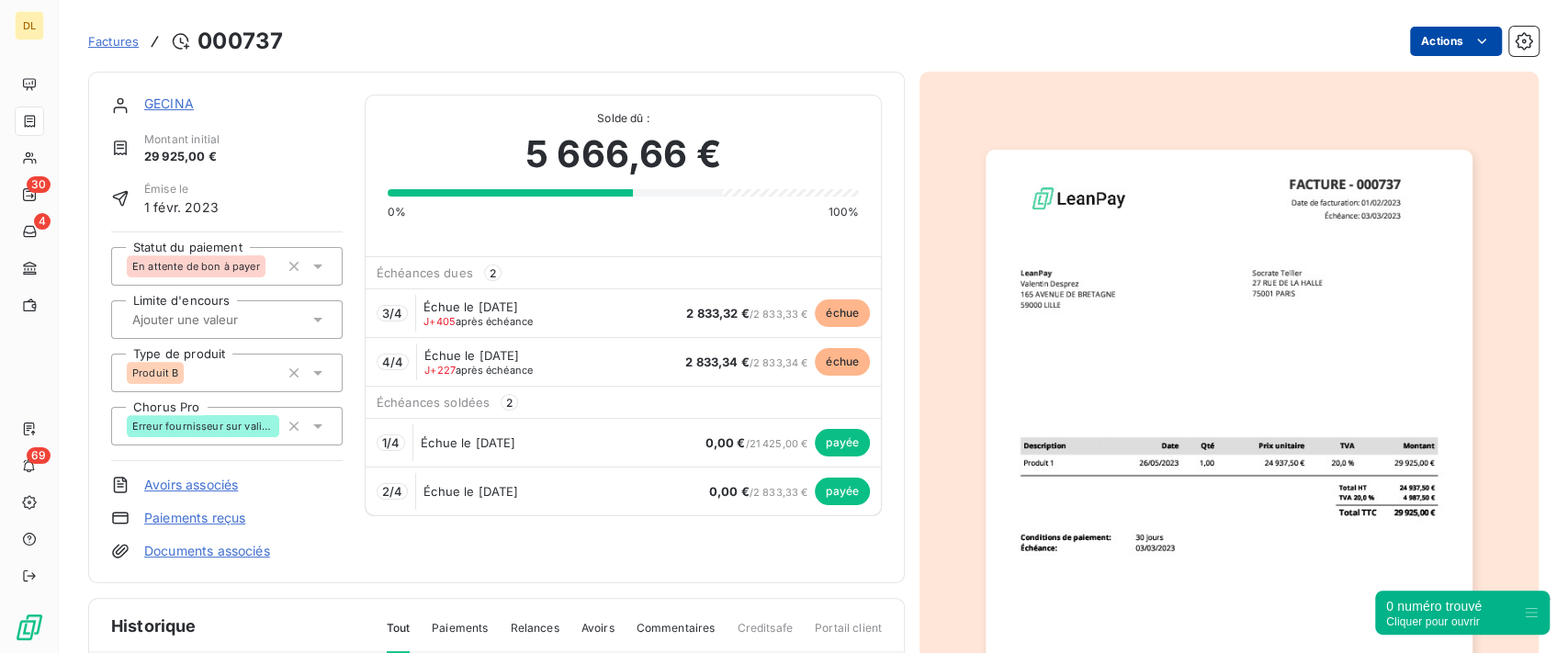
click at [1420, 36] on html "DL 30 4 69 Factures [DRIVERS_LICENSE_NUMBER] Actions GECINA Montant initial 29 …" at bounding box center [784, 326] width 1568 height 653
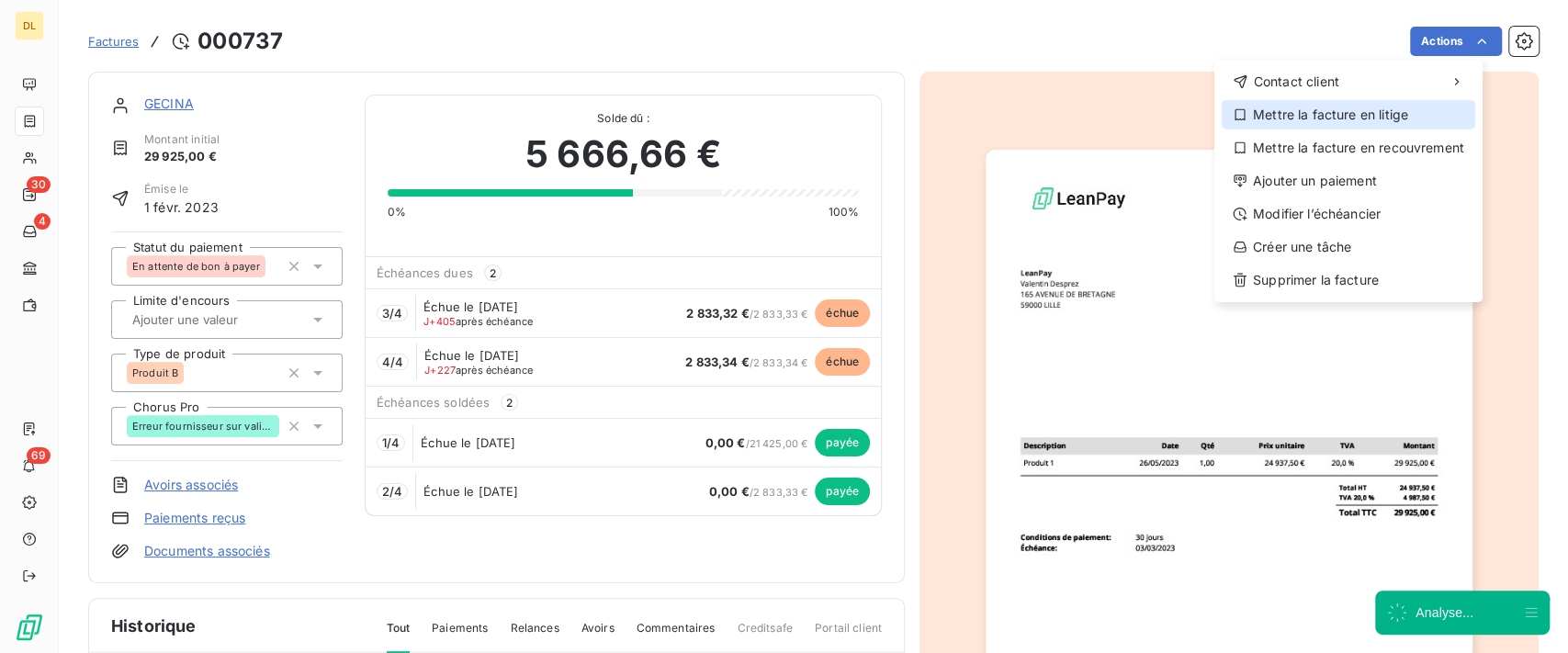
click at [1354, 115] on div "Mettre la facture en litige" at bounding box center [1349, 115] width 254 height 30
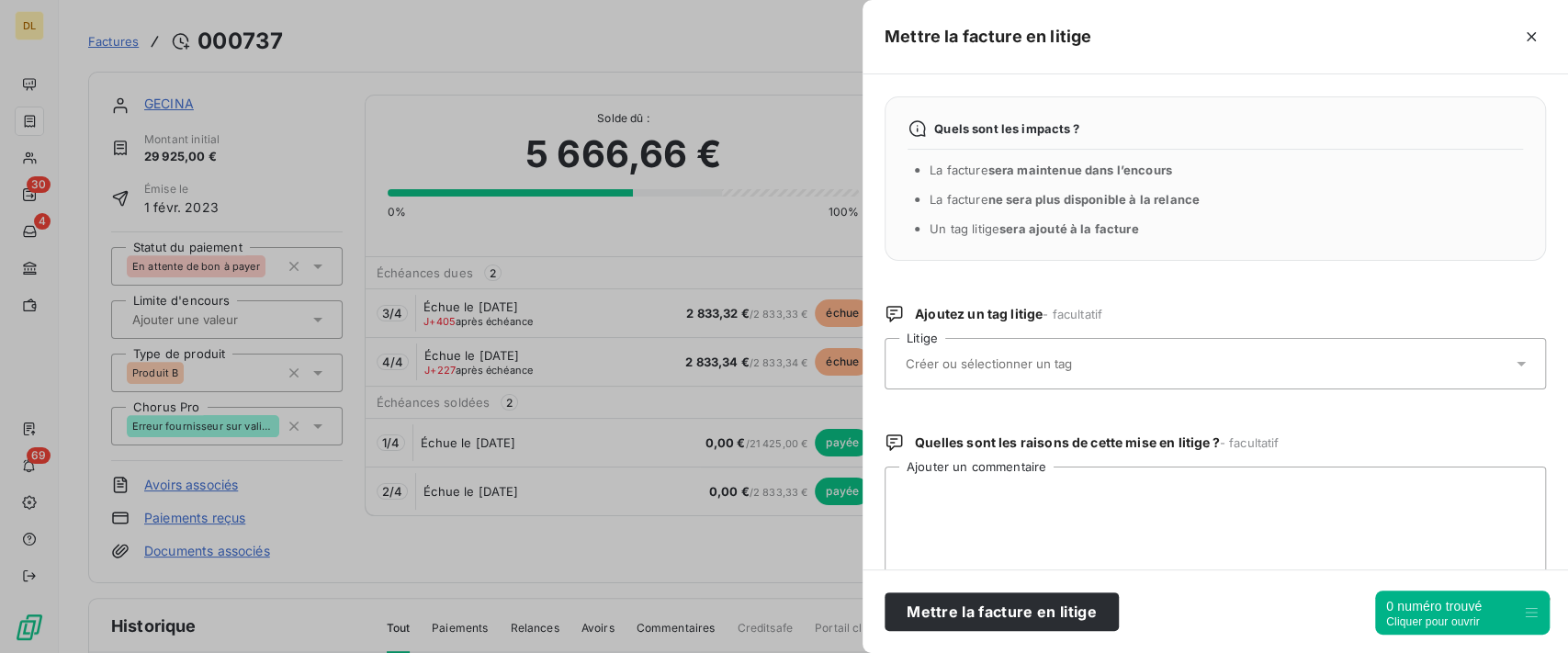
click at [995, 364] on input "text" at bounding box center [1038, 363] width 267 height 16
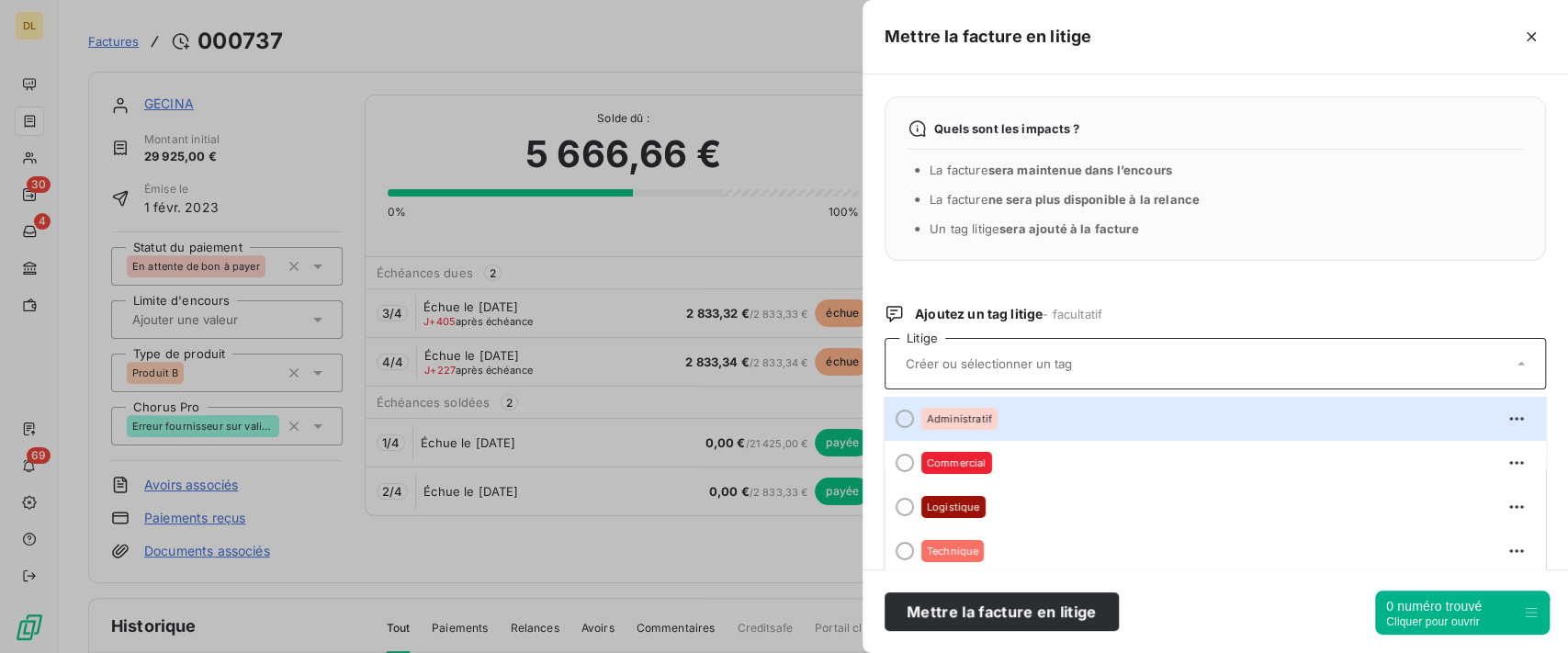
click at [1110, 289] on div "Quels sont les impacts ? La facture sera maintenue dans l’encours La facture ne…" at bounding box center [1215, 322] width 706 height 495
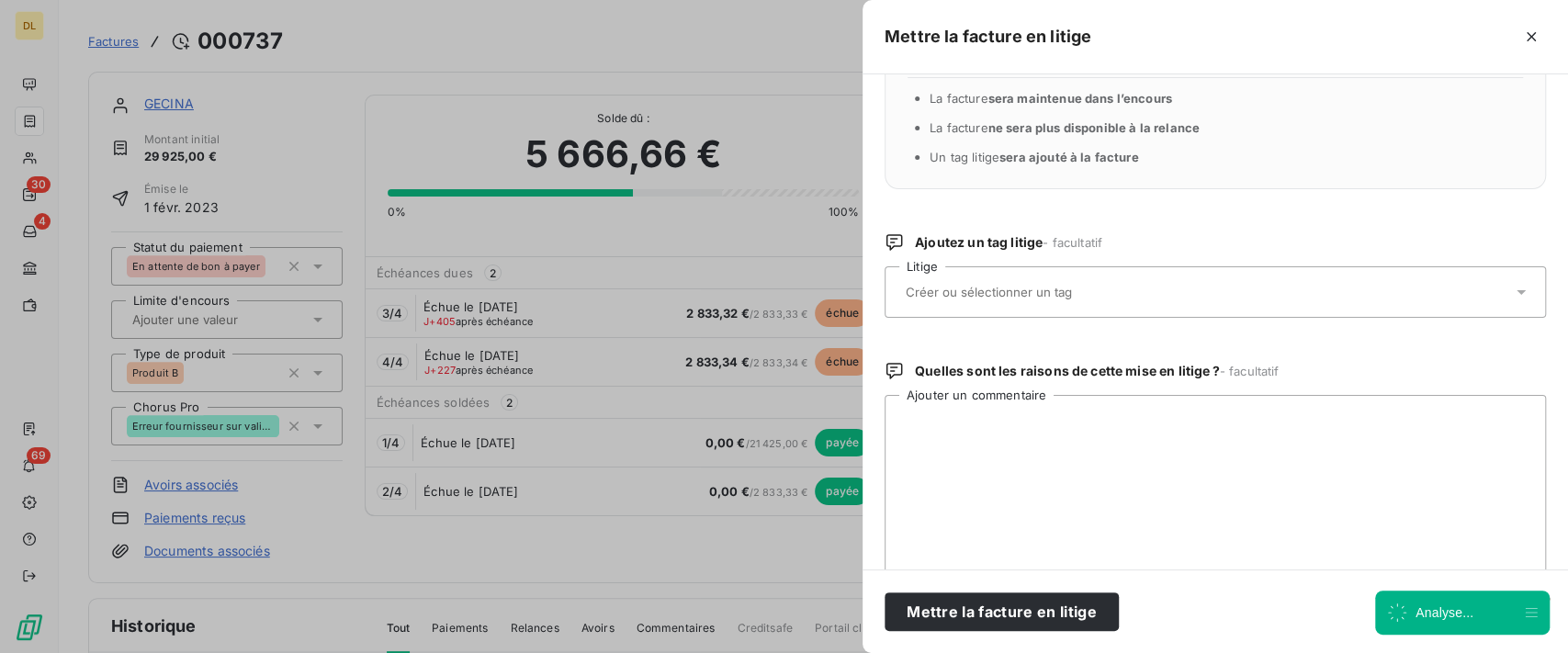
scroll to position [109, 0]
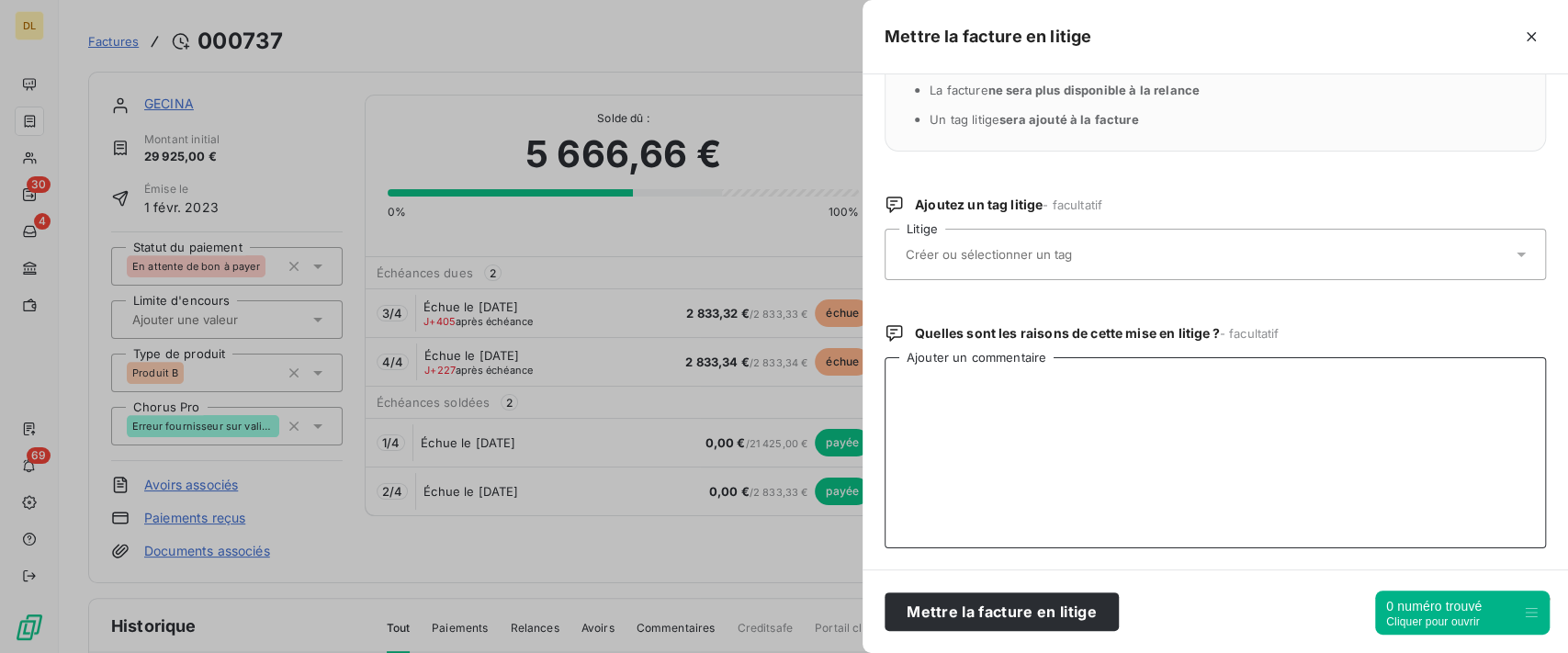
click at [1041, 403] on textarea "Ajouter un commentaire" at bounding box center [1215, 453] width 661 height 191
click at [1517, 26] on button "button" at bounding box center [1532, 36] width 30 height 30
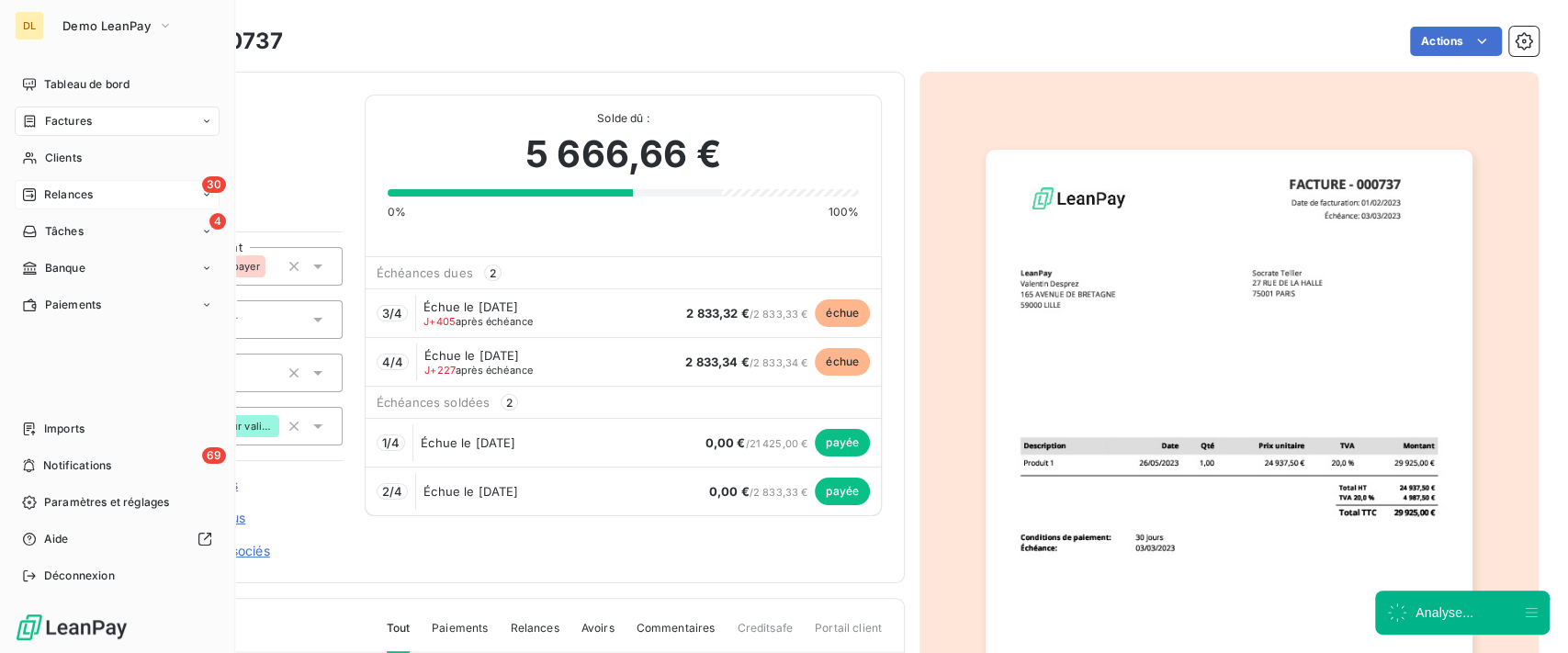
click at [74, 197] on span "Relances" at bounding box center [68, 194] width 49 height 16
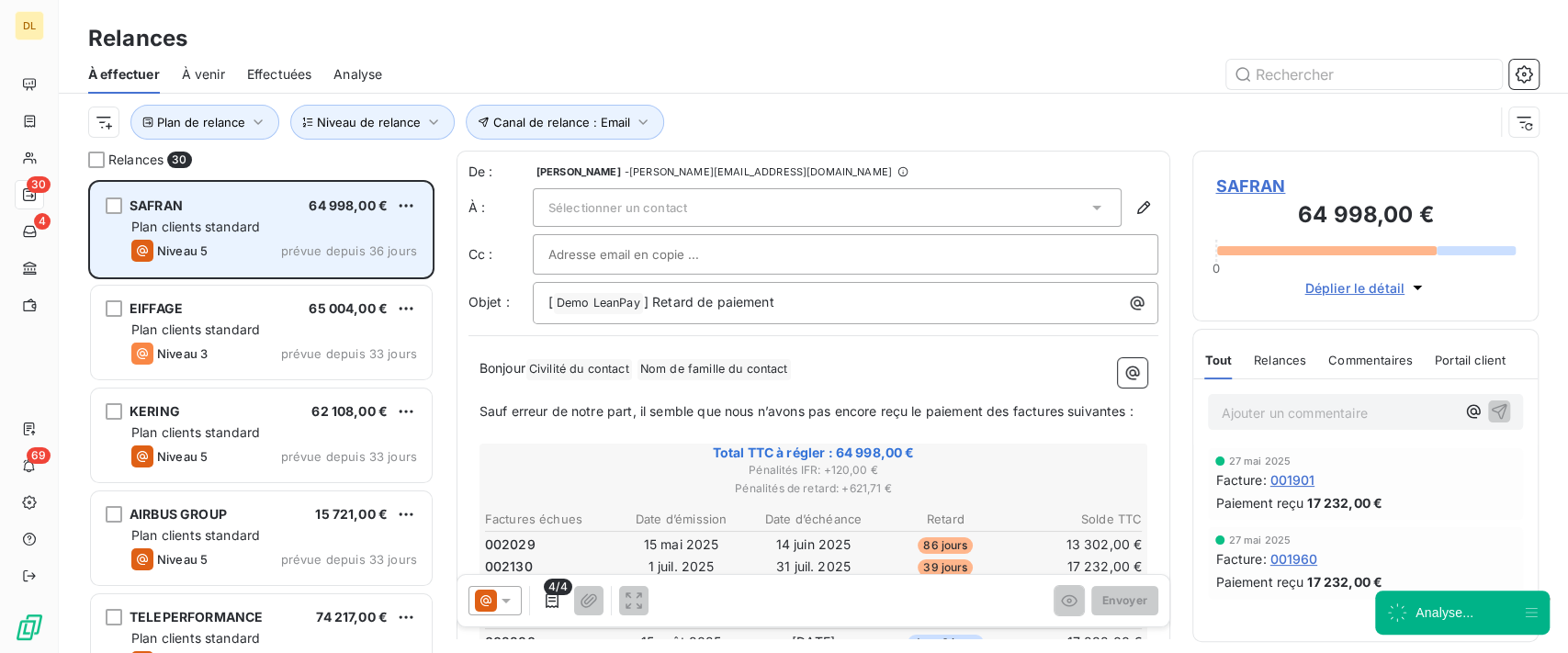
scroll to position [454, 327]
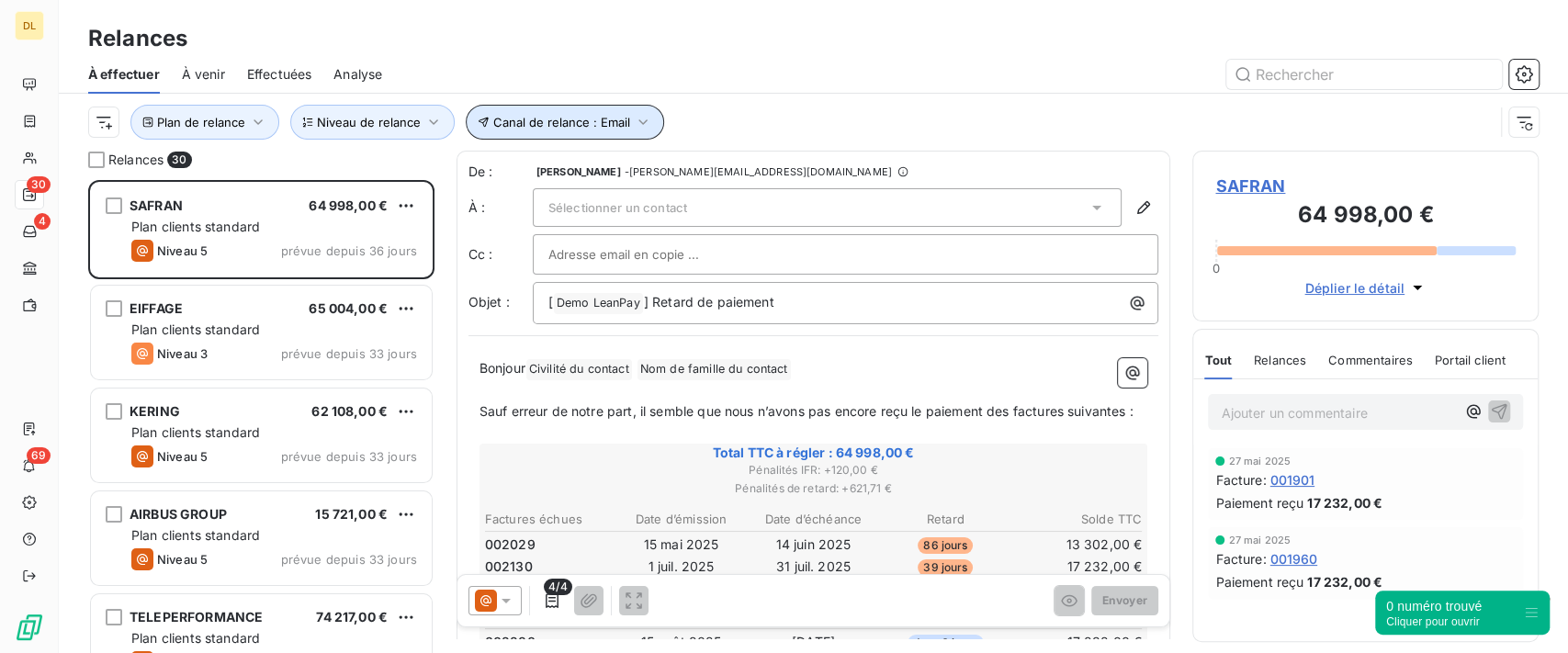
click at [620, 126] on span "Canal de relance : Email" at bounding box center [561, 122] width 137 height 14
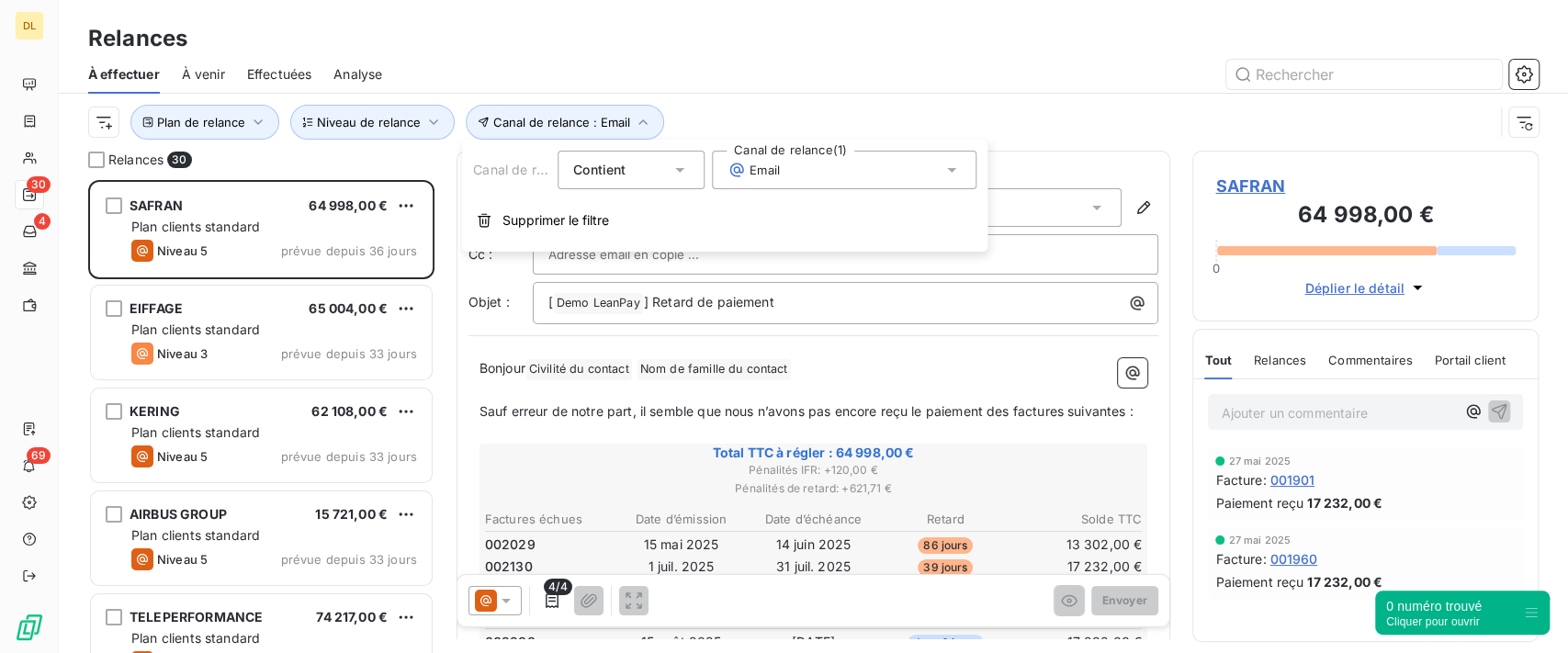
click at [791, 171] on div "Email" at bounding box center [844, 169] width 264 height 38
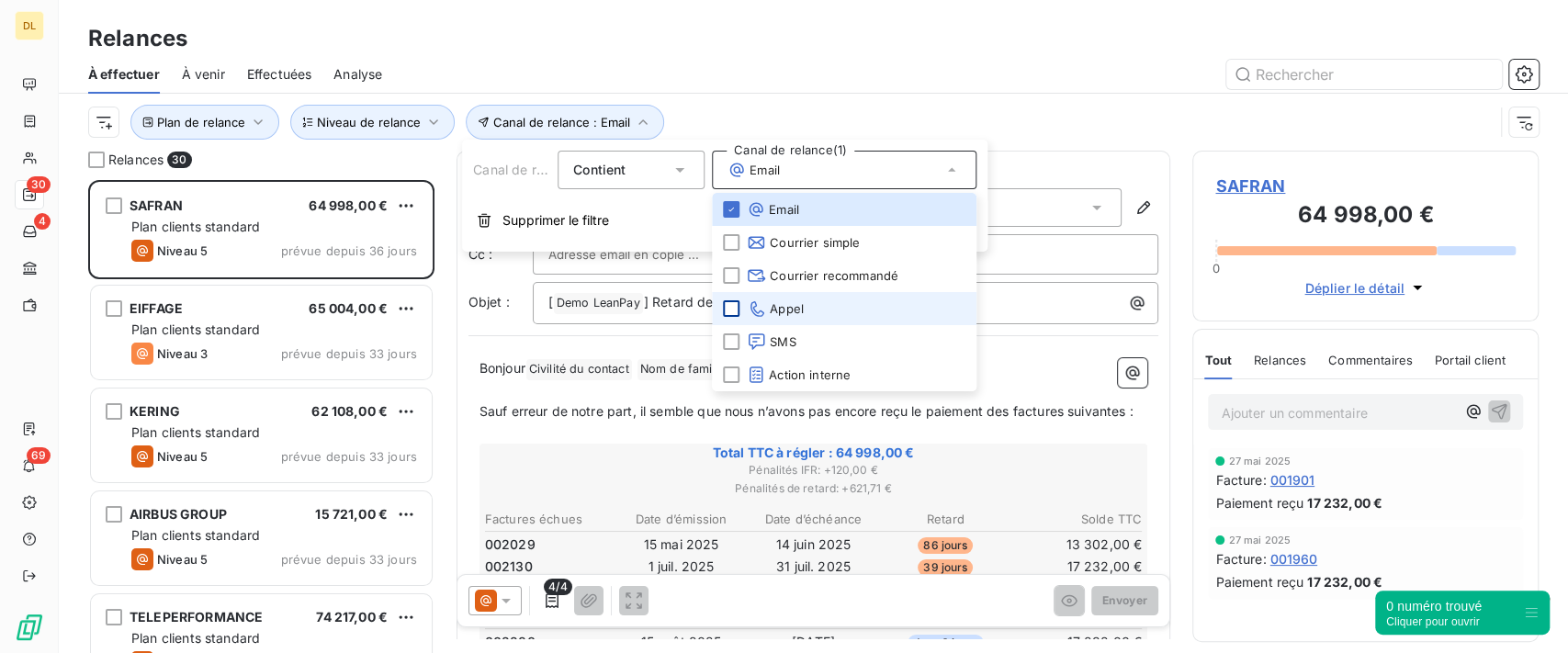
click at [738, 312] on div at bounding box center [730, 308] width 16 height 16
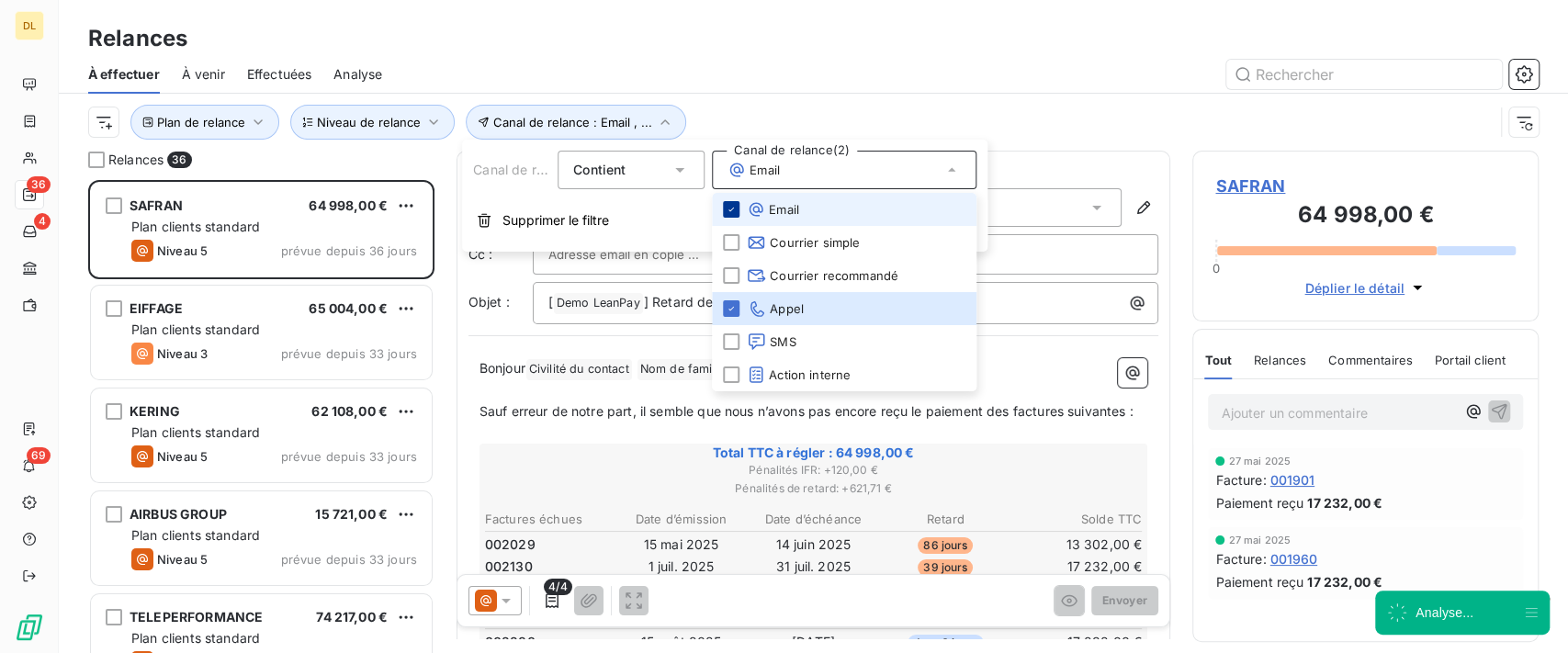
click at [735, 210] on icon at bounding box center [731, 210] width 11 height 11
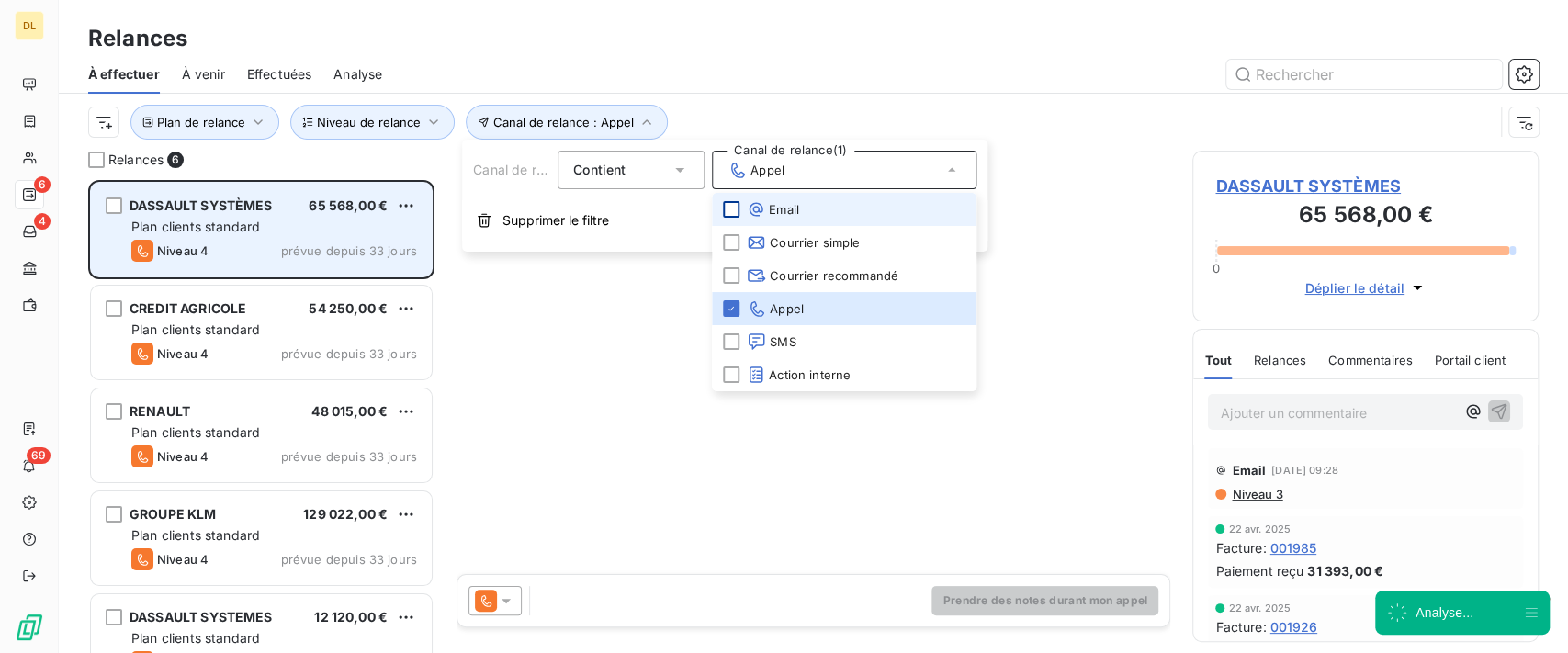
scroll to position [454, 327]
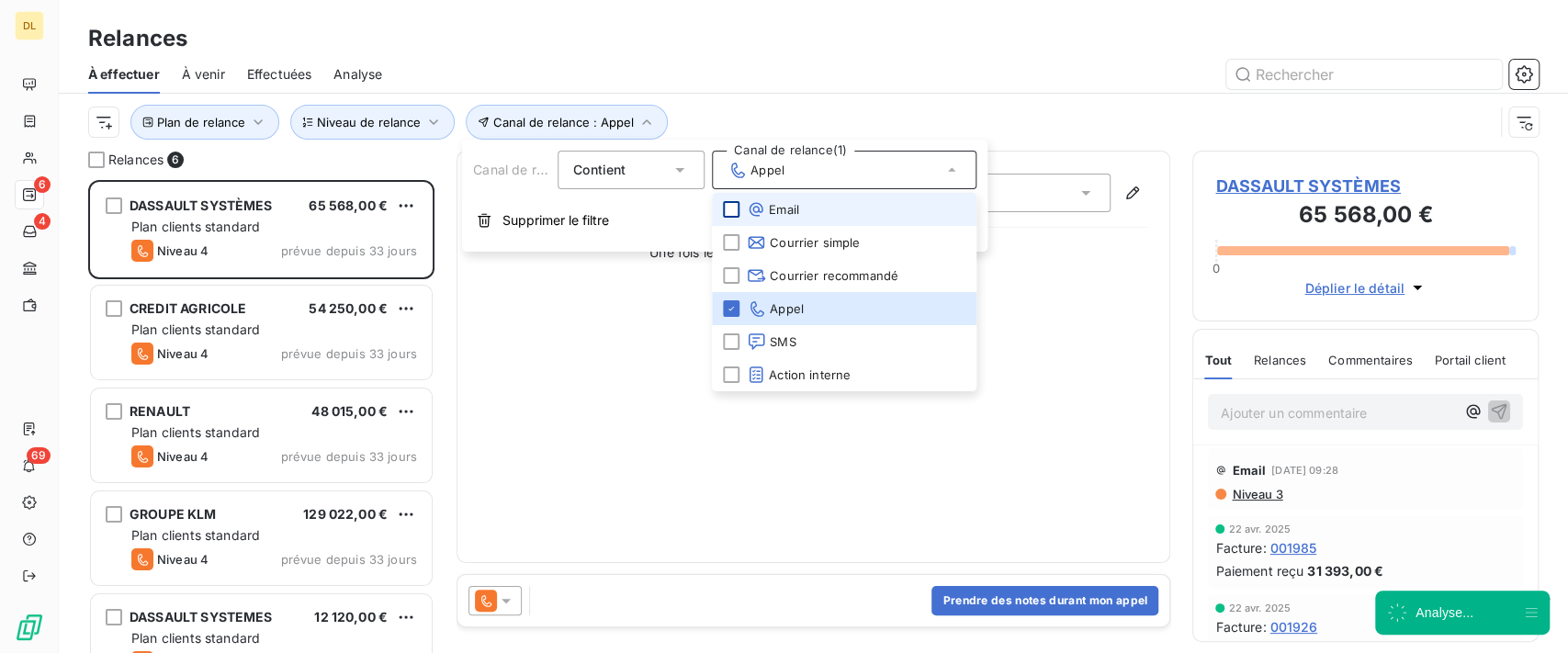
click at [821, 62] on div at bounding box center [971, 74] width 1134 height 30
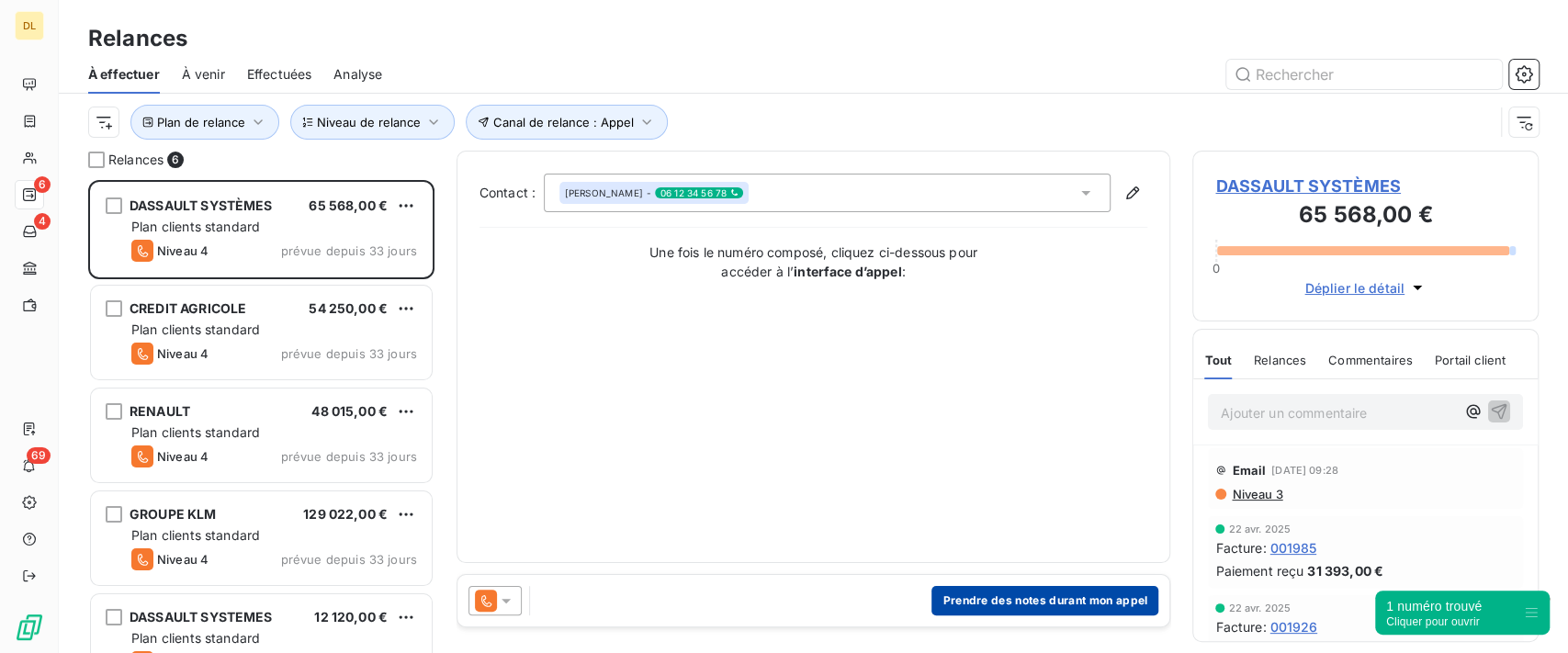
click at [1003, 594] on button "Prendre des notes durant mon appel" at bounding box center [1044, 600] width 227 height 30
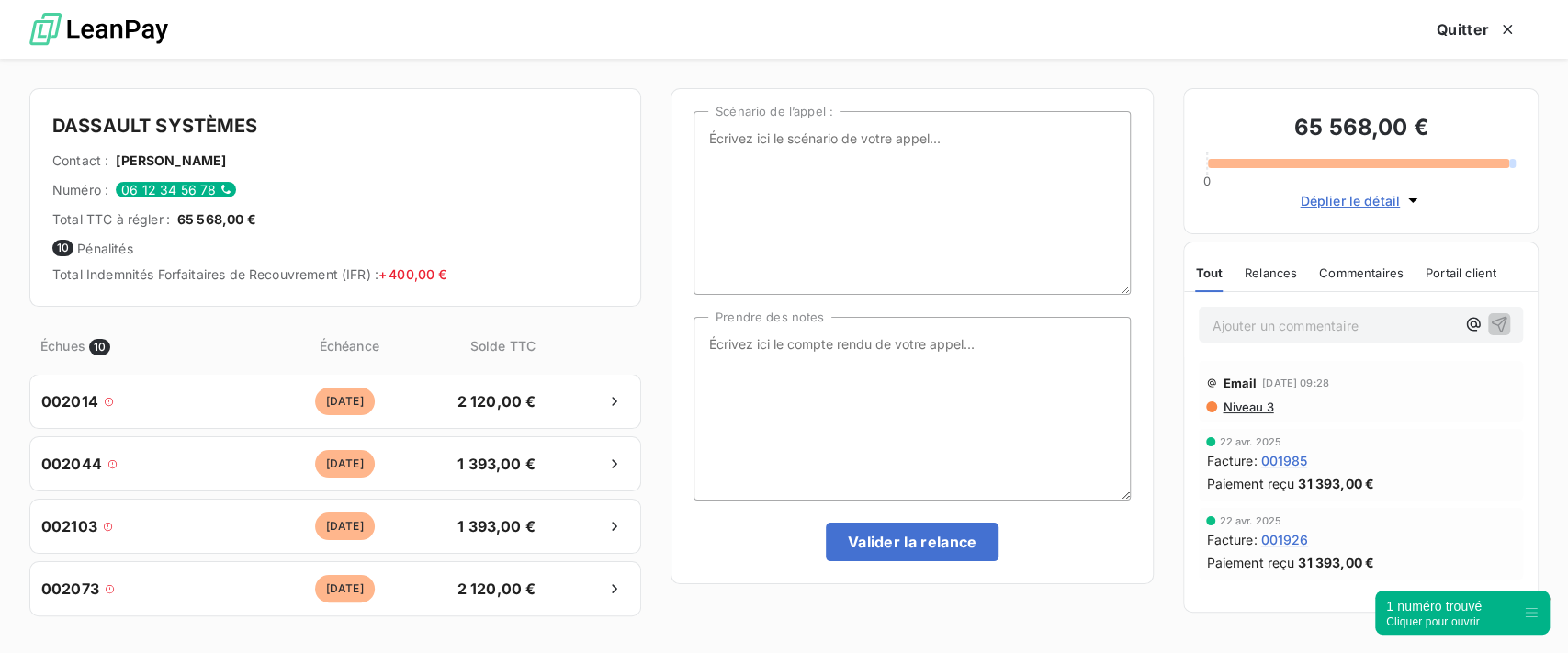
click at [1250, 278] on span "Relances" at bounding box center [1271, 272] width 53 height 14
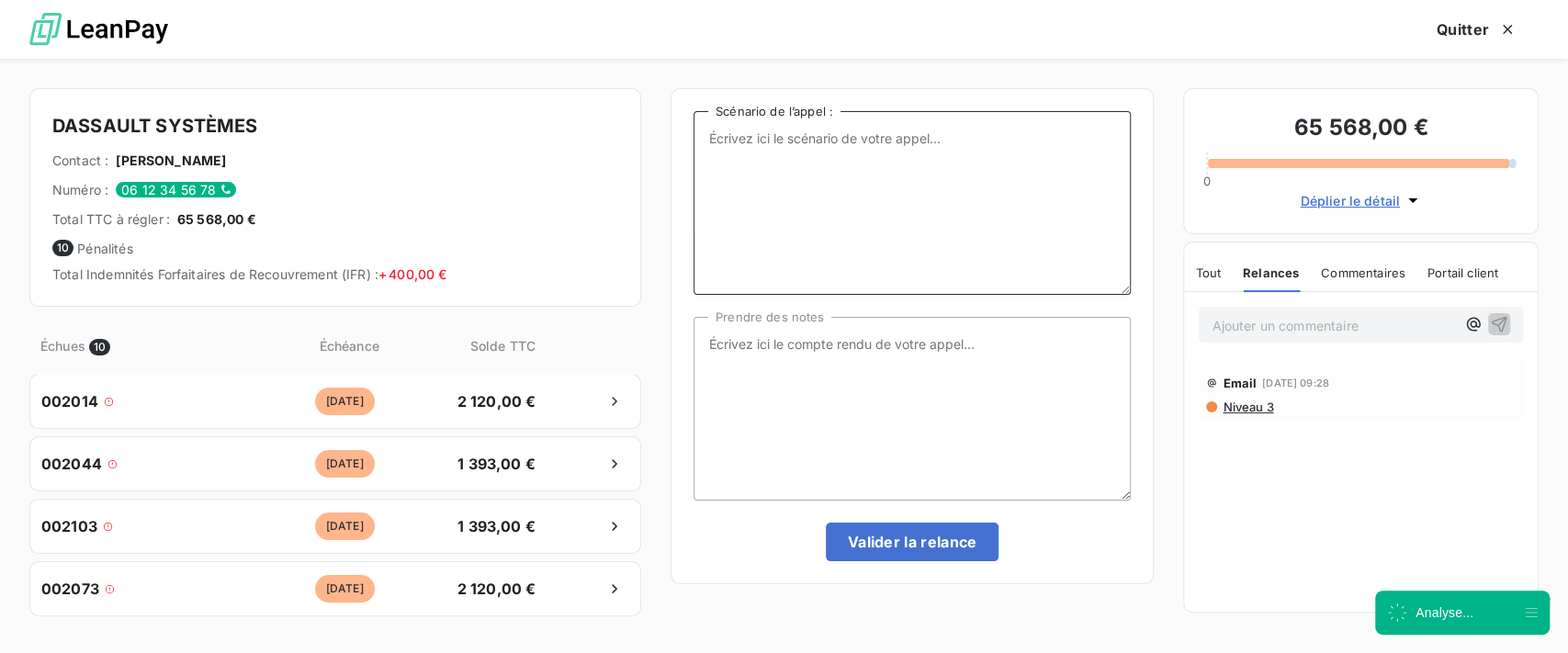
click at [821, 137] on textarea "Scénario de l’appel :" at bounding box center [912, 203] width 437 height 184
click at [867, 372] on textarea "Prendre des notes" at bounding box center [912, 409] width 437 height 184
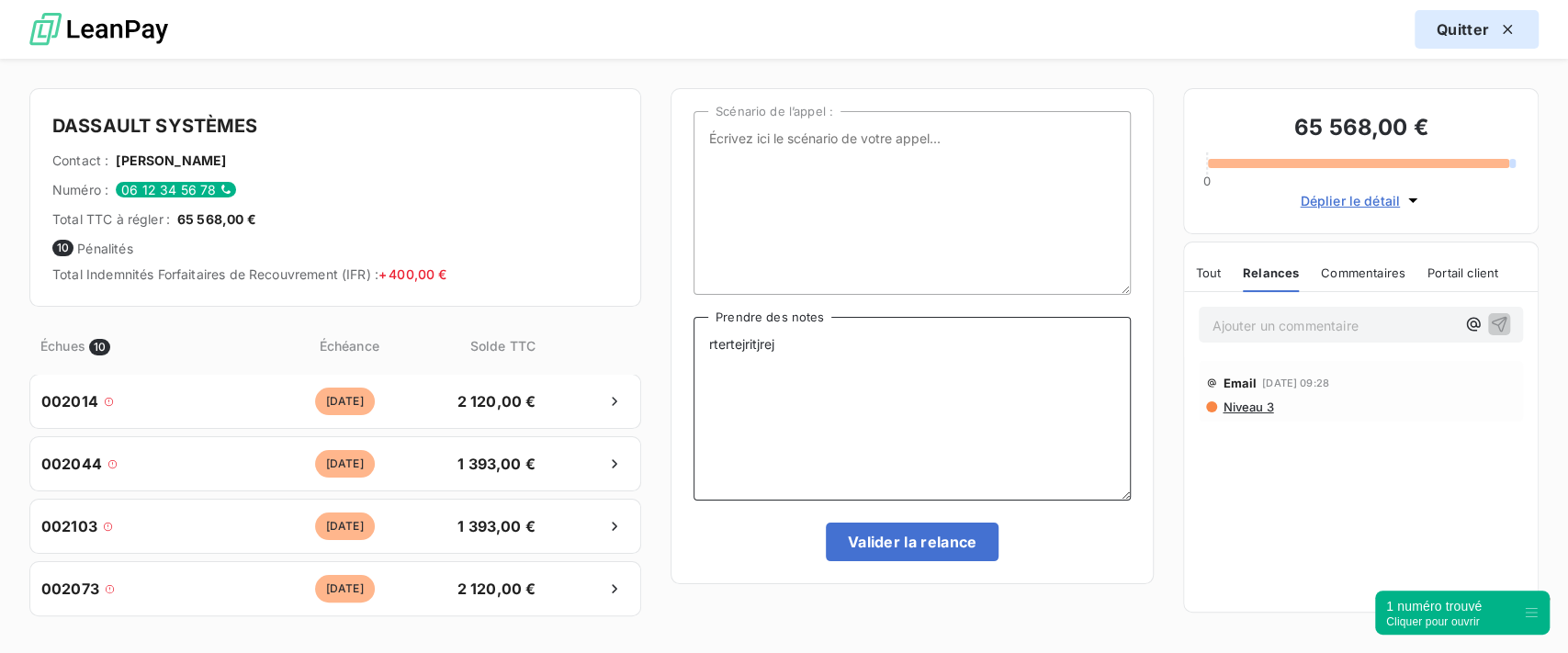
type textarea "rtertejritjrej"
click at [1476, 27] on button "Quitter" at bounding box center [1477, 30] width 124 height 38
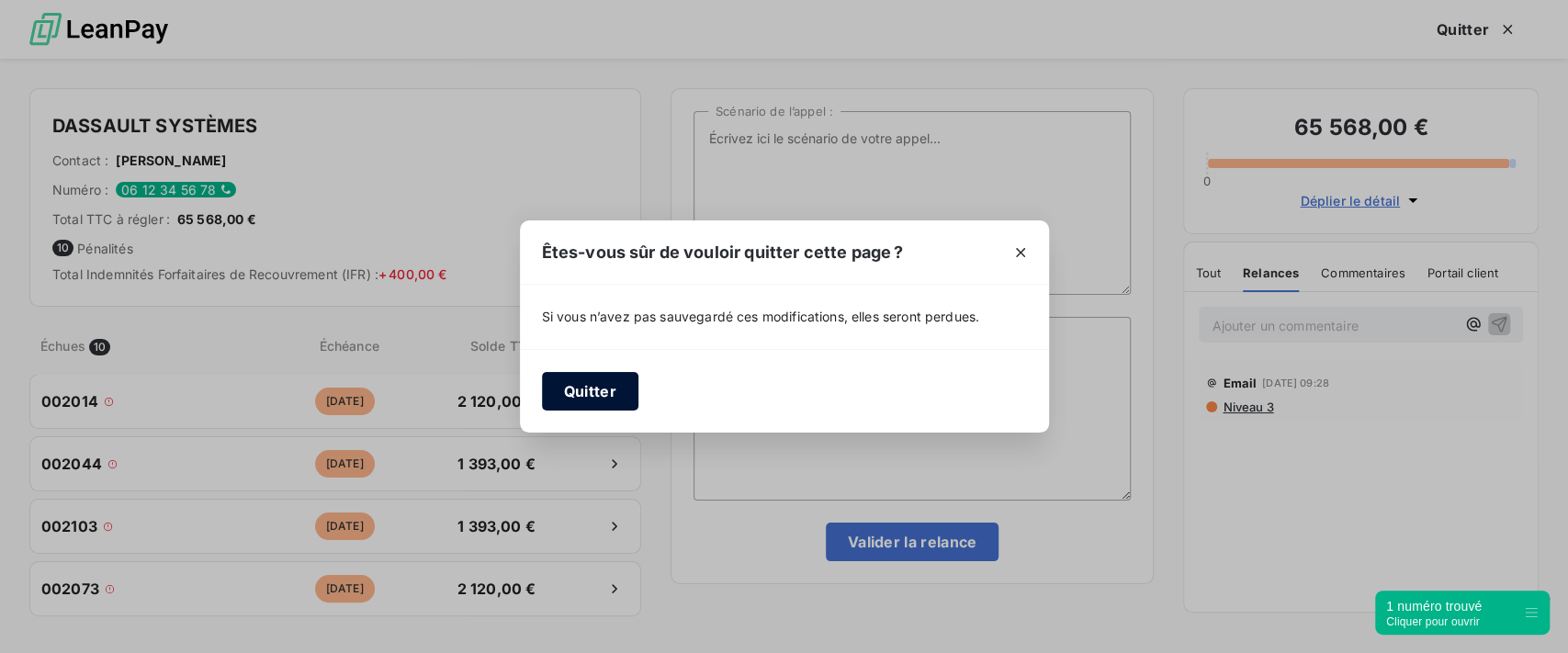
click at [584, 378] on button "Quitter" at bounding box center [590, 392] width 97 height 38
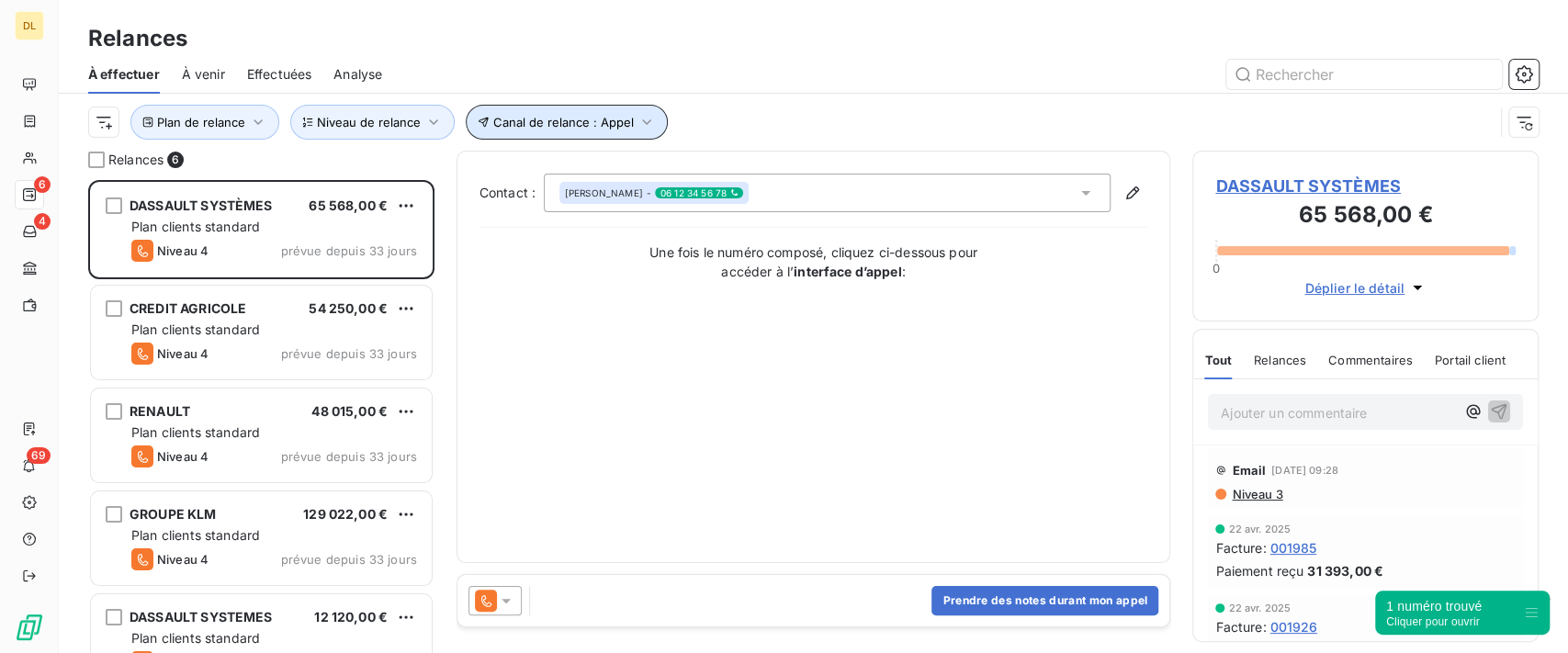
click at [606, 128] on span "Canal de relance : Appel" at bounding box center [563, 122] width 141 height 14
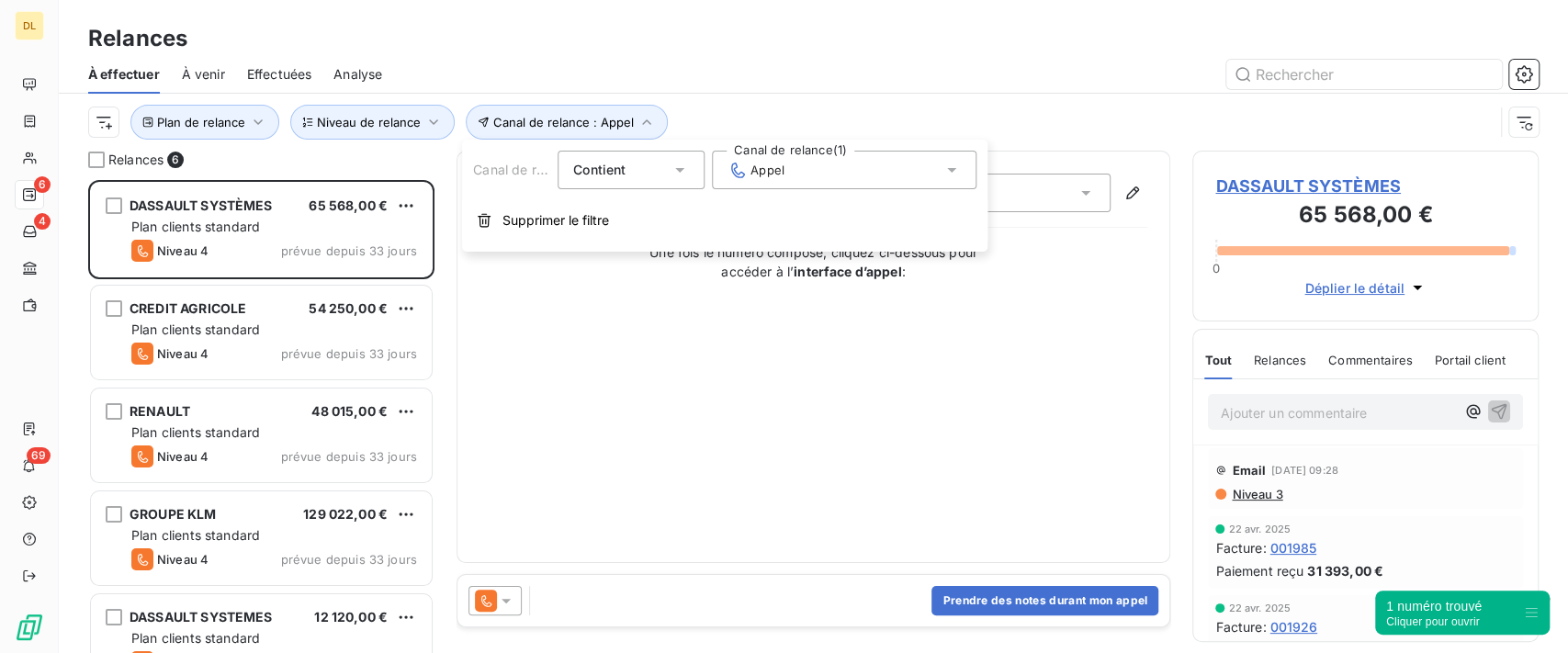
click at [864, 189] on div "Appel" at bounding box center [844, 169] width 264 height 38
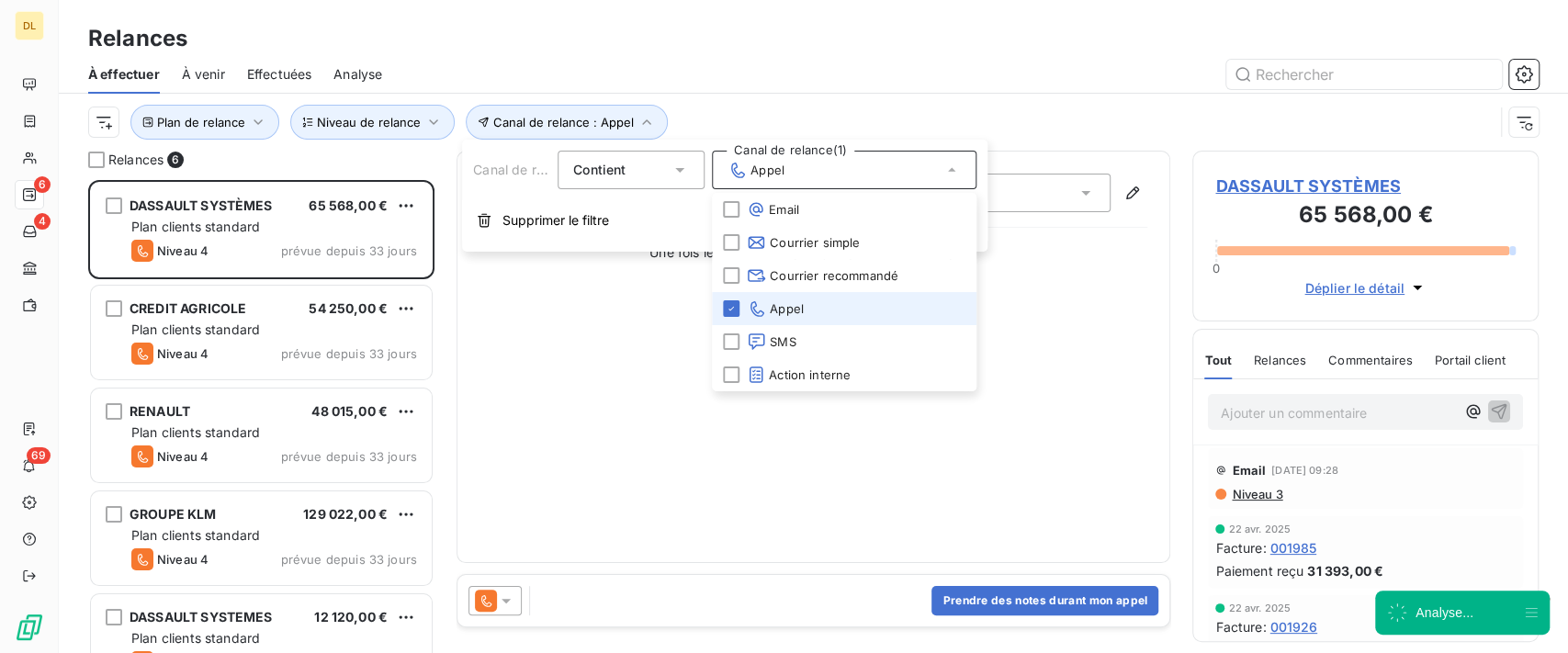
click at [732, 317] on li "Appel" at bounding box center [844, 308] width 264 height 34
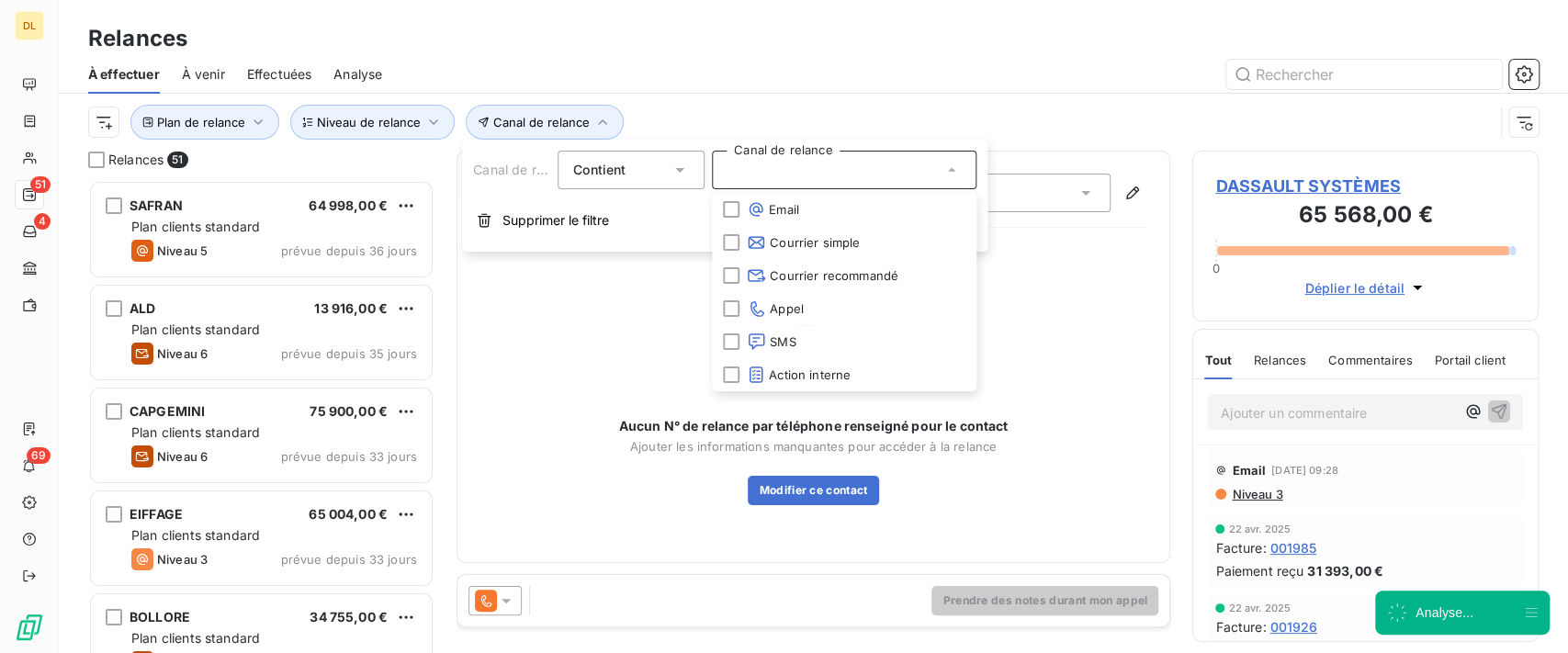
click at [1028, 87] on div at bounding box center [971, 74] width 1134 height 30
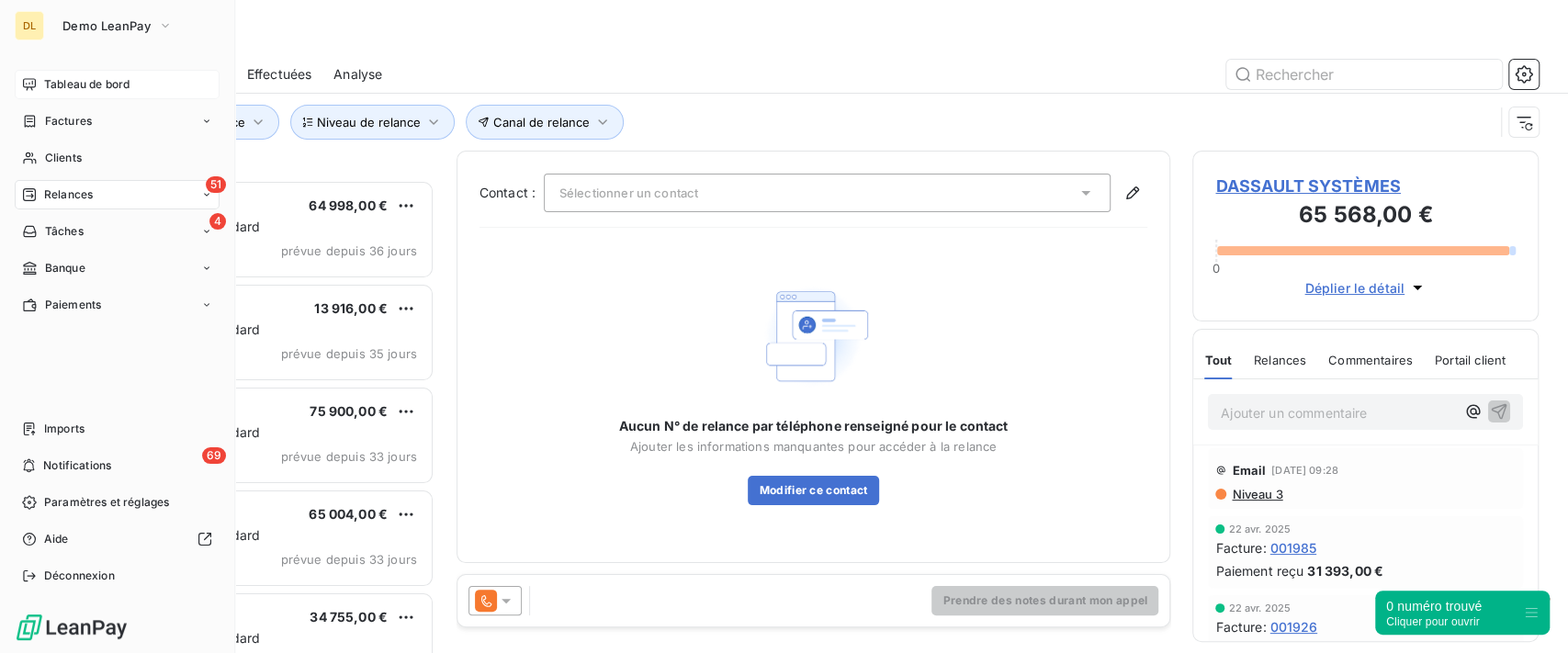
click at [117, 81] on span "Tableau de bord" at bounding box center [86, 84] width 85 height 16
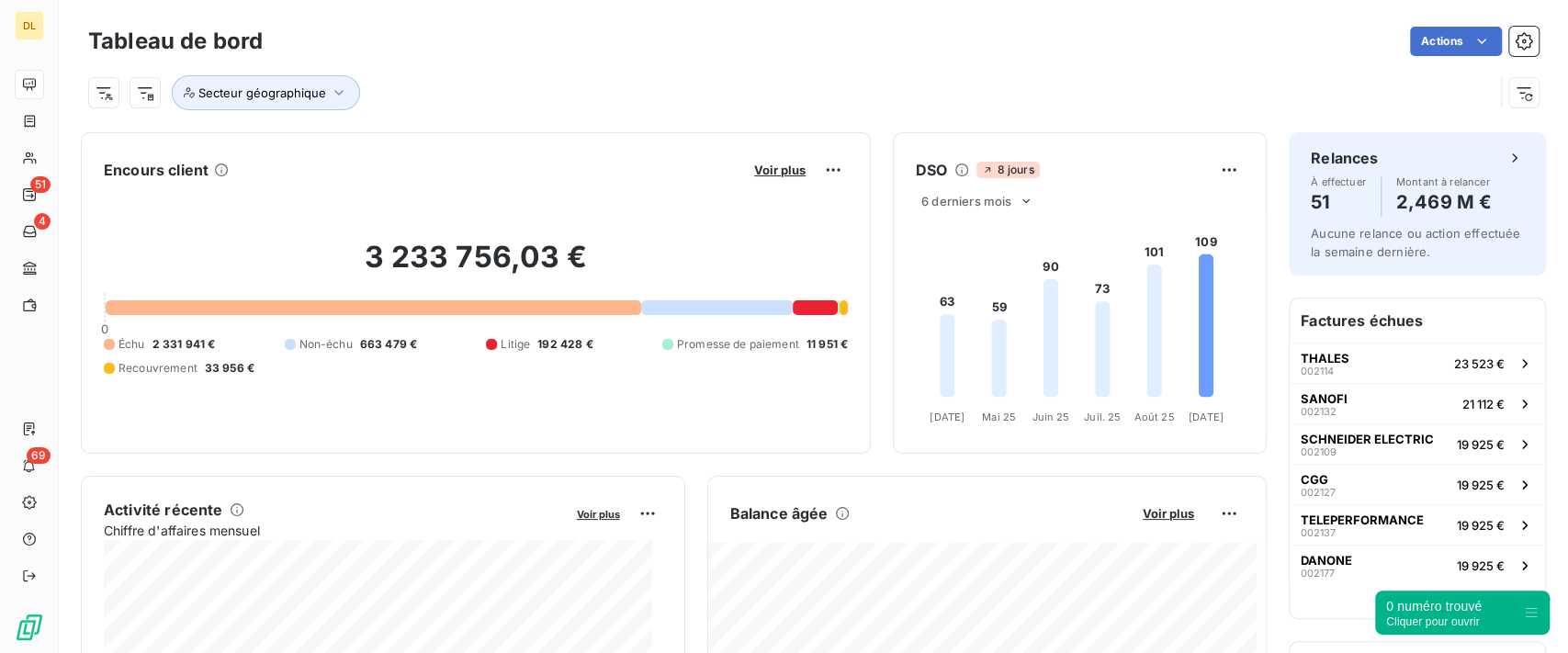
click at [536, 52] on div "Actions" at bounding box center [912, 41] width 1254 height 30
click at [765, 171] on span "Voir plus" at bounding box center [780, 169] width 52 height 14
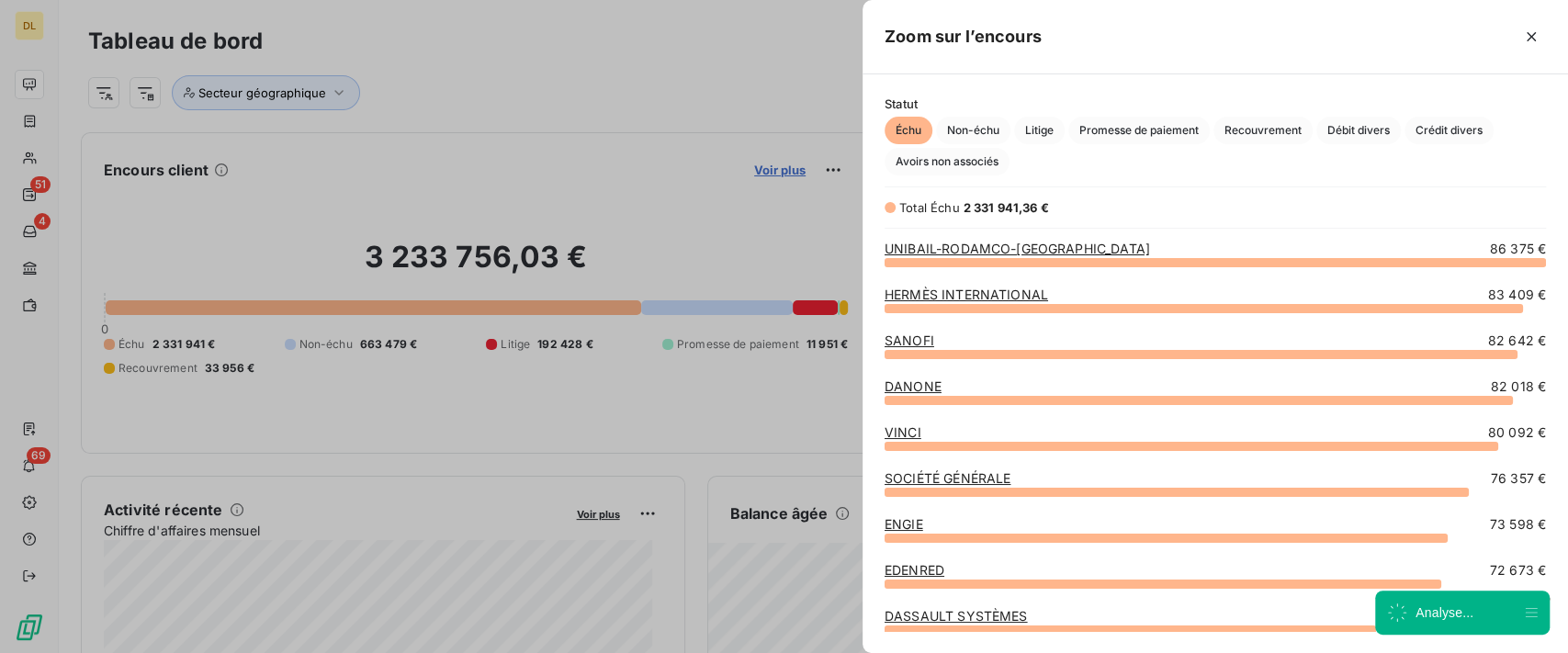
scroll to position [372, 686]
click at [1545, 40] on div "Zoom sur l’encours" at bounding box center [1215, 37] width 706 height 75
click at [1535, 34] on icon "button" at bounding box center [1531, 36] width 18 height 18
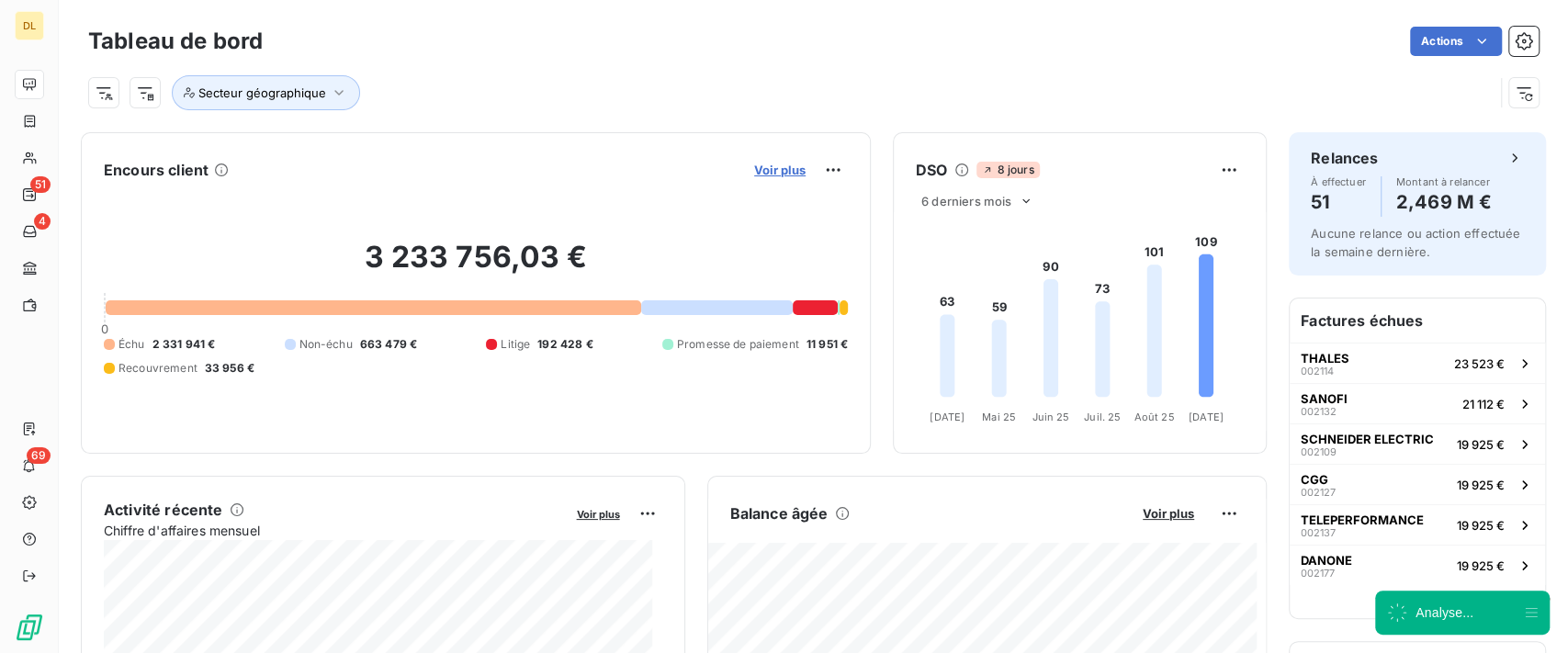
click at [780, 168] on span "Voir plus" at bounding box center [780, 169] width 52 height 14
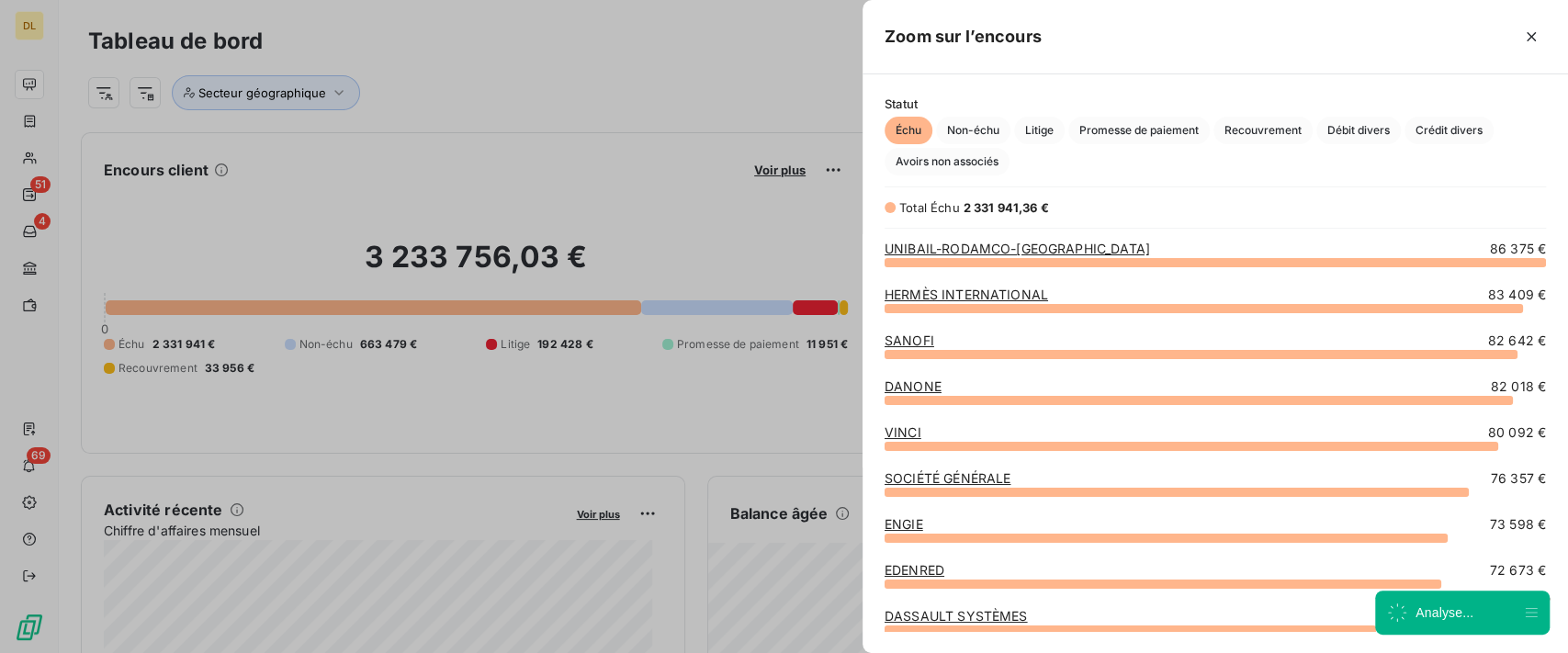
scroll to position [634, 686]
click at [1034, 126] on span "Litige" at bounding box center [1040, 130] width 51 height 28
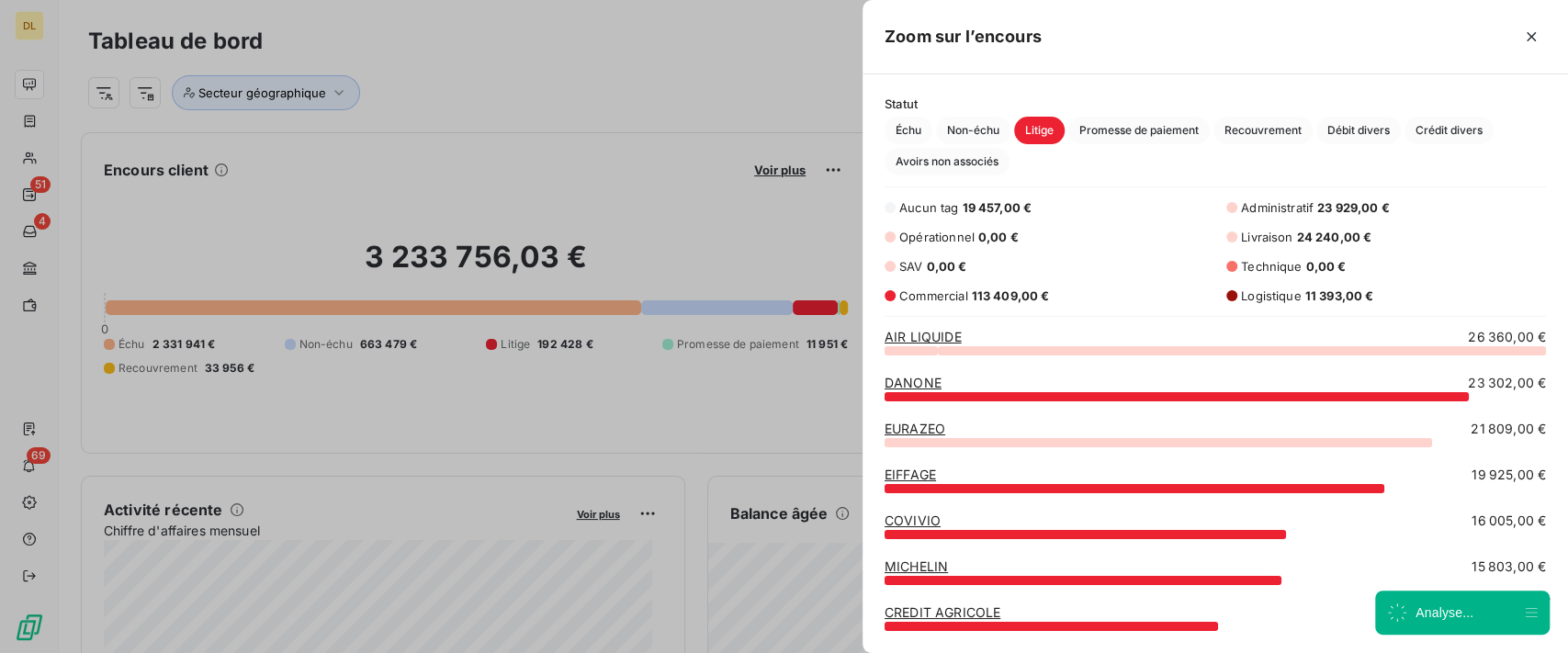
scroll to position [285, 686]
click at [913, 336] on link "AIR LIQUIDE" at bounding box center [923, 337] width 78 height 15
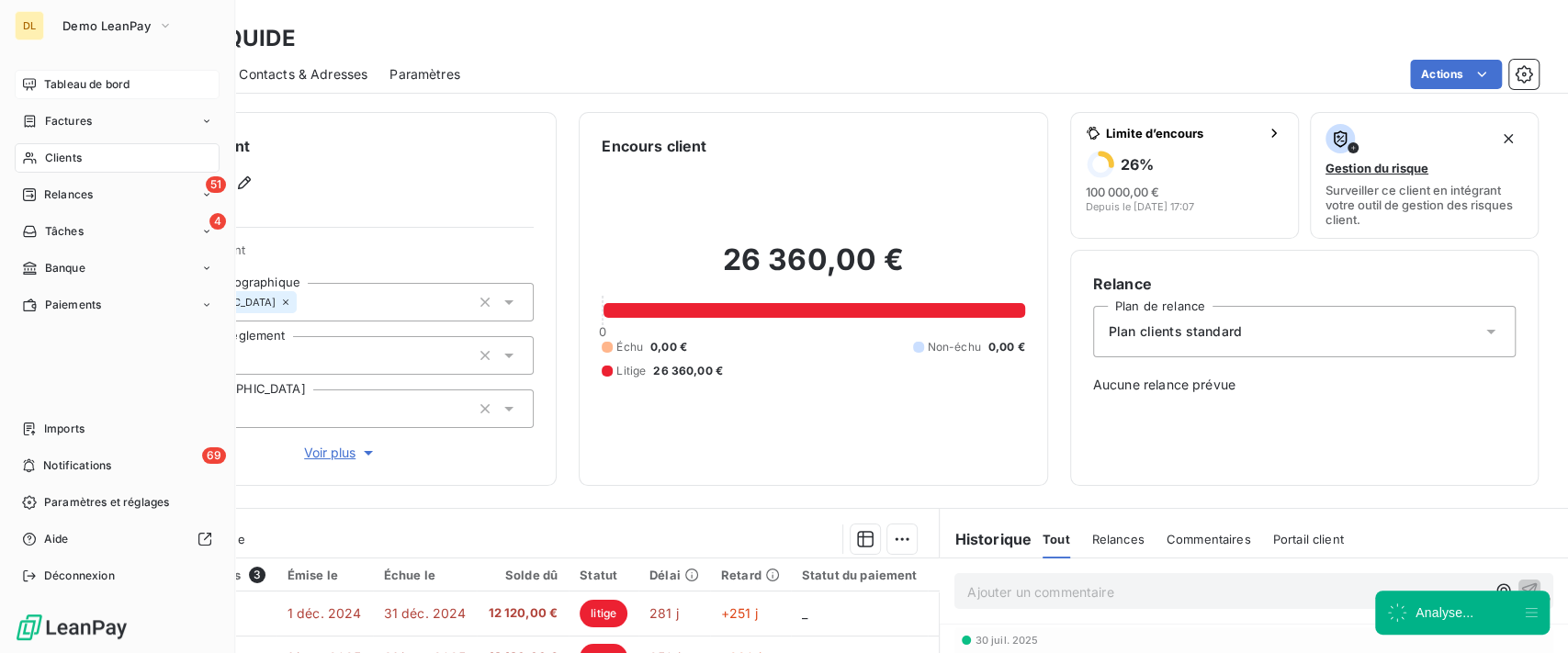
click at [36, 100] on nav "Tableau de bord Factures Clients 51 Relances 4 Tâches Banque Paiements" at bounding box center [117, 194] width 205 height 250
click at [56, 84] on span "Tableau de bord" at bounding box center [86, 84] width 85 height 16
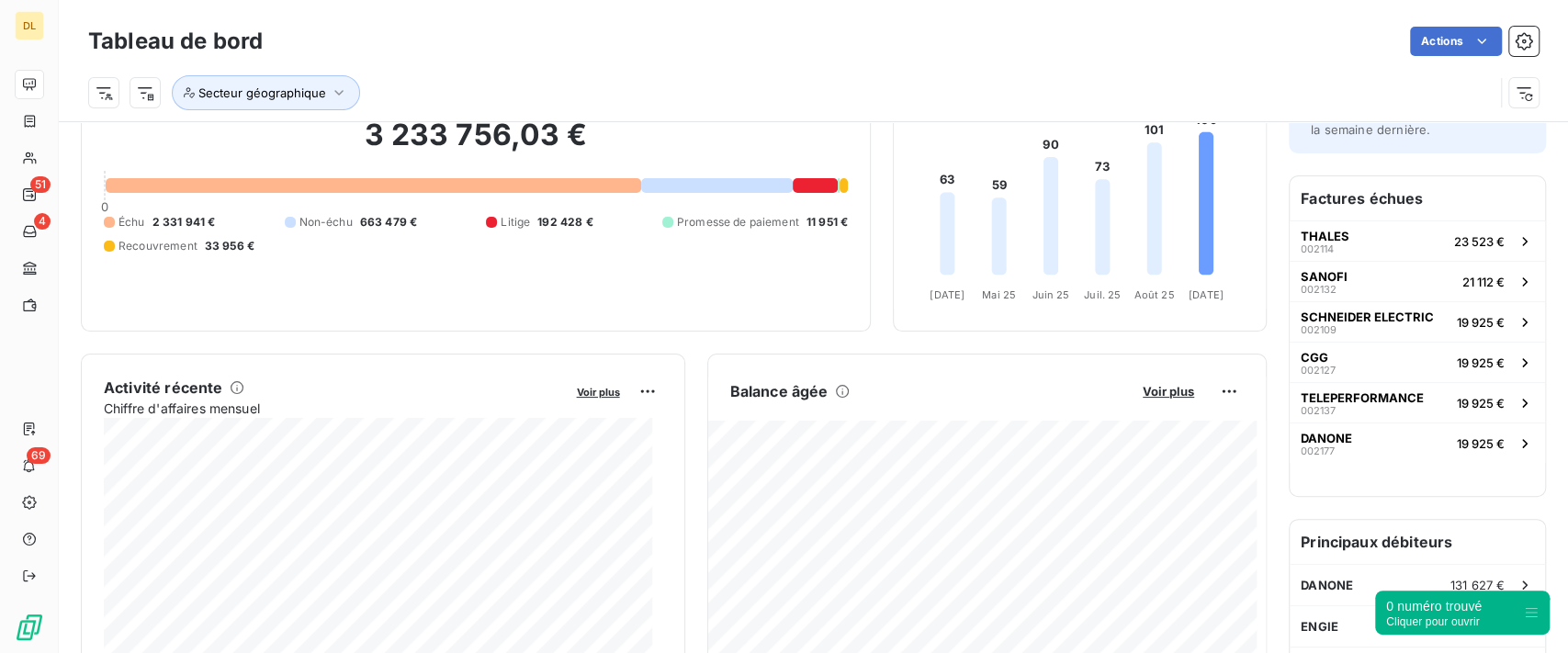
scroll to position [245, 0]
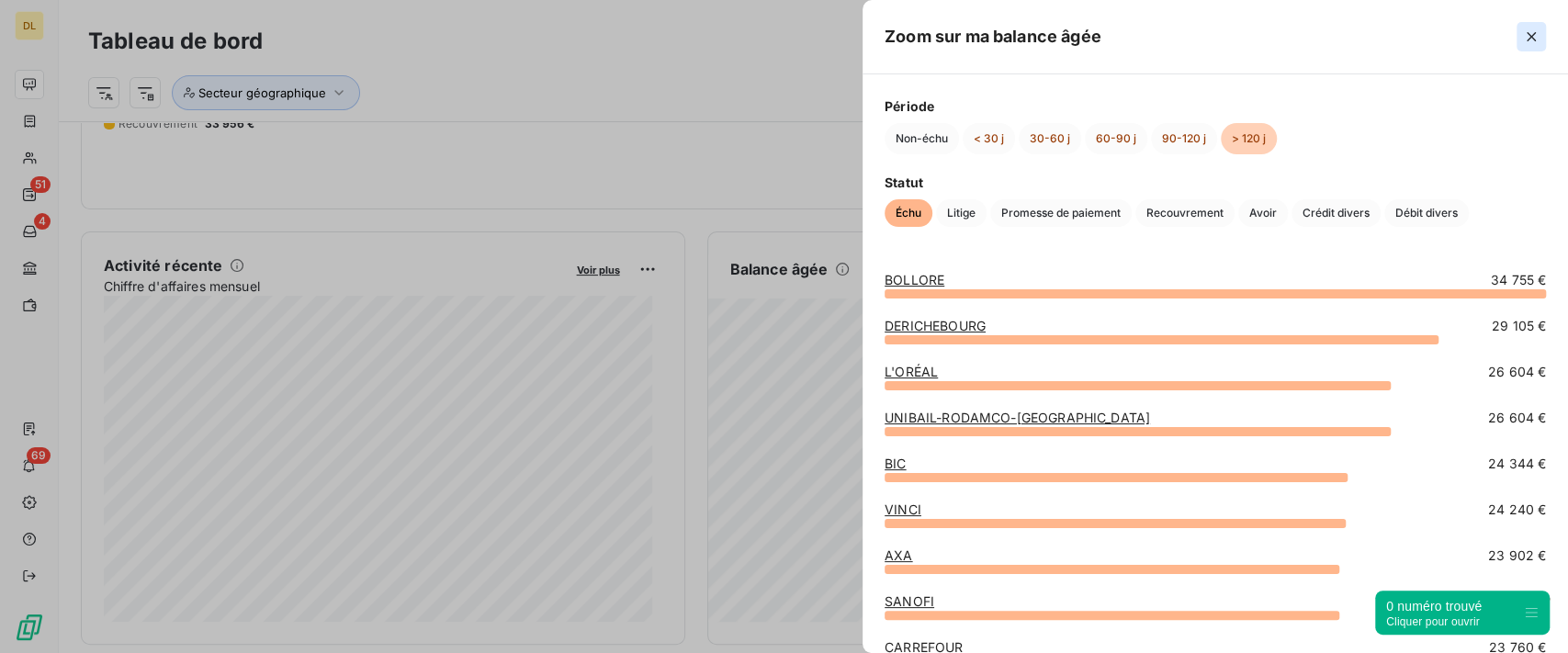
click at [1534, 42] on icon "button" at bounding box center [1531, 36] width 18 height 18
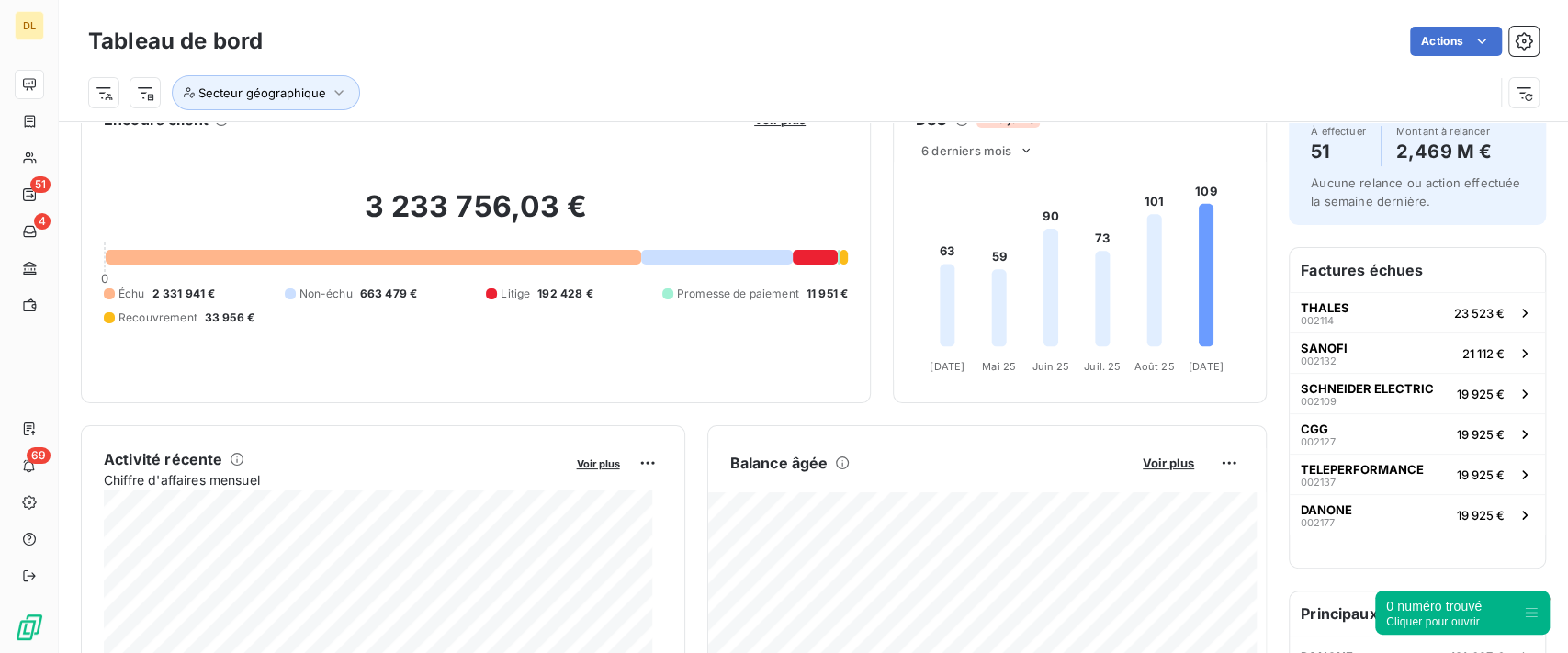
scroll to position [0, 0]
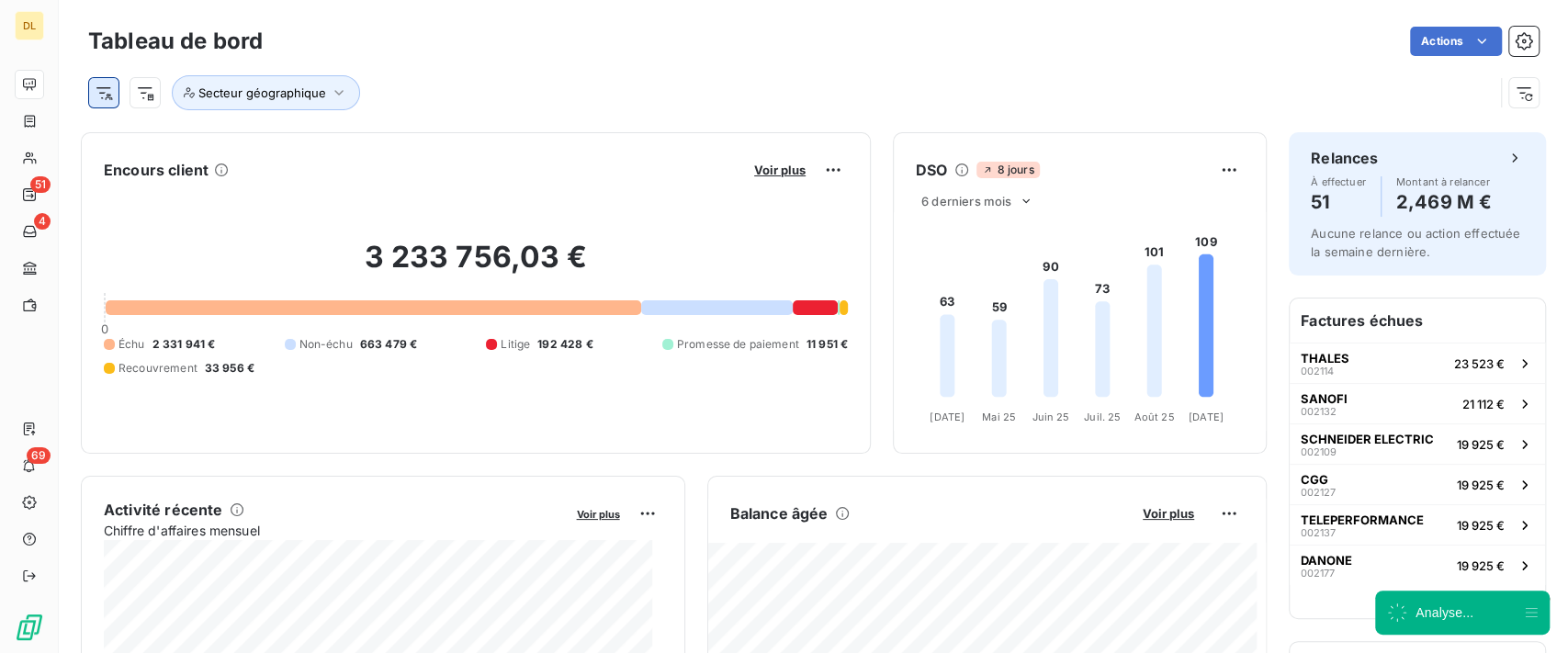
click at [110, 92] on html "DL 51 4 69 Tableau de bord Actions Secteur géographique Encours client Voir plu…" at bounding box center [784, 326] width 1568 height 653
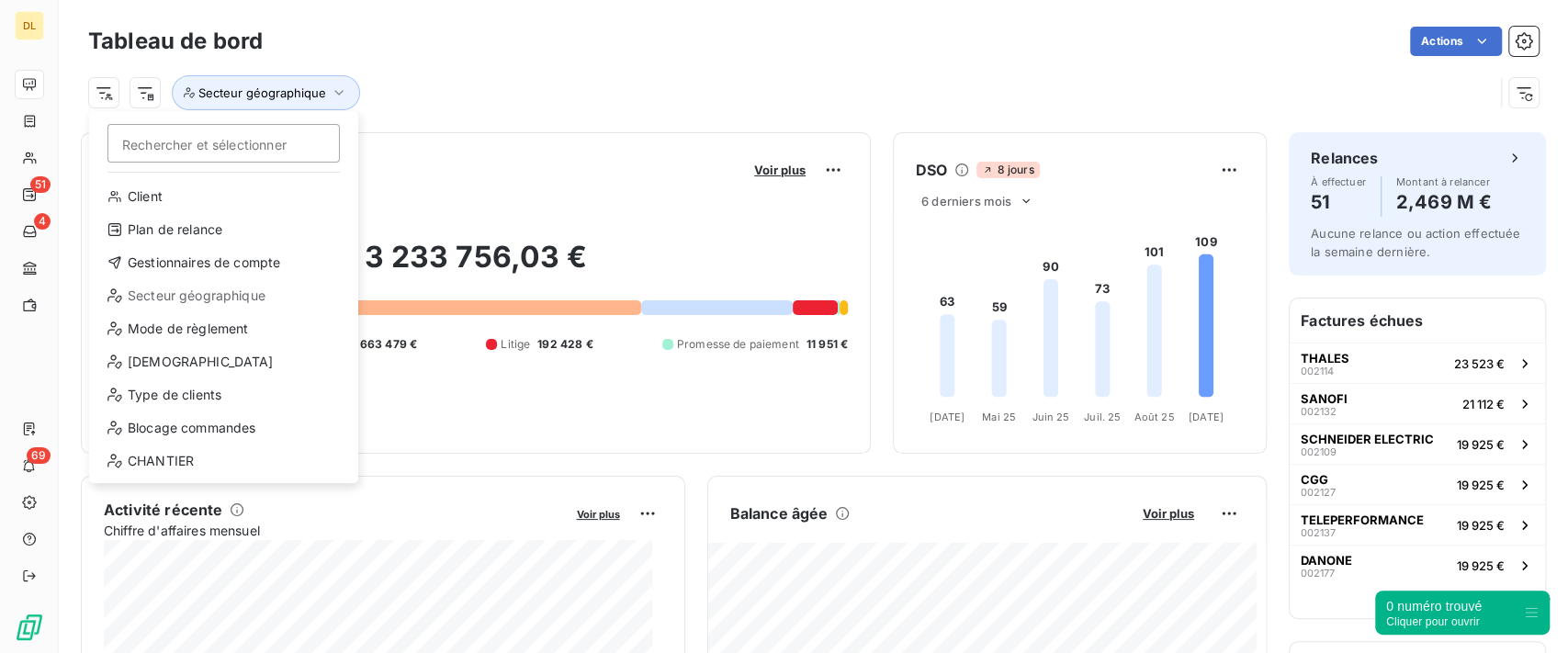
click at [338, 93] on html "DL 51 4 69 Tableau de bord Actions Rechercher et sélectionner Client Plan de re…" at bounding box center [784, 326] width 1568 height 653
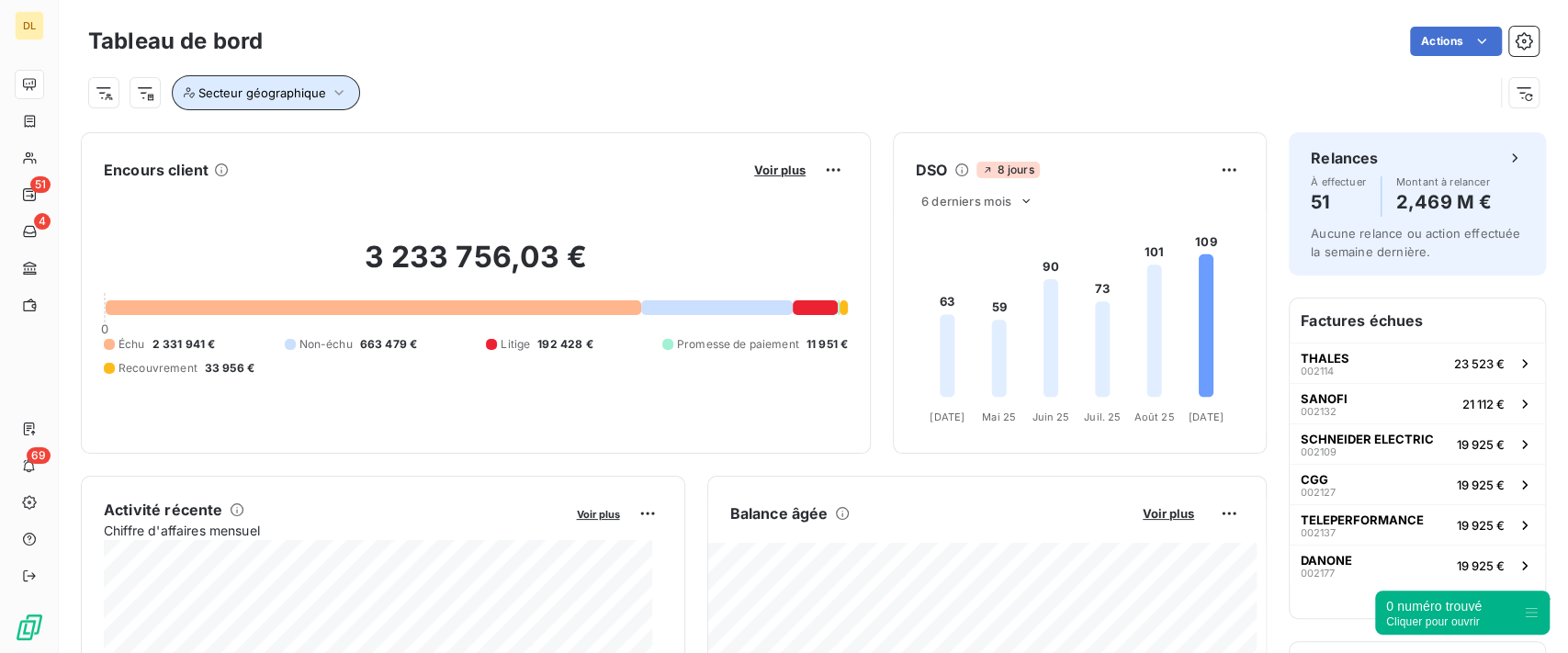
click at [331, 98] on icon "button" at bounding box center [339, 92] width 18 height 18
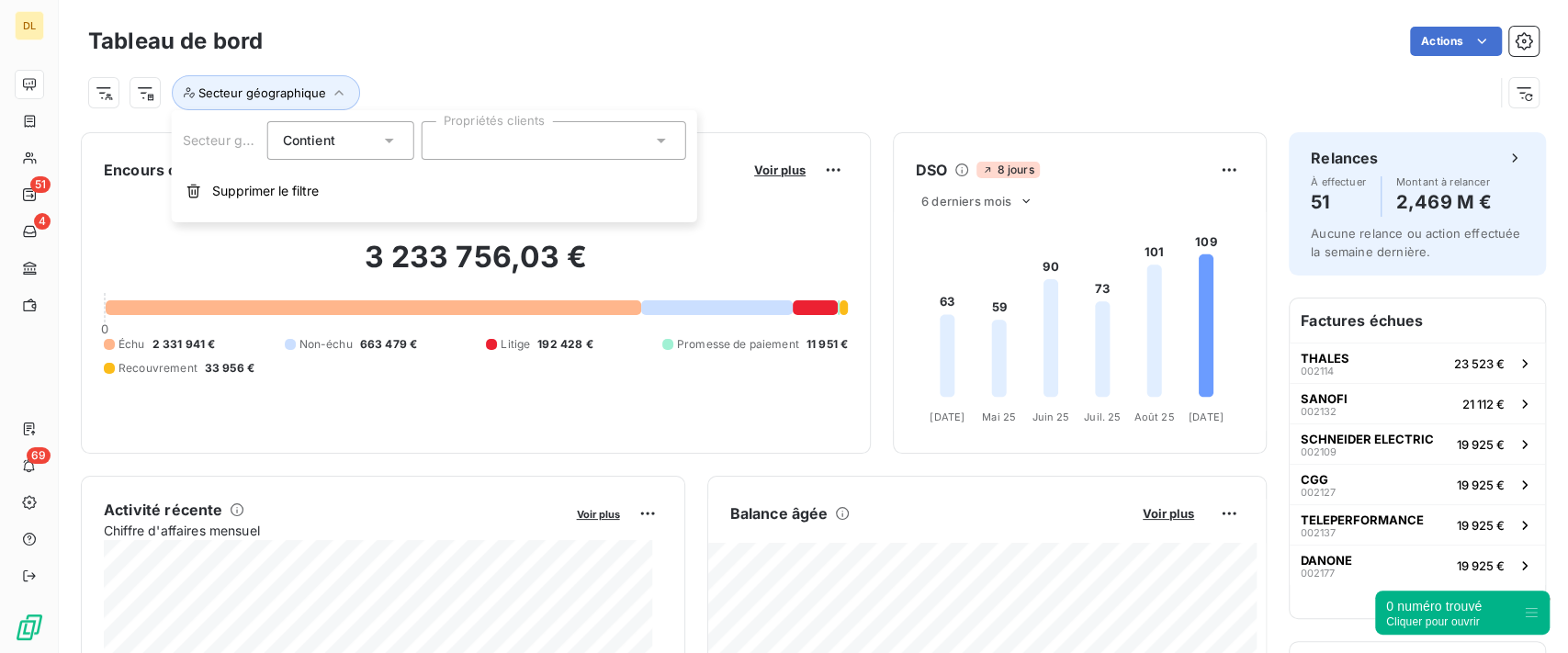
click at [575, 141] on div at bounding box center [554, 141] width 264 height 38
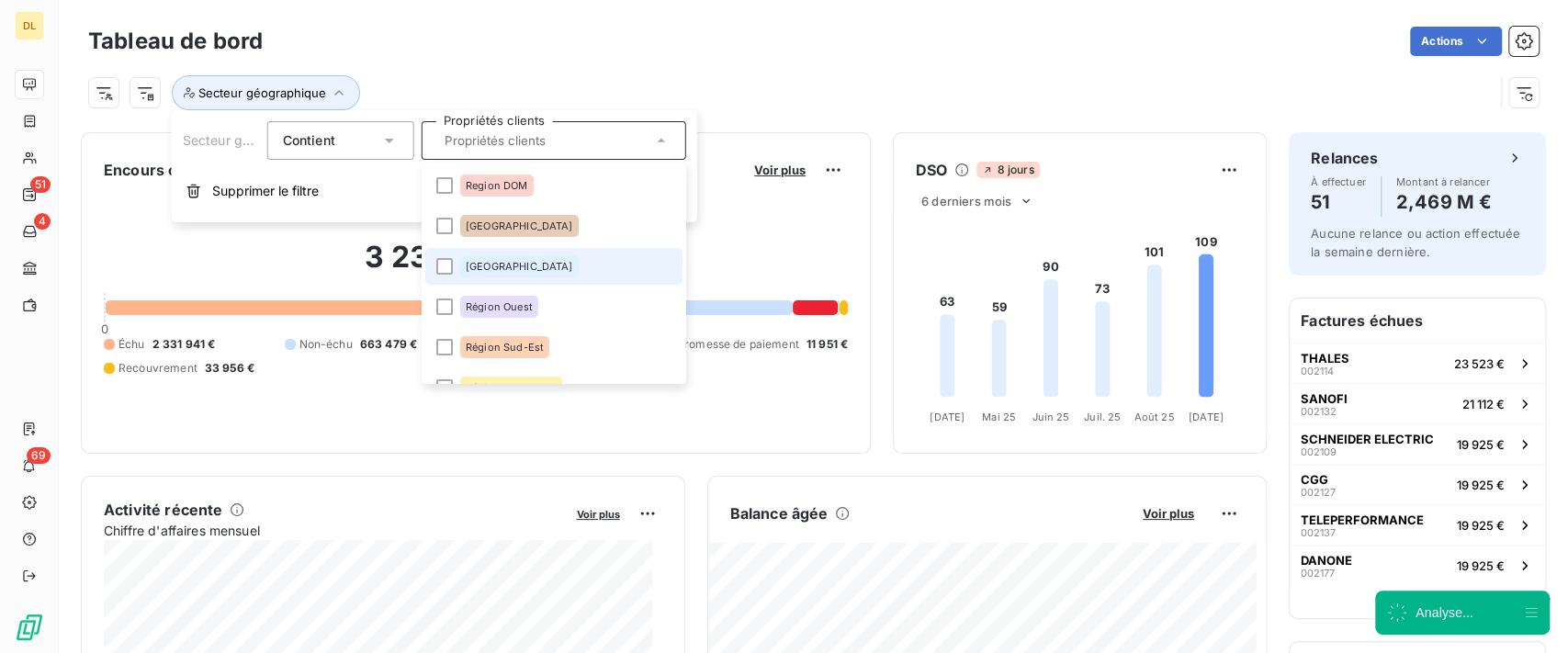
click at [549, 270] on li "[GEOGRAPHIC_DATA]" at bounding box center [553, 266] width 258 height 36
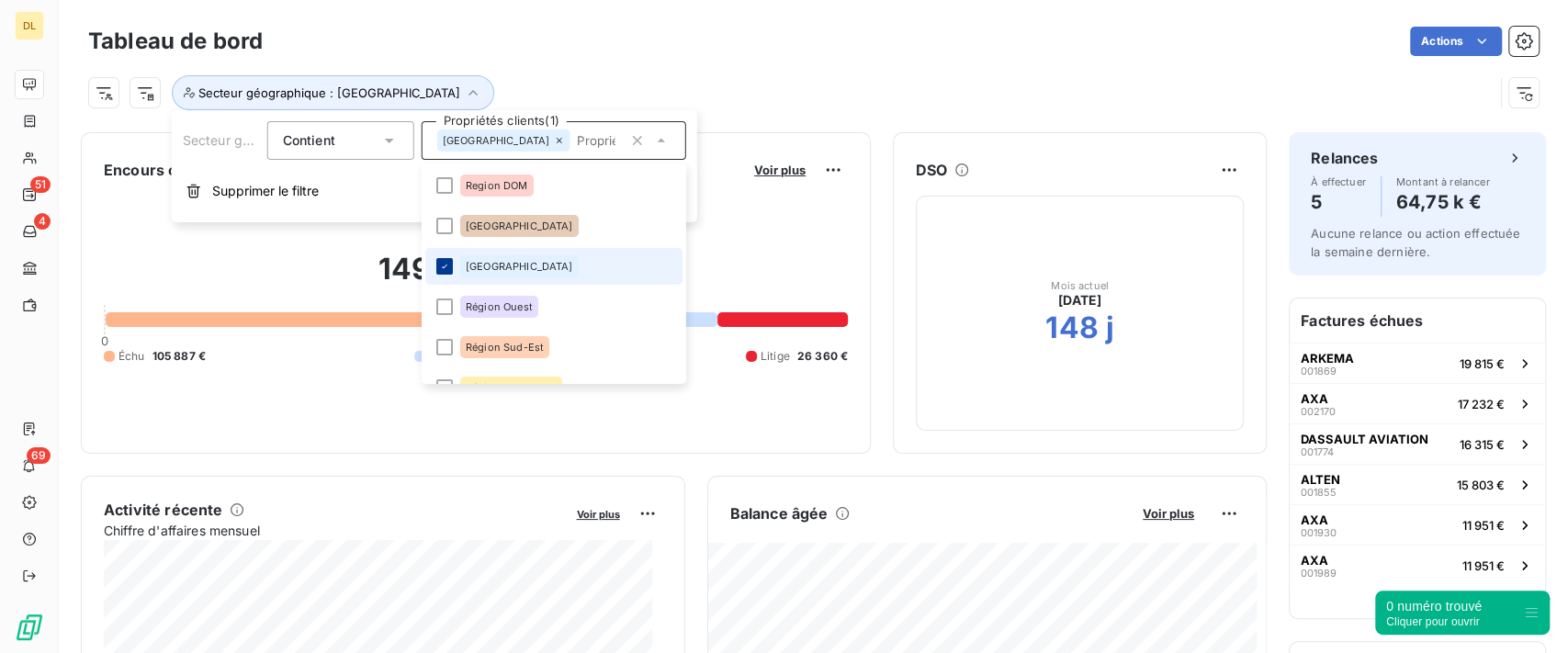
click at [446, 265] on icon at bounding box center [445, 267] width 11 height 11
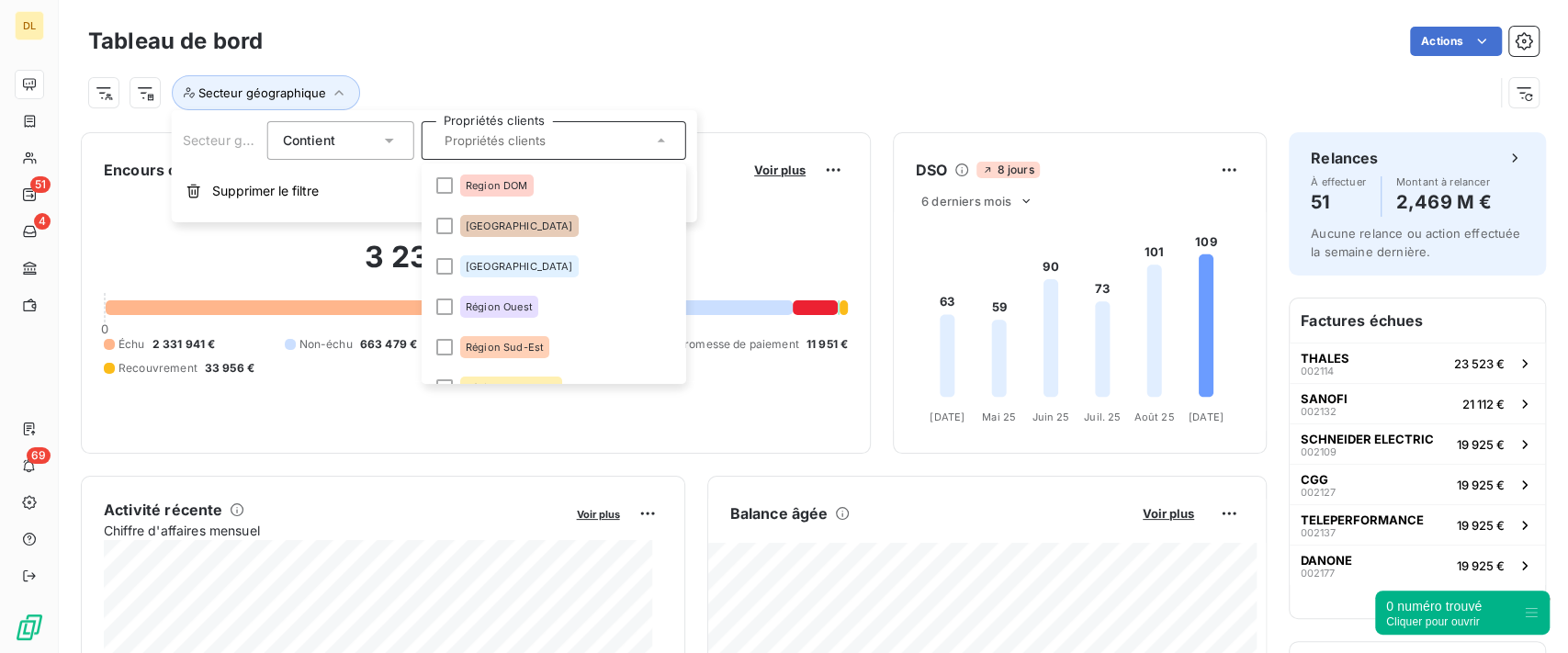
click at [927, 62] on div "Secteur géographique" at bounding box center [814, 85] width 1451 height 50
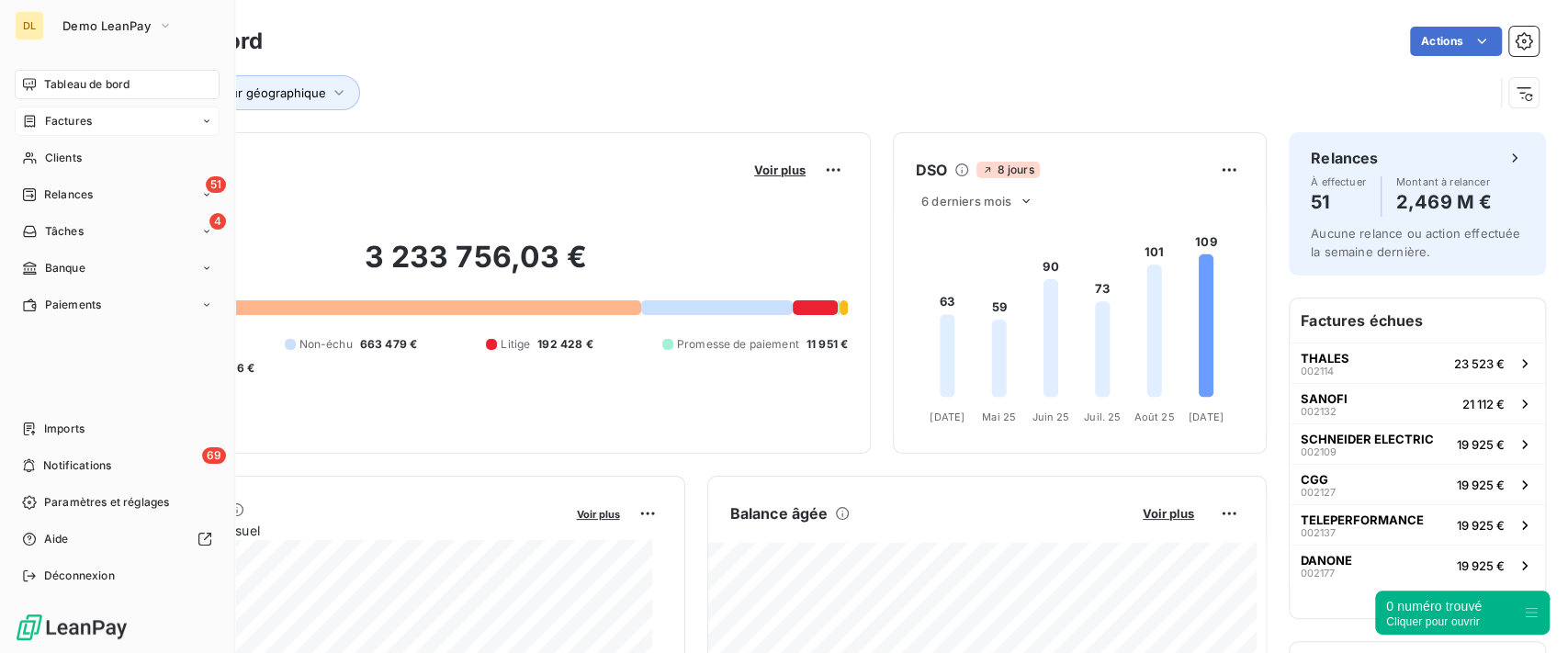
click at [47, 129] on div "Factures" at bounding box center [117, 121] width 205 height 30
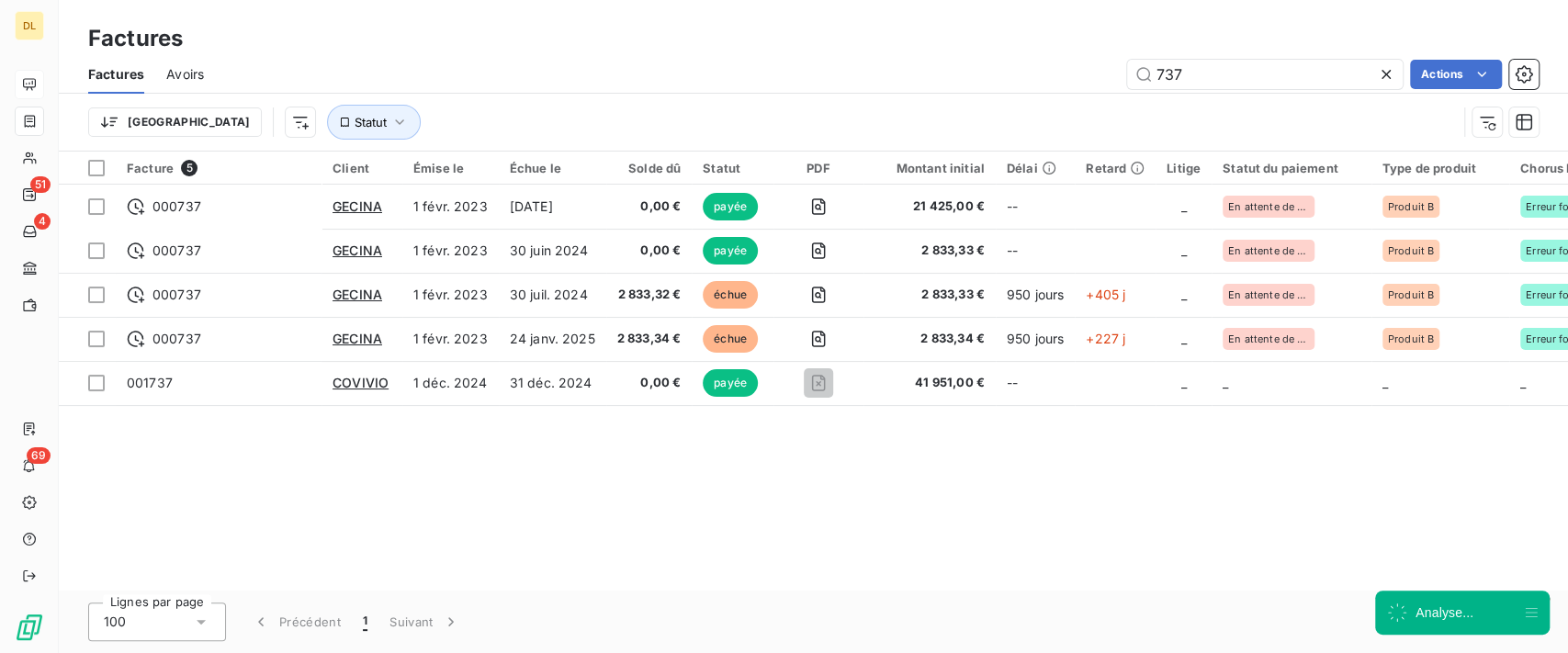
click at [1389, 68] on icon at bounding box center [1386, 74] width 18 height 18
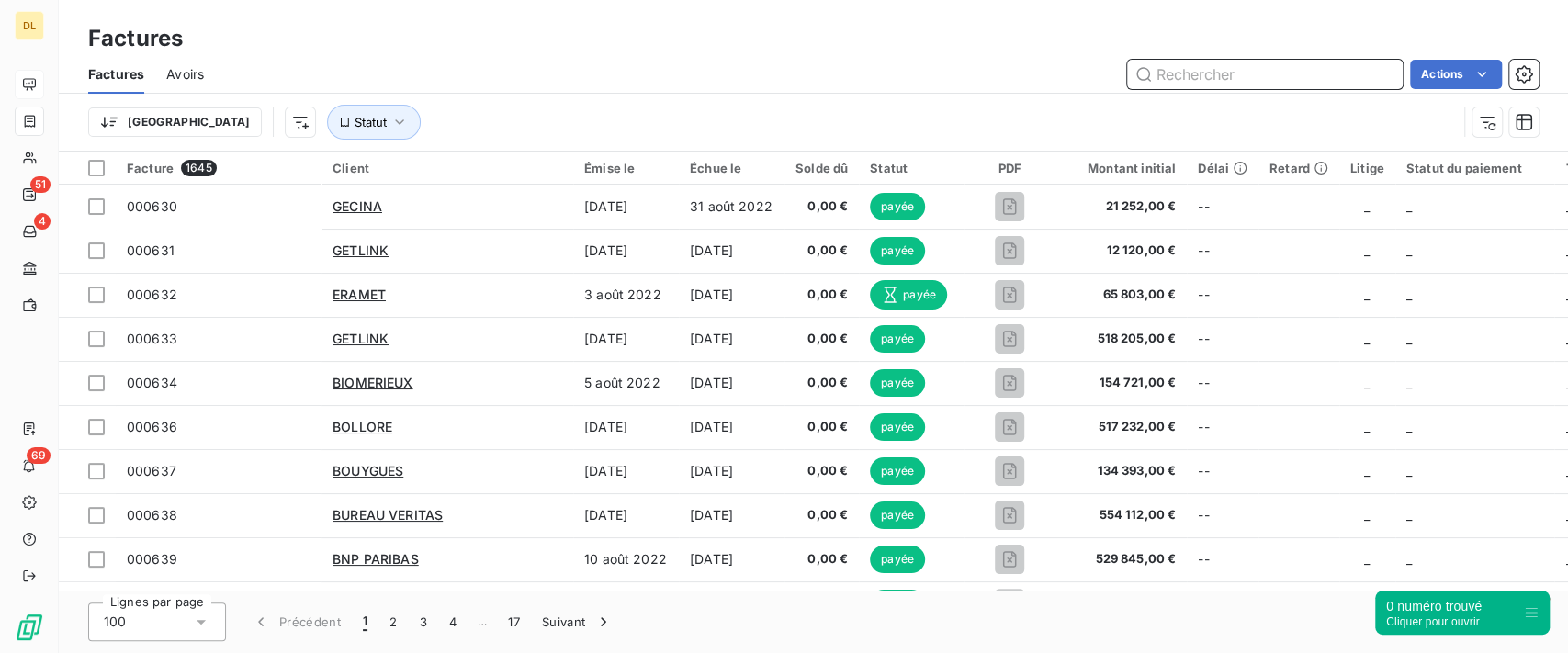
click at [1179, 62] on input "text" at bounding box center [1266, 74] width 276 height 30
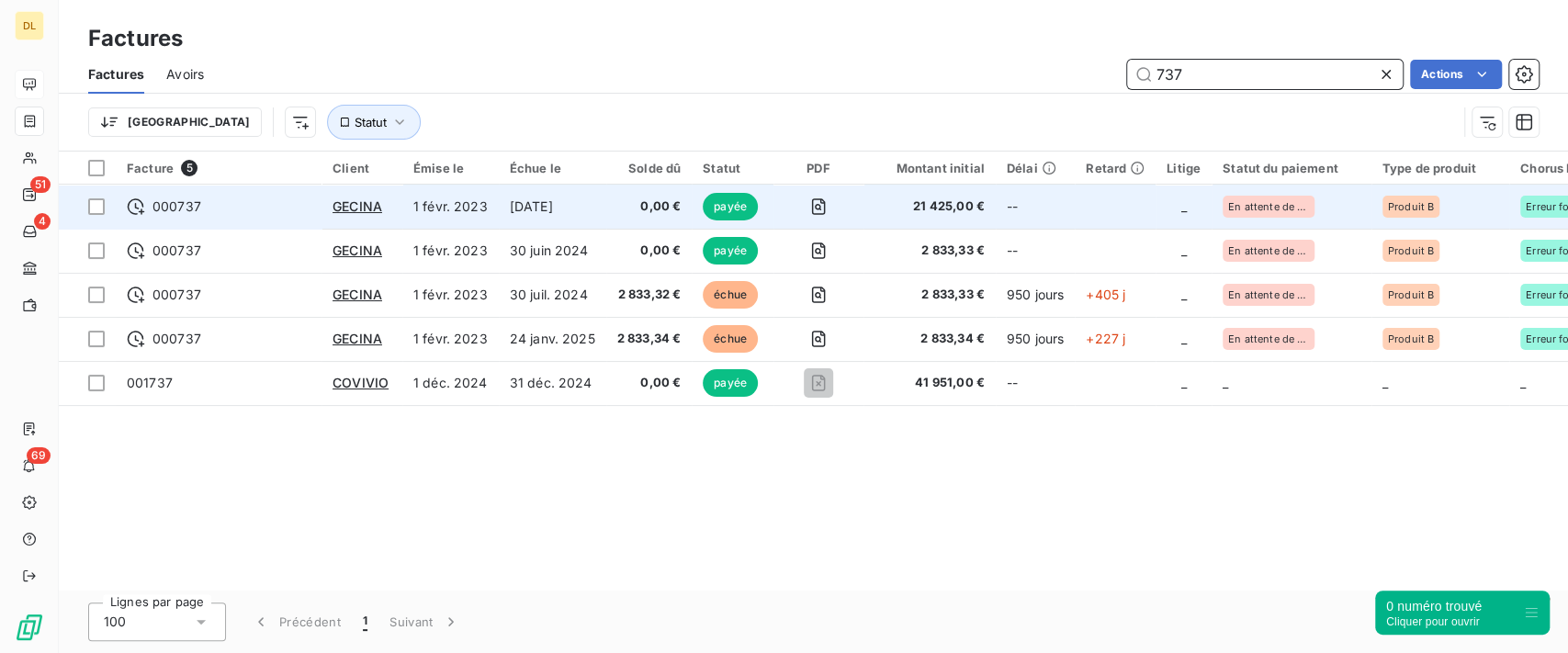
type input "737"
click at [592, 218] on td "[DATE]" at bounding box center [552, 207] width 107 height 44
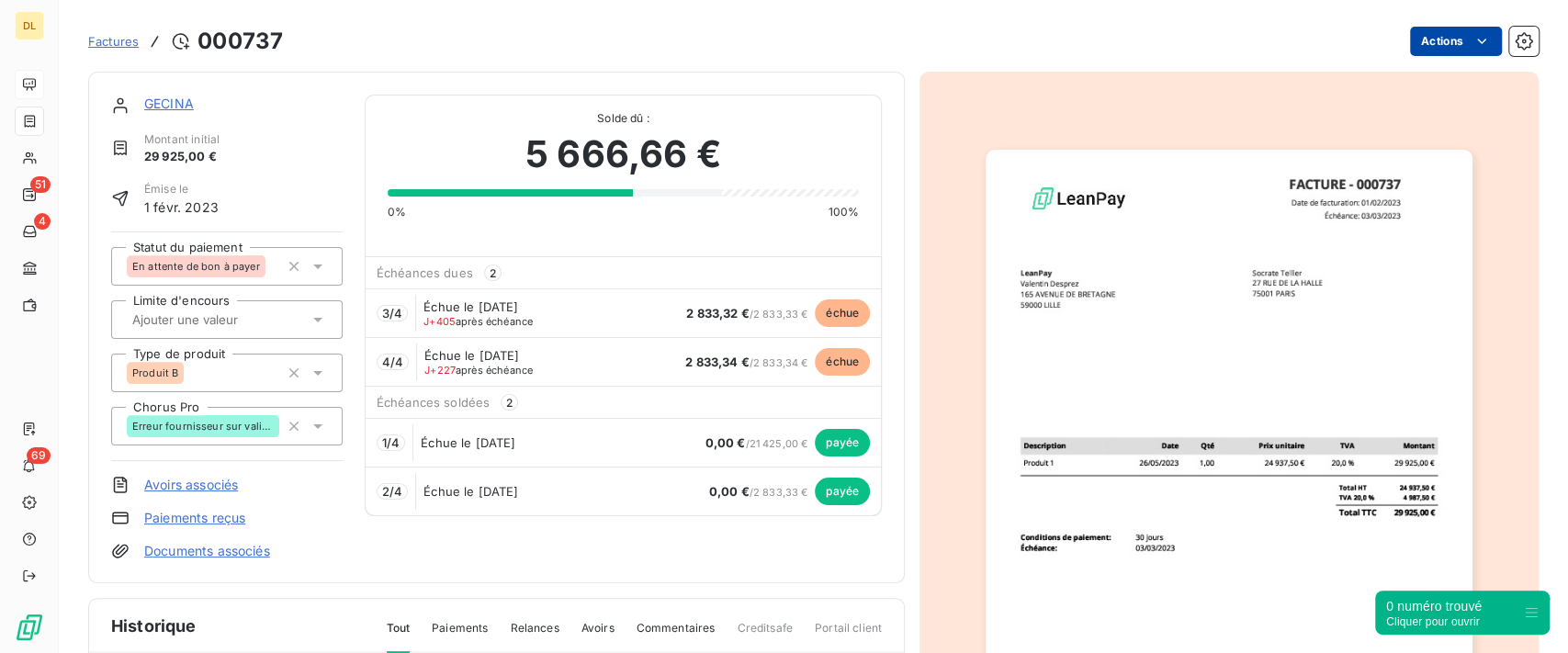
click at [1432, 49] on html "DL 51 4 69 Factures [DRIVERS_LICENSE_NUMBER] Actions GECINA Montant initial 29 …" at bounding box center [784, 326] width 1568 height 653
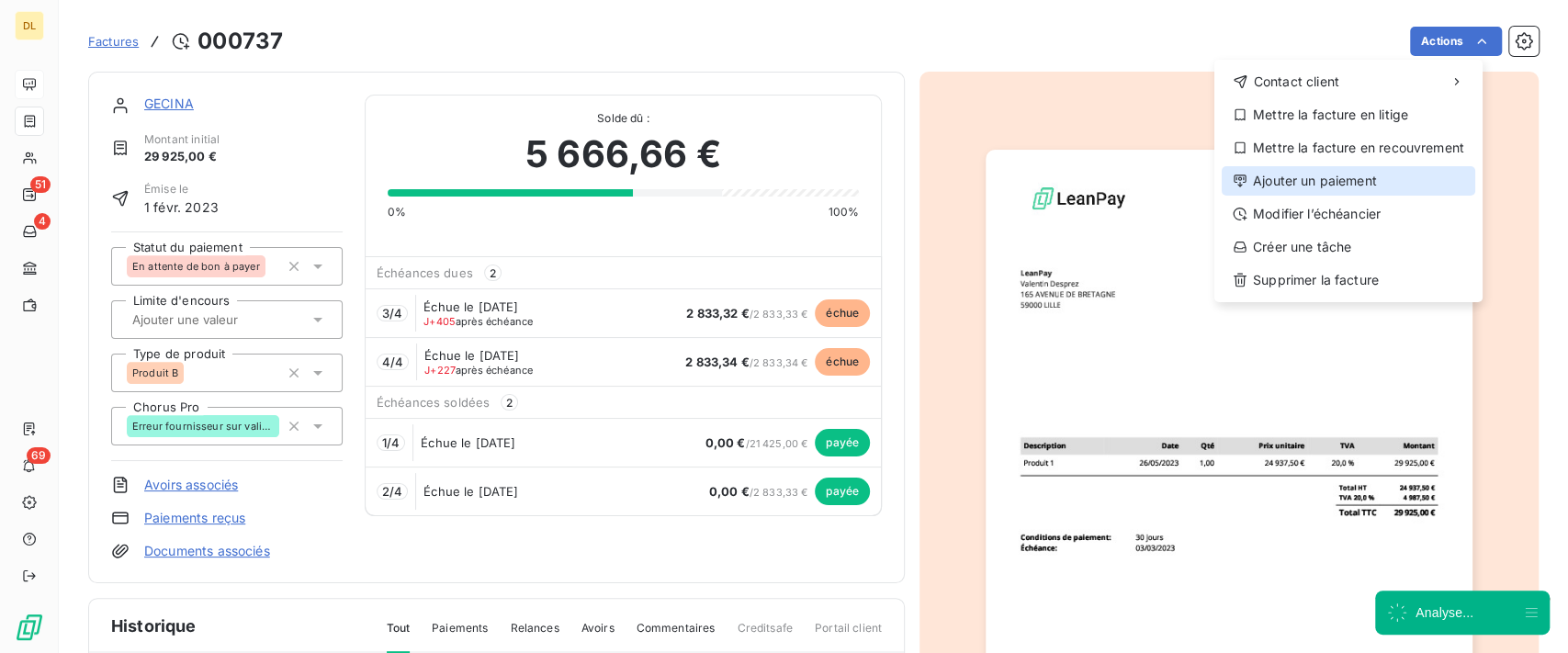
click at [1301, 171] on div "Ajouter un paiement" at bounding box center [1349, 181] width 254 height 30
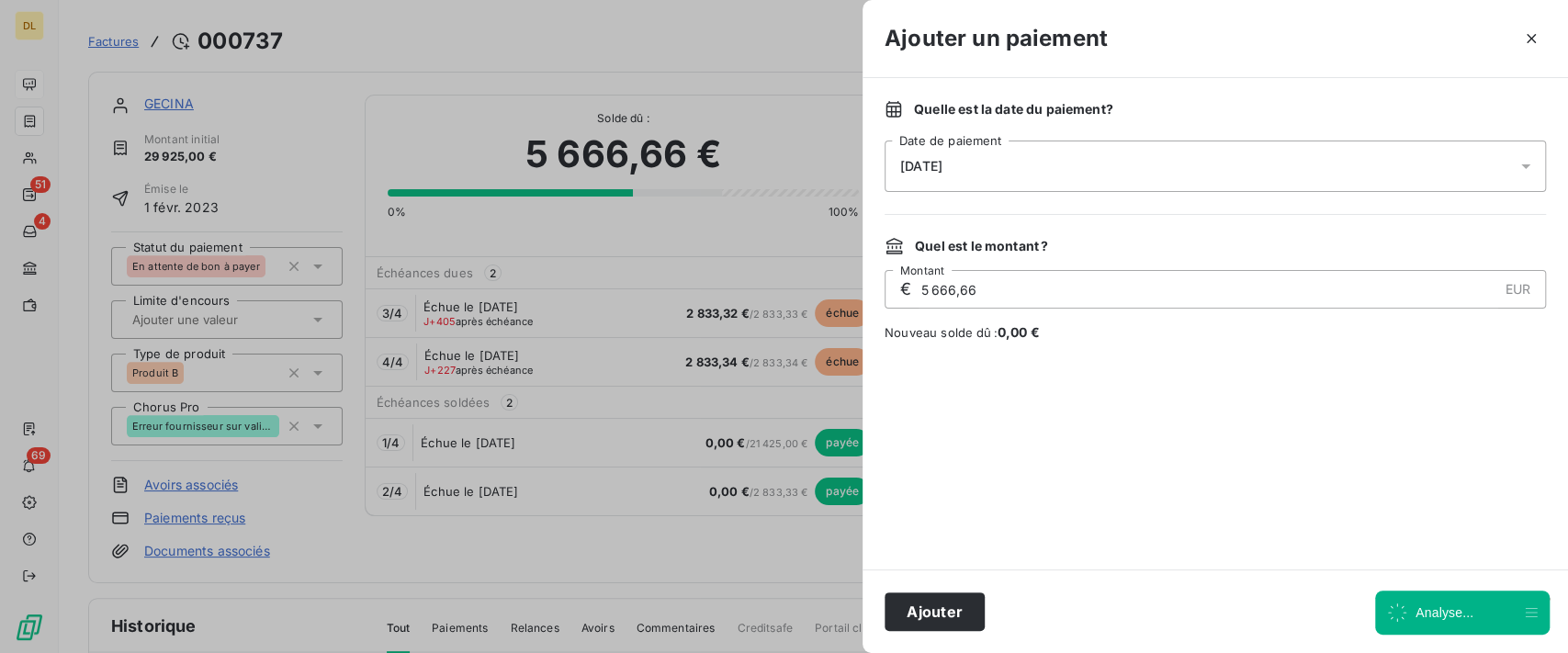
click at [1179, 170] on div "[DATE]" at bounding box center [1215, 167] width 661 height 52
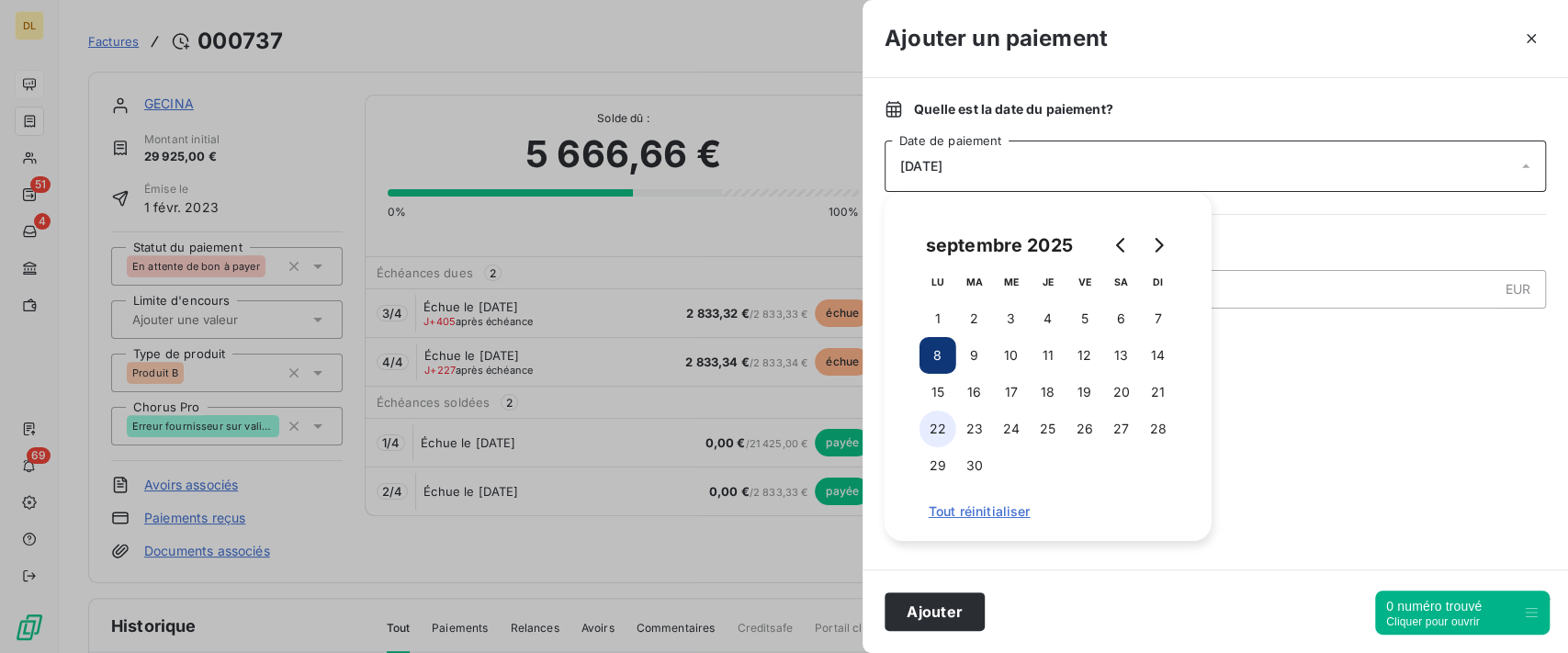
click at [933, 432] on button "22" at bounding box center [938, 429] width 36 height 36
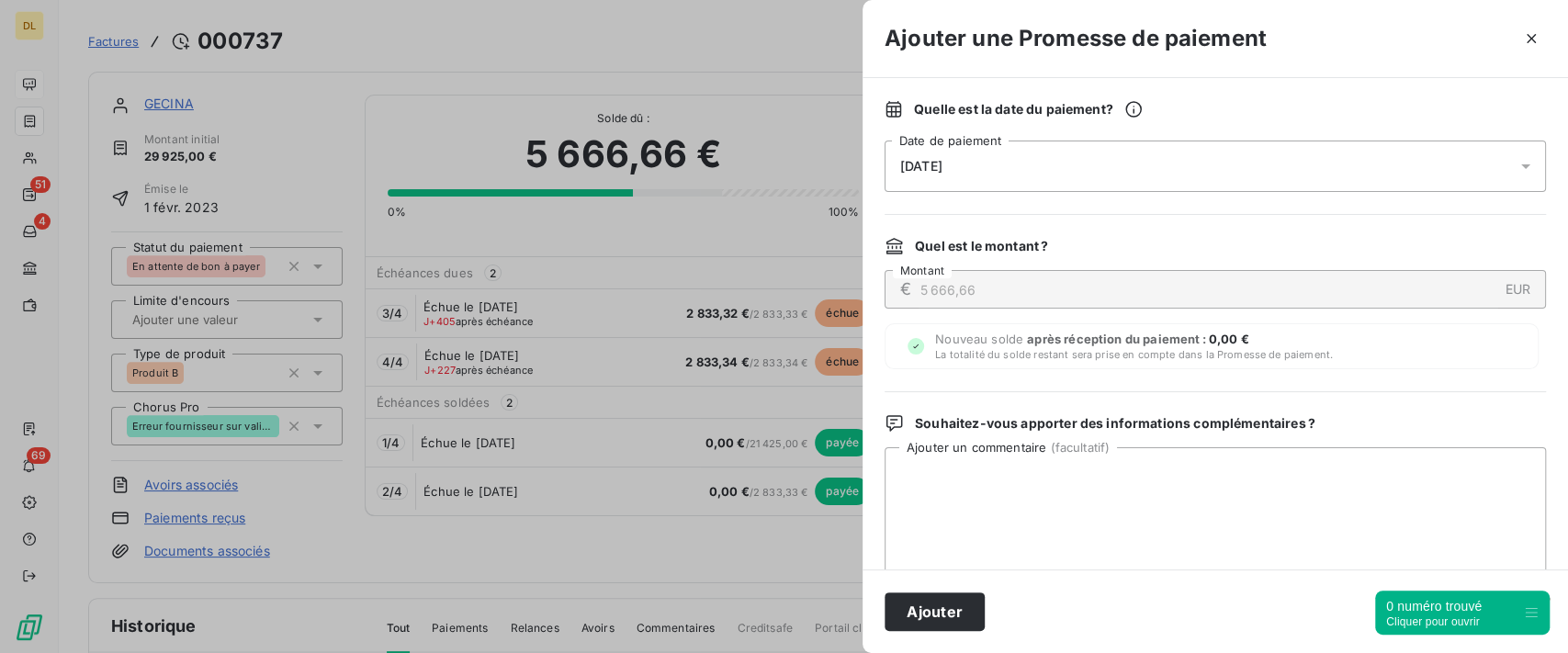
click at [1352, 332] on div "Nouveau solde après réception du paiement : 0,00 € La totalité du solde restant…" at bounding box center [1211, 347] width 654 height 46
click at [1541, 38] on button "button" at bounding box center [1532, 38] width 30 height 30
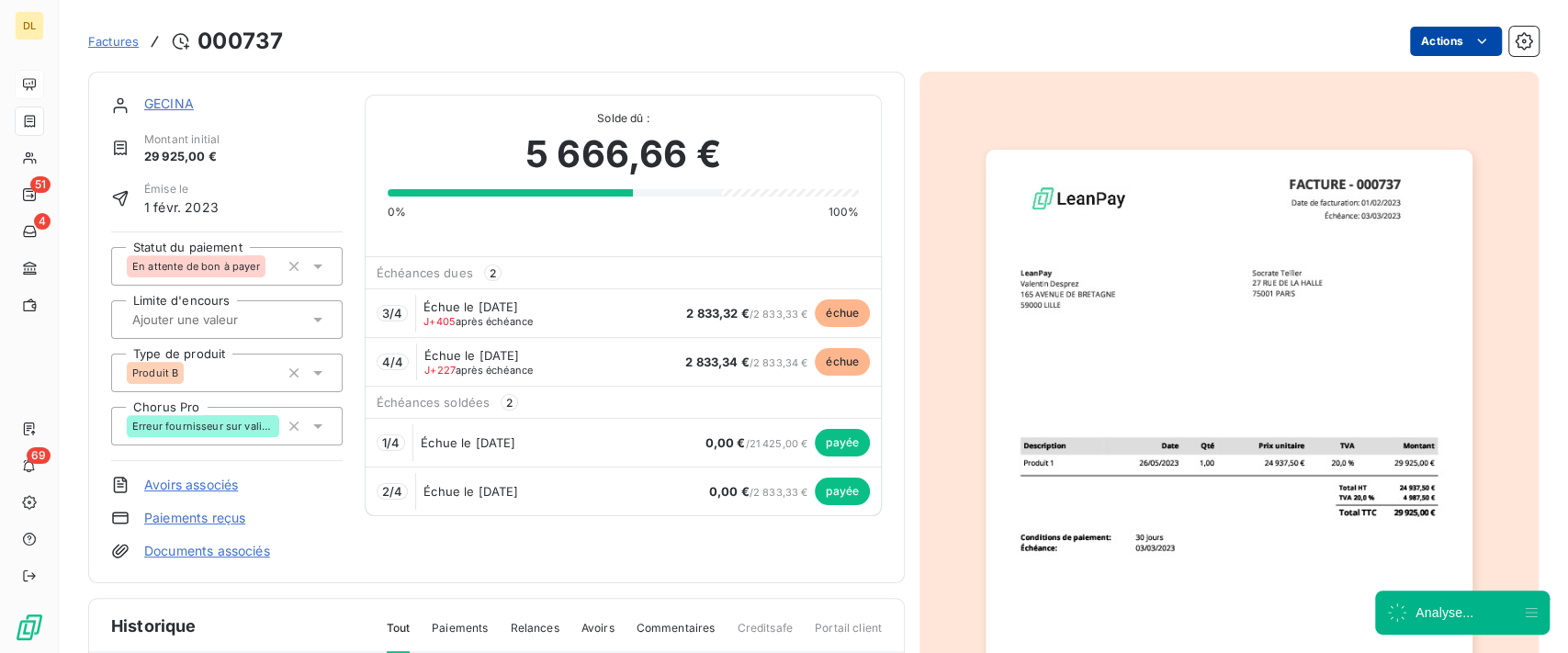
click at [1414, 41] on html "DL 51 4 69 Factures [DRIVERS_LICENSE_NUMBER] Actions GECINA Montant initial 29 …" at bounding box center [784, 326] width 1568 height 653
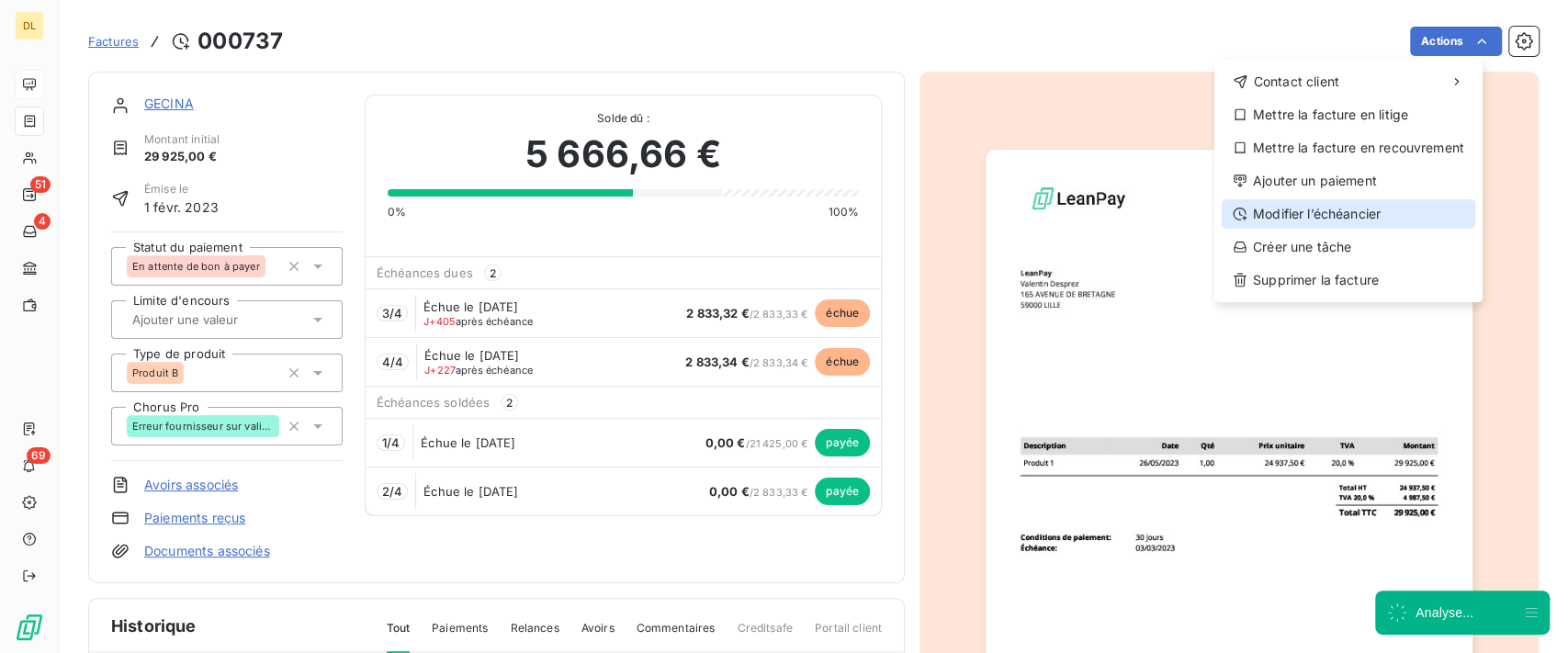
click at [1345, 205] on div "Modifier l’échéancier" at bounding box center [1349, 214] width 254 height 30
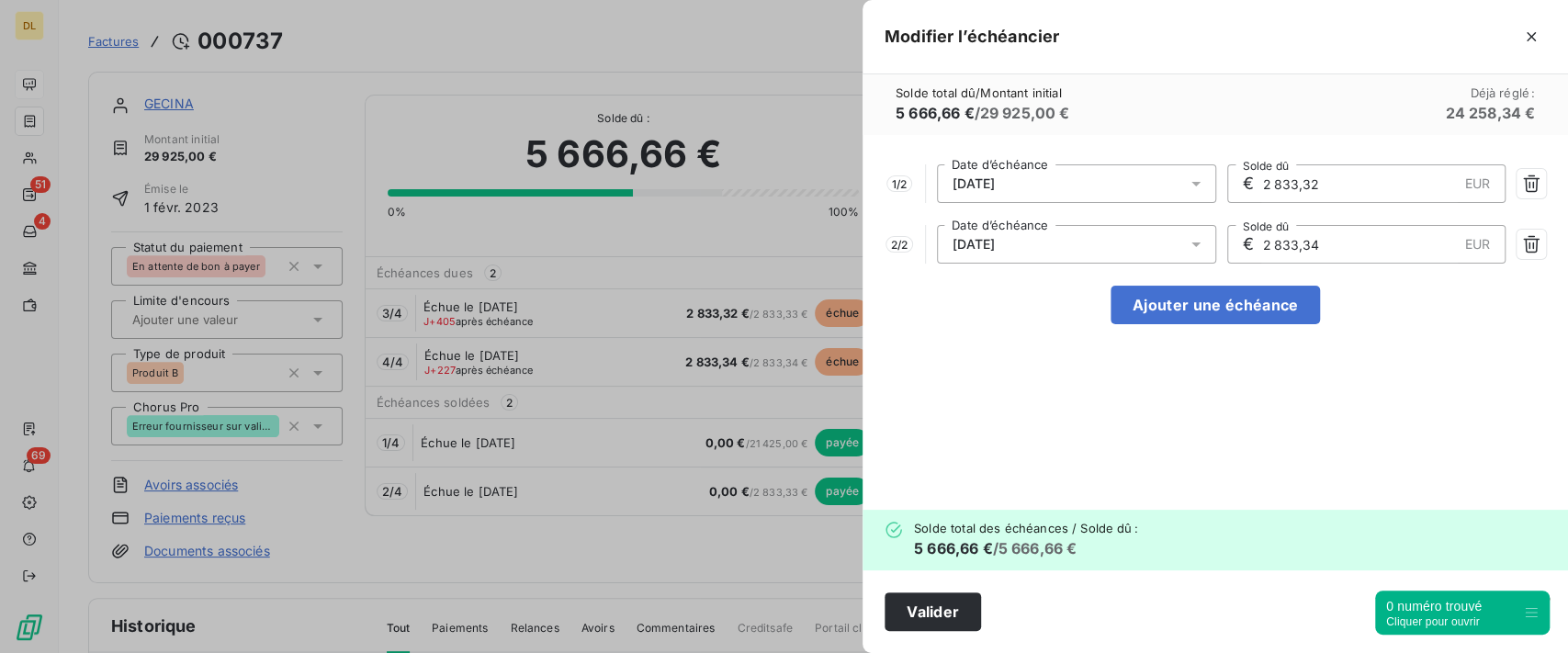
click at [1235, 326] on div "1 / 2 [DATE] Date d’échéance € 2 833,32 EUR Solde dû 2 / 2 [DATE] Date d’échéan…" at bounding box center [1215, 323] width 706 height 375
click at [1320, 296] on div "1 / 2 [DATE] Date d’échéance € 2 833,32 EUR Solde dû 2 / 2 [DATE] Date d’échéan…" at bounding box center [1215, 323] width 706 height 375
click at [1270, 315] on button "Ajouter une échéance" at bounding box center [1215, 305] width 210 height 38
type input "1 888,89"
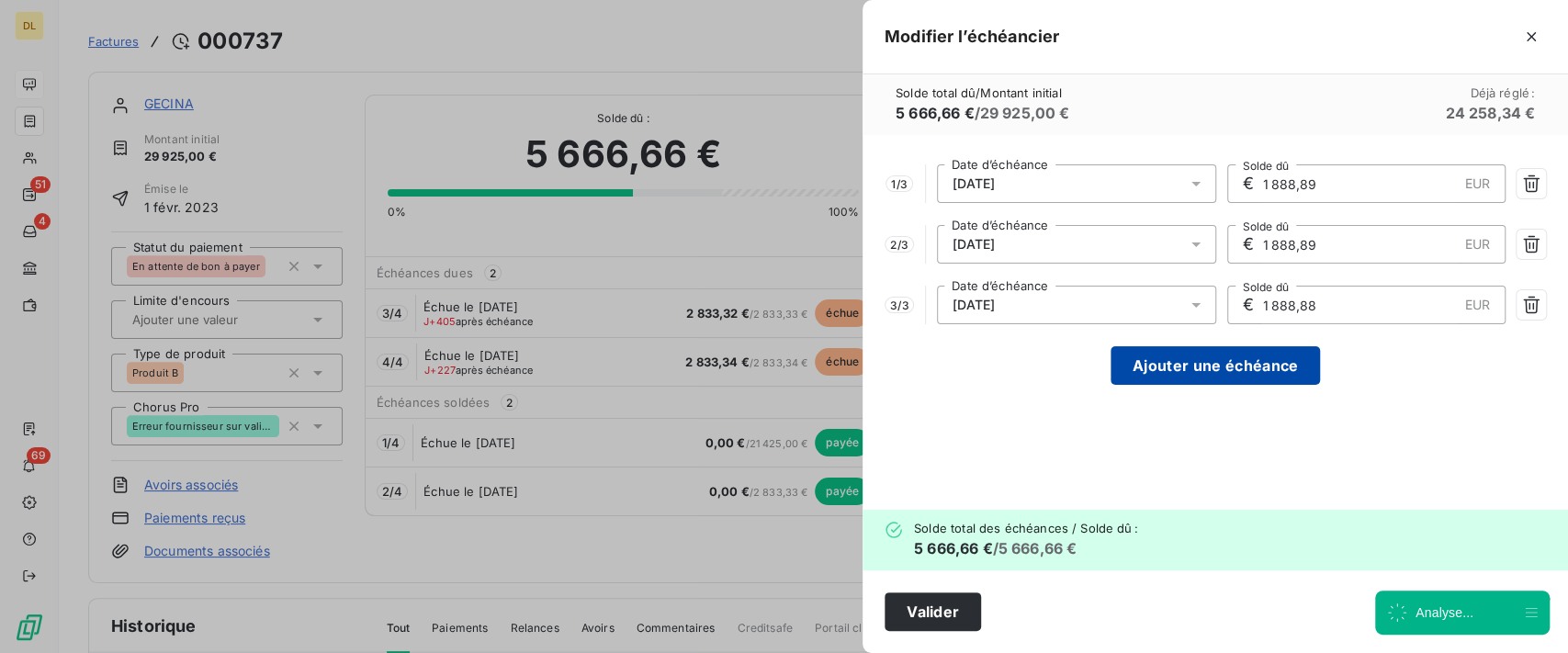
click at [1261, 367] on button "Ajouter une échéance" at bounding box center [1215, 366] width 210 height 38
type input "1 416,67"
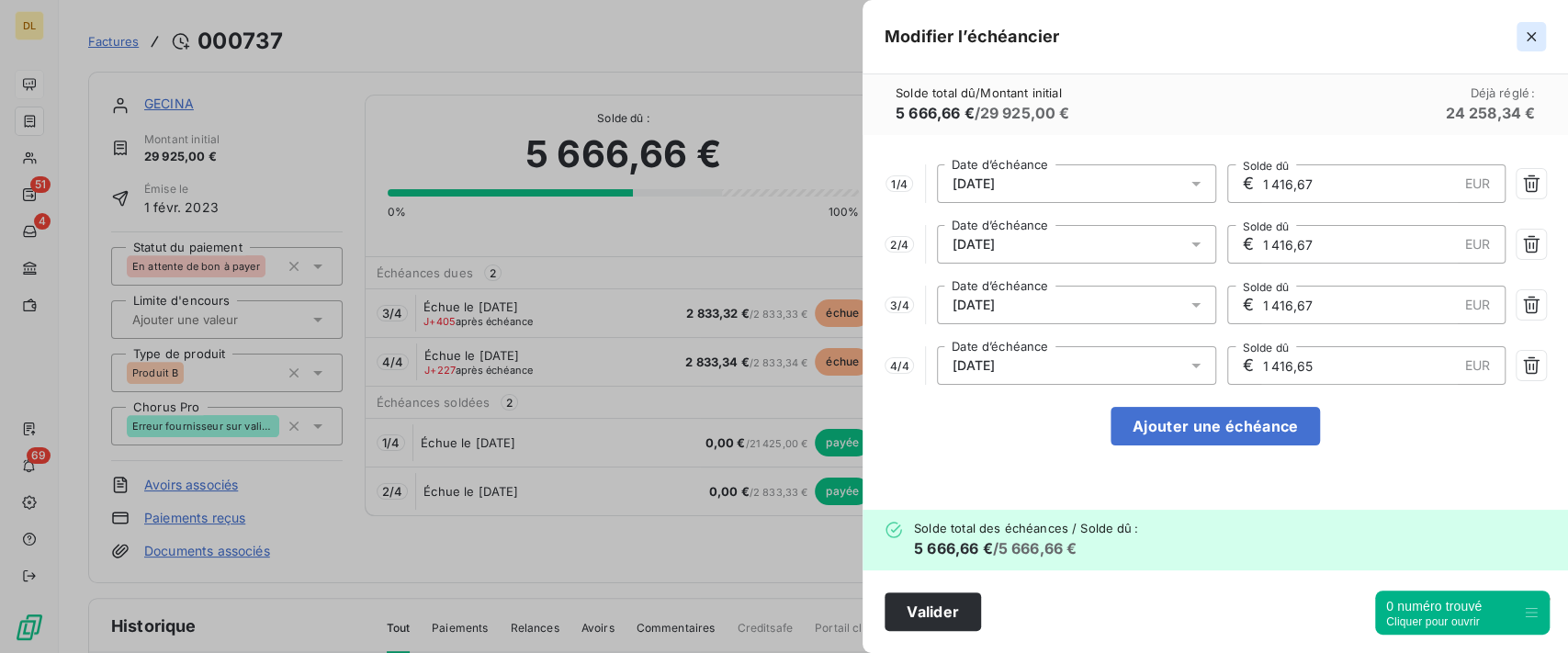
click at [1529, 34] on icon "button" at bounding box center [1532, 37] width 10 height 10
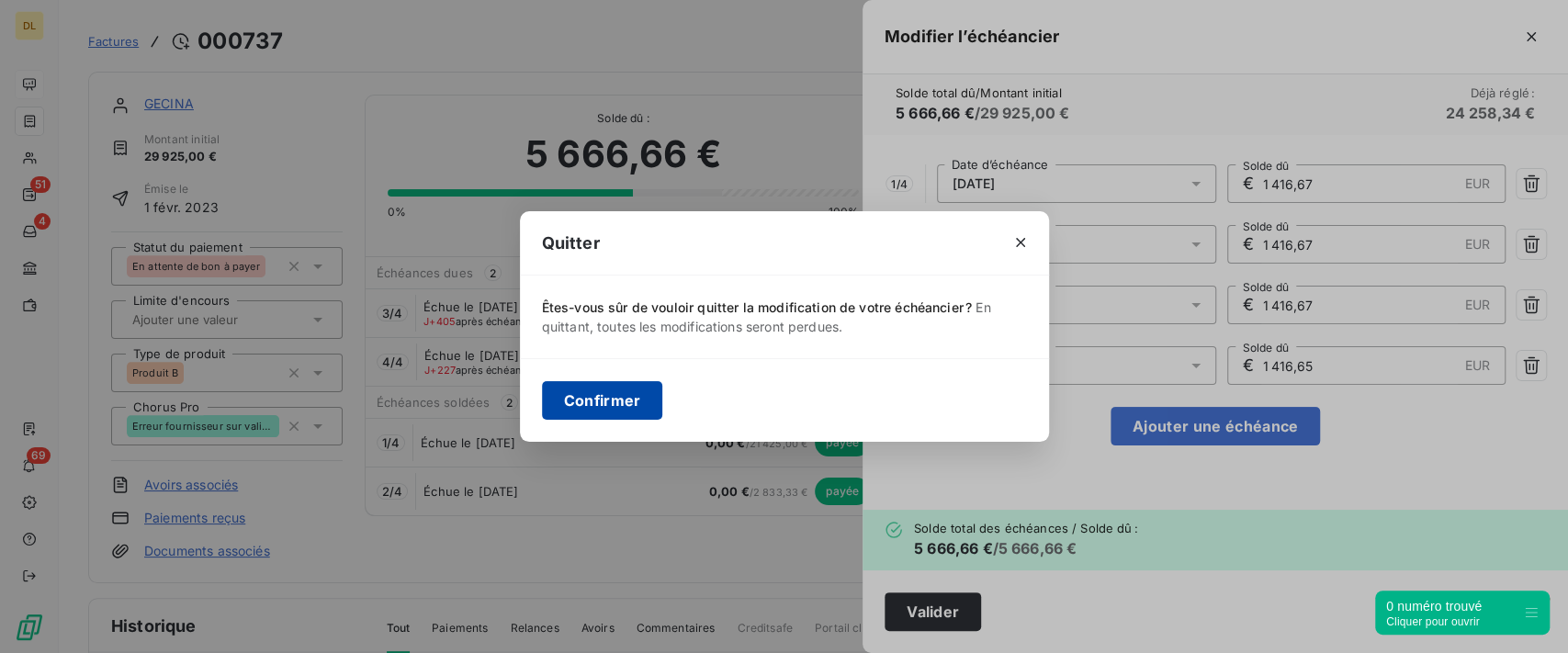
click at [583, 412] on button "Confirmer" at bounding box center [602, 400] width 122 height 38
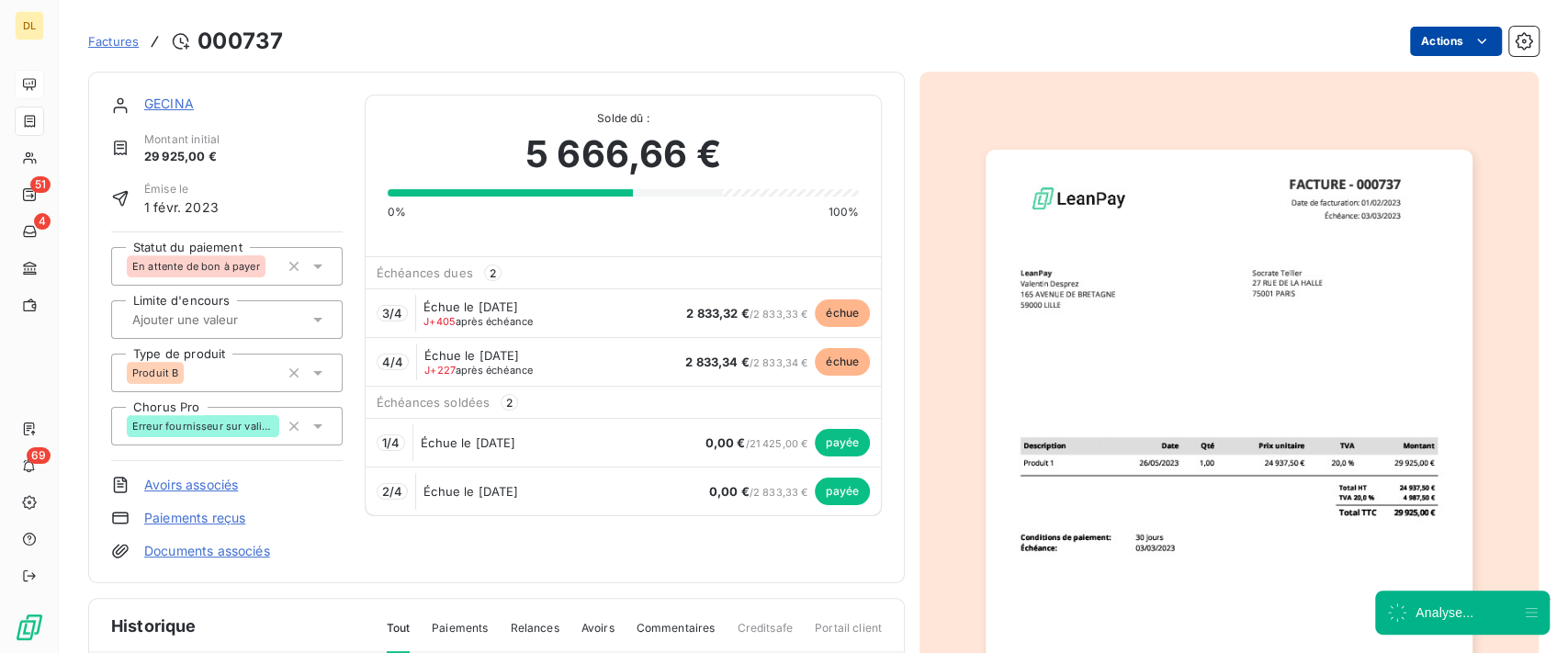
click at [1451, 51] on html "DL 51 4 69 Factures [DRIVERS_LICENSE_NUMBER] Actions GECINA Montant initial 29 …" at bounding box center [784, 326] width 1568 height 653
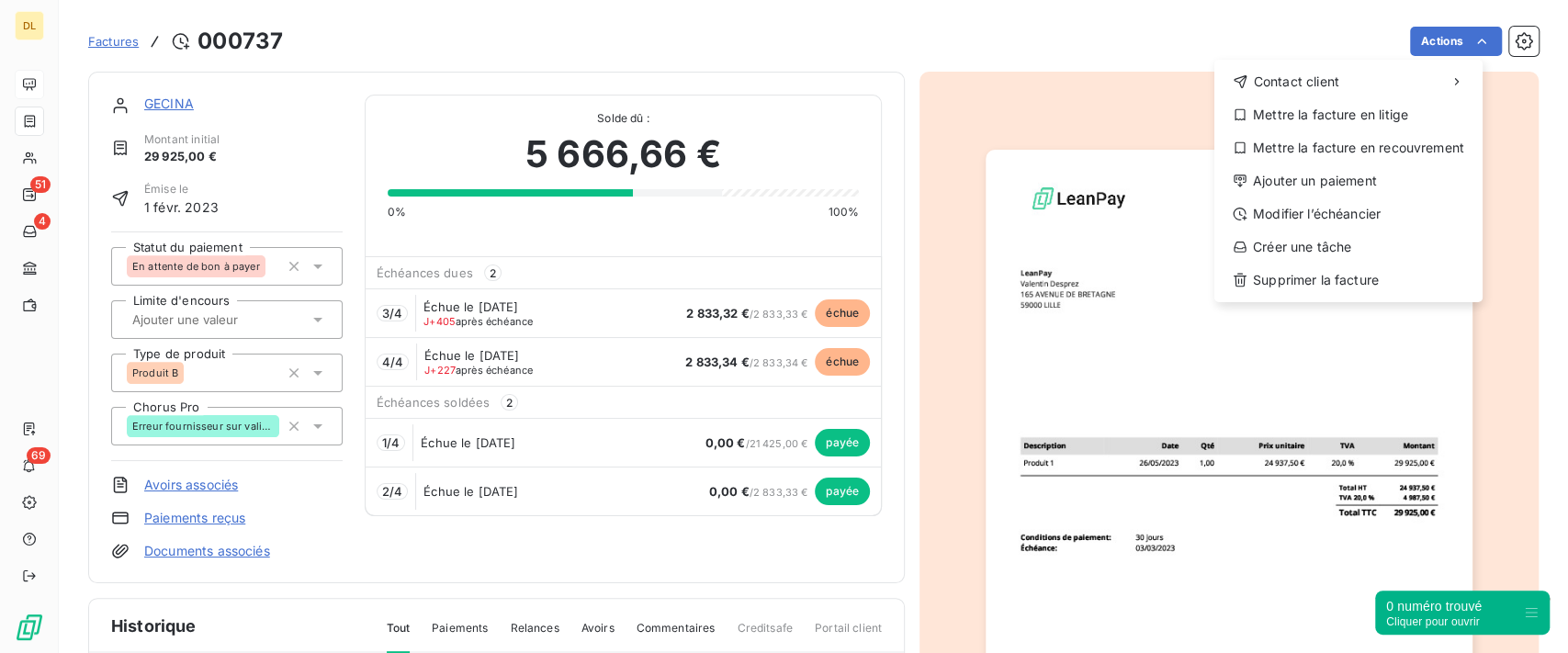
click at [951, 273] on html "DL 51 4 69 Factures [DRIVERS_LICENSE_NUMBER] Actions Contact client Mettre la f…" at bounding box center [784, 326] width 1568 height 653
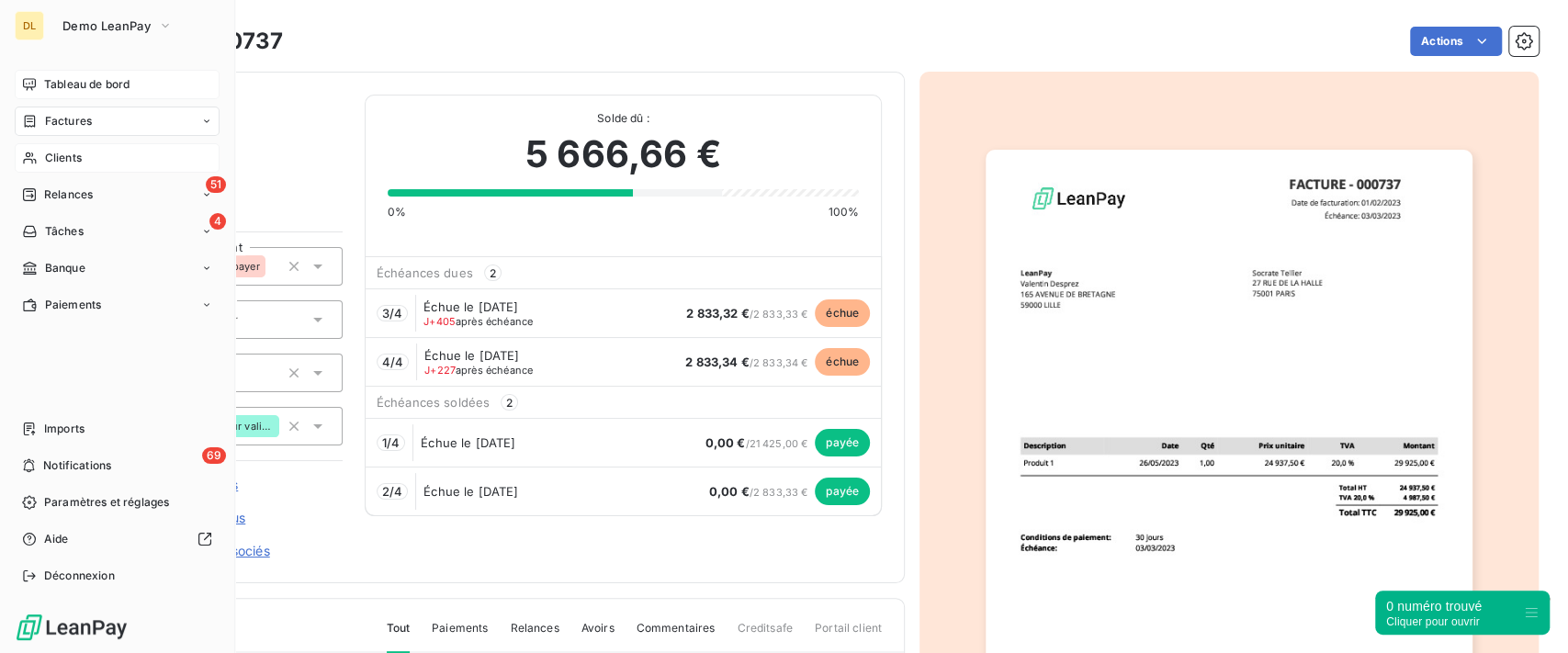
click at [36, 163] on div "Clients" at bounding box center [117, 158] width 205 height 30
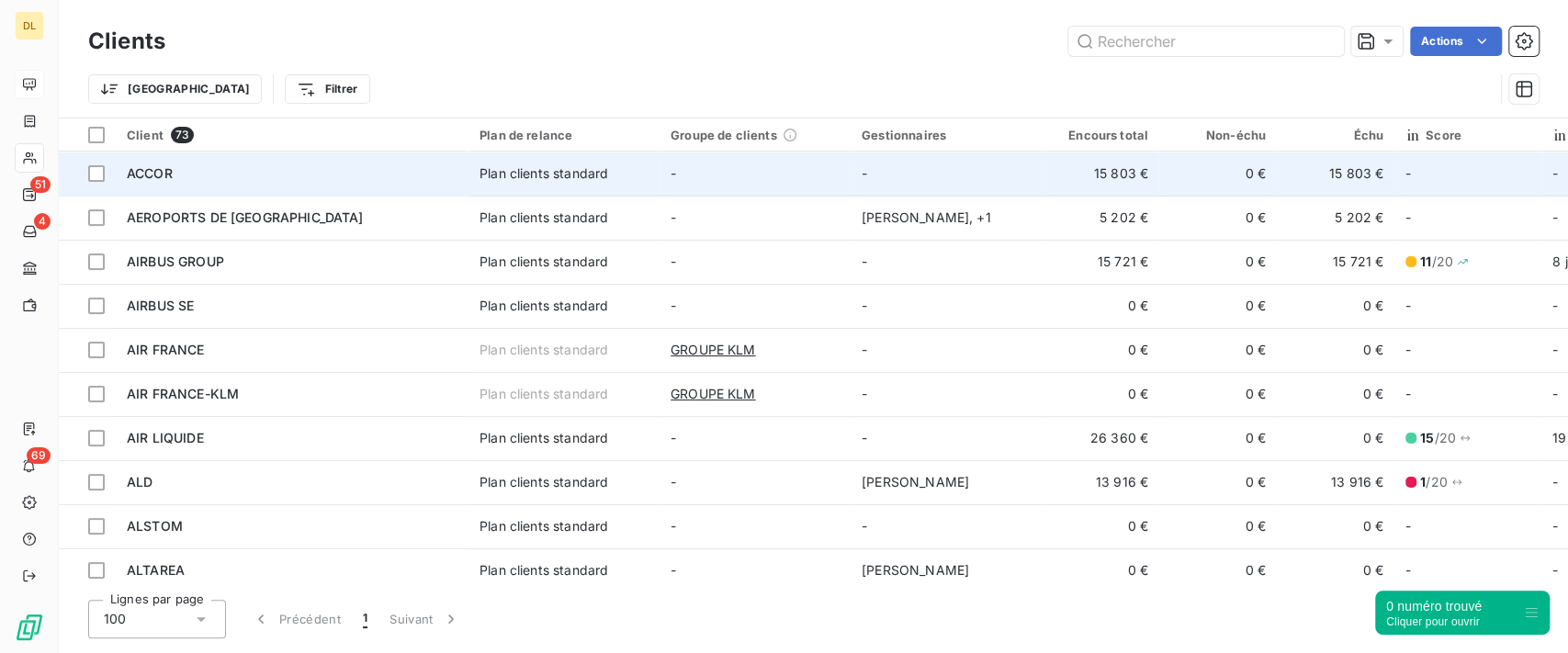
click at [880, 180] on td "-" at bounding box center [947, 173] width 191 height 44
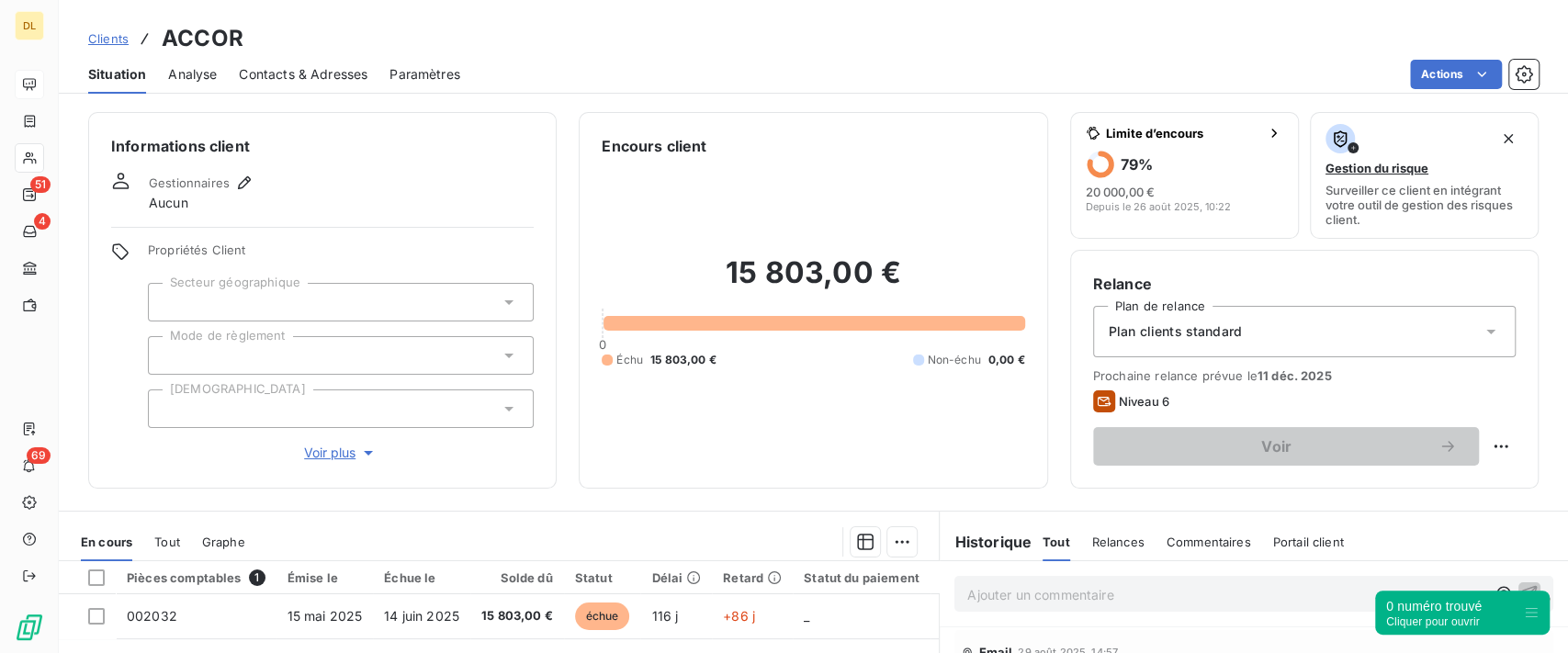
click at [191, 71] on span "Analyse" at bounding box center [192, 74] width 49 height 18
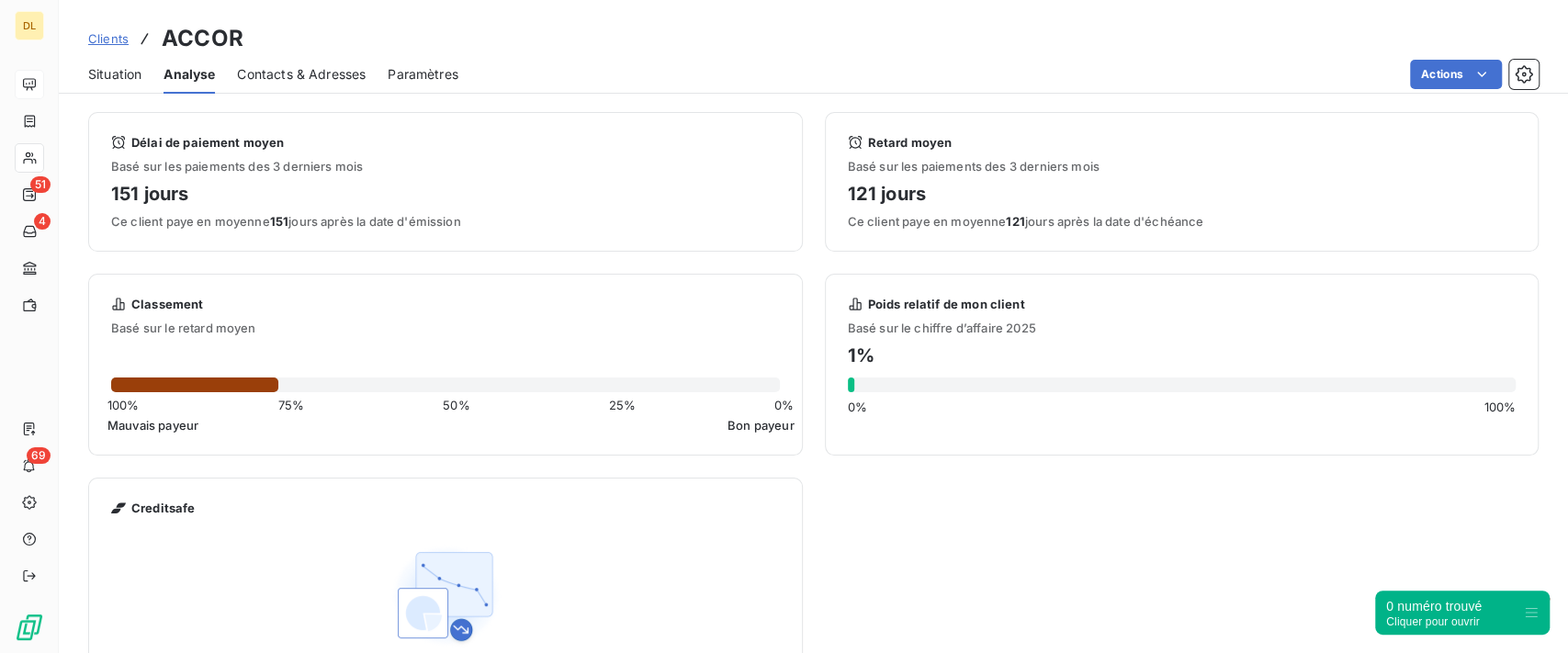
click at [120, 82] on span "Situation" at bounding box center [115, 74] width 54 height 18
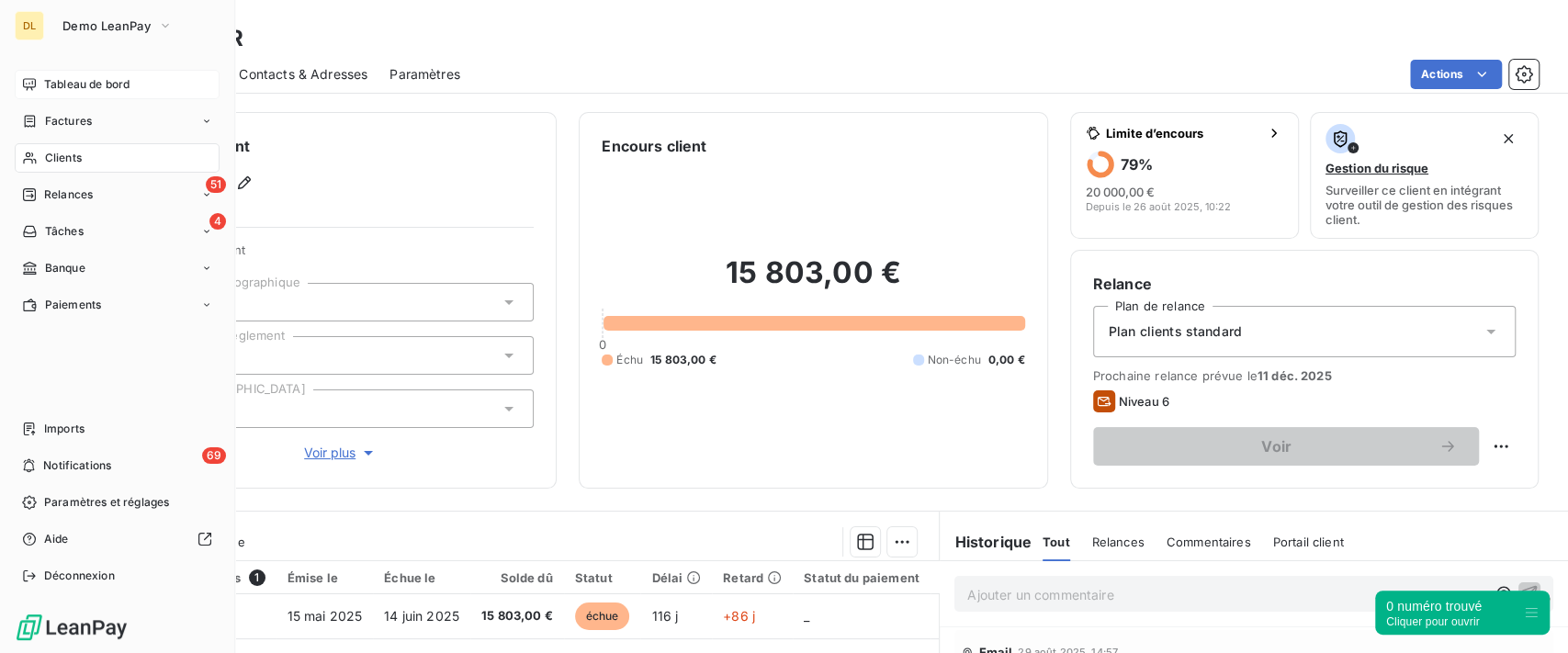
click at [117, 92] on span "Tableau de bord" at bounding box center [86, 84] width 85 height 16
